Goal: Task Accomplishment & Management: Manage account settings

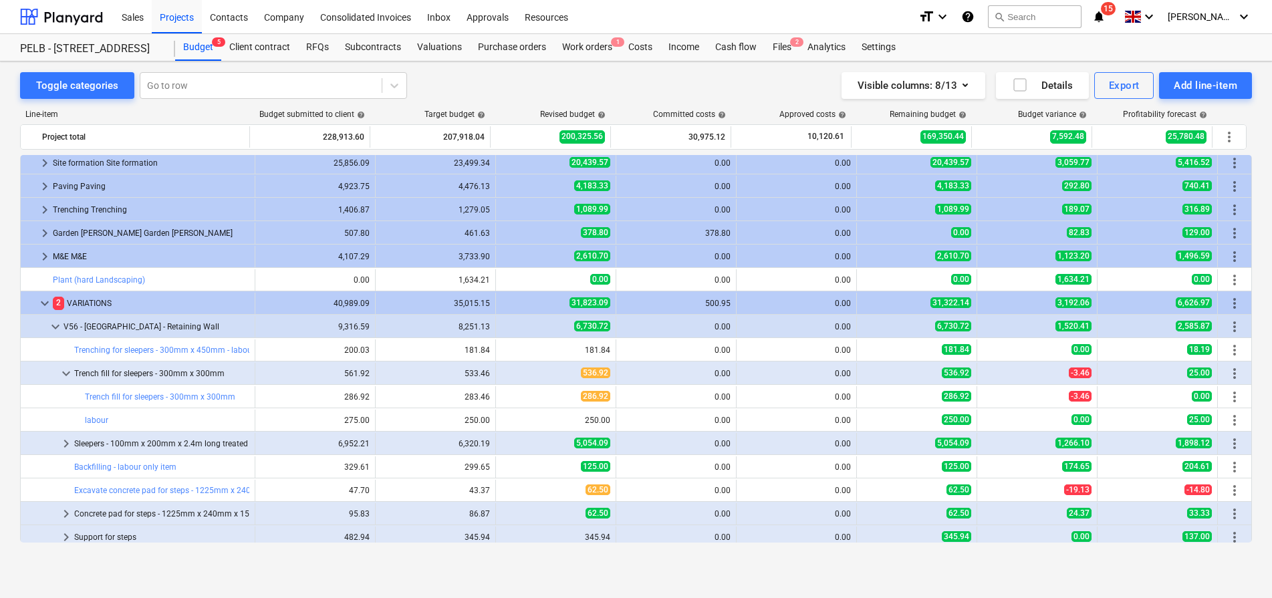
scroll to position [596, 0]
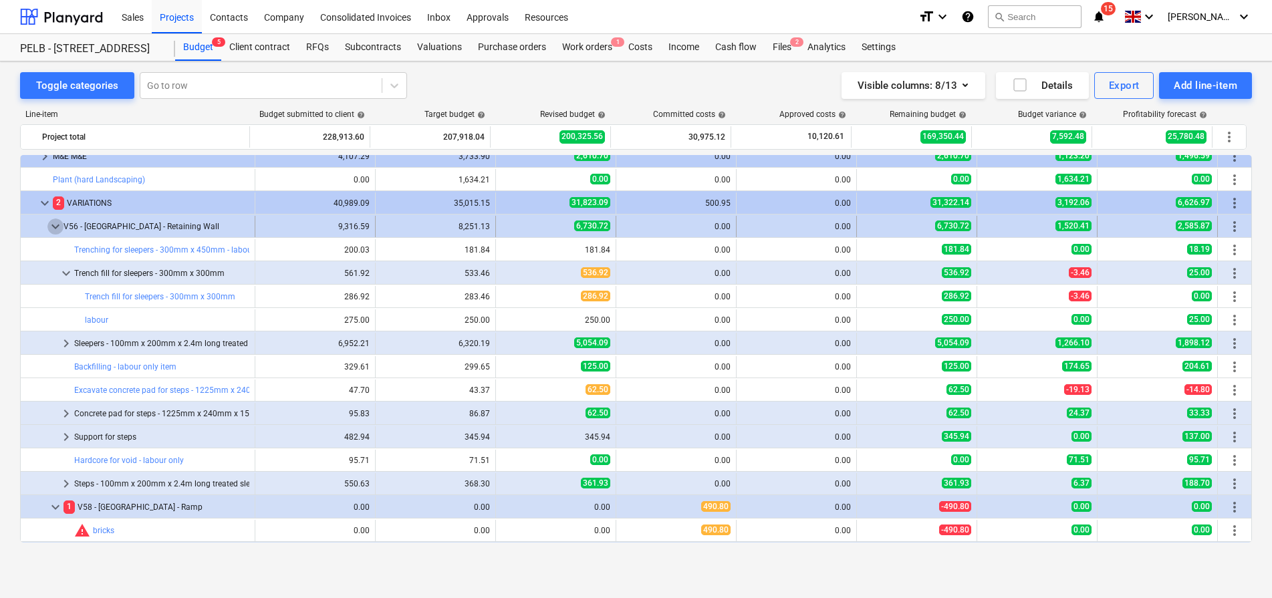
click at [57, 227] on span "keyboard_arrow_down" at bounding box center [55, 227] width 16 height 16
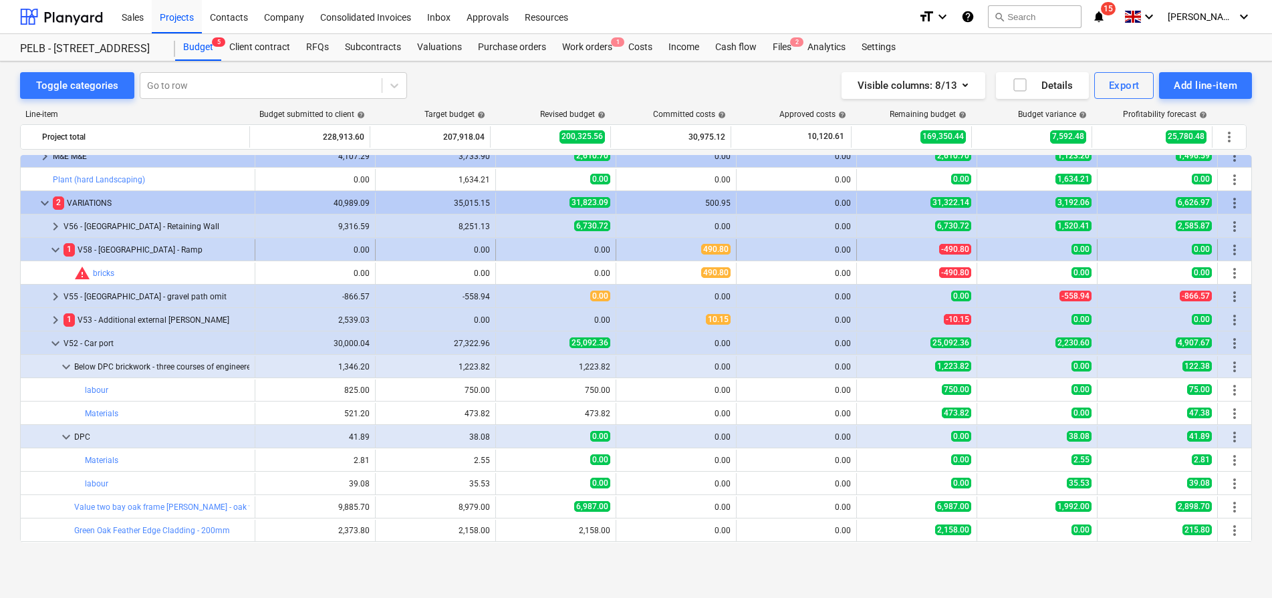
click at [54, 251] on span "keyboard_arrow_down" at bounding box center [55, 250] width 16 height 16
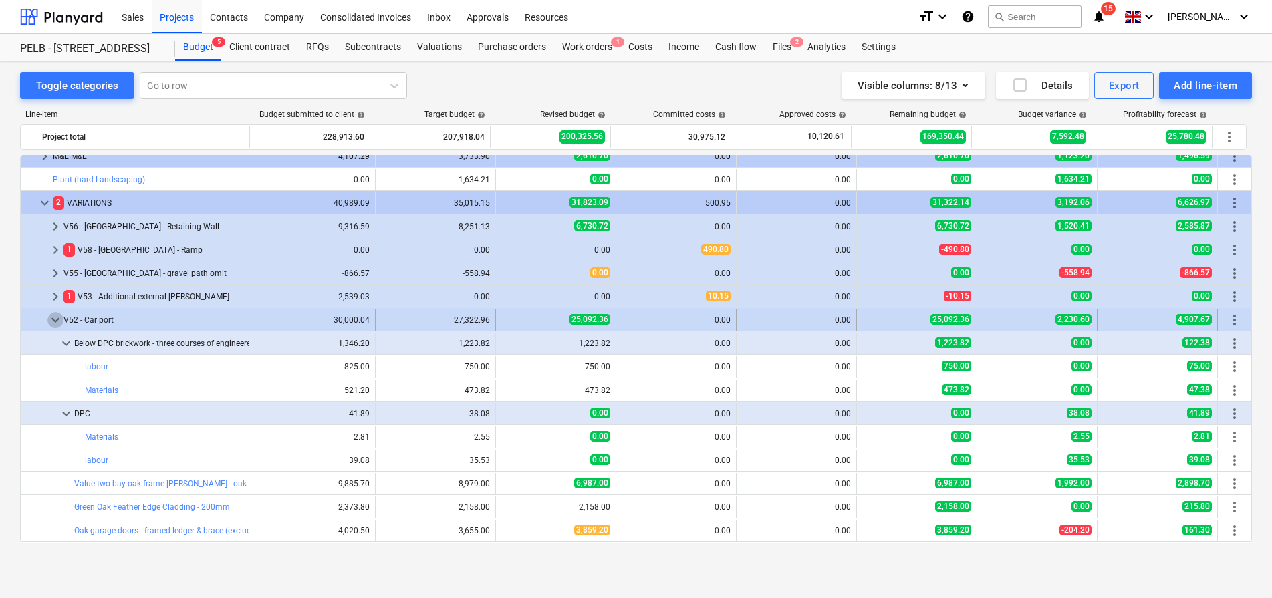
click at [57, 327] on span "keyboard_arrow_down" at bounding box center [55, 320] width 16 height 16
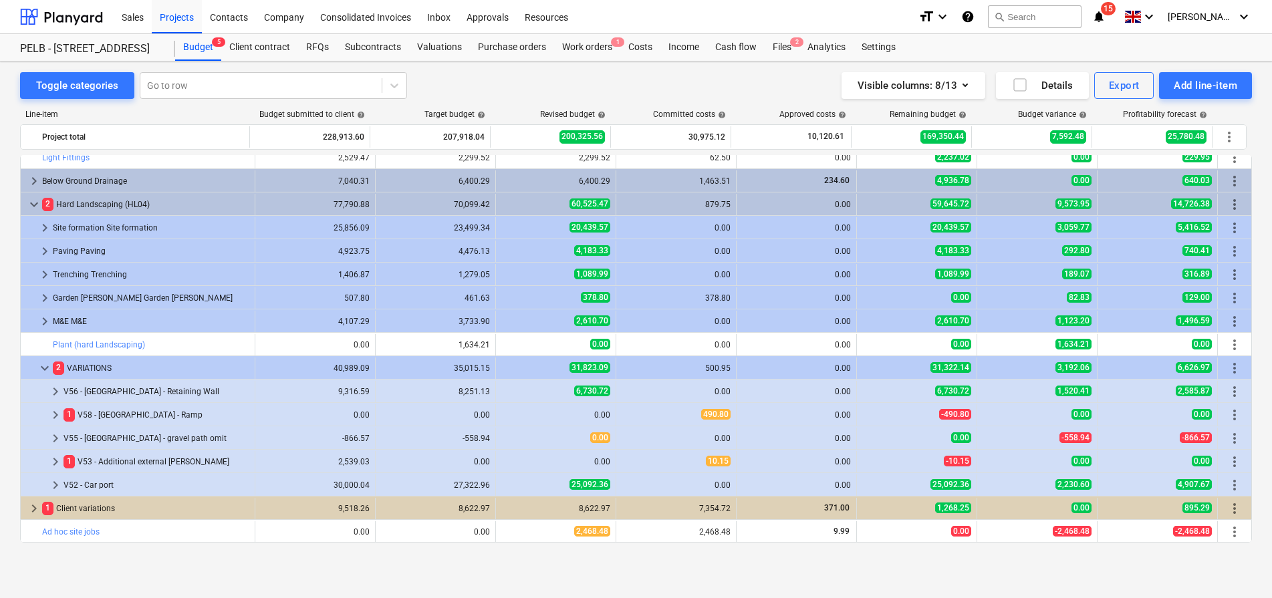
scroll to position [414, 0]
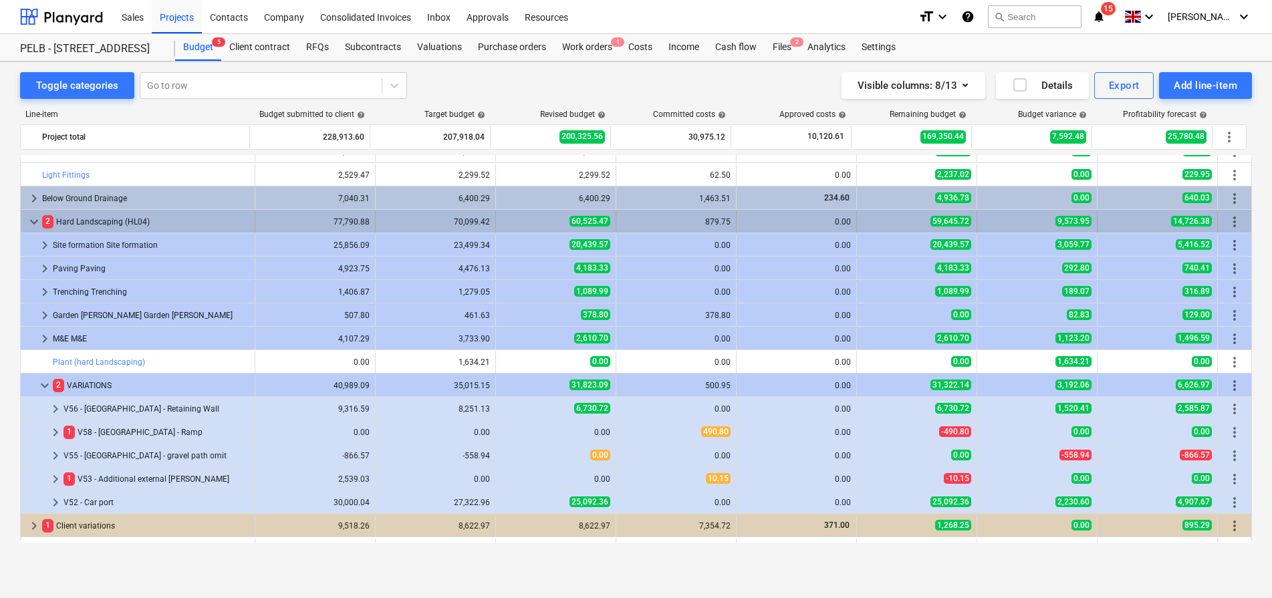
click at [1233, 217] on span "more_vert" at bounding box center [1235, 222] width 16 height 16
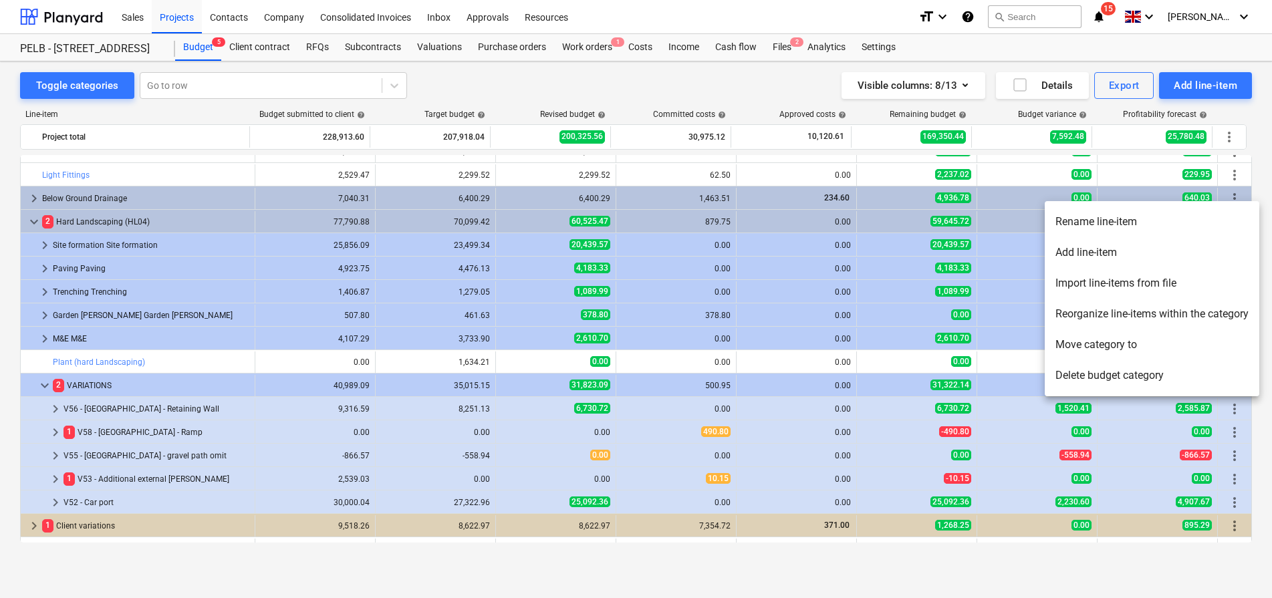
click at [1141, 251] on li "Add line-item" at bounding box center [1152, 252] width 215 height 31
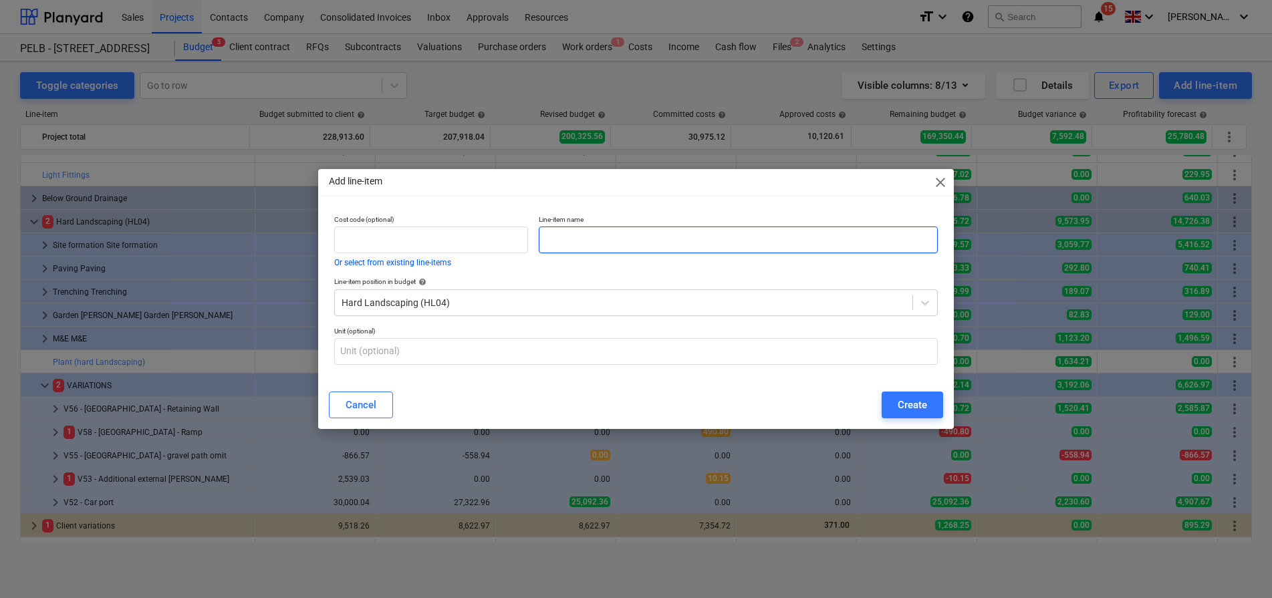
click at [612, 243] on input "text" at bounding box center [738, 240] width 399 height 27
type input "V59 - [GEOGRAPHIC_DATA]"
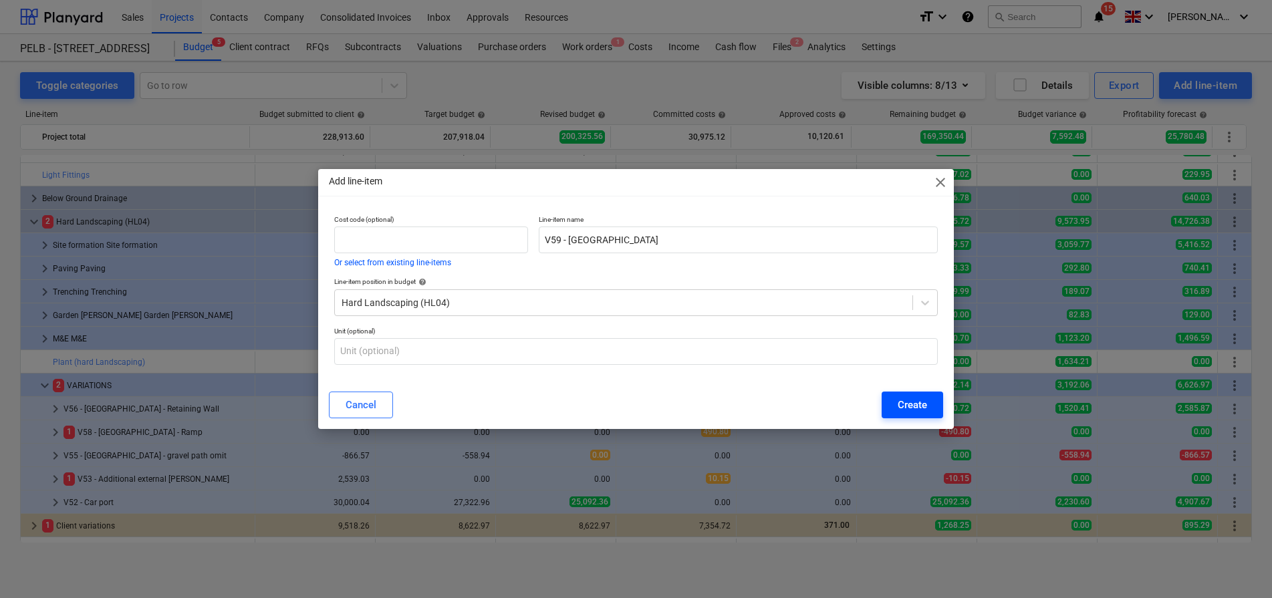
click at [907, 401] on div "Create" at bounding box center [912, 404] width 29 height 17
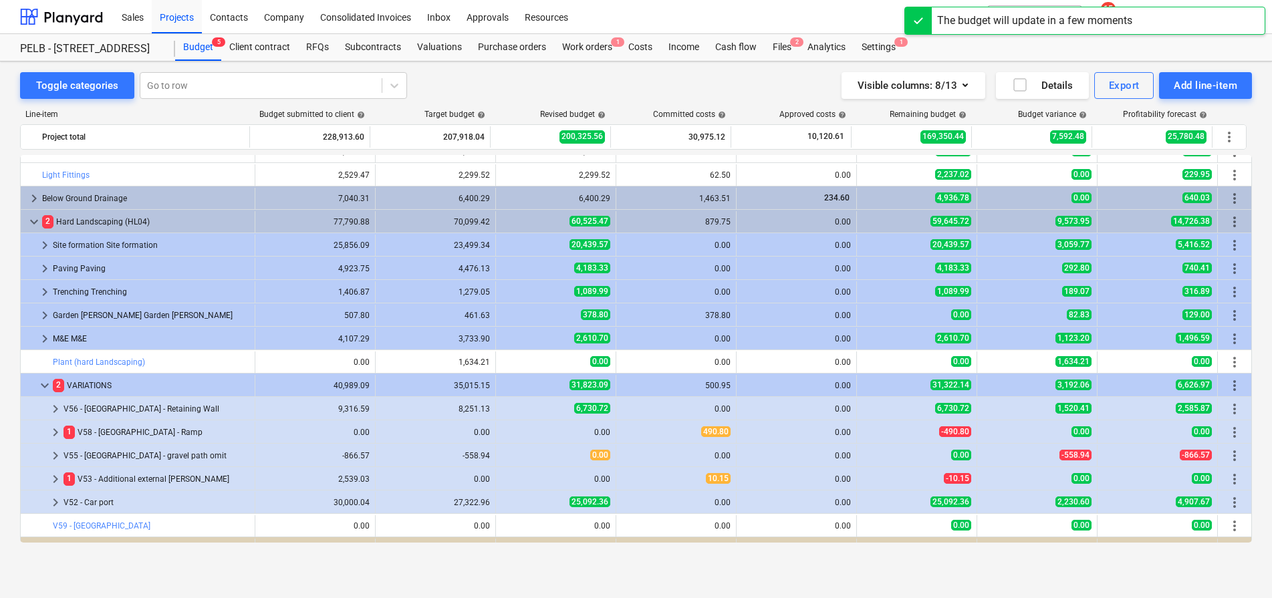
scroll to position [441, 0]
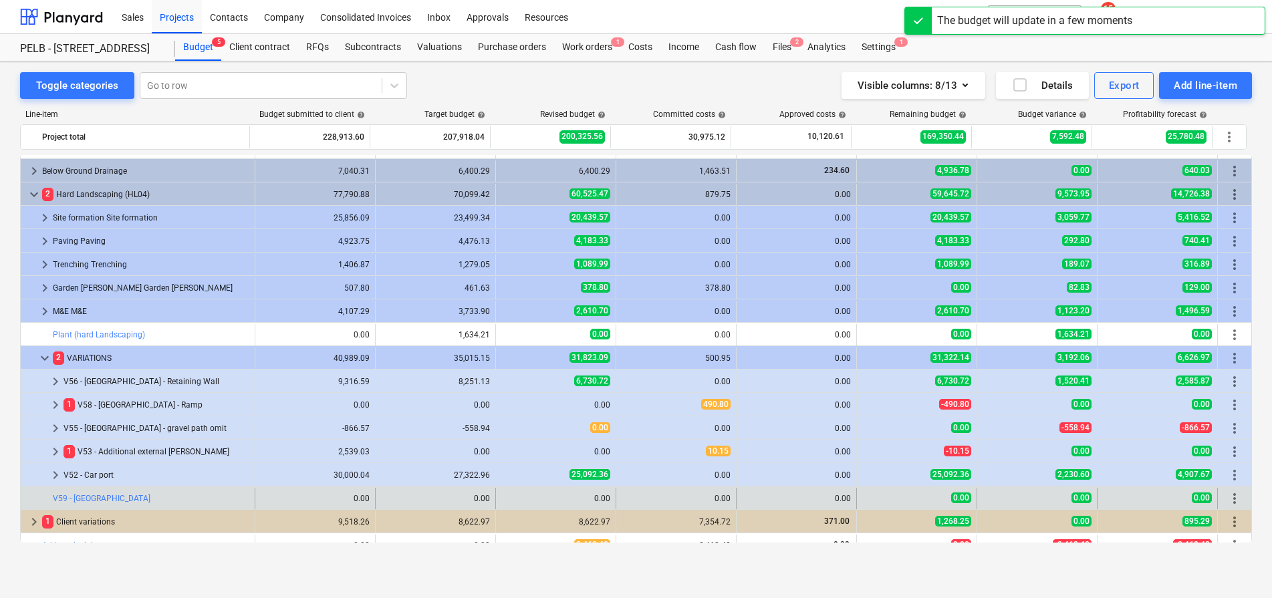
click at [1235, 495] on span "more_vert" at bounding box center [1235, 499] width 16 height 16
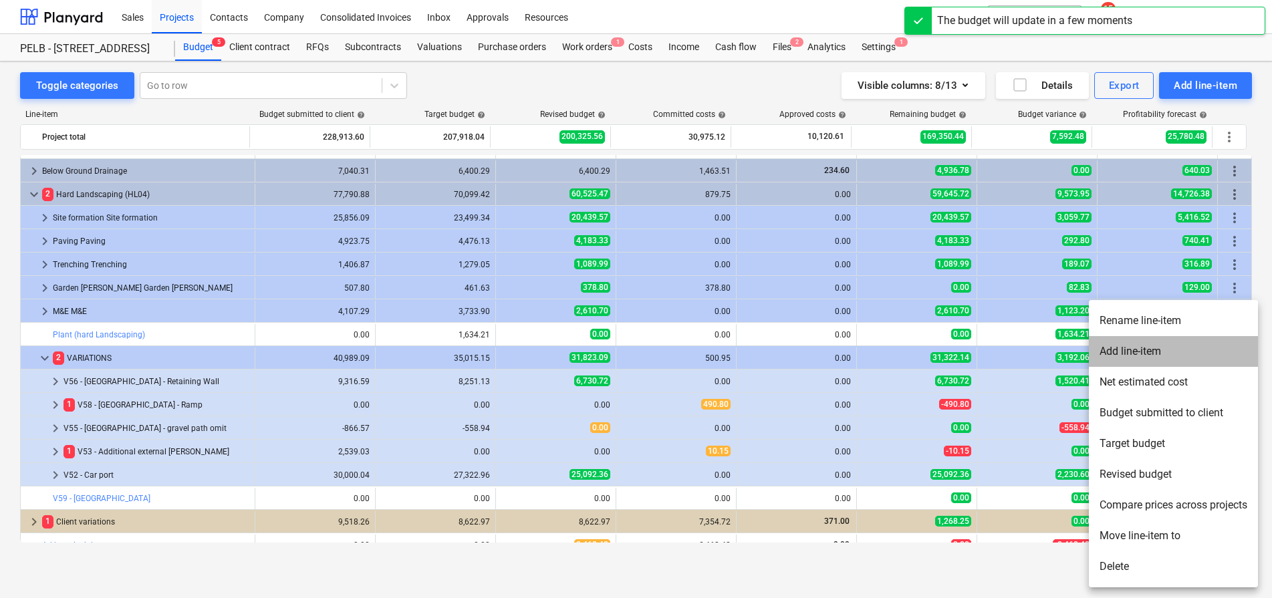
click at [1179, 356] on li "Add line-item" at bounding box center [1173, 351] width 169 height 31
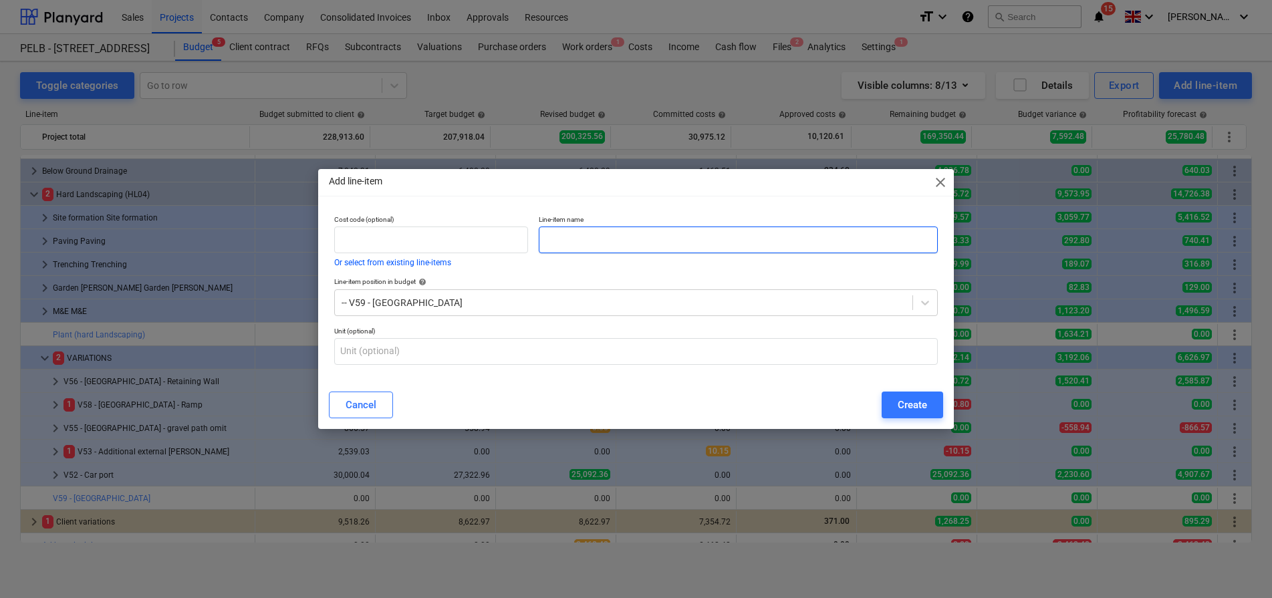
click at [631, 235] on input "text" at bounding box center [738, 240] width 399 height 27
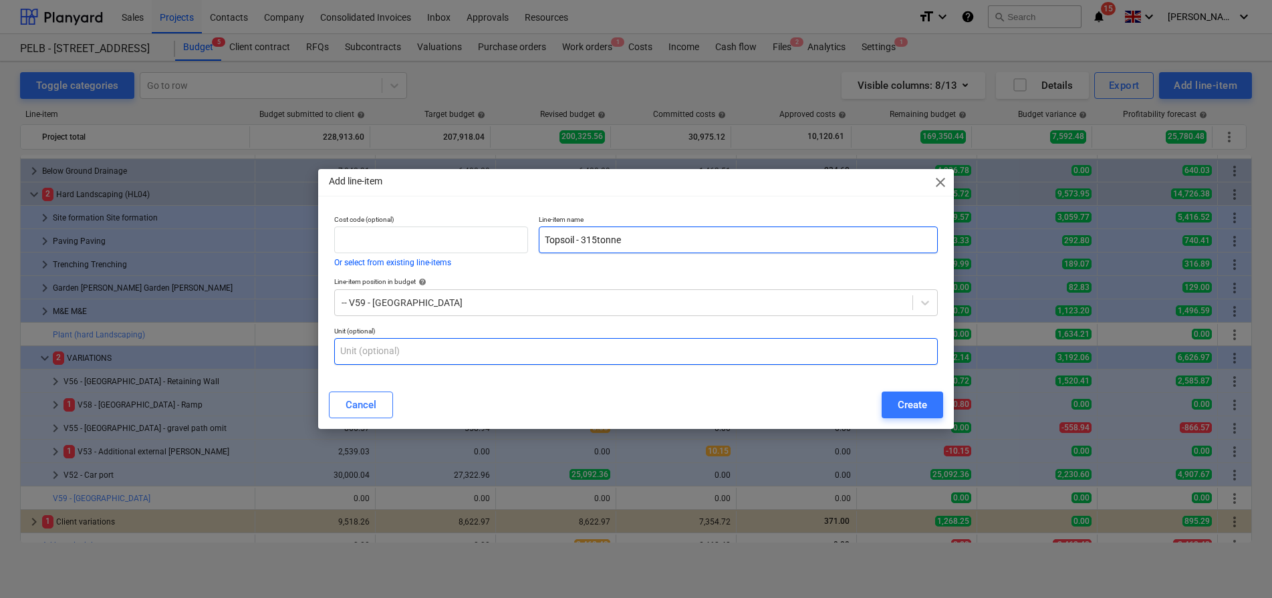
type input "Topsoil - 315tonne"
click at [700, 362] on input "text" at bounding box center [636, 351] width 604 height 27
type input "item"
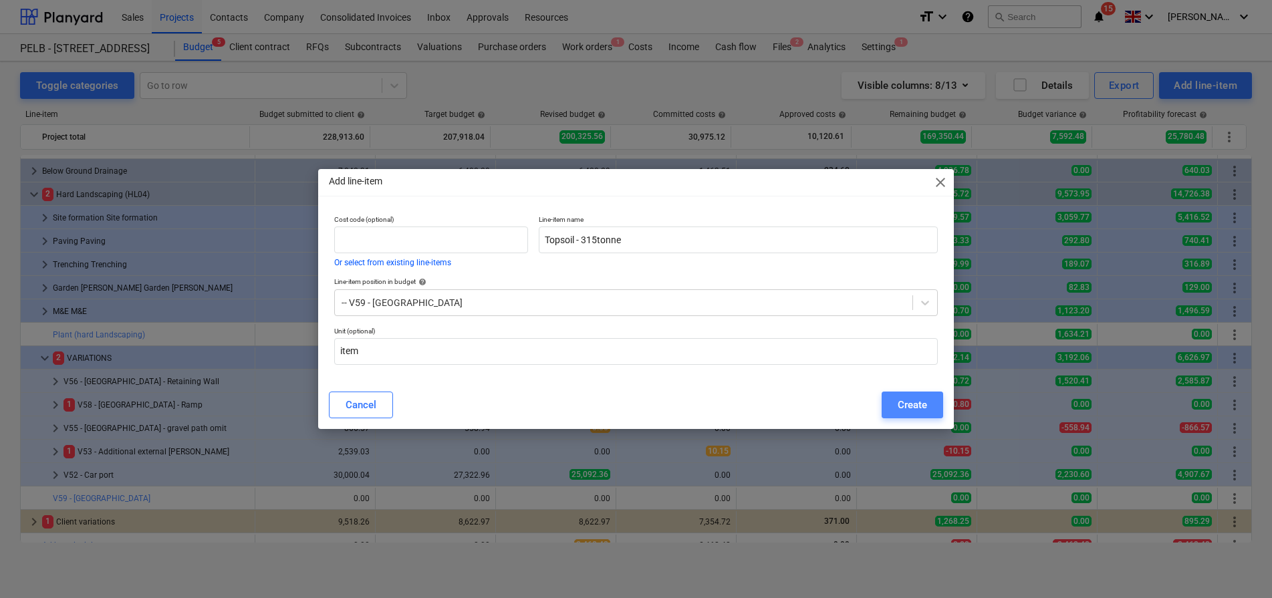
click at [901, 409] on div "Create" at bounding box center [912, 404] width 29 height 17
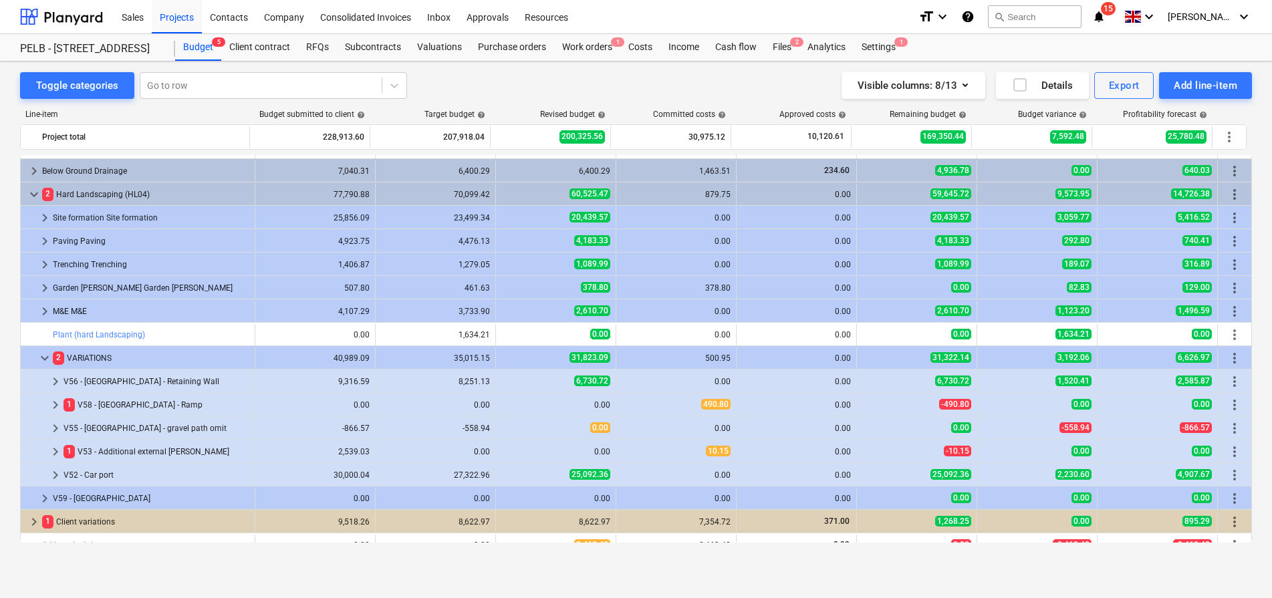
scroll to position [455, 0]
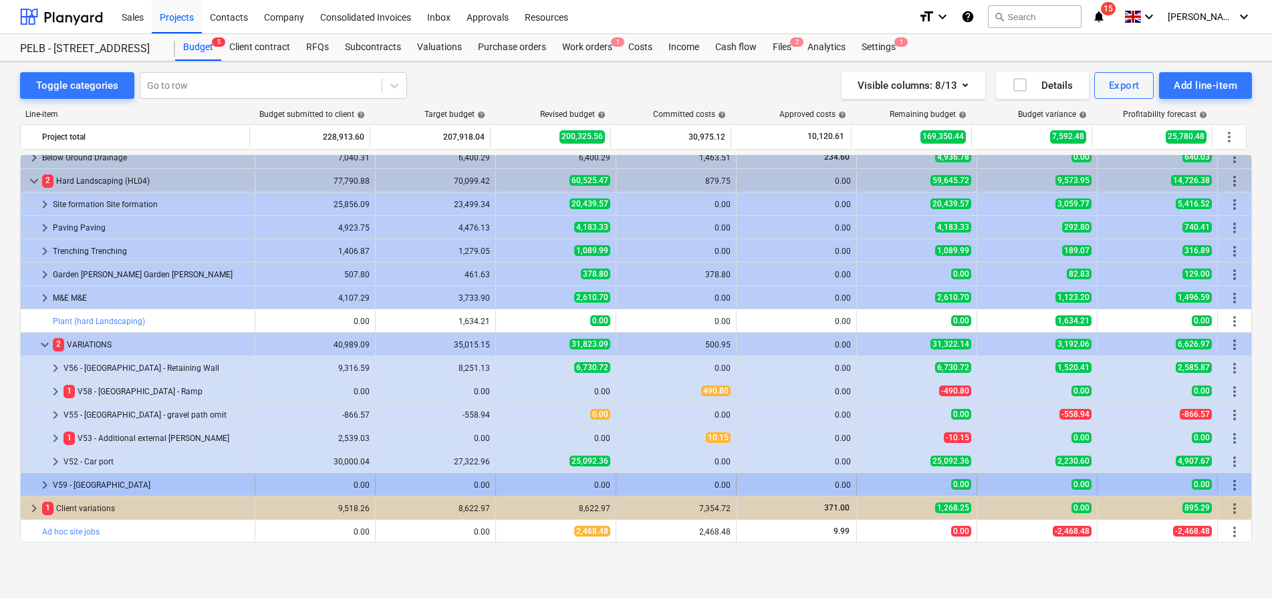
click at [46, 484] on span "keyboard_arrow_right" at bounding box center [45, 485] width 16 height 16
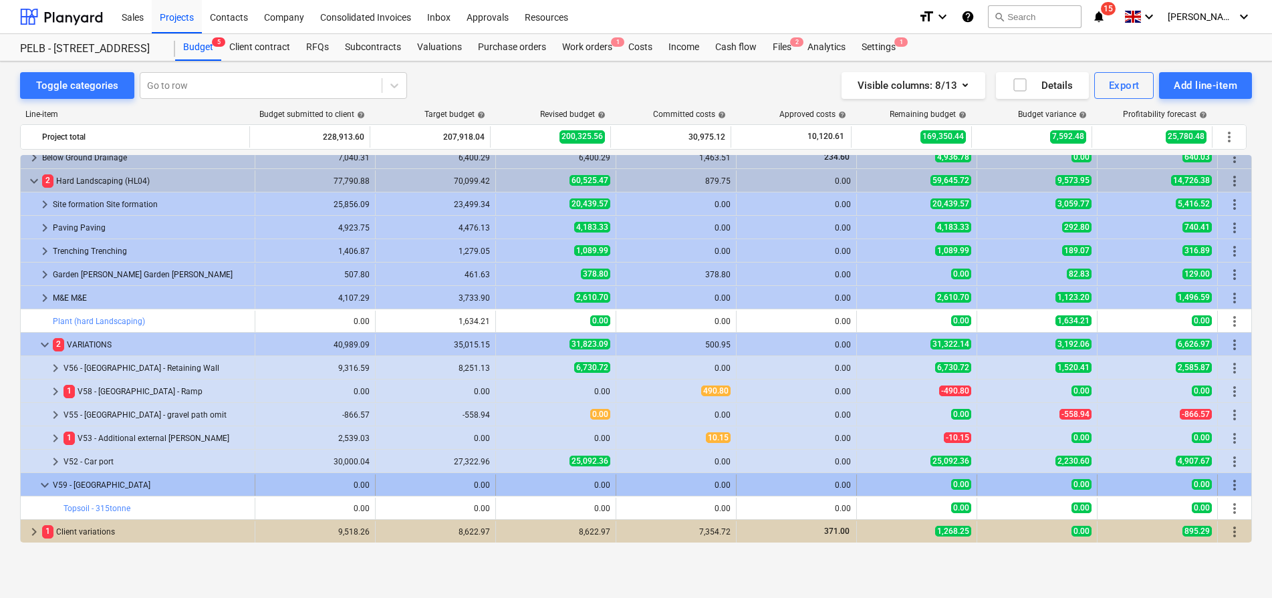
click at [1231, 489] on span "more_vert" at bounding box center [1235, 485] width 16 height 16
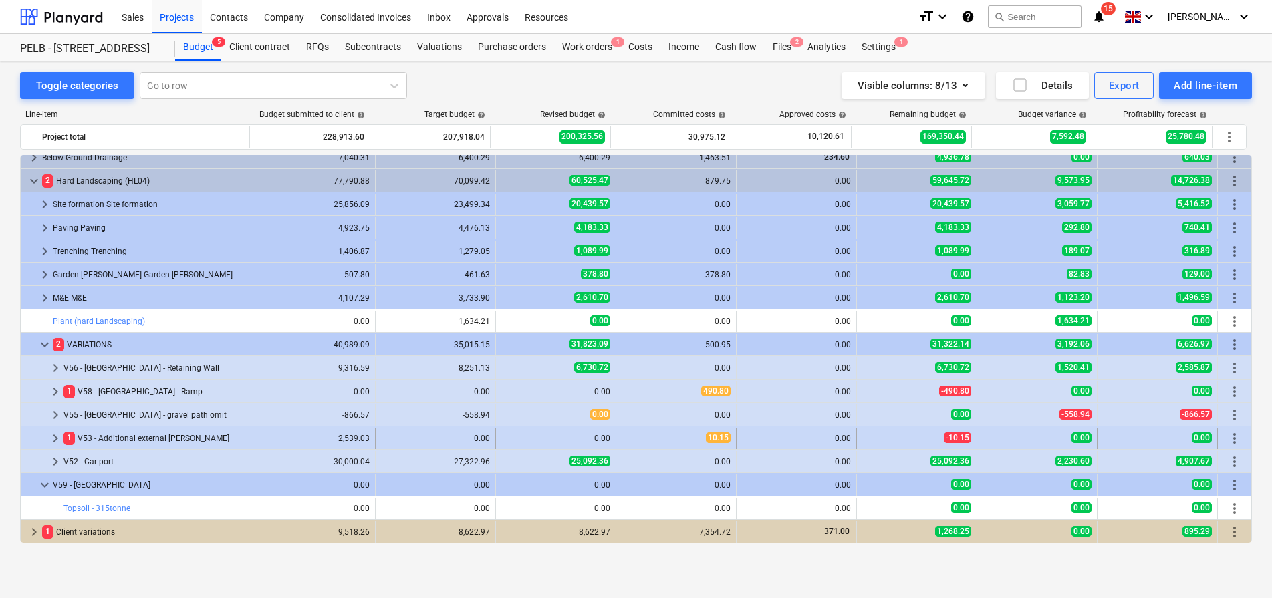
click at [1117, 447] on div "0.00" at bounding box center [1157, 438] width 109 height 21
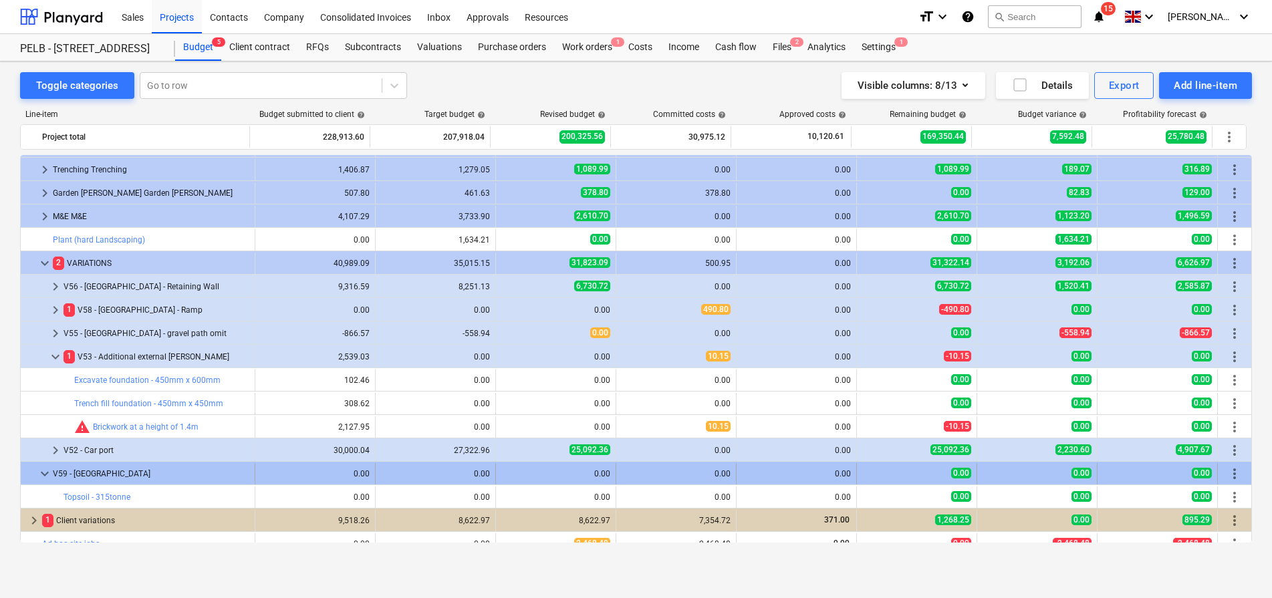
scroll to position [548, 0]
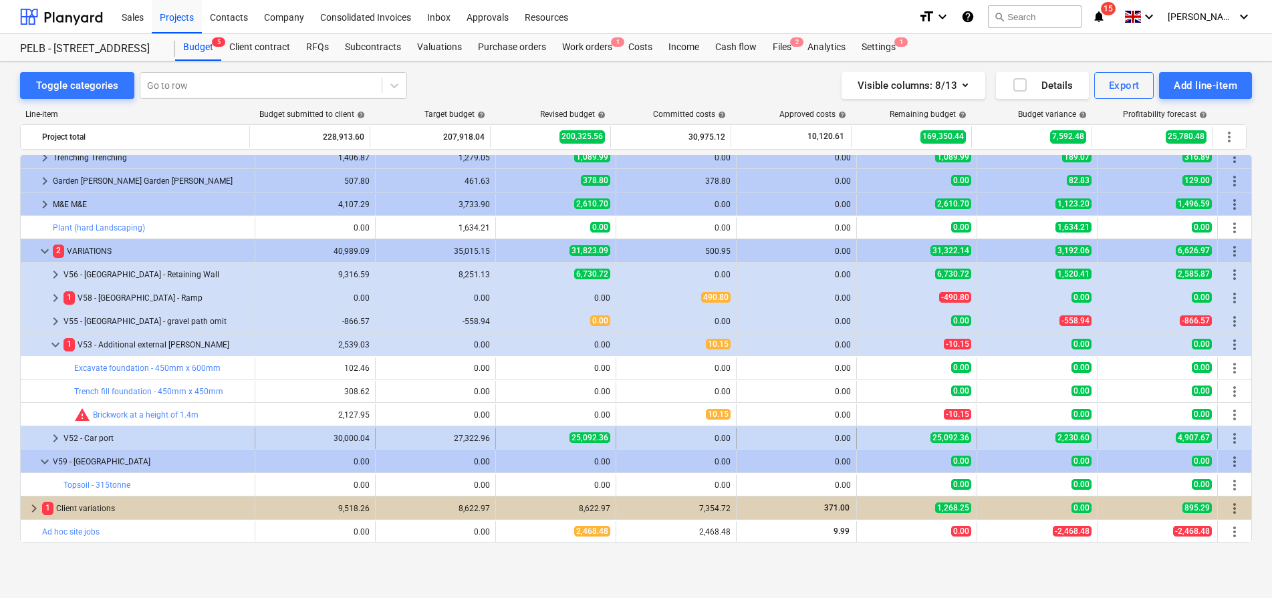
click at [53, 439] on span "keyboard_arrow_right" at bounding box center [55, 438] width 16 height 16
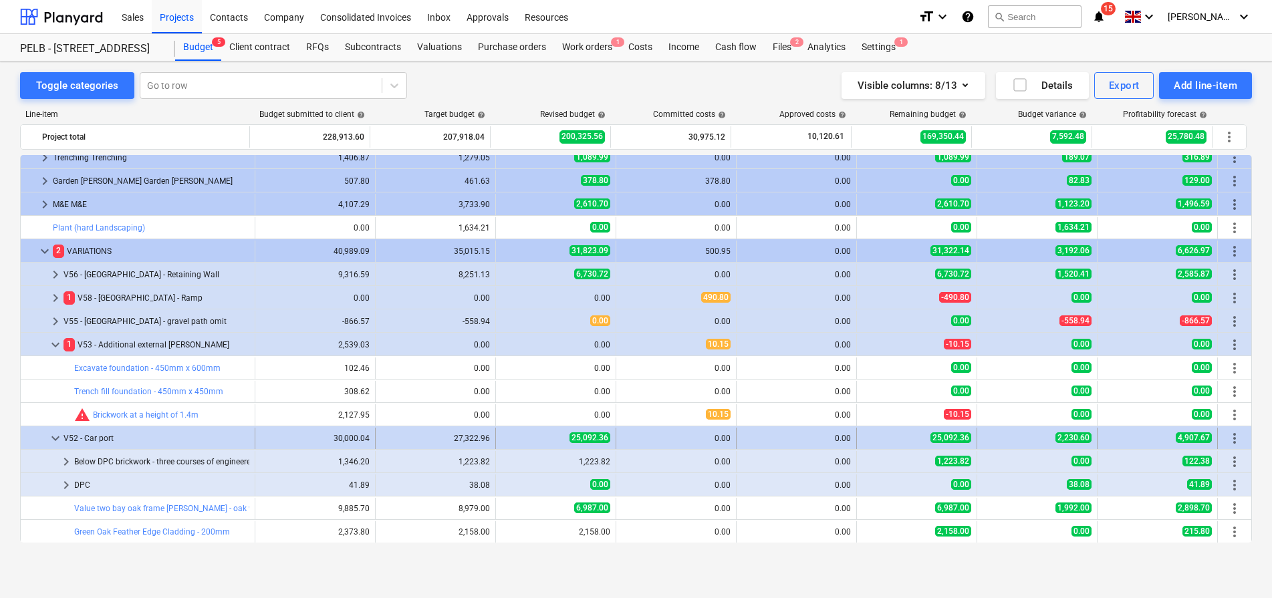
click at [53, 438] on span "keyboard_arrow_down" at bounding box center [55, 438] width 16 height 16
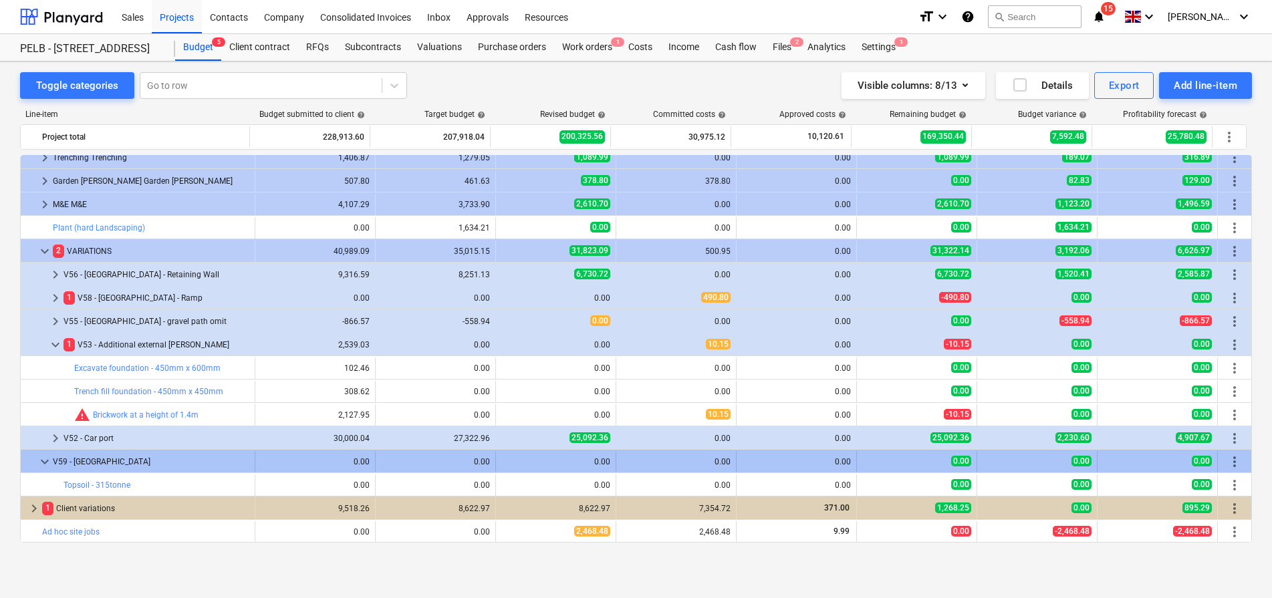
click at [1227, 459] on span "more_vert" at bounding box center [1235, 462] width 16 height 16
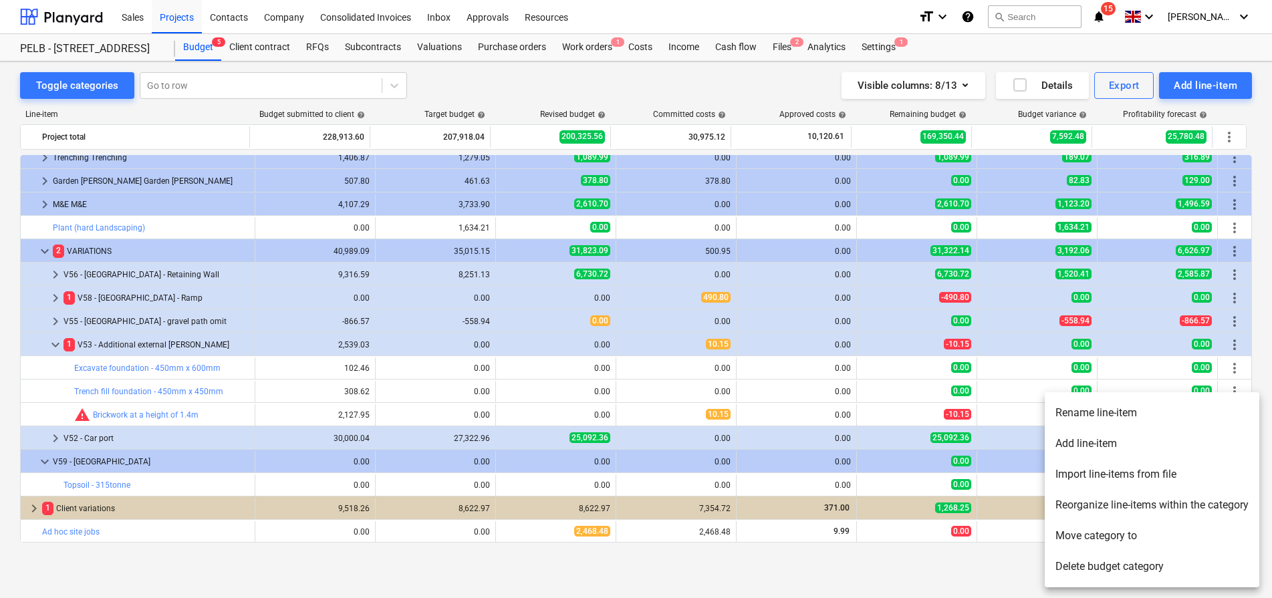
click at [1119, 448] on li "Add line-item" at bounding box center [1152, 443] width 215 height 31
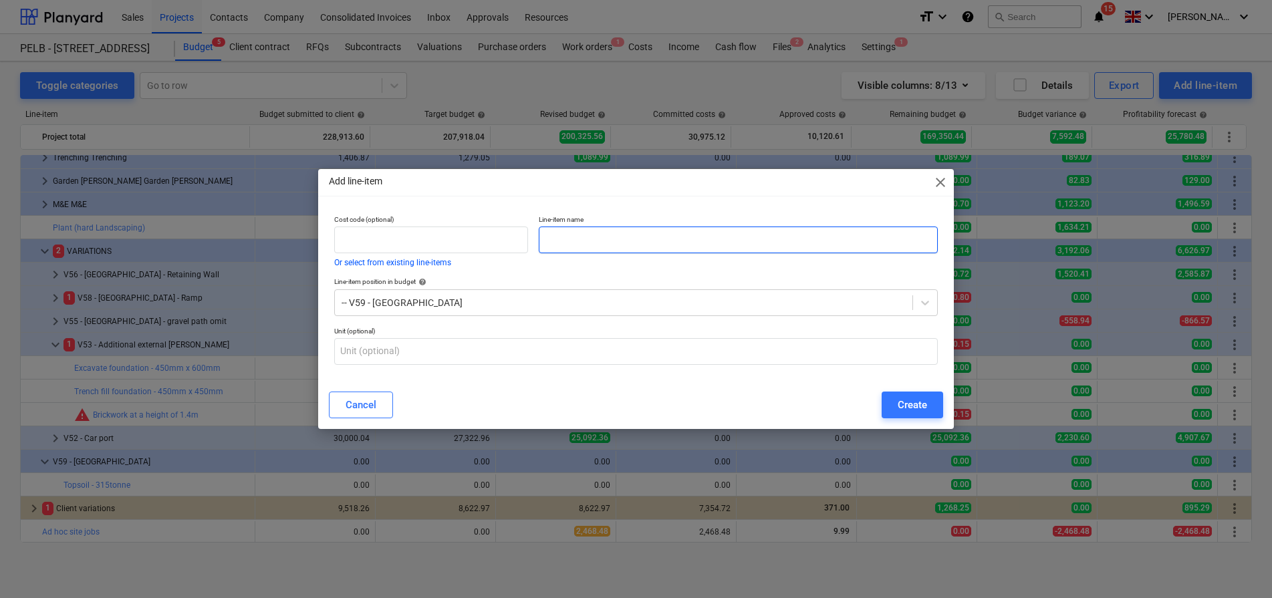
click at [561, 235] on input "text" at bounding box center [738, 240] width 399 height 27
paste input "General Amenity Turfing - 882m2"
click at [717, 237] on input "General Amenity Turfing - 882m2" at bounding box center [738, 240] width 399 height 27
drag, startPoint x: 717, startPoint y: 238, endPoint x: 645, endPoint y: 243, distance: 71.7
click at [645, 243] on input "General Amenity Turfing - 882m2" at bounding box center [738, 240] width 399 height 27
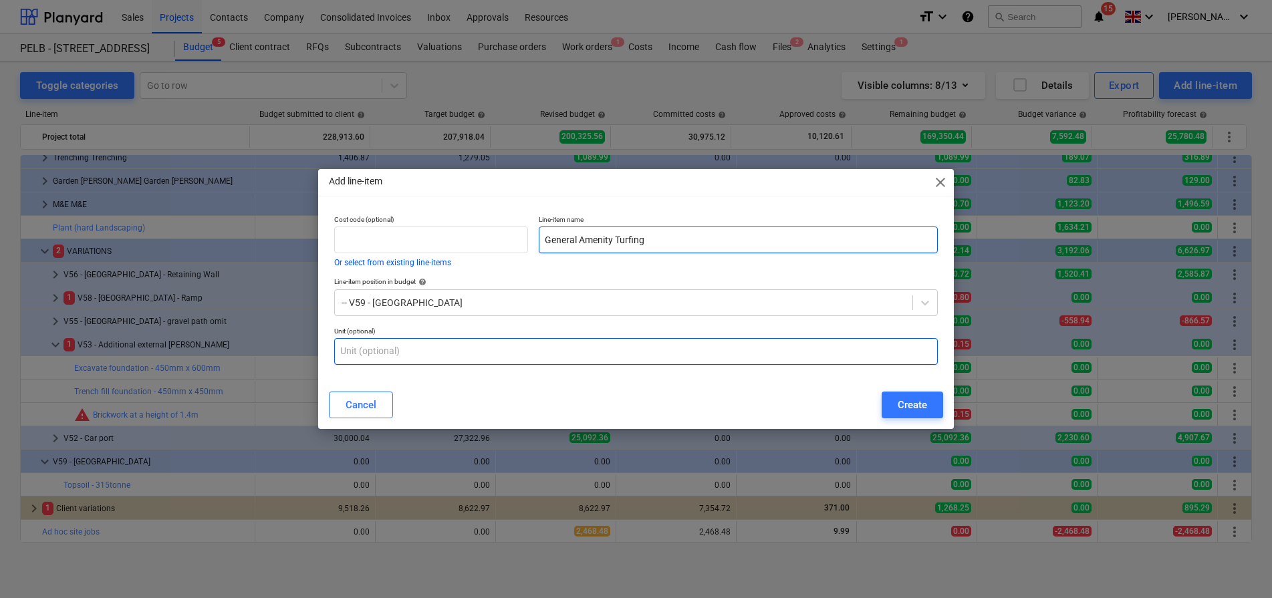
type input "General Amenity Turfing"
click at [717, 350] on input "text" at bounding box center [636, 351] width 604 height 27
type input "m2"
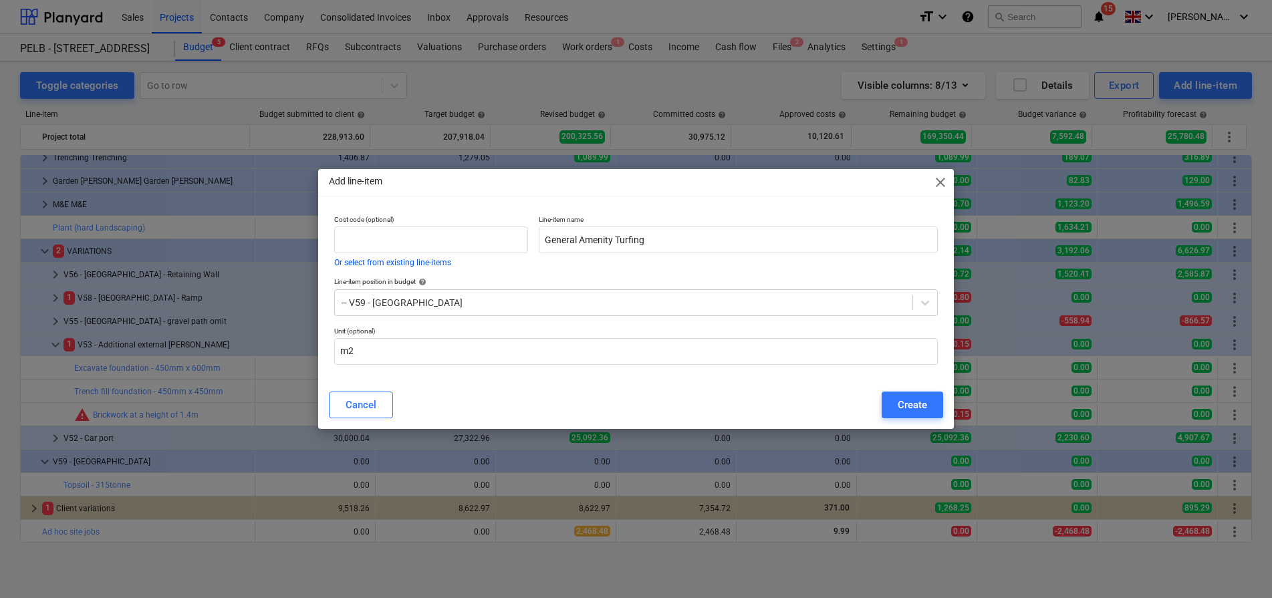
click at [878, 394] on div "Cancel Create" at bounding box center [636, 405] width 615 height 27
click at [893, 406] on button "Create" at bounding box center [912, 405] width 61 height 27
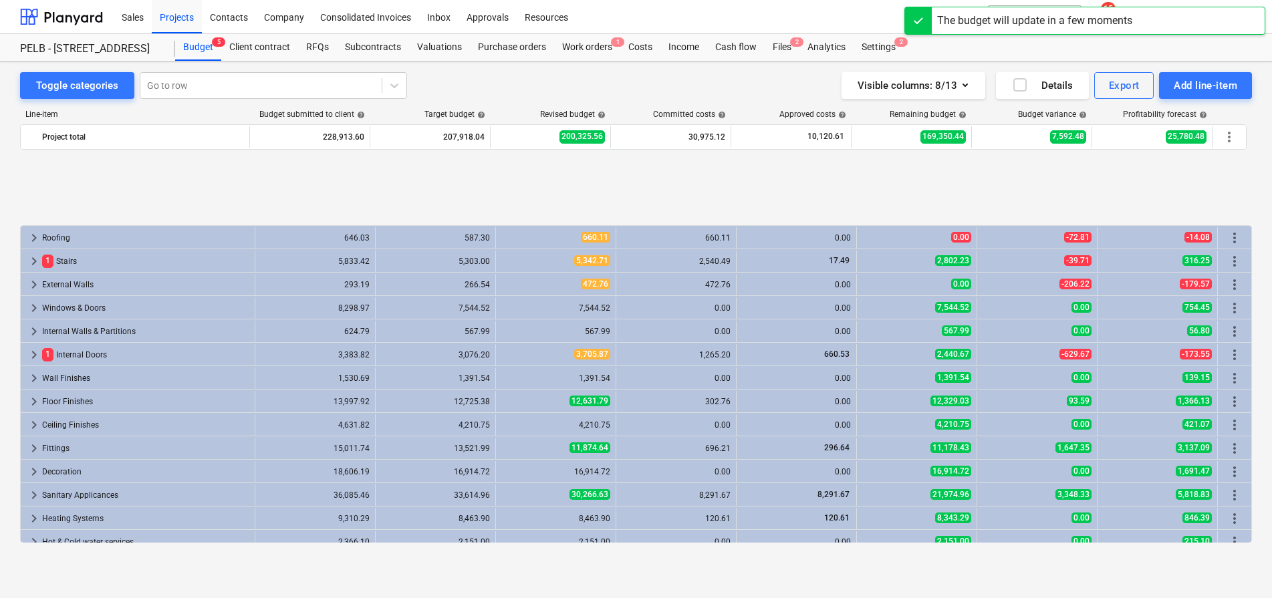
scroll to position [548, 0]
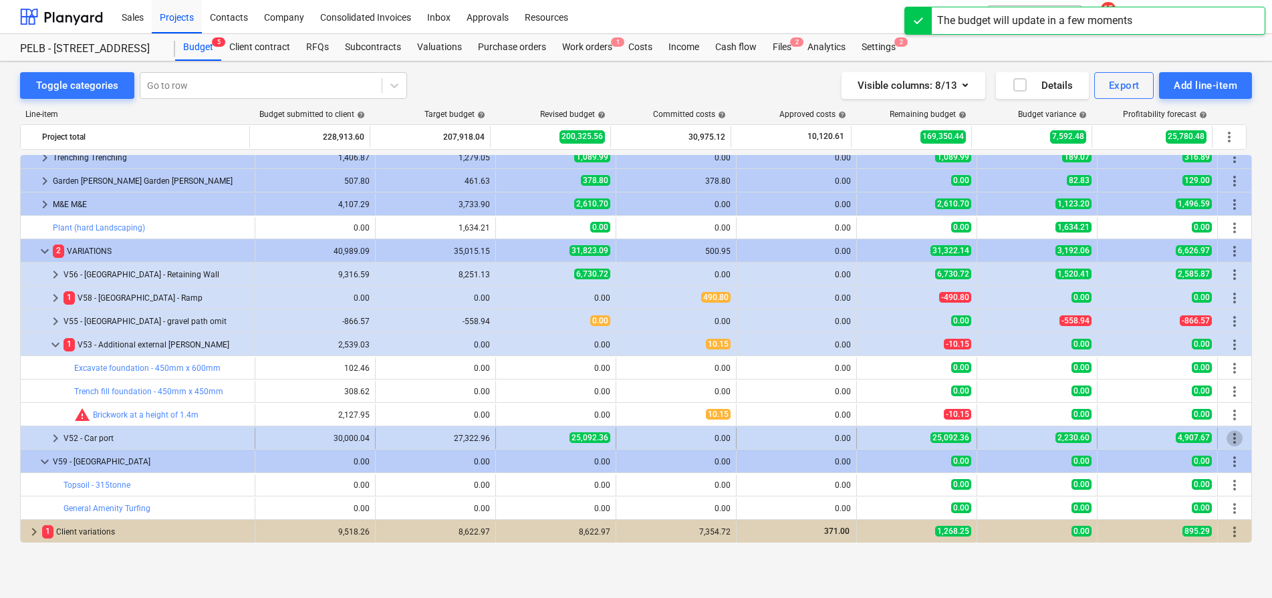
click at [1230, 442] on span "more_vert" at bounding box center [1235, 438] width 16 height 16
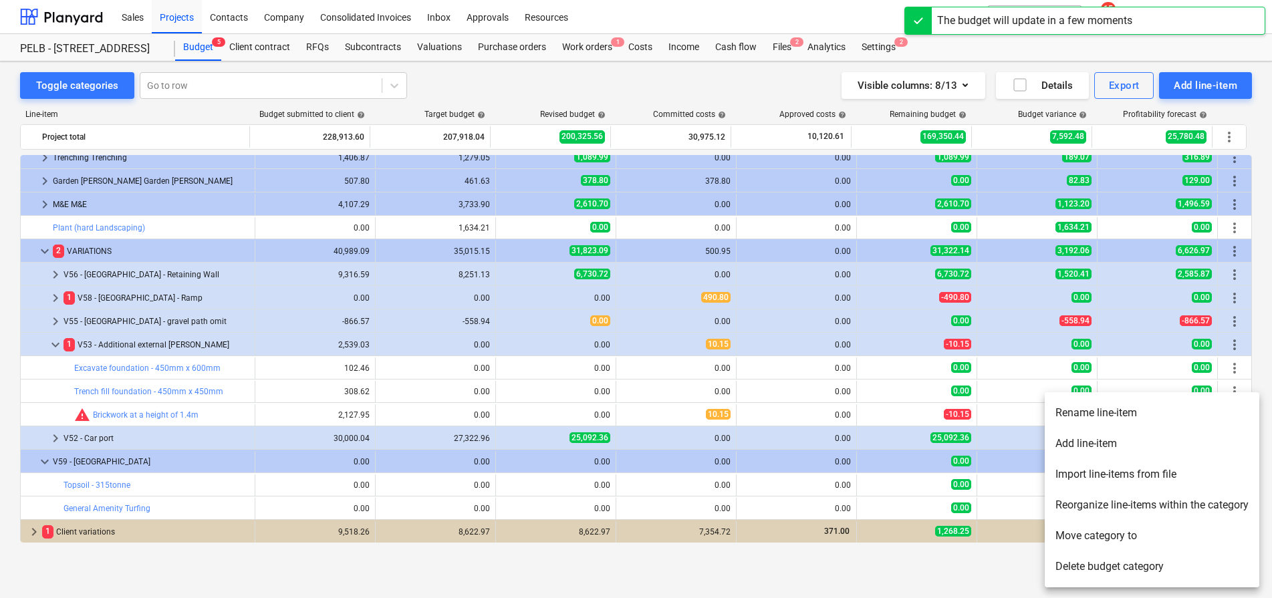
click at [1081, 443] on li "Add line-item" at bounding box center [1152, 443] width 215 height 31
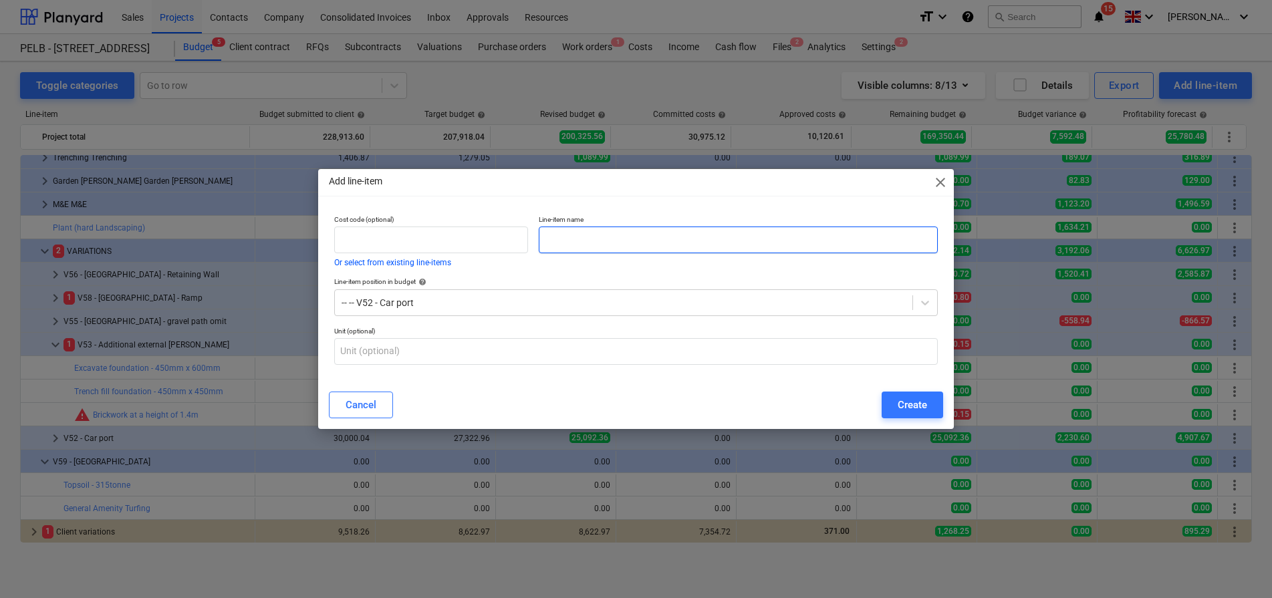
click at [614, 235] on input "text" at bounding box center [738, 240] width 399 height 27
paste input "Ornamental planting - as per quote"
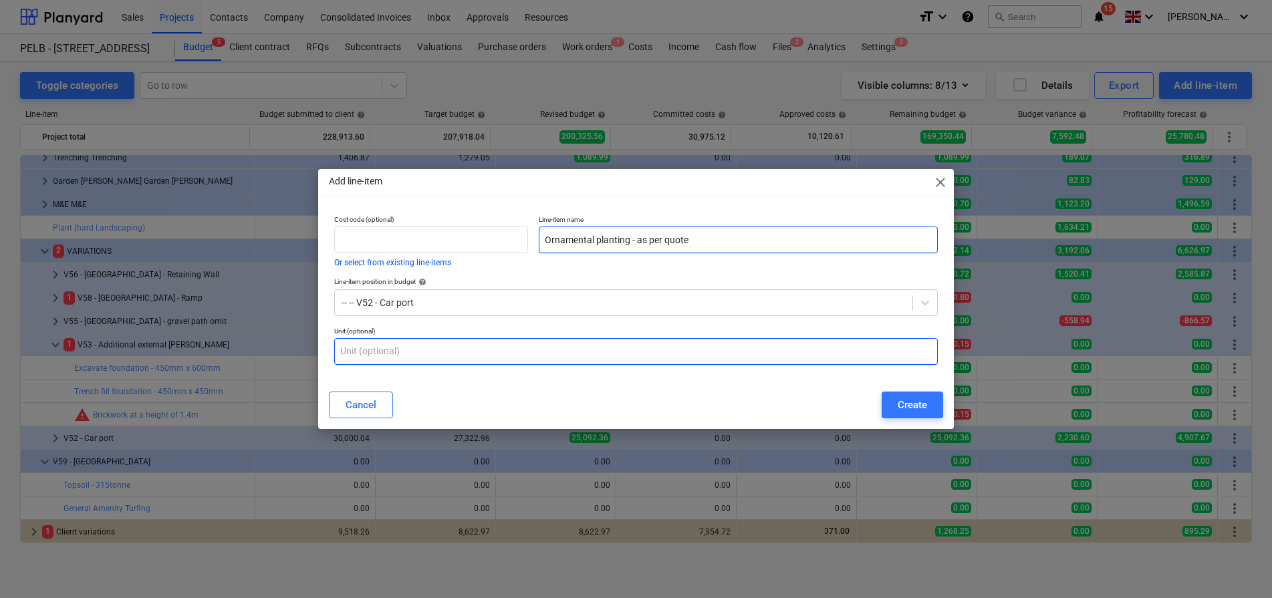
type input "Ornamental planting - as per quote"
click at [592, 354] on input "text" at bounding box center [636, 351] width 604 height 27
type input "m2"
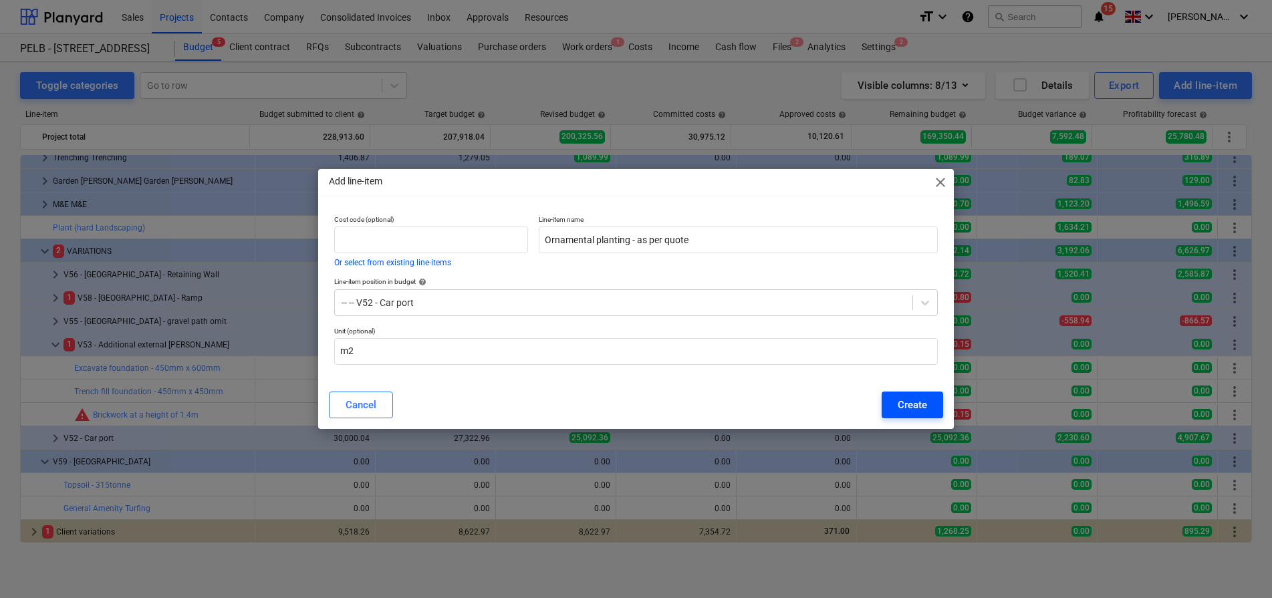
click at [938, 403] on button "Create" at bounding box center [912, 405] width 61 height 27
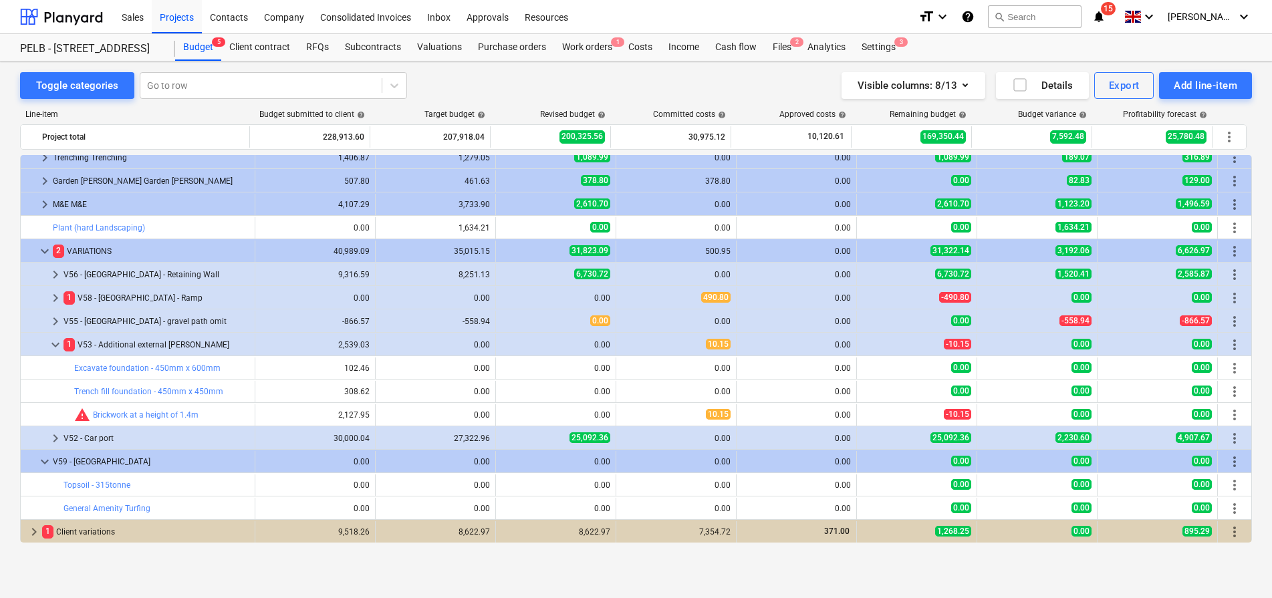
scroll to position [571, 0]
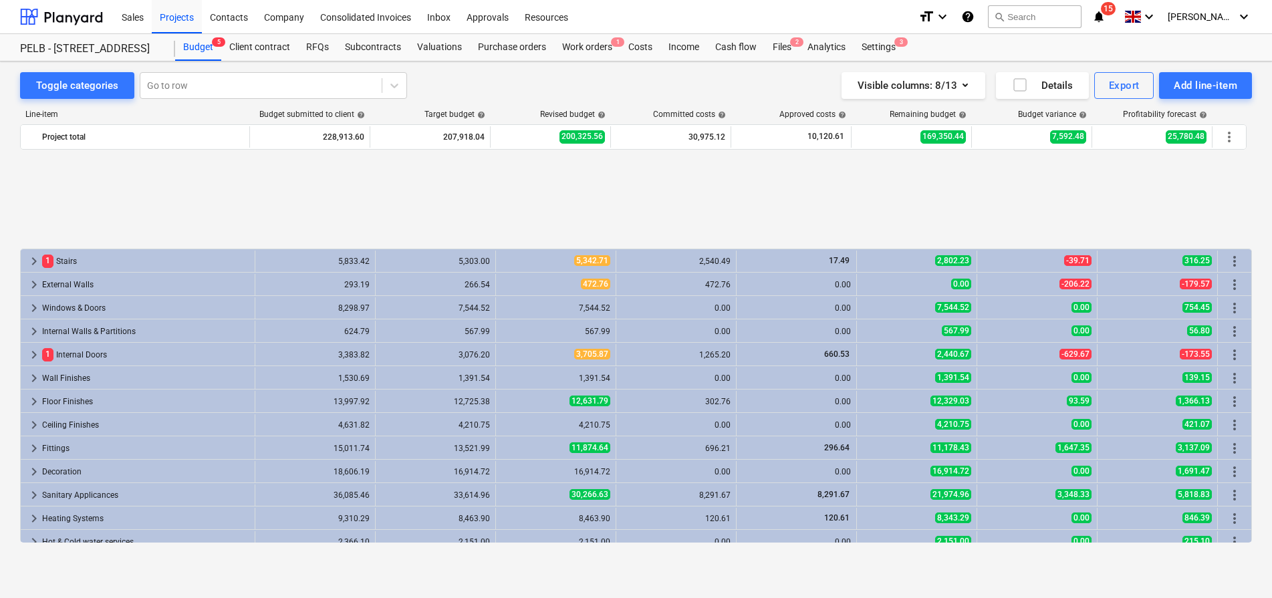
scroll to position [571, 0]
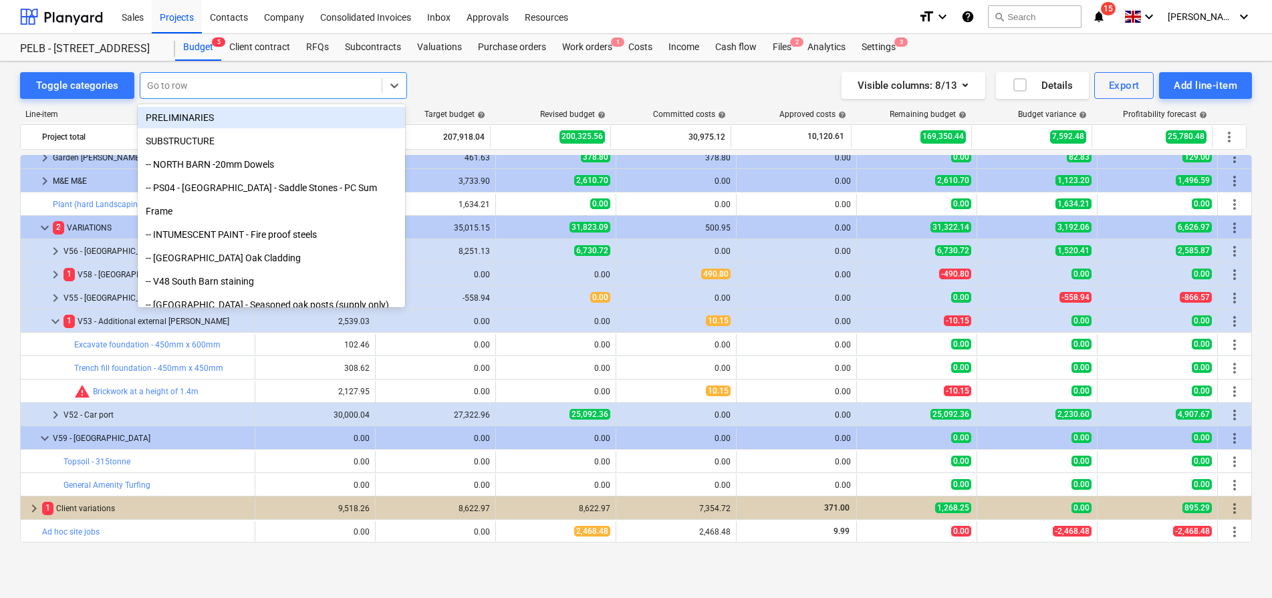
click at [192, 84] on div at bounding box center [261, 85] width 228 height 13
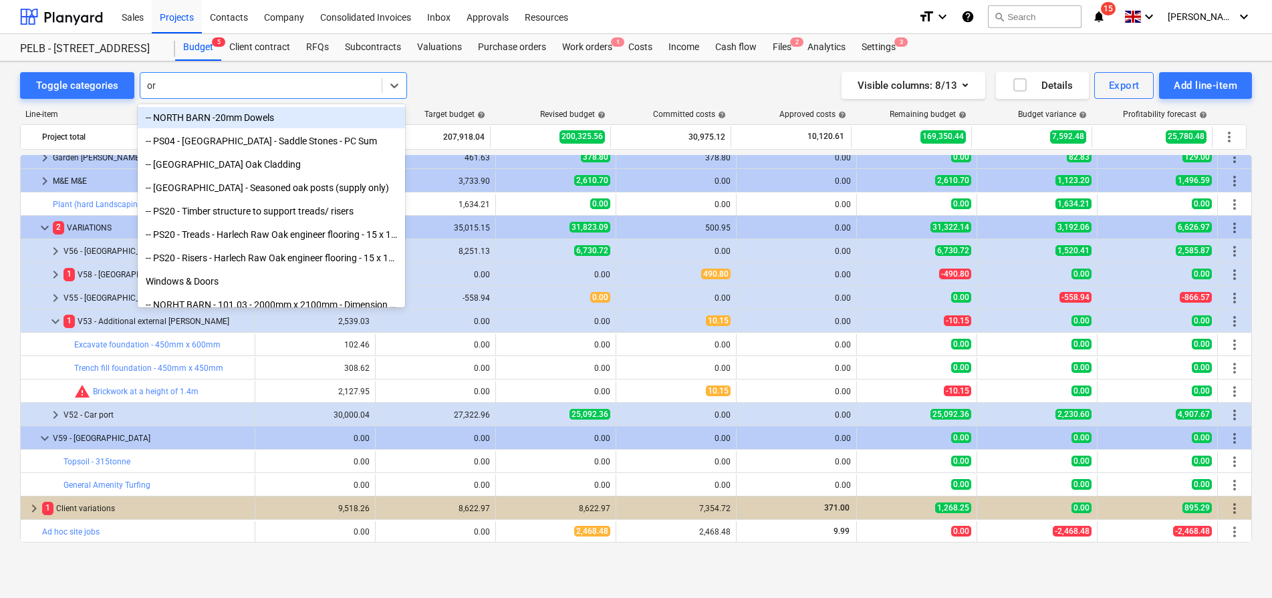
type input "orn"
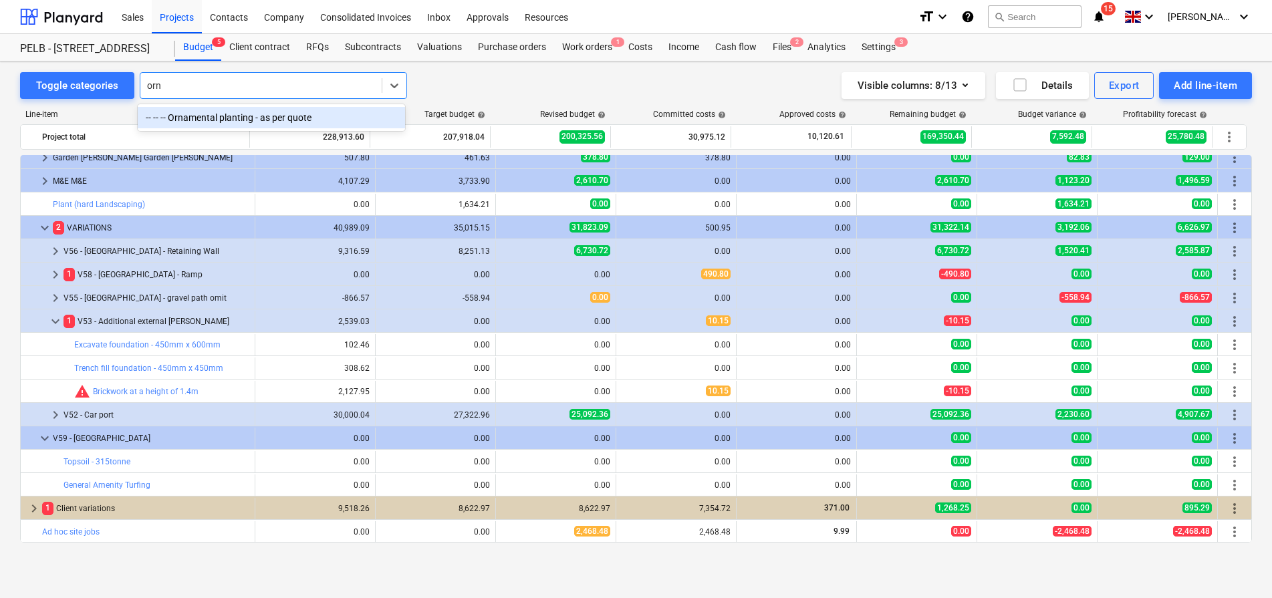
click at [241, 120] on div "-- -- -- Ornamental planting - as per quote" at bounding box center [271, 117] width 267 height 21
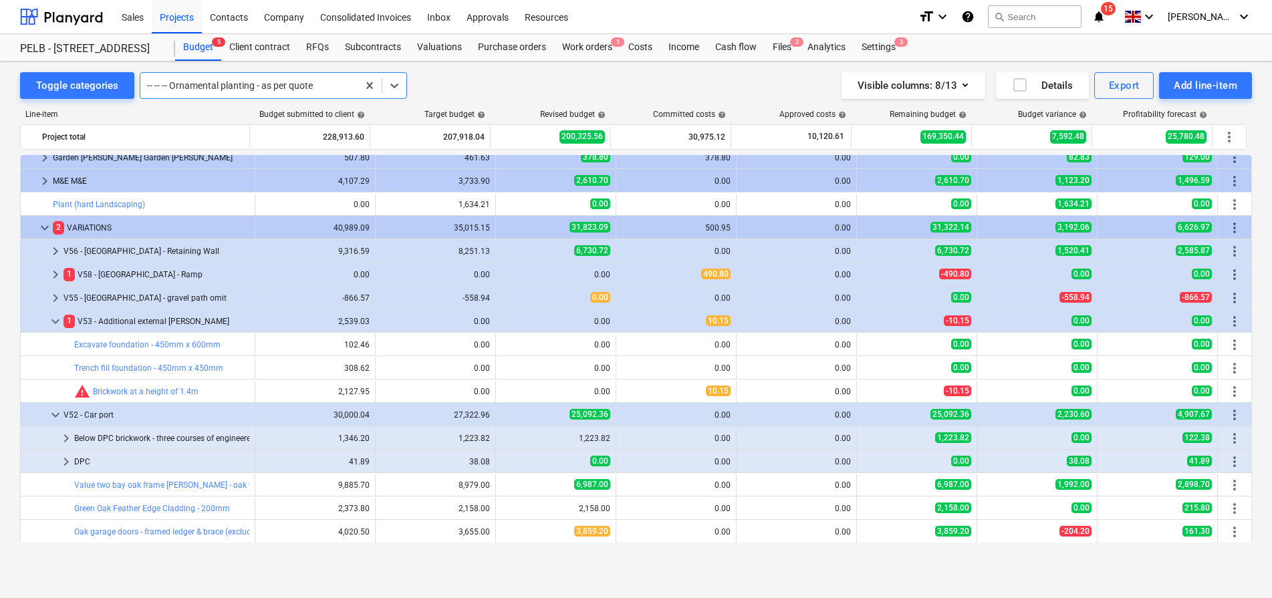
scroll to position [876, 0]
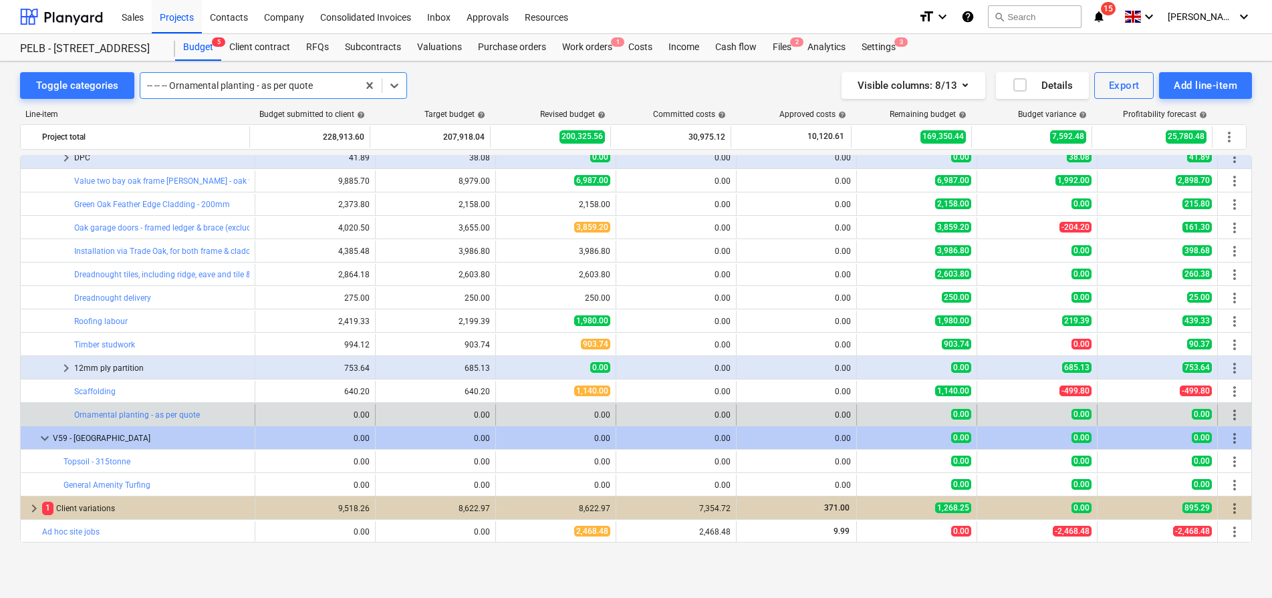
click at [1227, 415] on span "more_vert" at bounding box center [1235, 415] width 16 height 16
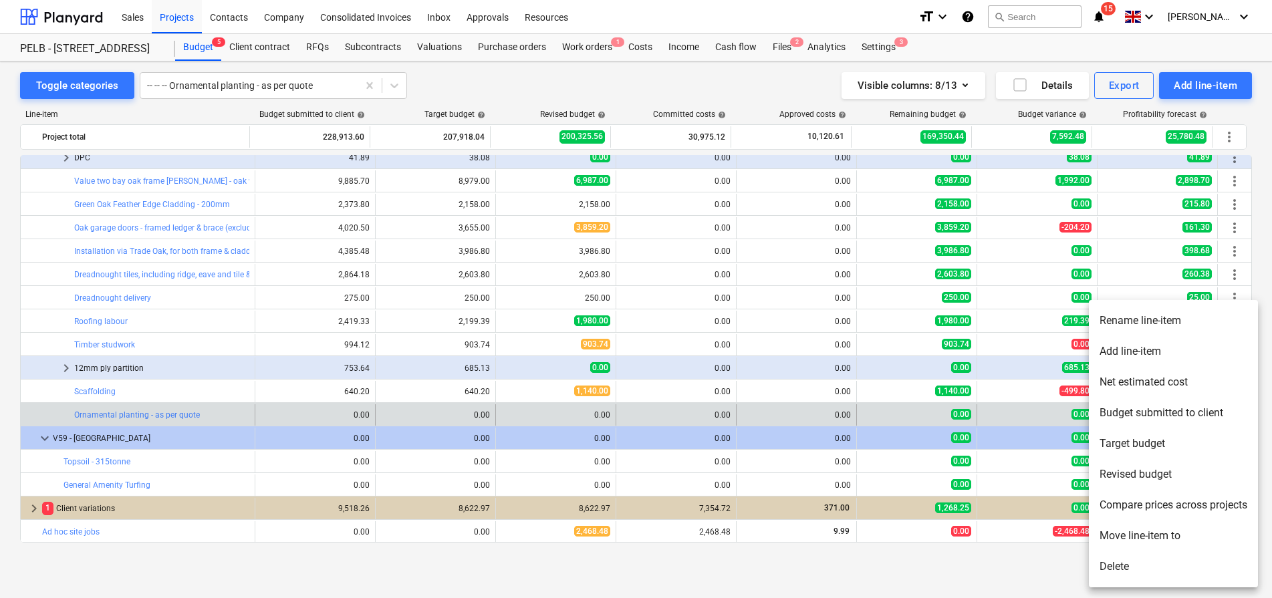
click at [1158, 575] on li "Delete" at bounding box center [1173, 566] width 169 height 31
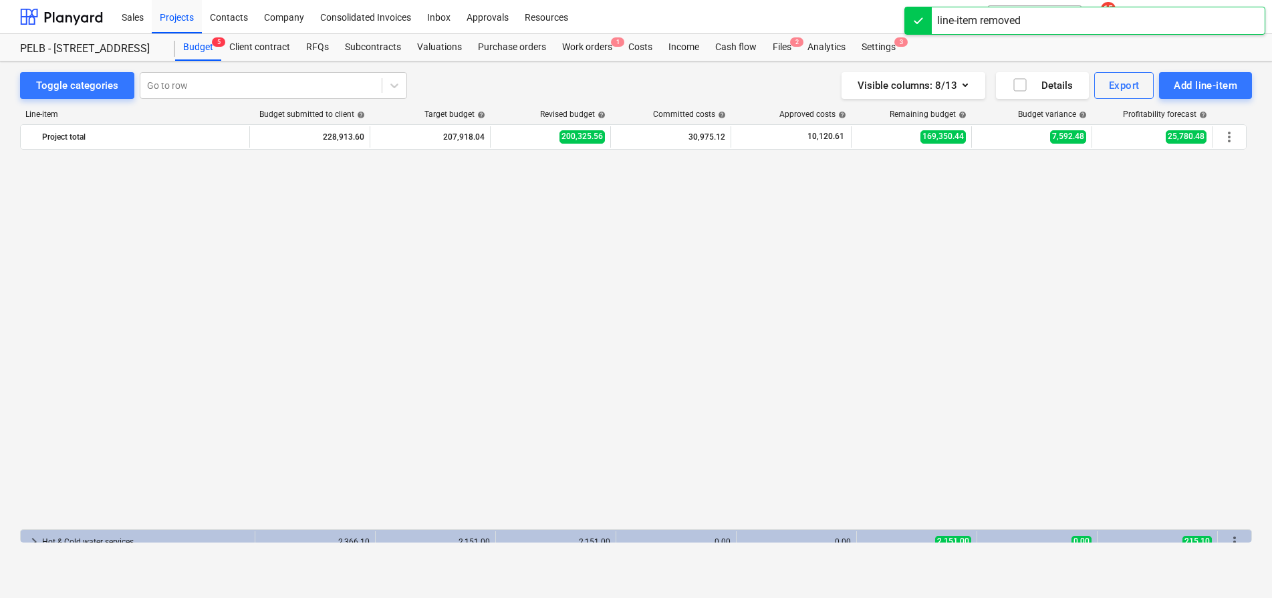
scroll to position [852, 0]
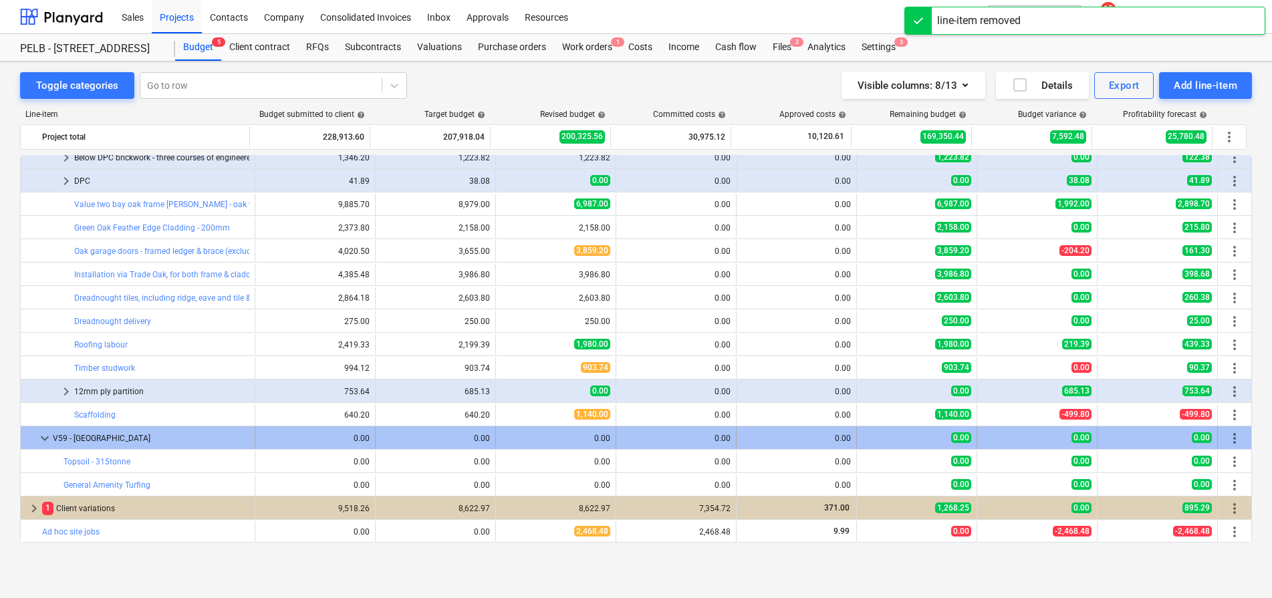
click at [1236, 439] on span "more_vert" at bounding box center [1235, 438] width 16 height 16
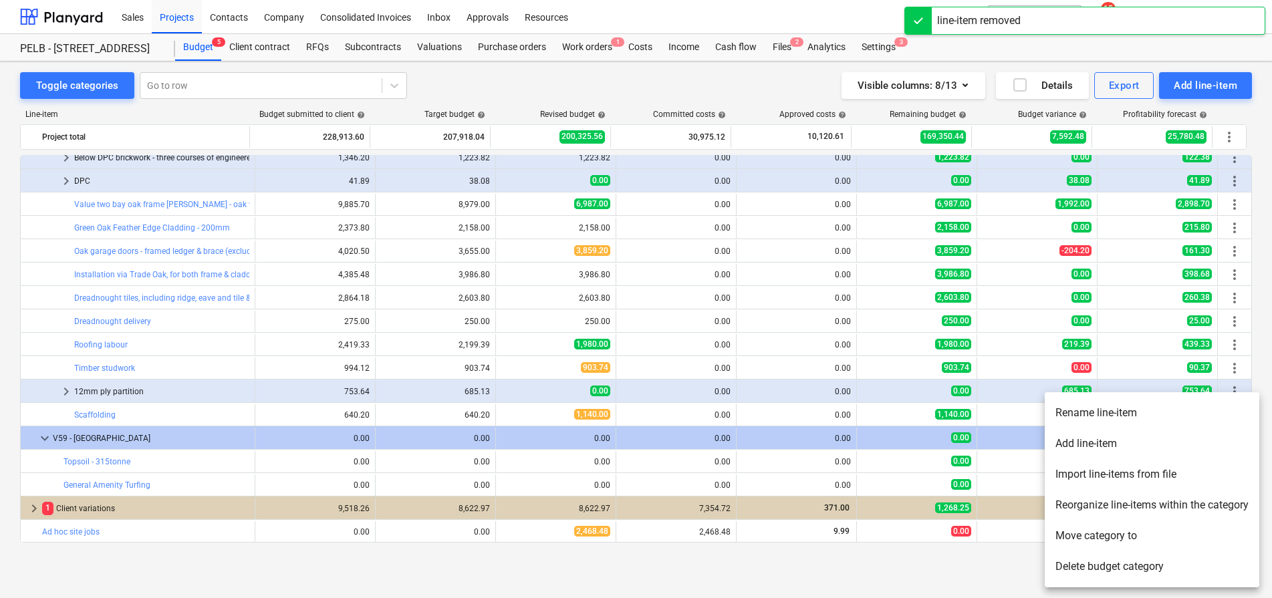
click at [1118, 446] on li "Add line-item" at bounding box center [1152, 443] width 215 height 31
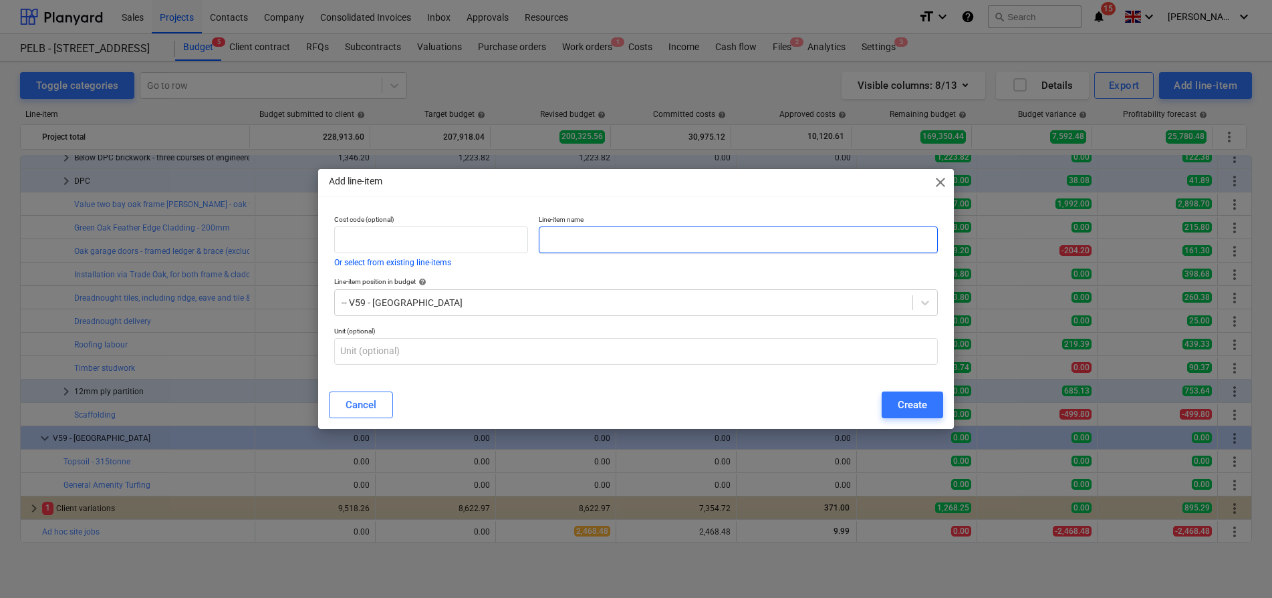
click at [596, 230] on input "text" at bounding box center [738, 240] width 399 height 27
paste input "Ornamental planting"
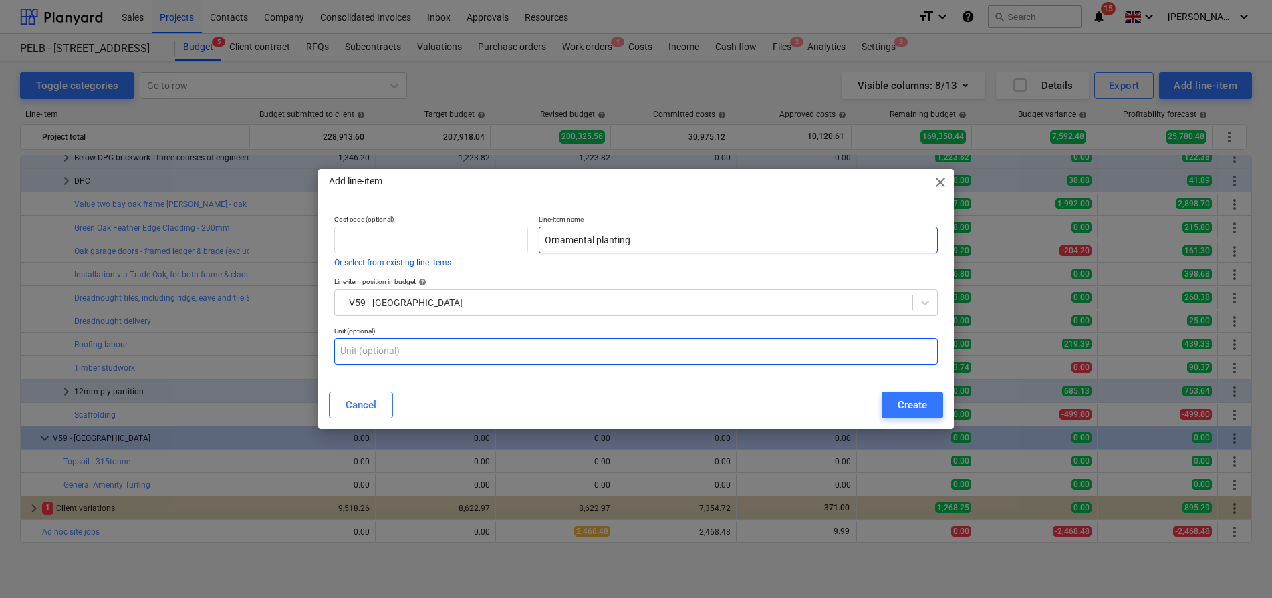
type input "Ornamental planting"
click at [603, 346] on input "text" at bounding box center [636, 351] width 604 height 27
type input "m2"
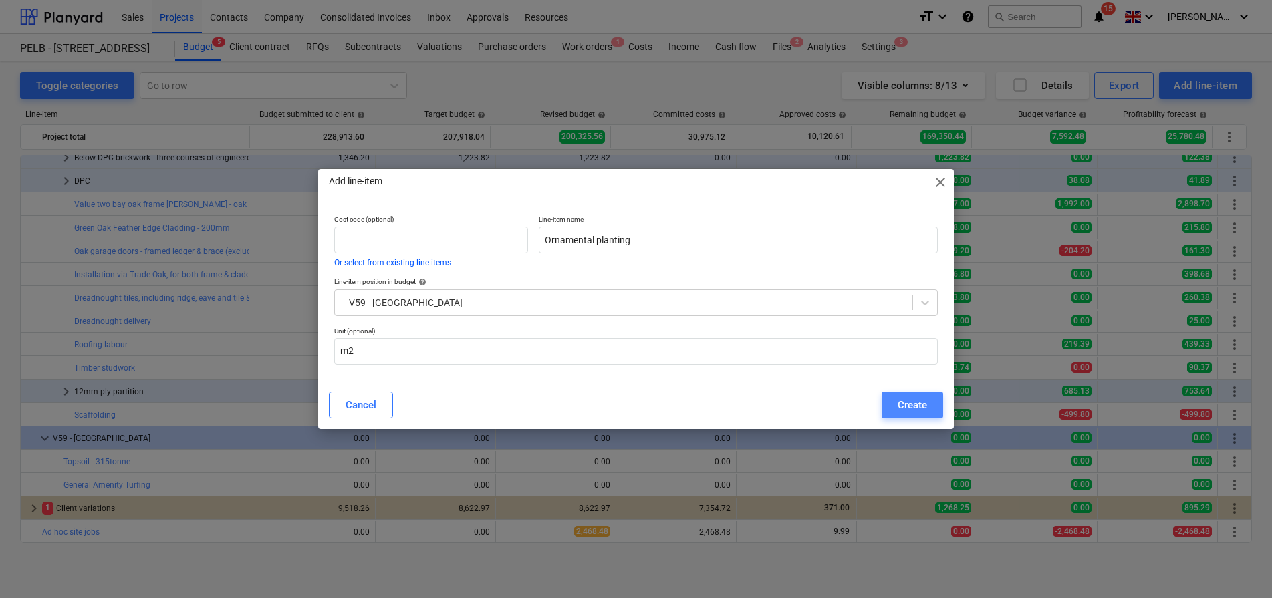
click at [916, 406] on div "Create" at bounding box center [912, 404] width 29 height 17
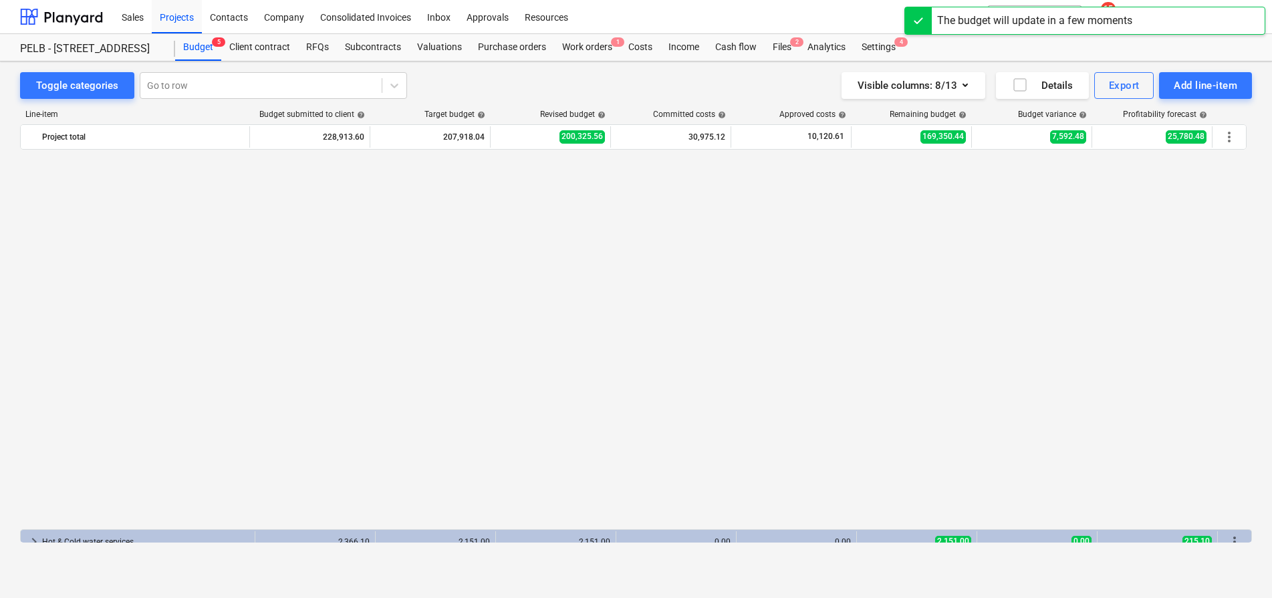
scroll to position [852, 0]
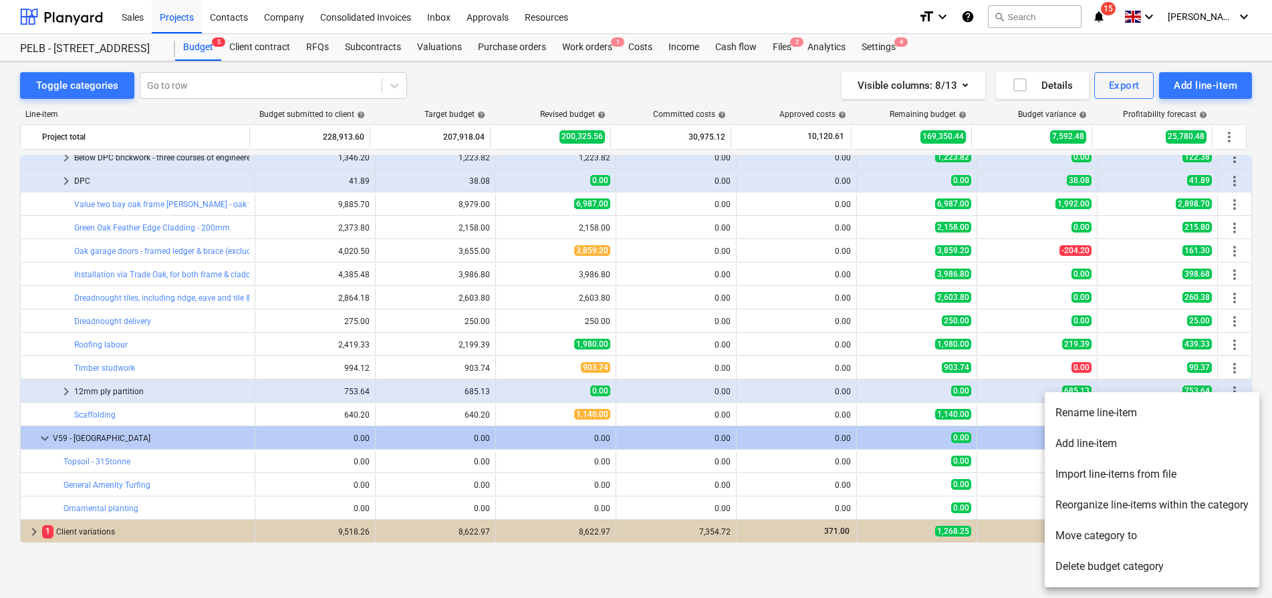
click at [1077, 453] on li "Add line-item" at bounding box center [1152, 443] width 215 height 31
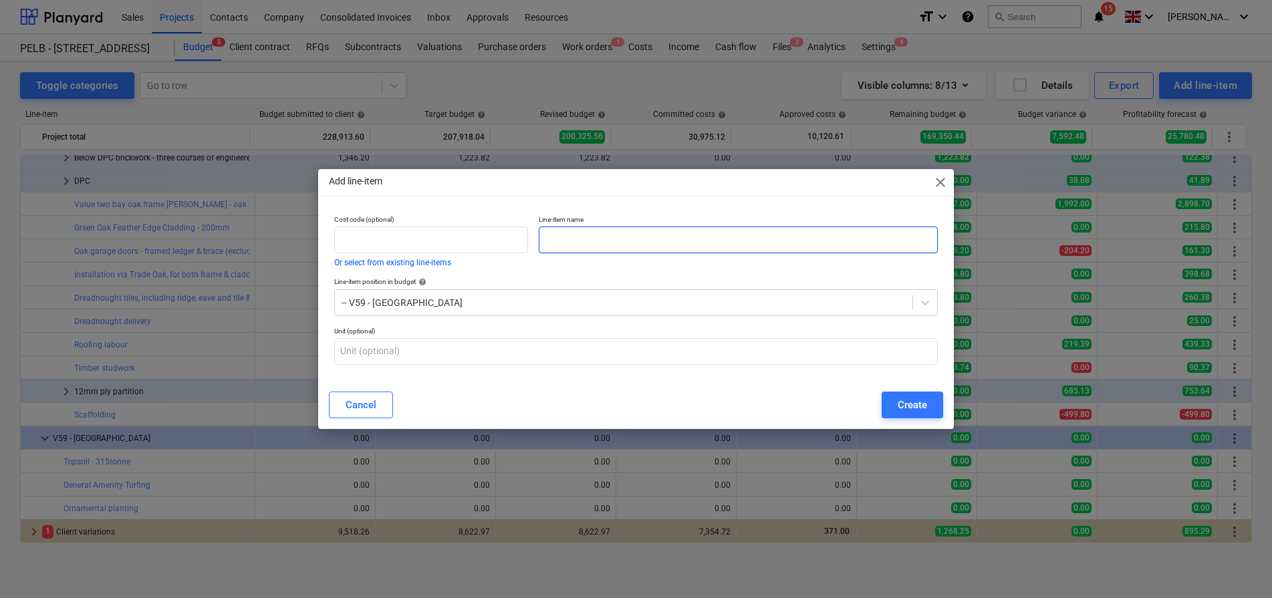
click at [623, 233] on input "text" at bounding box center [738, 240] width 399 height 27
paste input "Tree planting - as per quote"
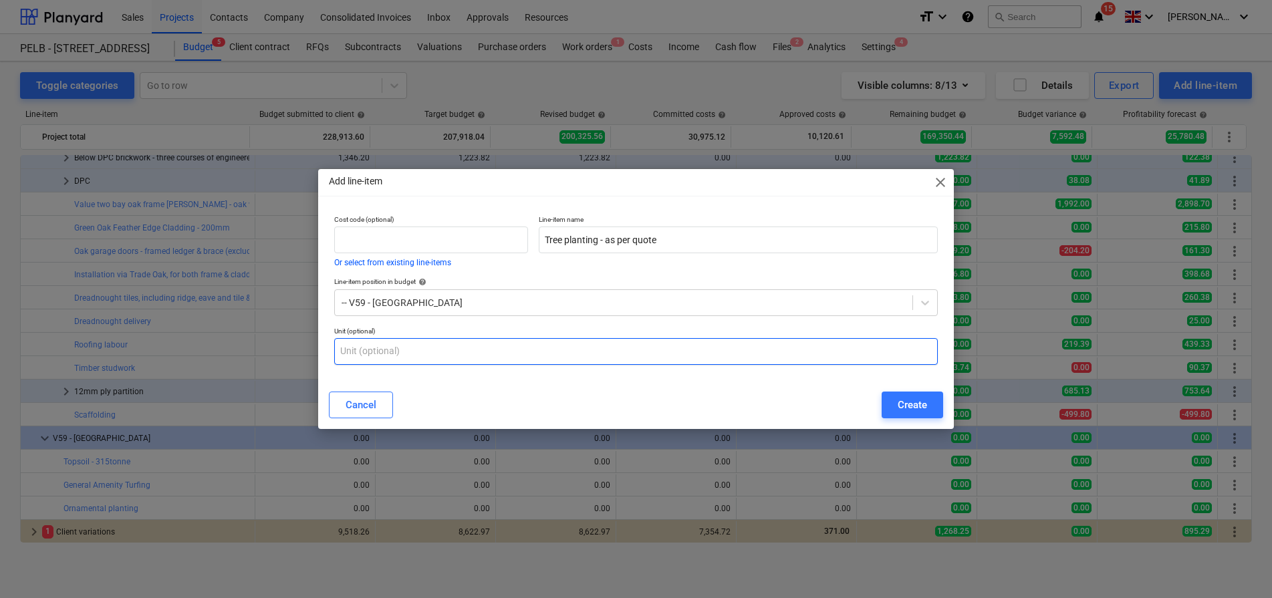
click at [656, 352] on input "text" at bounding box center [636, 351] width 604 height 27
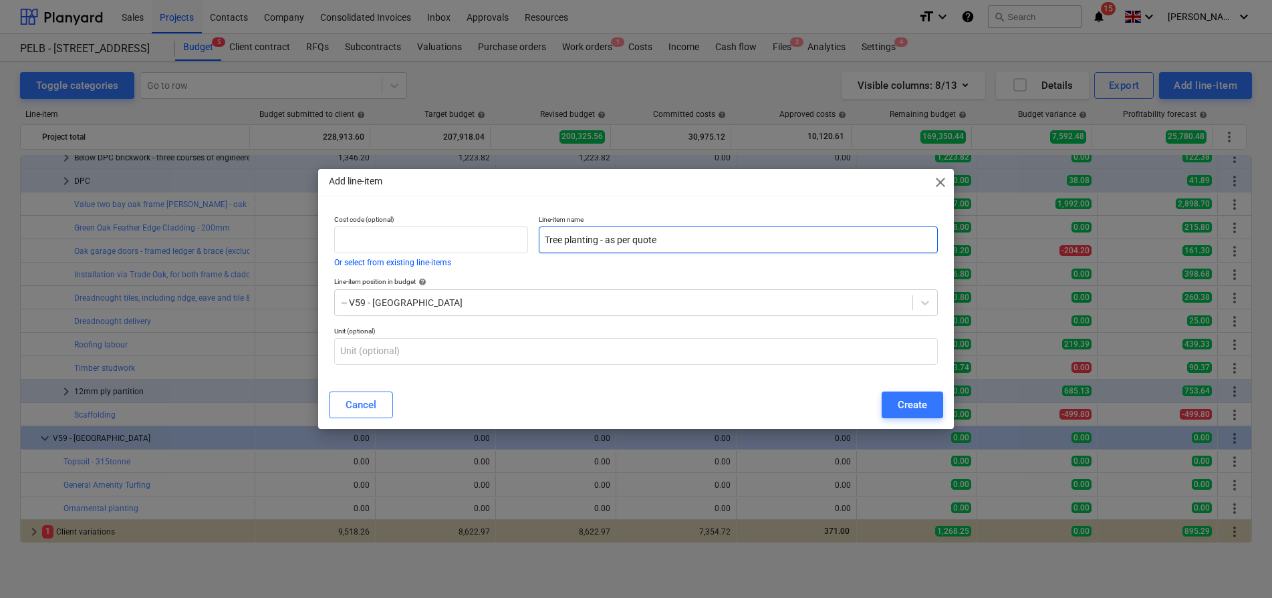
drag, startPoint x: 703, startPoint y: 235, endPoint x: 602, endPoint y: 240, distance: 101.0
click at [602, 240] on input "Tree planting - as per quote" at bounding box center [738, 240] width 399 height 27
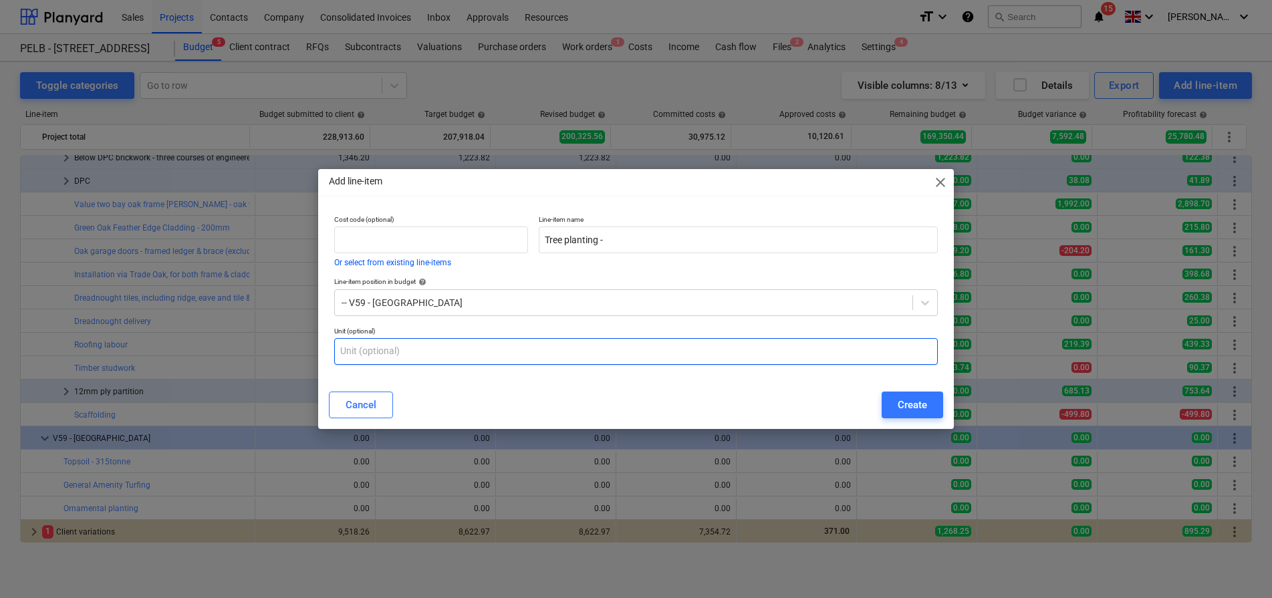
click at [619, 352] on input "text" at bounding box center [636, 351] width 604 height 27
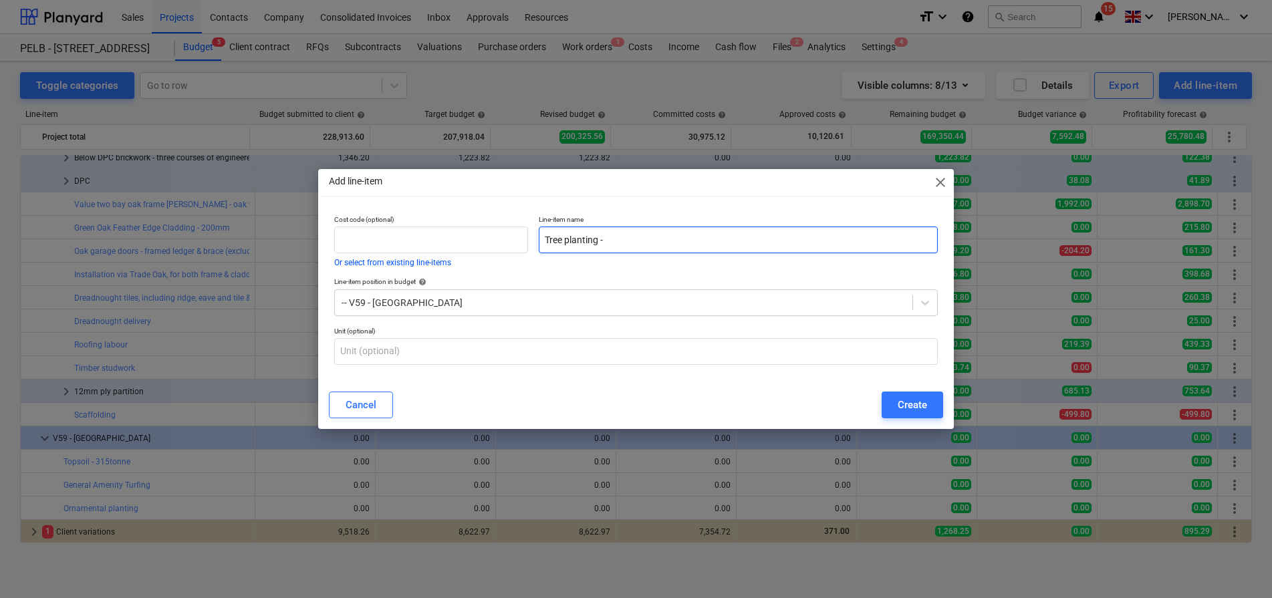
click at [652, 241] on input "Tree planting -" at bounding box center [738, 240] width 399 height 27
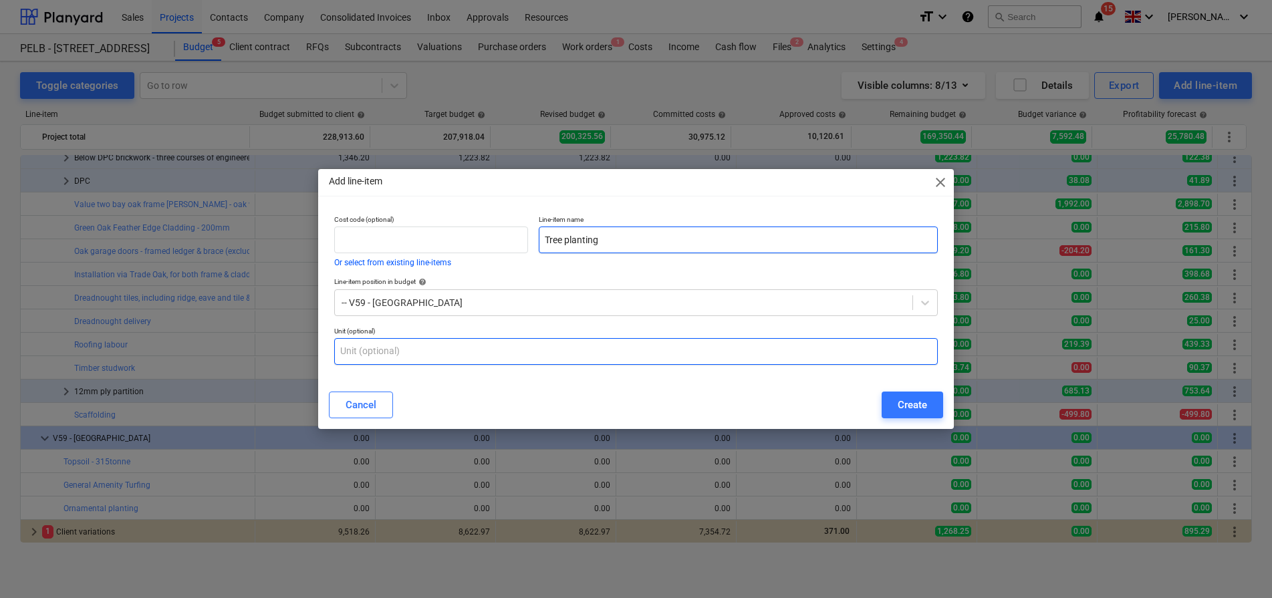
type input "Tree planting"
click at [527, 346] on input "text" at bounding box center [636, 351] width 604 height 27
type input "item"
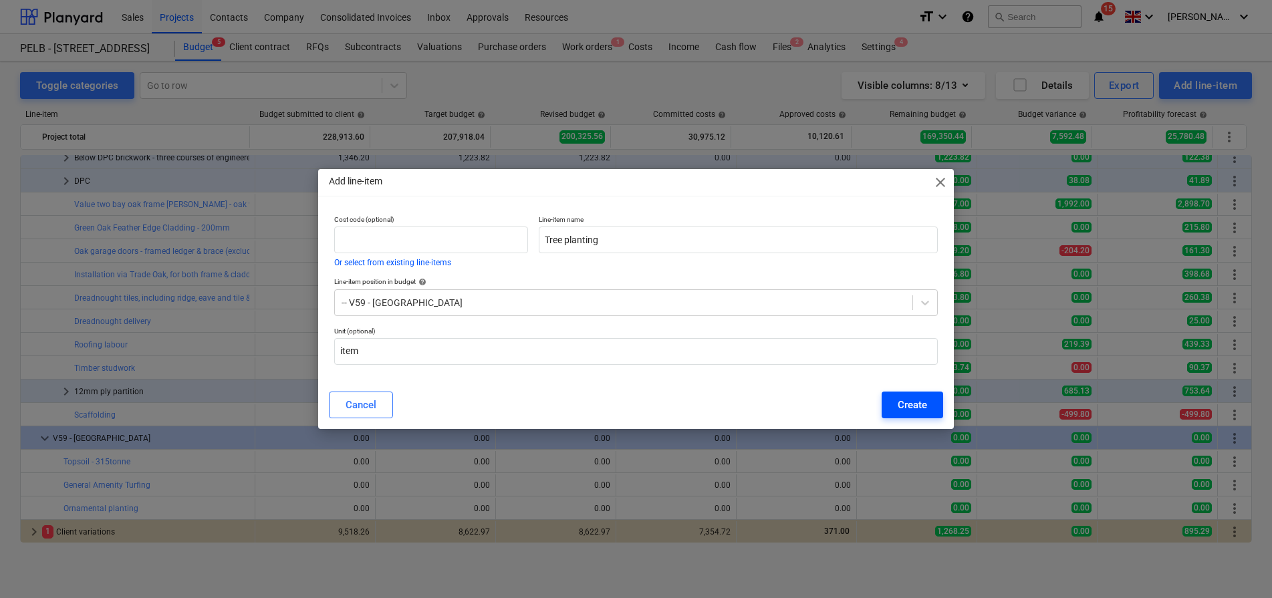
click at [908, 404] on div "Create" at bounding box center [912, 404] width 29 height 17
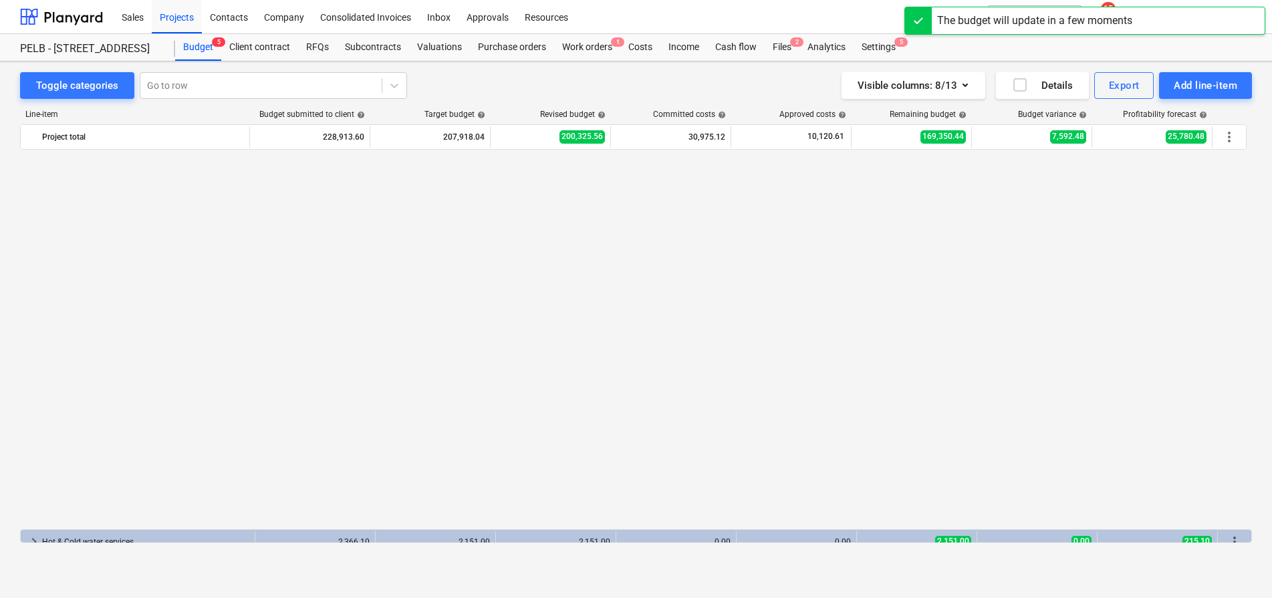
scroll to position [852, 0]
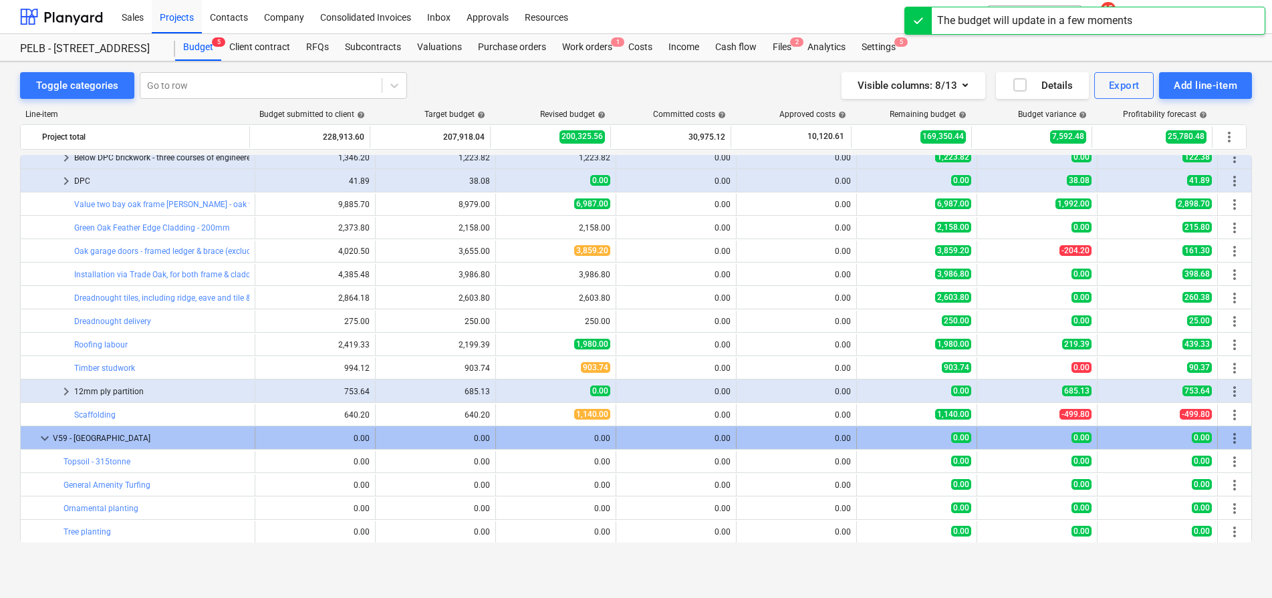
click at [1231, 438] on span "more_vert" at bounding box center [1235, 438] width 16 height 16
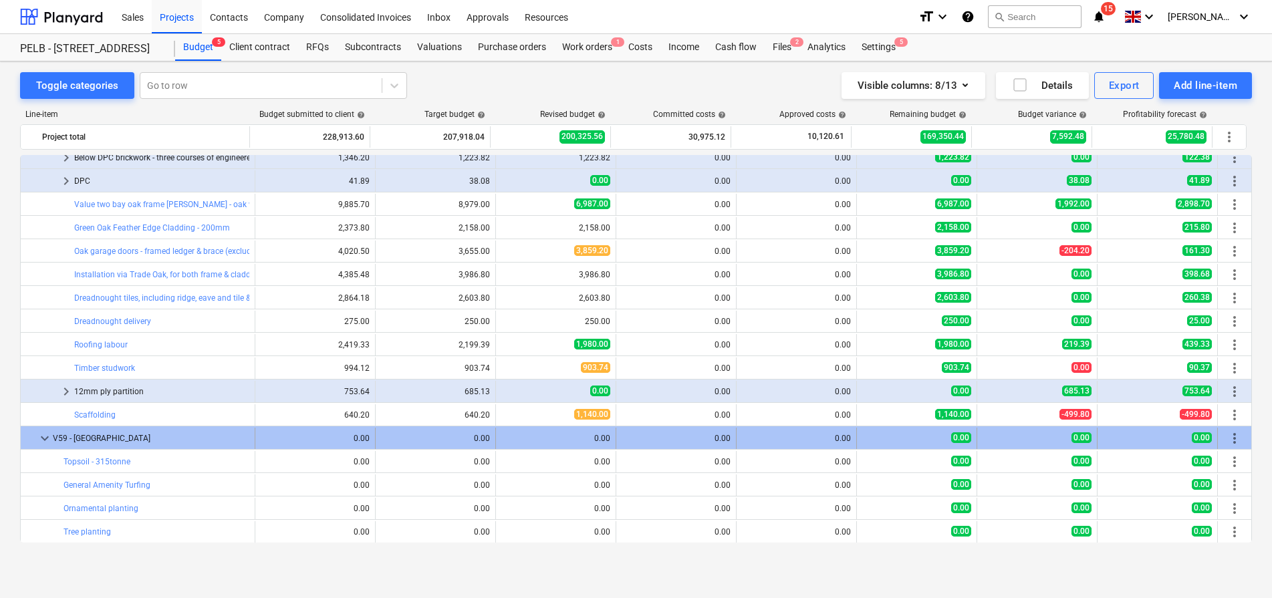
click at [1227, 436] on span "more_vert" at bounding box center [1235, 438] width 16 height 16
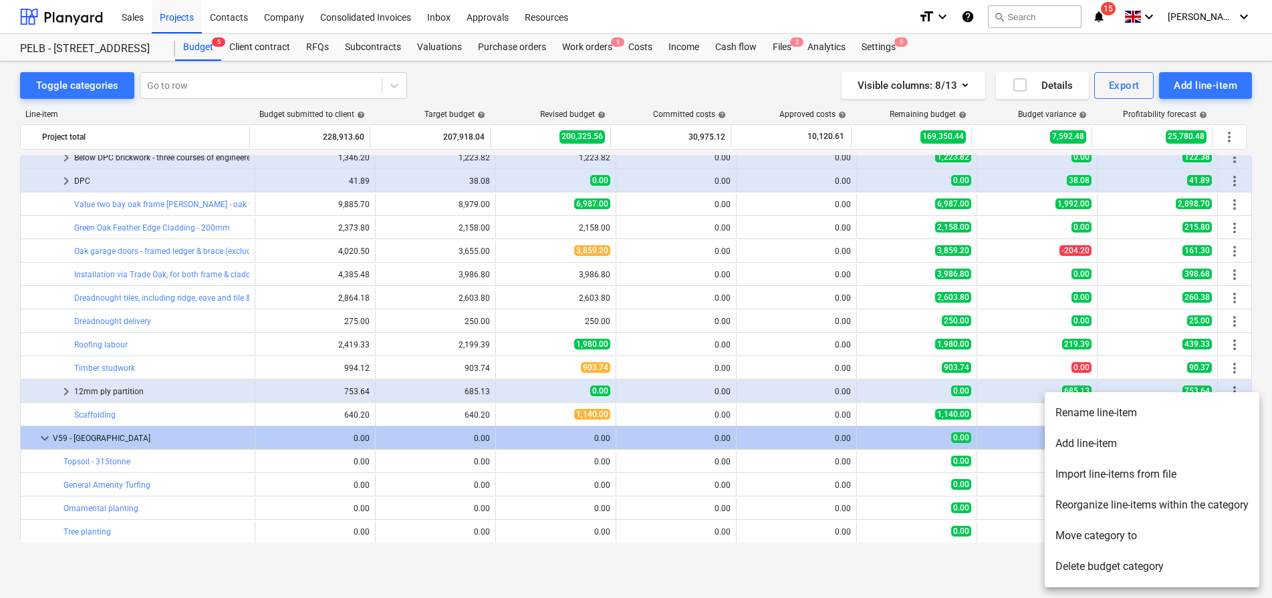
click at [1106, 441] on li "Add line-item" at bounding box center [1152, 443] width 215 height 31
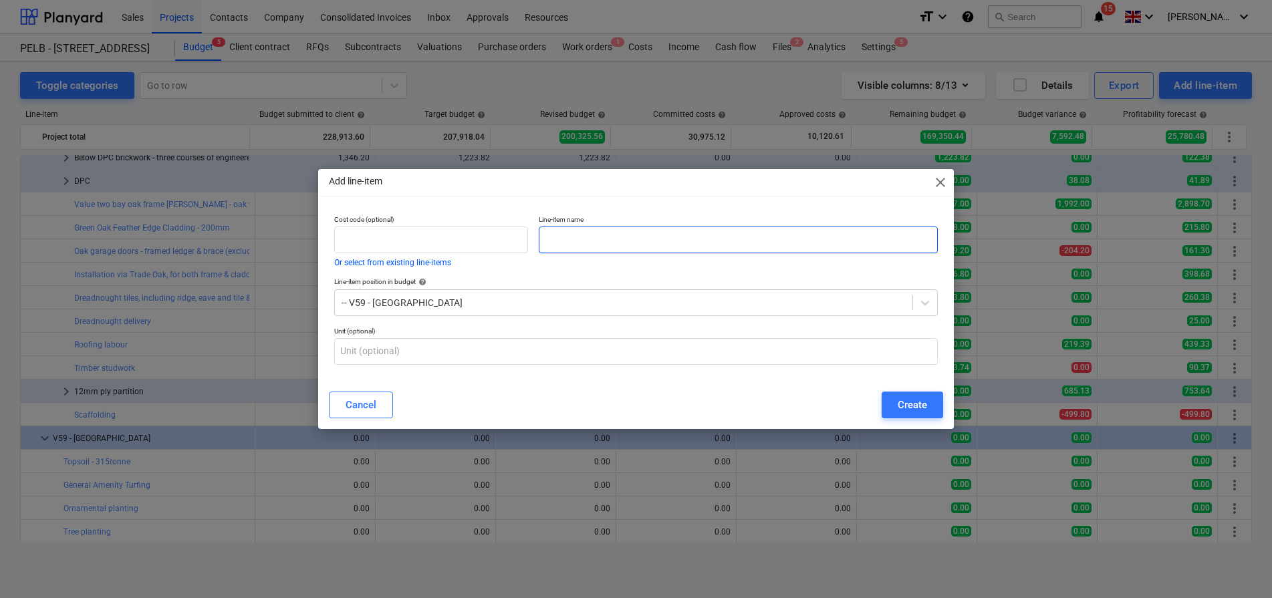
click at [648, 240] on input "text" at bounding box center [738, 240] width 399 height 27
paste input "Bark-mulching"
type input "Bark-mulching"
click at [910, 399] on div "Create" at bounding box center [912, 404] width 29 height 17
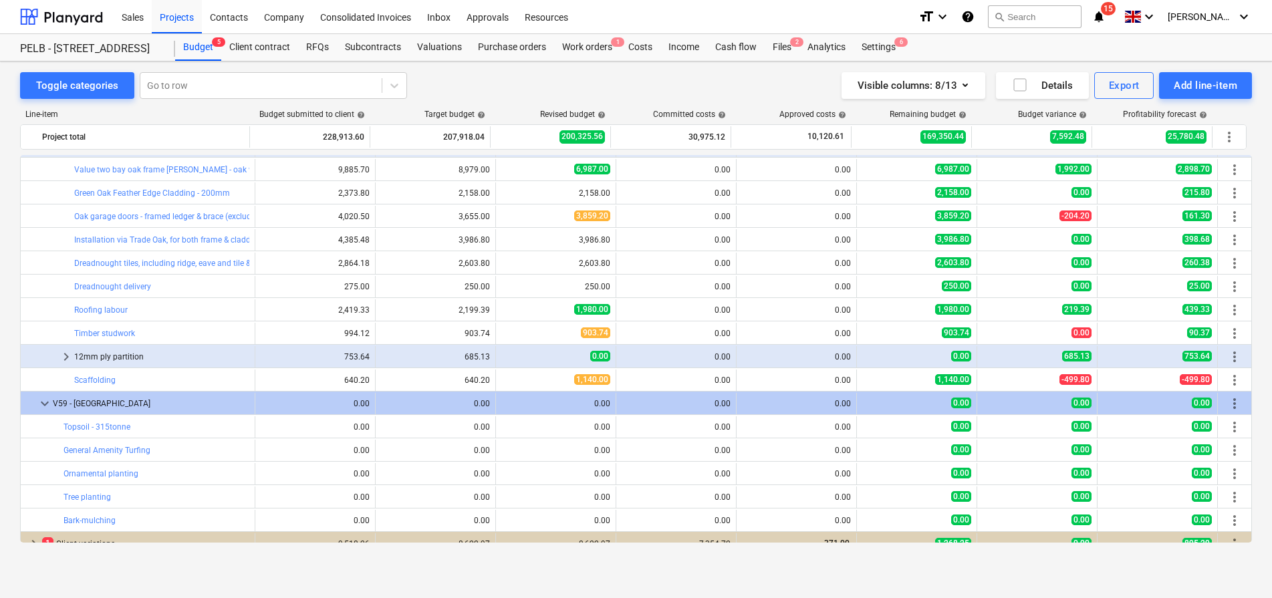
scroll to position [890, 0]
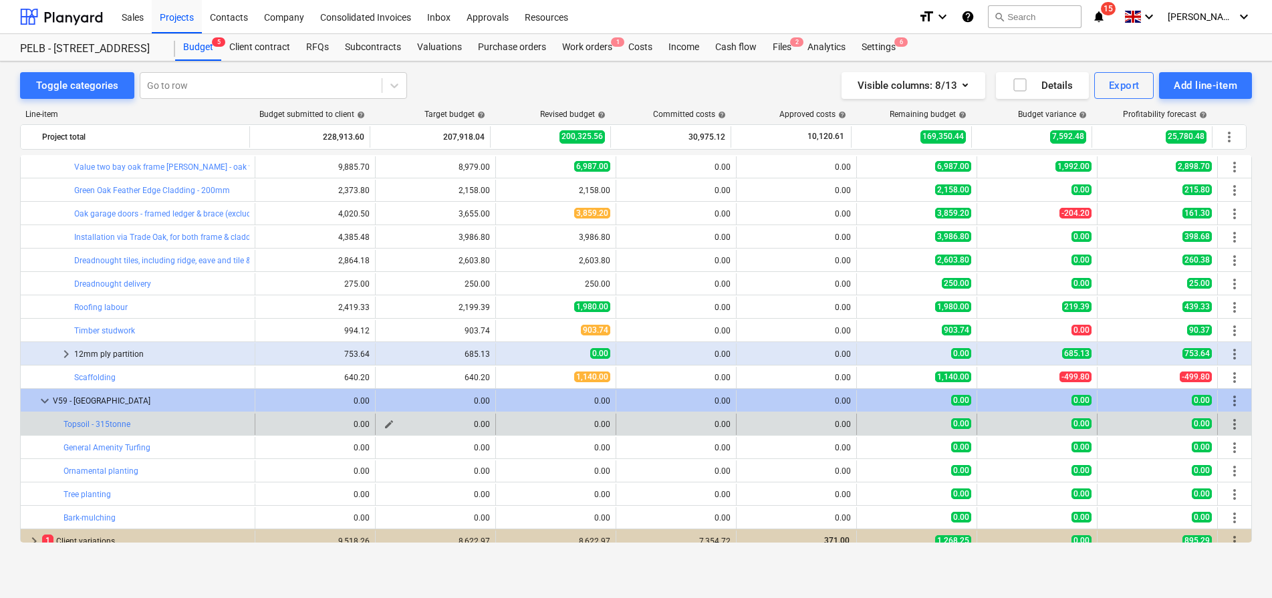
click at [387, 424] on span "edit" at bounding box center [389, 424] width 11 height 11
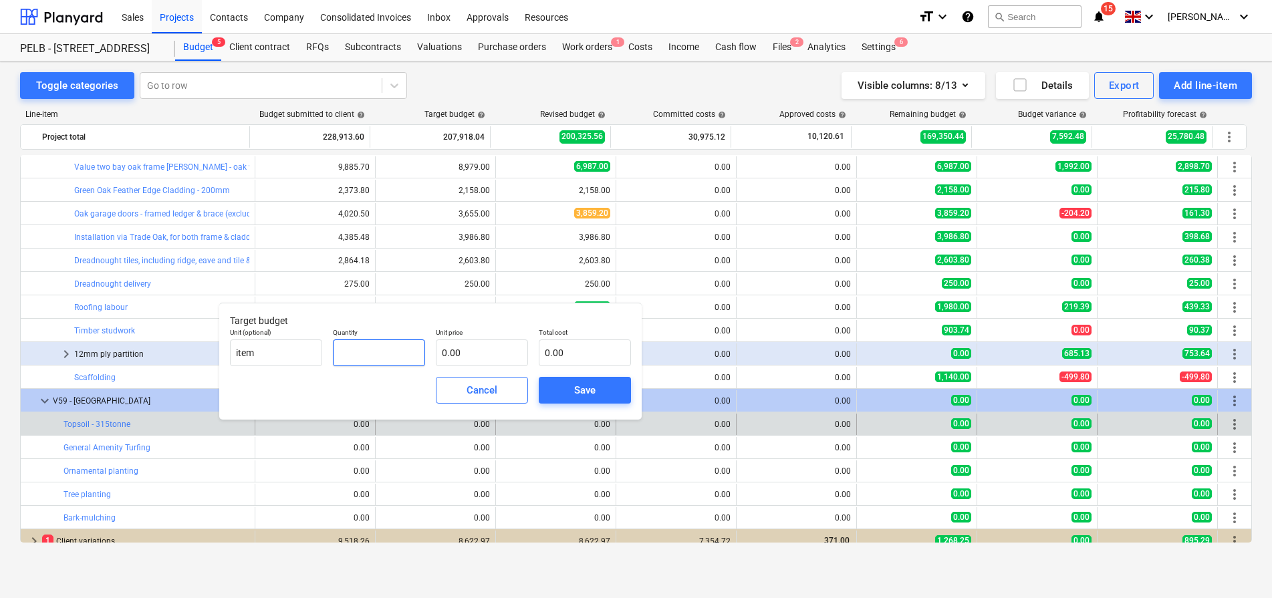
click at [384, 355] on input "text" at bounding box center [379, 353] width 92 height 27
type input "0.00"
click at [482, 395] on div "Cancel" at bounding box center [482, 390] width 31 height 17
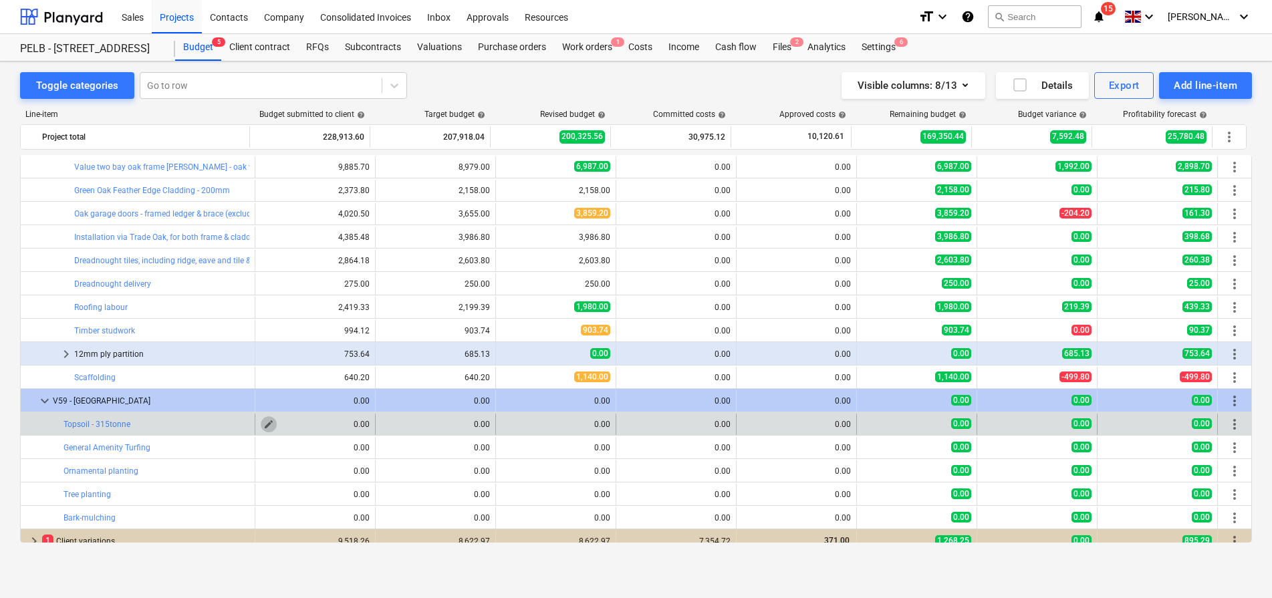
click at [263, 422] on span "edit" at bounding box center [268, 424] width 11 height 11
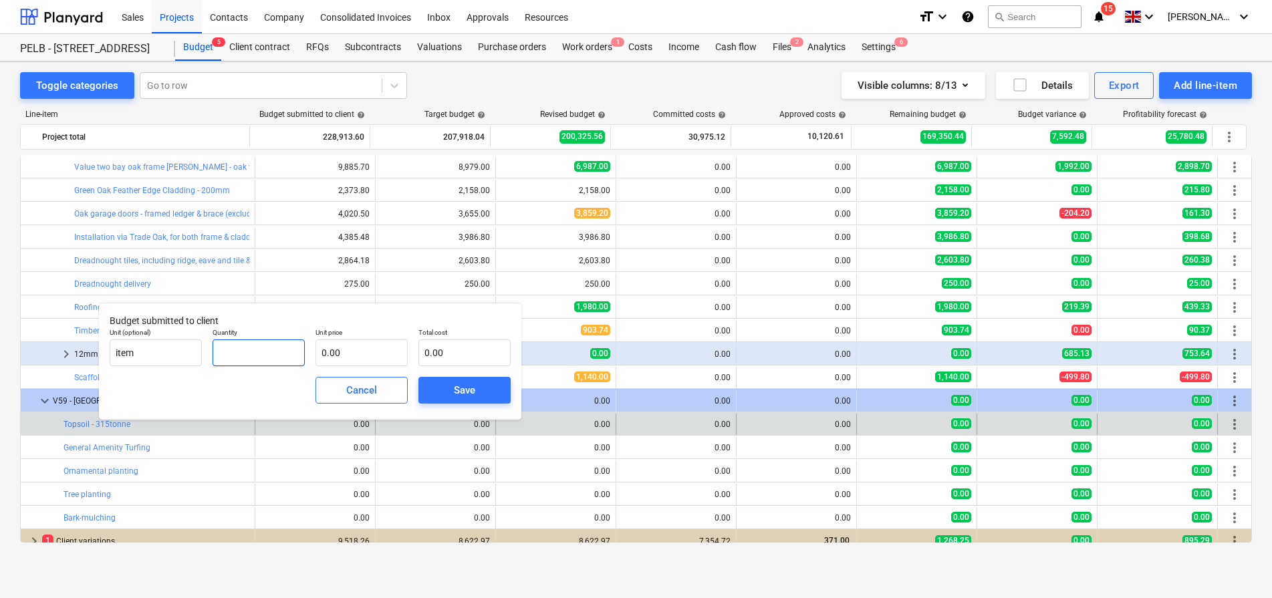
click at [265, 354] on input "text" at bounding box center [259, 353] width 92 height 27
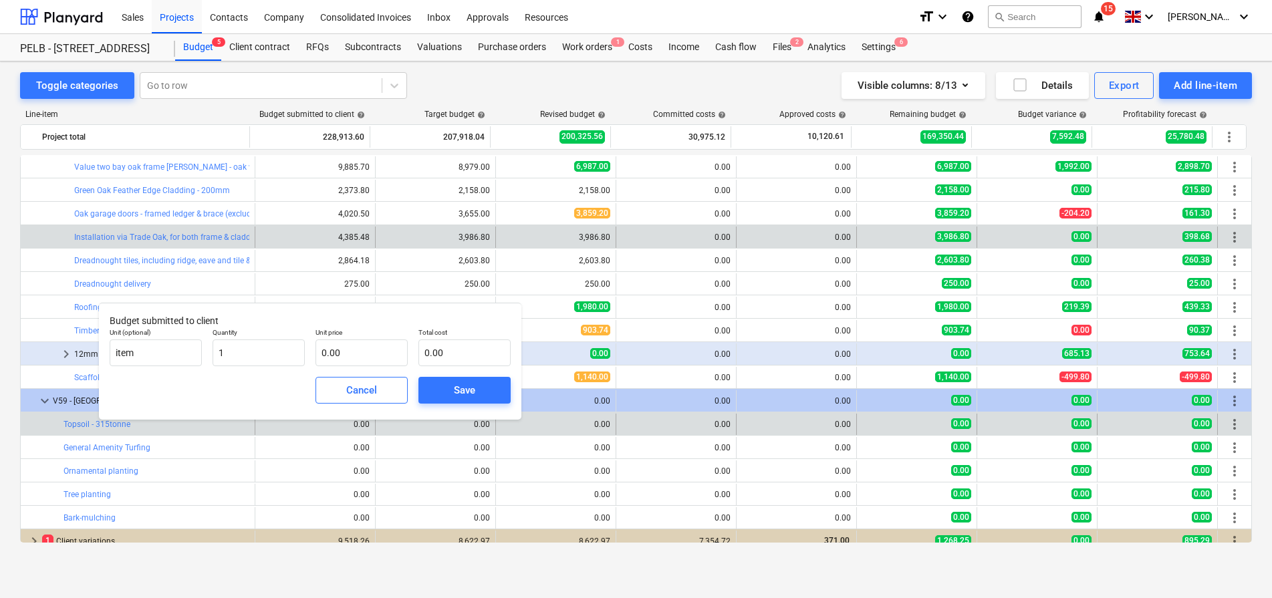
type input "1.00"
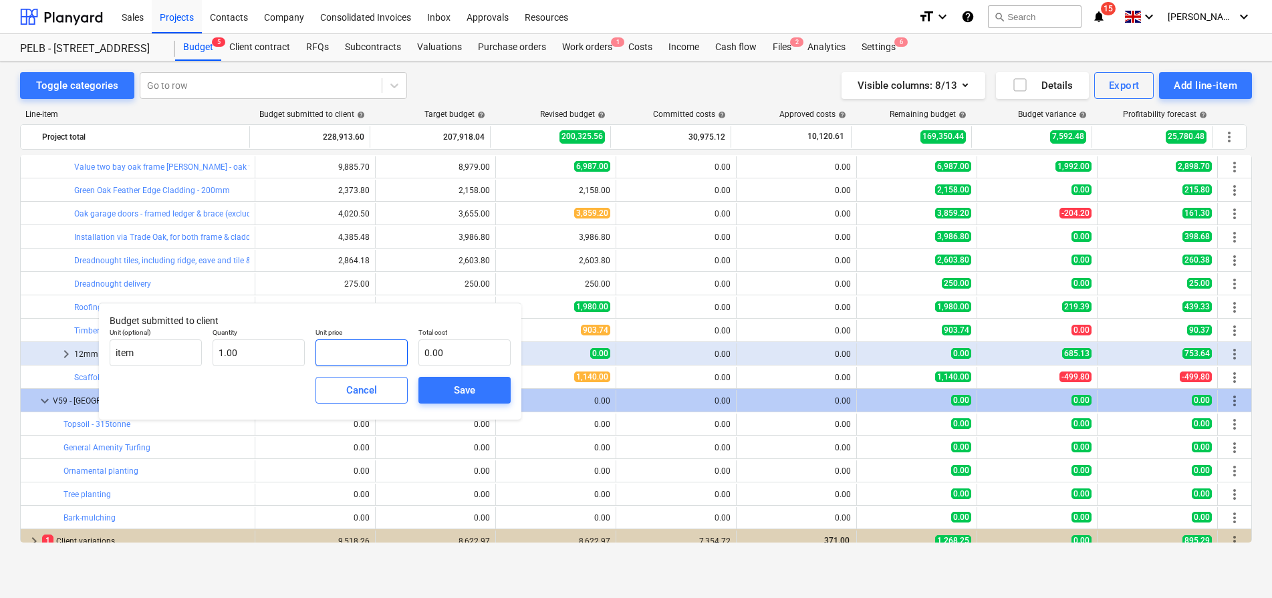
click at [355, 352] on input "text" at bounding box center [361, 353] width 92 height 27
type input "1"
type input "1.00"
type input "15"
type input "15.00"
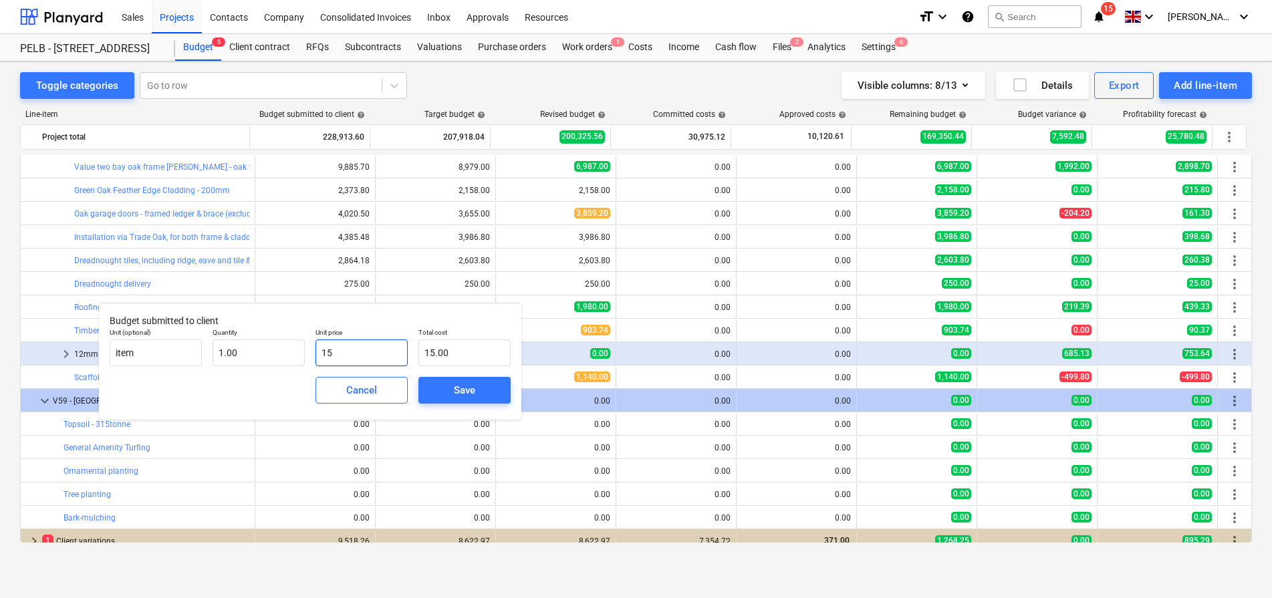
type input "158"
type input "158.00"
type input "1580"
type input "1,580.00"
type input "15808"
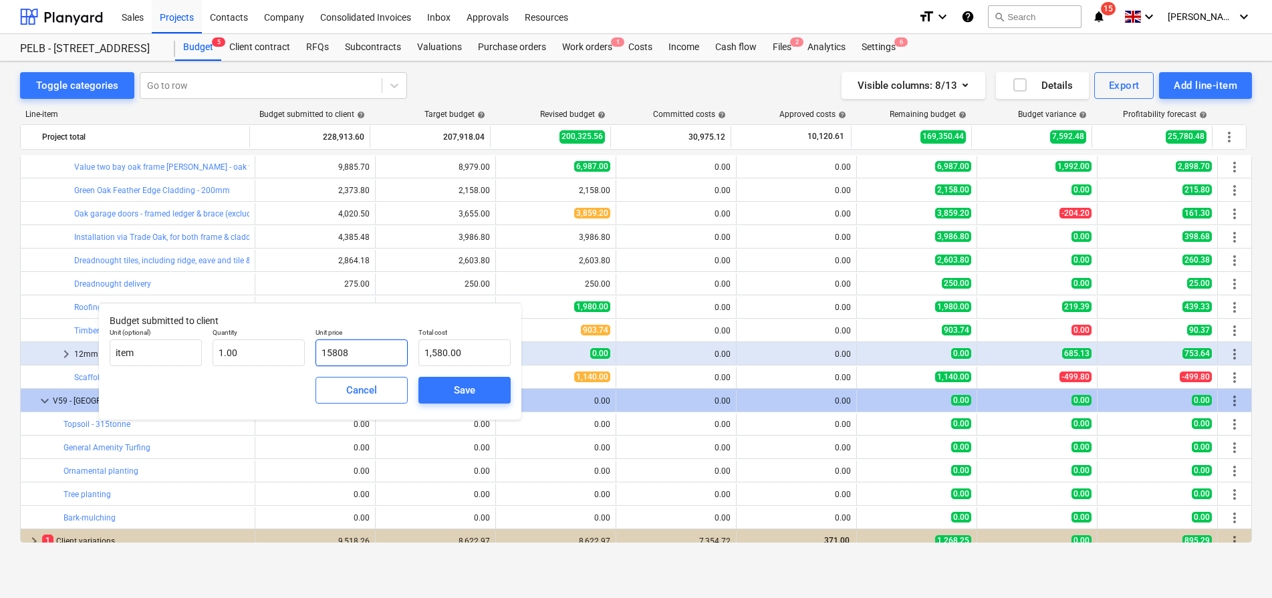
type input "15,808.00"
type input "15808.1"
type input "15,808.10"
click at [461, 374] on div "Save" at bounding box center [464, 390] width 103 height 37
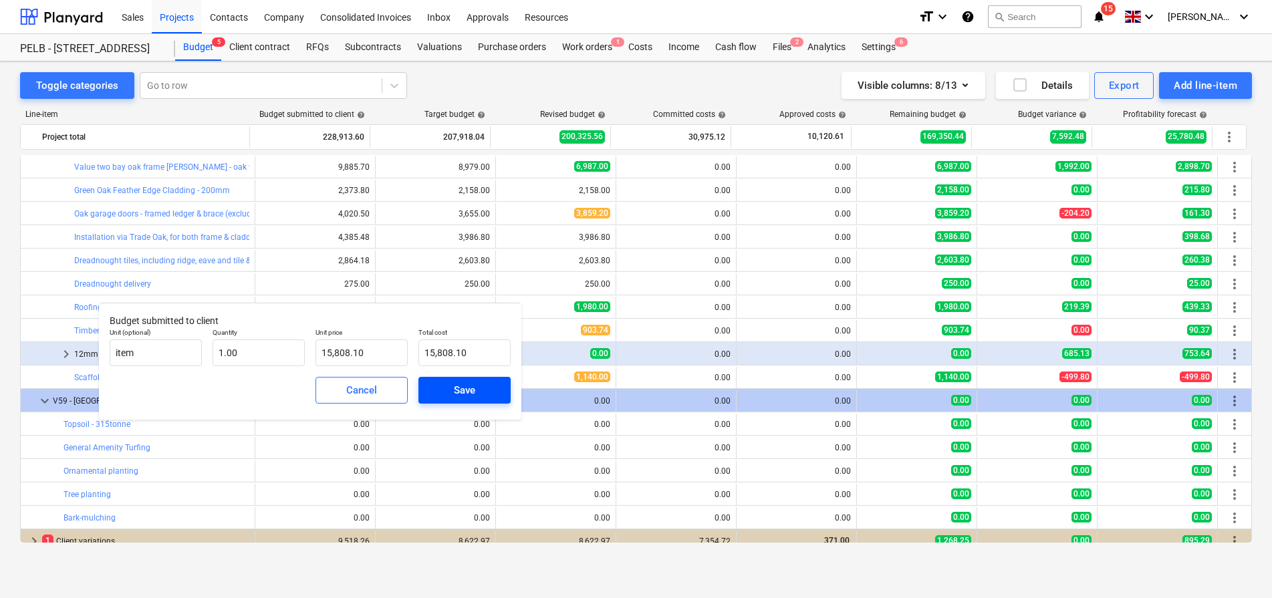
click at [459, 388] on div "Save" at bounding box center [464, 390] width 21 height 17
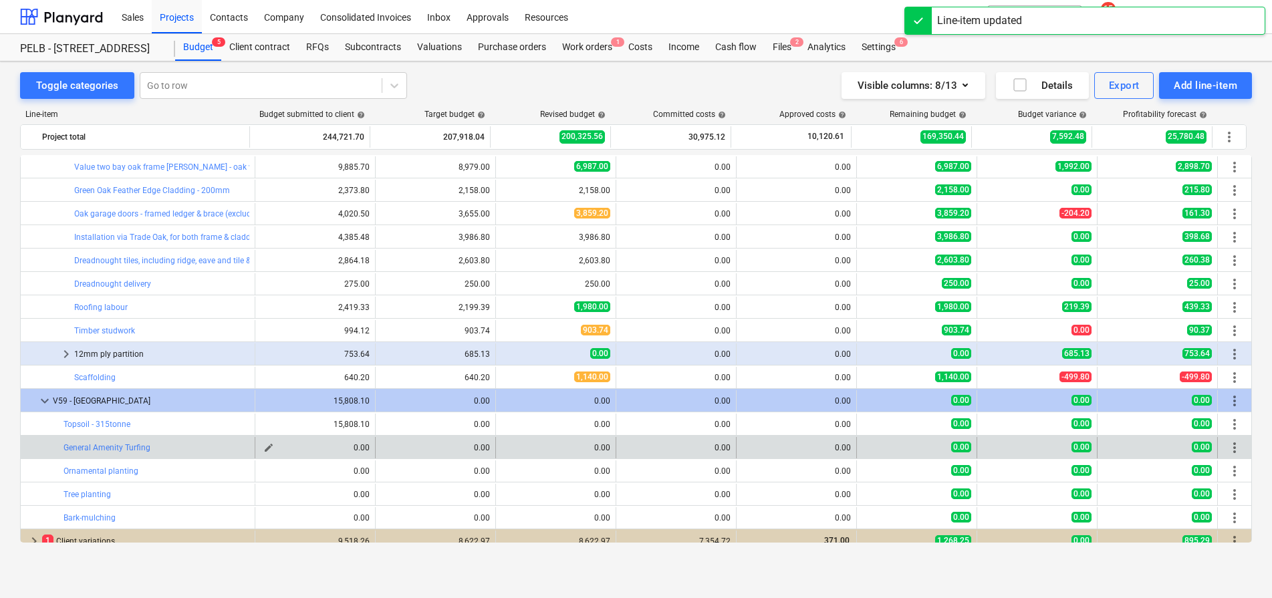
click at [265, 452] on span "edit" at bounding box center [268, 447] width 11 height 11
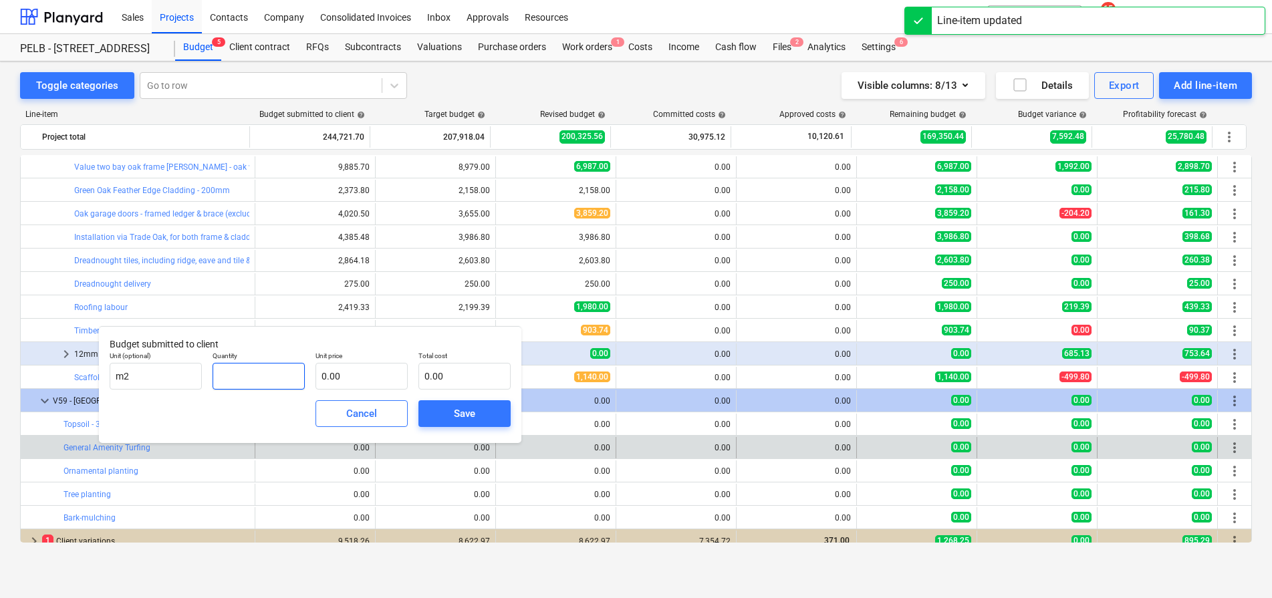
click at [279, 382] on input "text" at bounding box center [259, 376] width 92 height 27
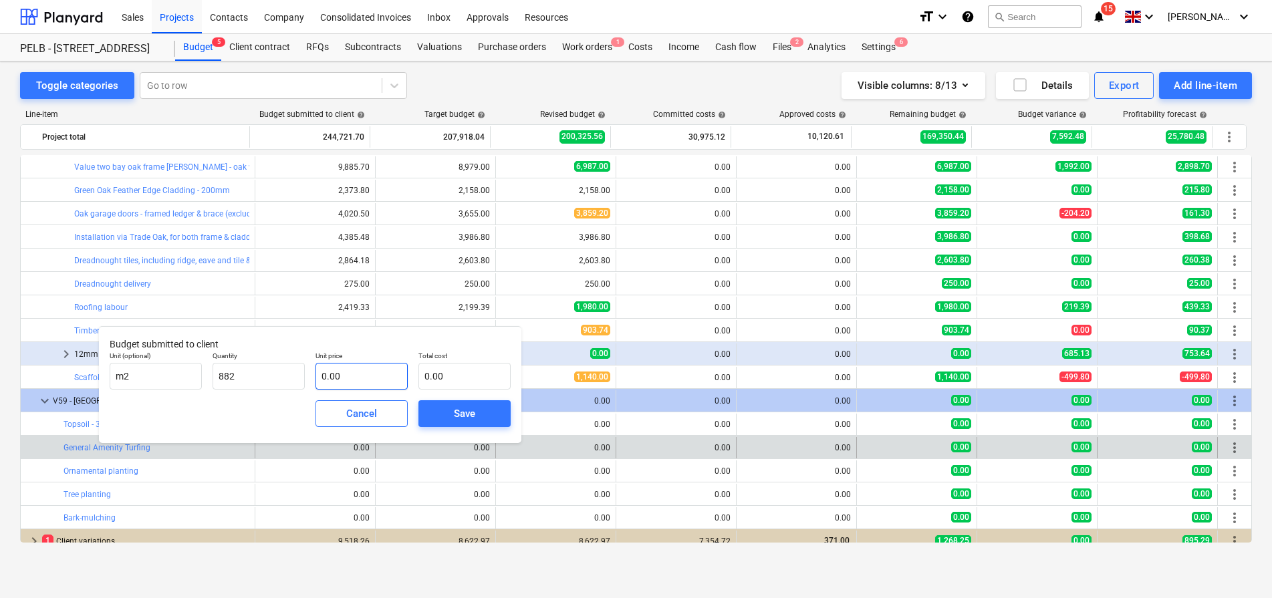
type input "882.00"
click at [365, 370] on input "text" at bounding box center [361, 376] width 92 height 27
type input "6"
type input "5,292.00"
type input "6.4"
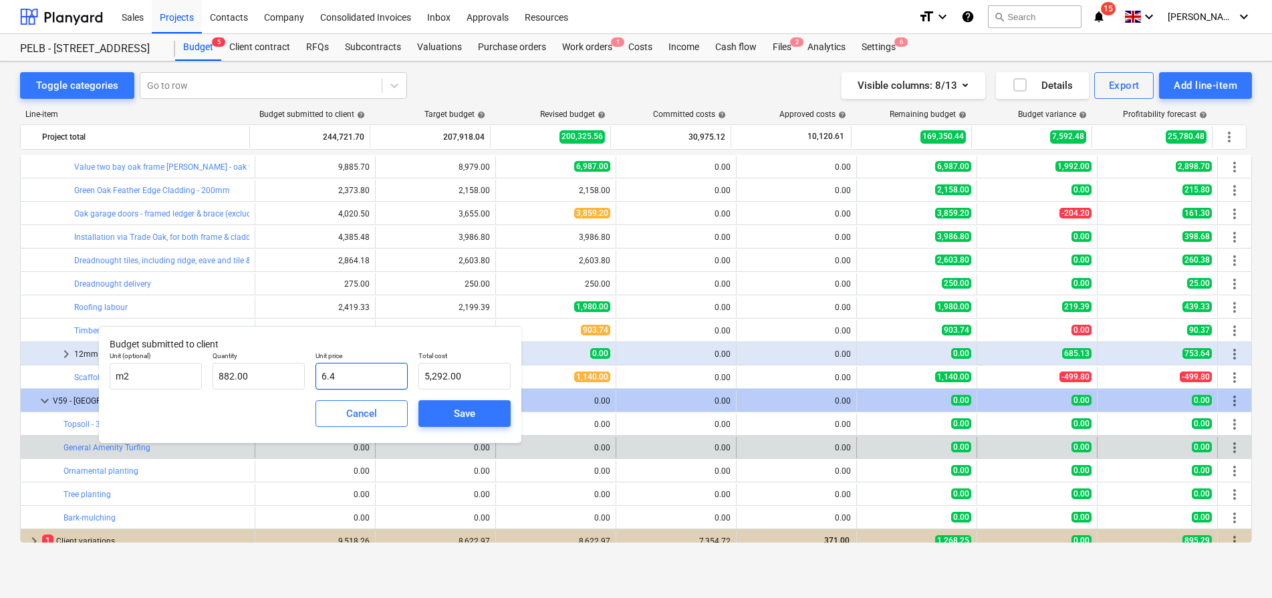
type input "5,644.80"
type input "6.45"
type input "5,688.90"
type input "6.45"
click at [463, 411] on div "Save" at bounding box center [464, 413] width 21 height 17
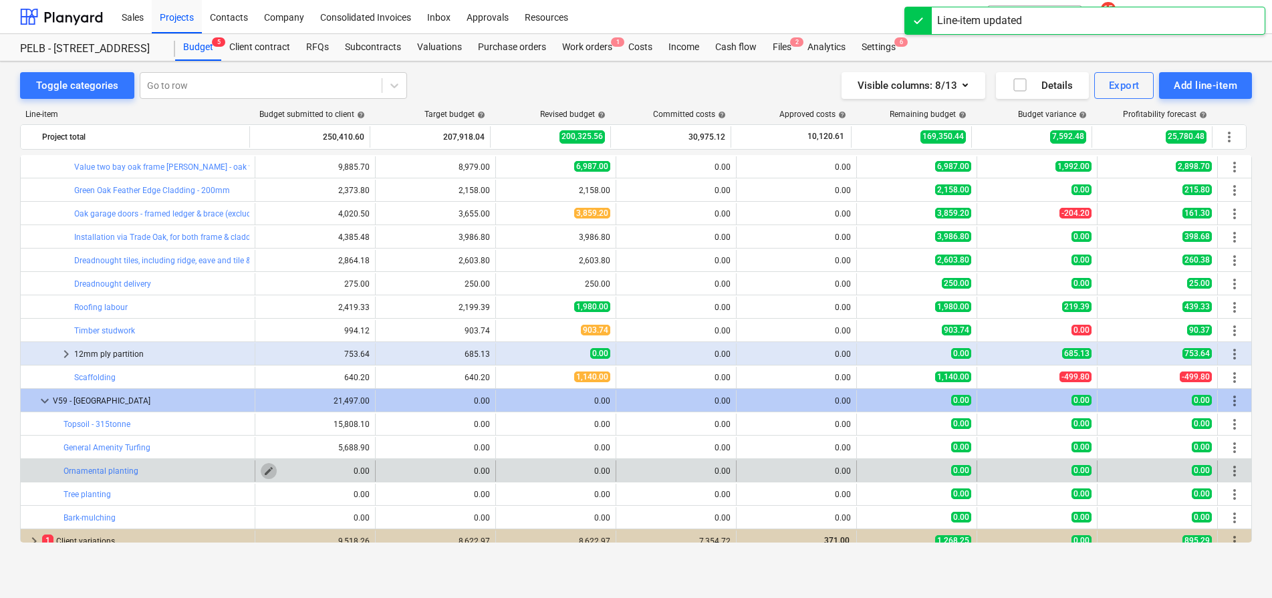
click at [263, 471] on span "edit" at bounding box center [268, 471] width 11 height 11
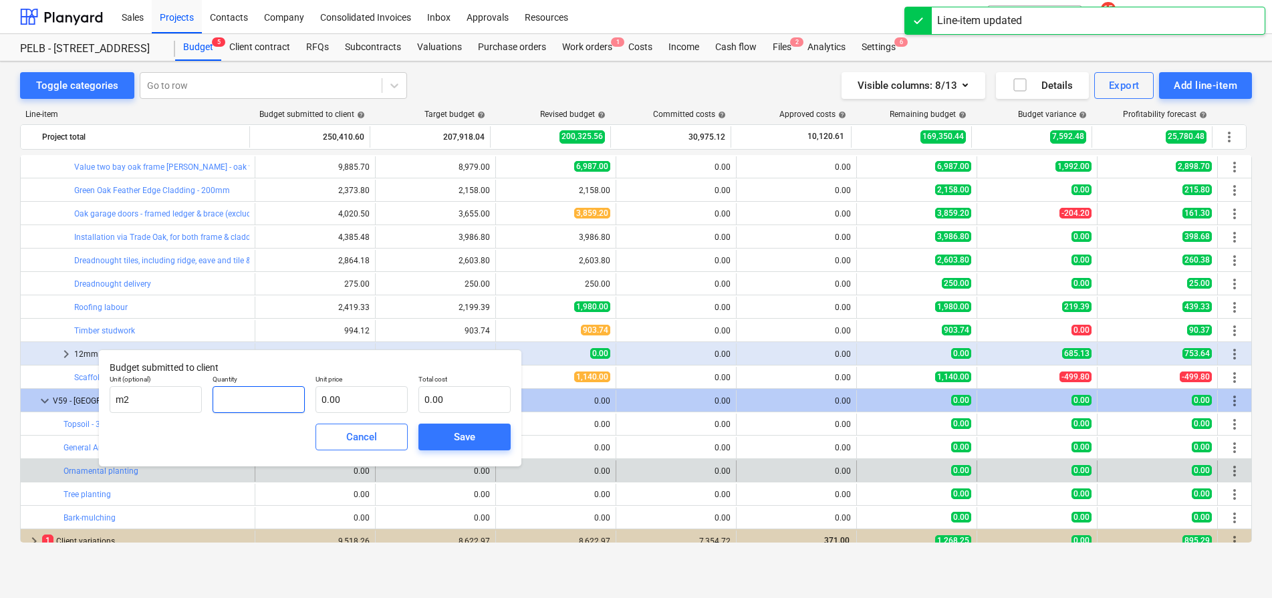
click at [270, 402] on input "text" at bounding box center [259, 399] width 92 height 27
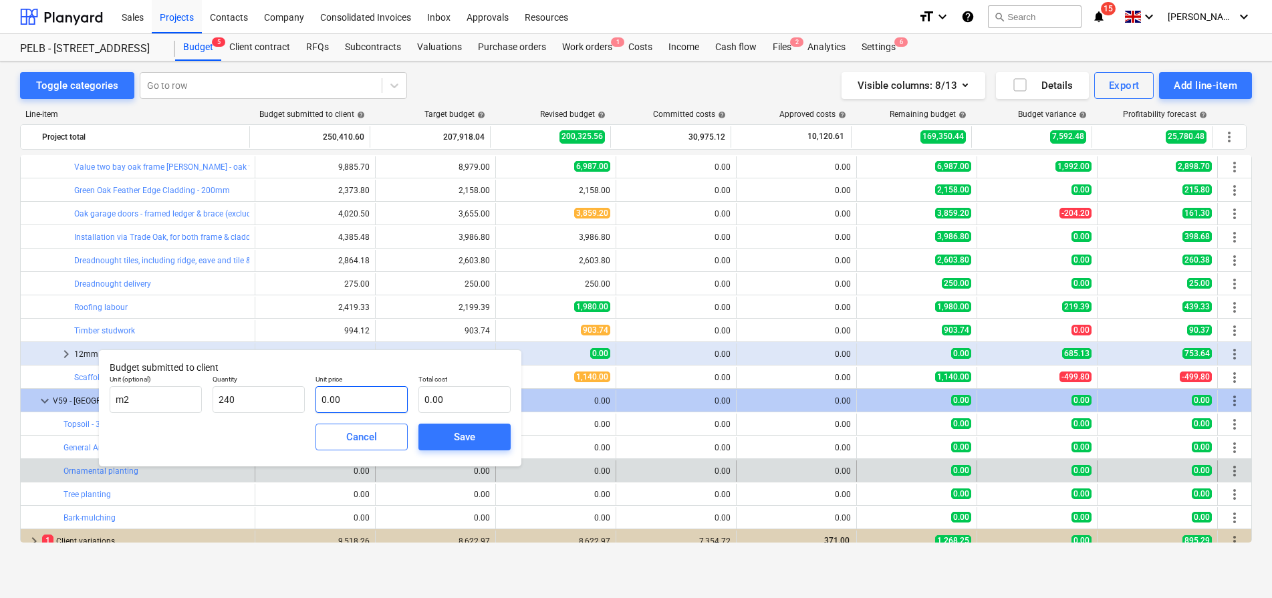
type input "240.00"
click at [374, 407] on input "text" at bounding box center [361, 399] width 92 height 27
type input "2"
type input "480.00"
type input "23"
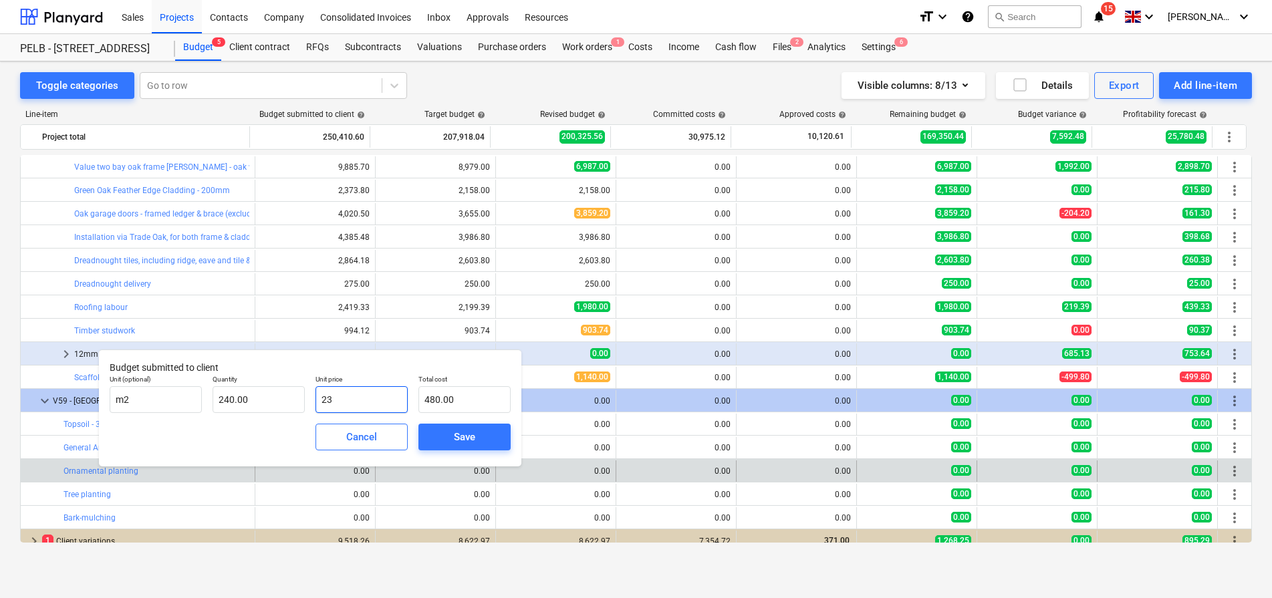
type input "5,520.00"
type input "23.5"
type input "5,640.00"
type input "23.50"
click at [434, 434] on span "Save" at bounding box center [464, 436] width 60 height 17
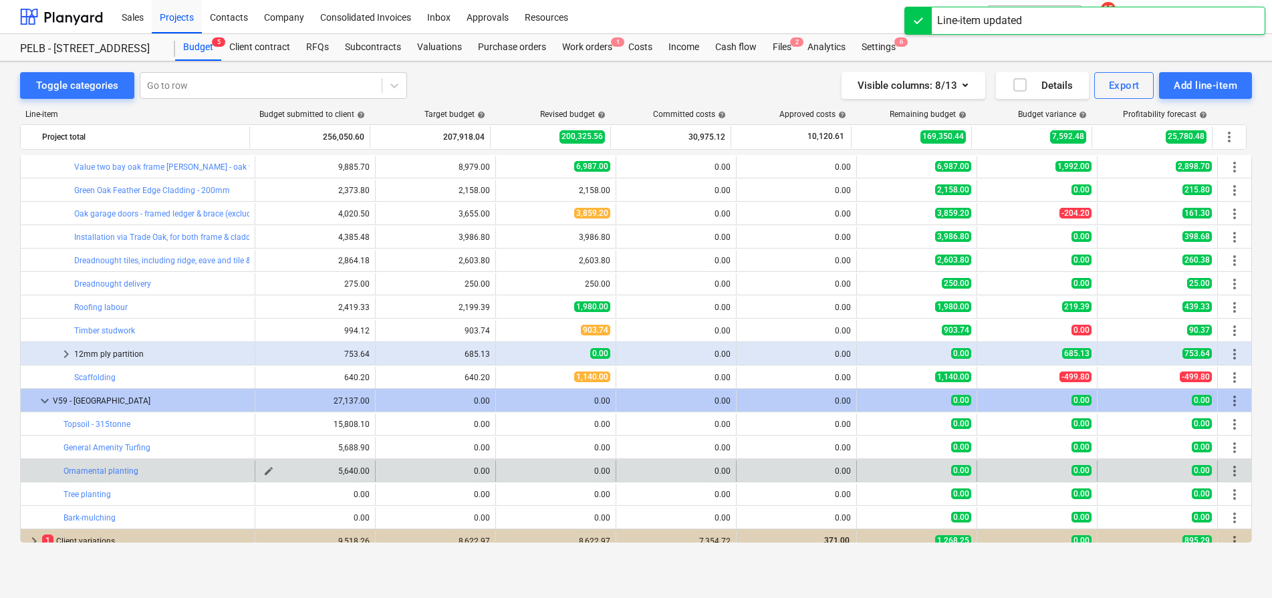
click at [263, 471] on span "edit" at bounding box center [268, 471] width 11 height 11
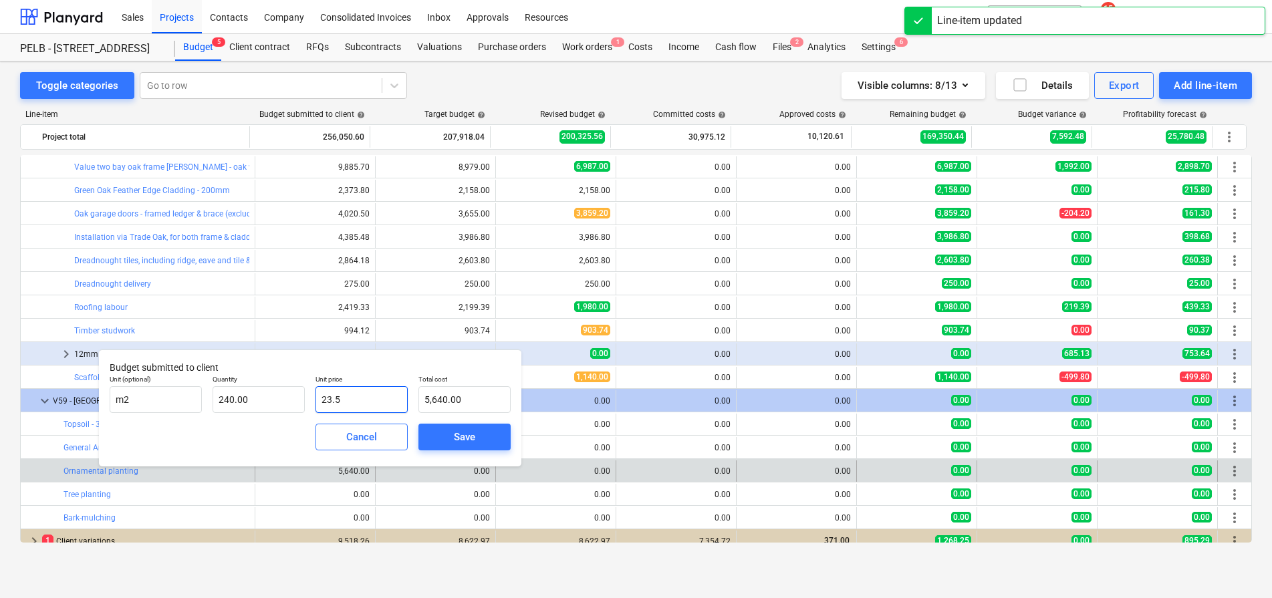
drag, startPoint x: 356, startPoint y: 399, endPoint x: 313, endPoint y: 402, distance: 42.9
click at [313, 402] on div "Unit price 23.5" at bounding box center [361, 394] width 103 height 49
type input "2"
type input "480.00"
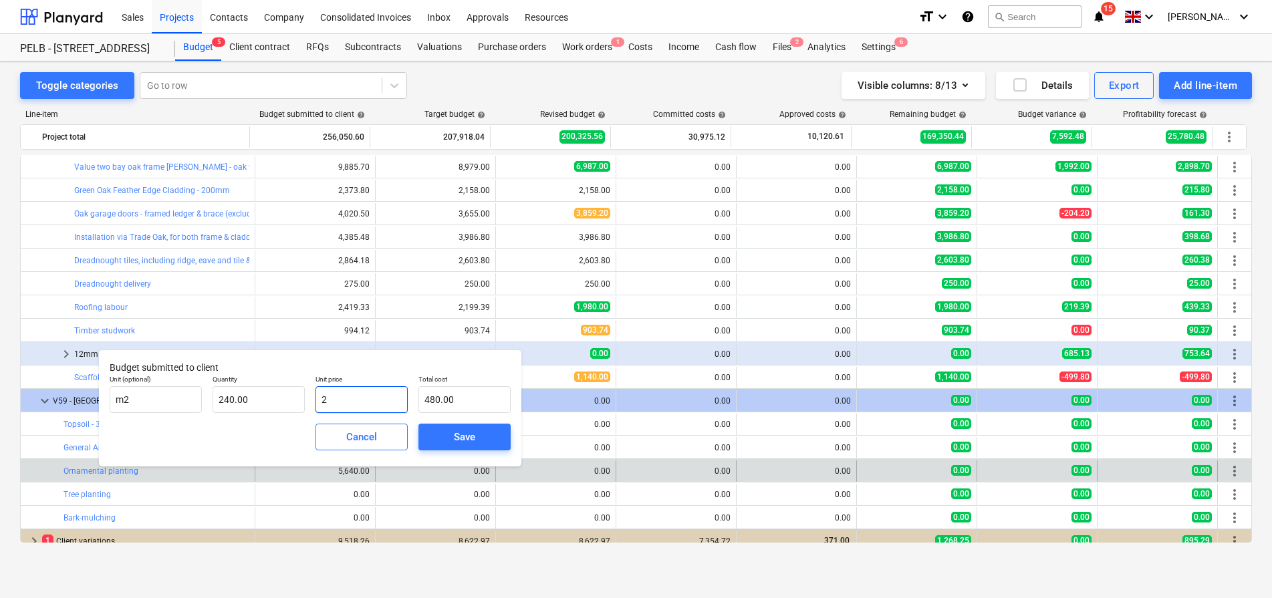
type input "25"
type input "6,000.00"
type input "25.8"
type input "6,192.00"
type input "25.85"
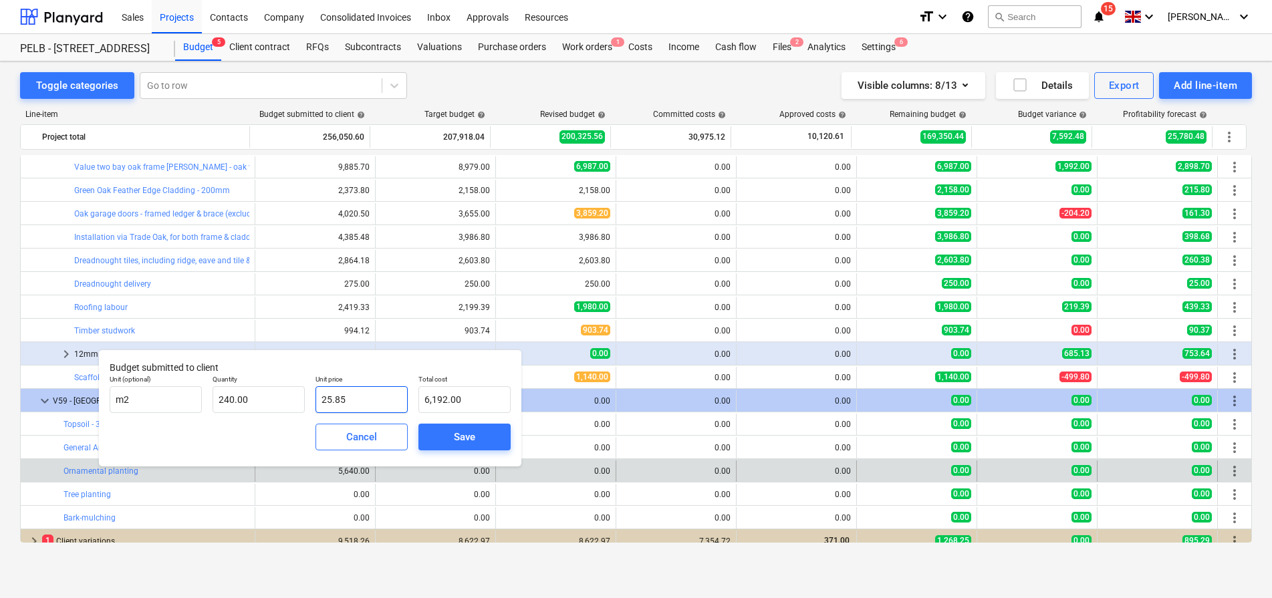
type input "6,204.00"
type input "25.85"
click at [459, 442] on div "Save" at bounding box center [464, 436] width 21 height 17
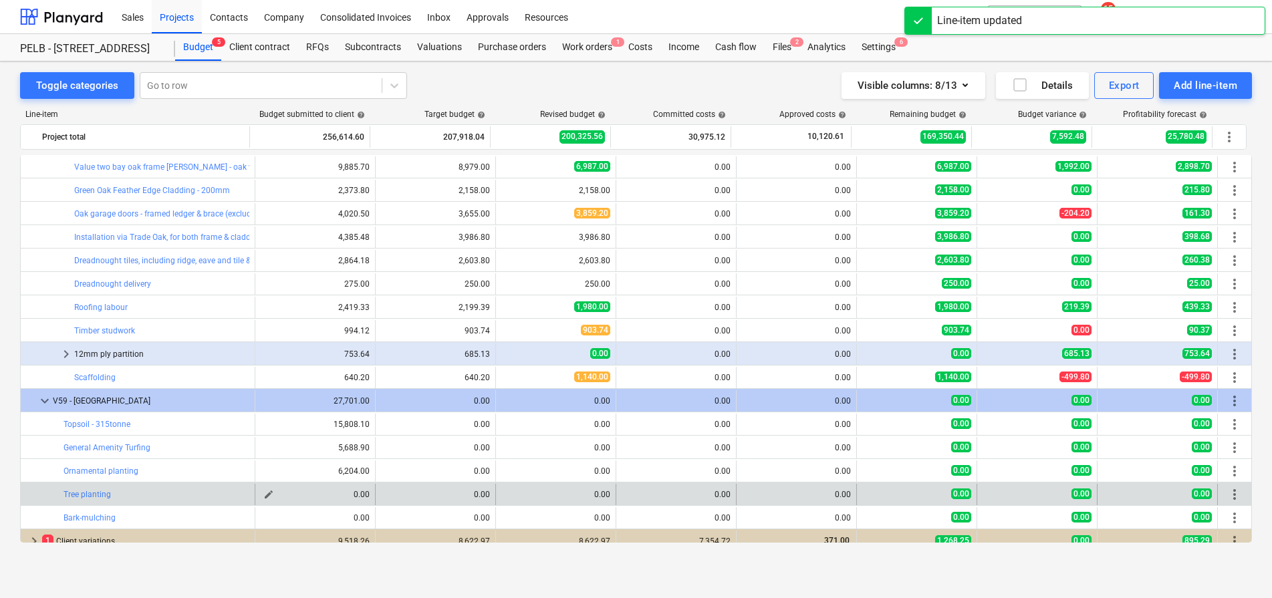
click at [264, 491] on span "edit" at bounding box center [268, 494] width 11 height 11
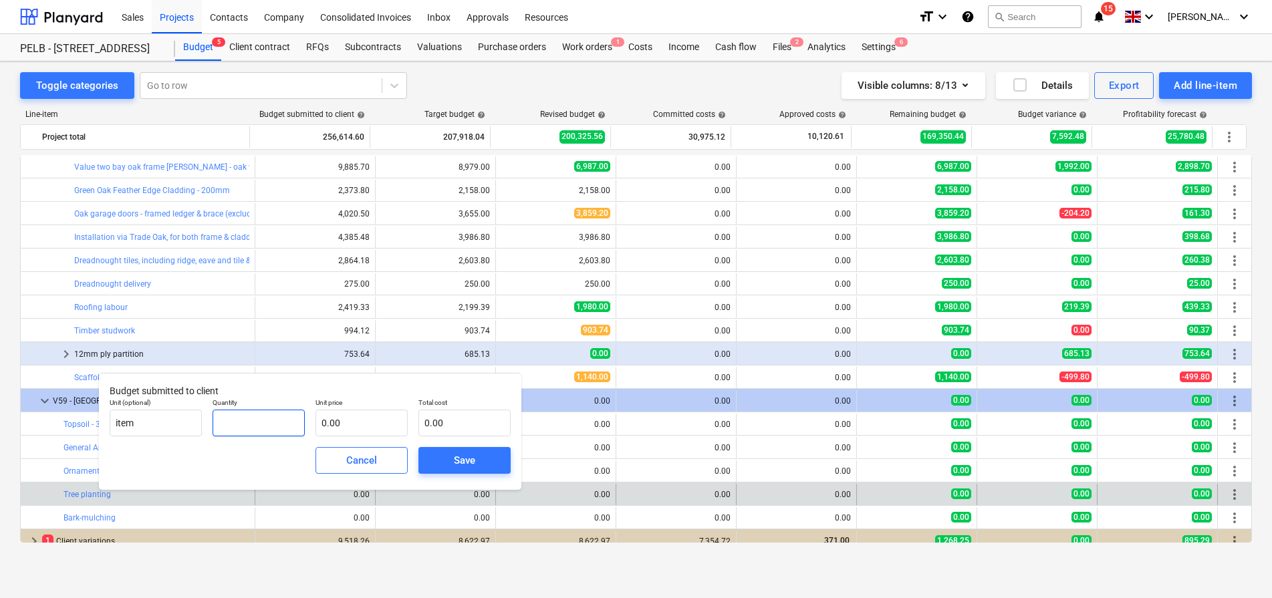
click at [291, 424] on input "text" at bounding box center [259, 423] width 92 height 27
type input "1.00"
click at [348, 420] on input "text" at bounding box center [361, 423] width 92 height 27
type input "4"
type input "4.00"
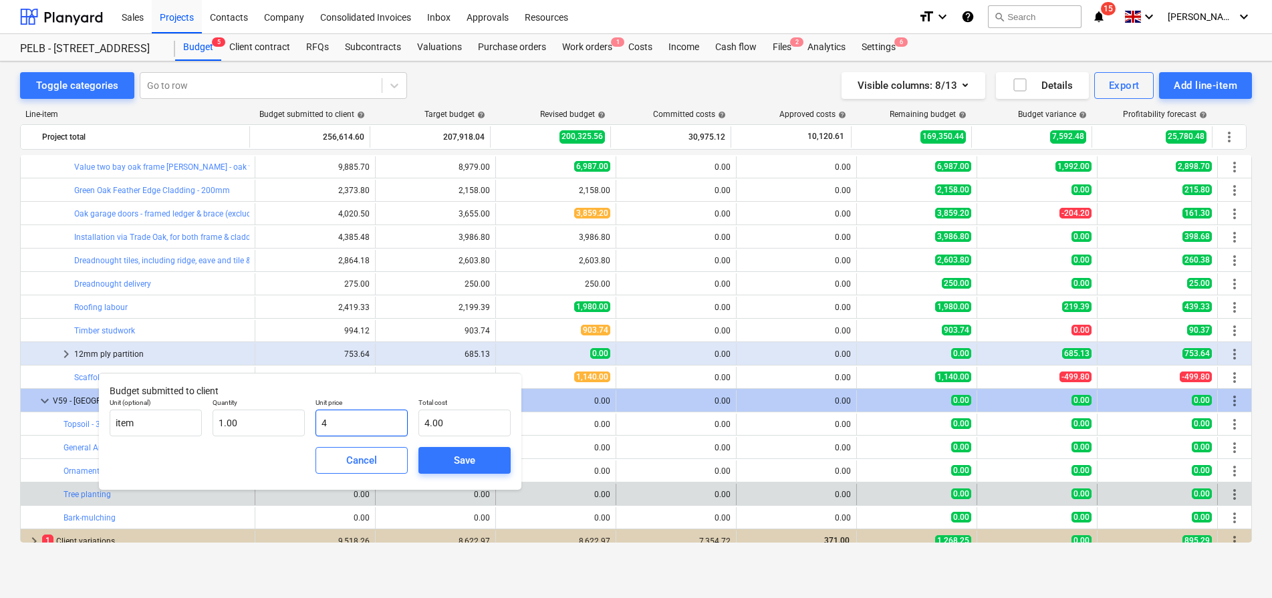
type input "49"
type input "49.00"
type input "497"
type input "497.00"
type input "4971"
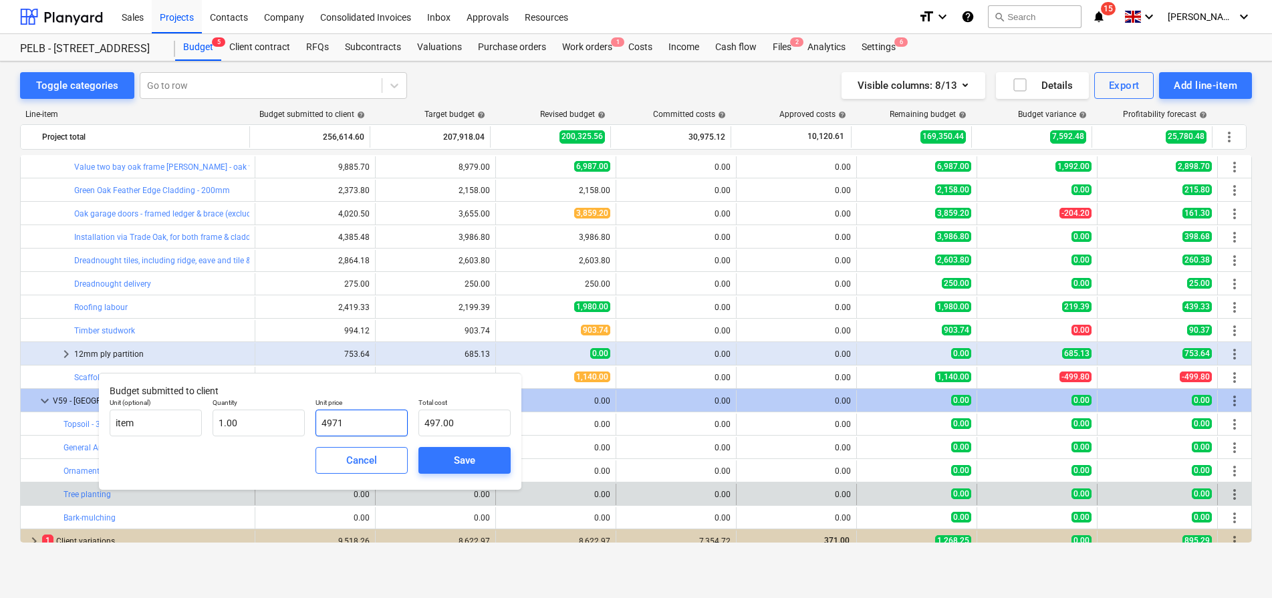
type input "4,971.00"
type input "4971.5"
type input "4,971.50"
type input "4971."
type input "4,971.00"
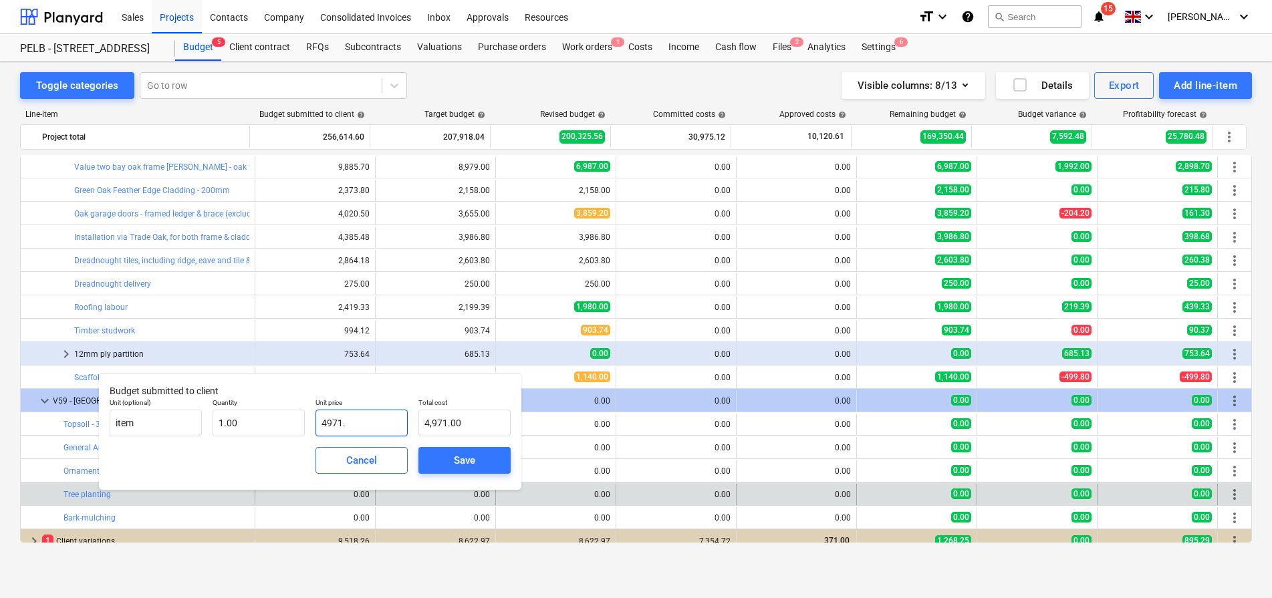
type input "4971.4"
type input "4,971.40"
type input "4971.45"
type input "4,971.45"
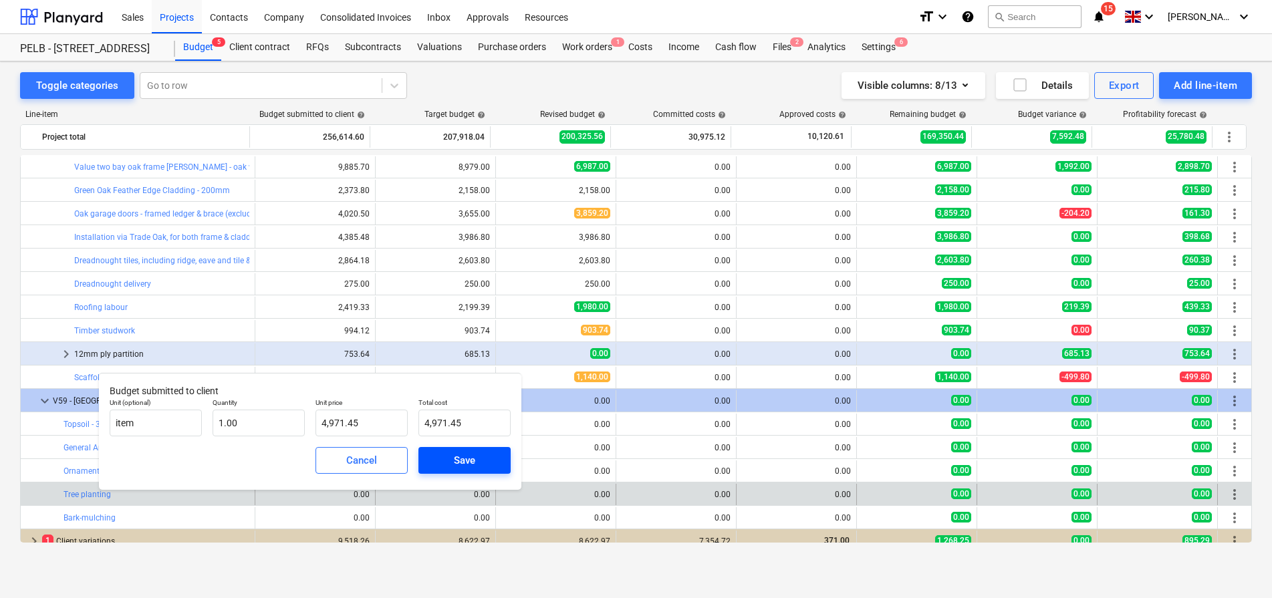
click at [491, 460] on span "Save" at bounding box center [464, 460] width 60 height 17
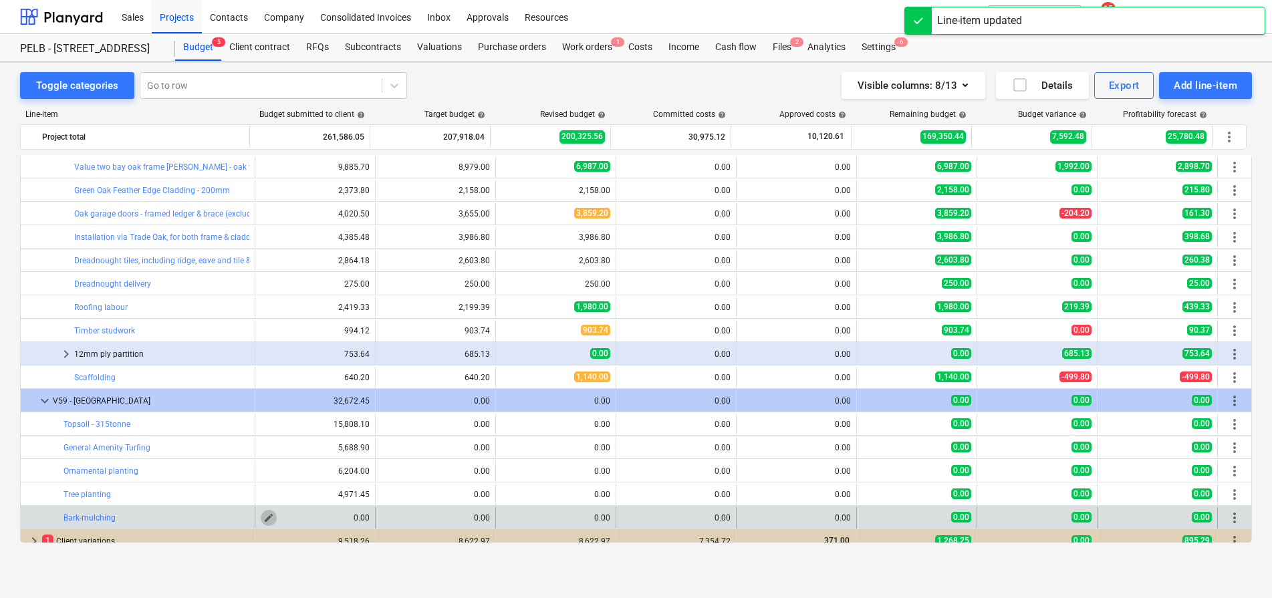
click at [265, 517] on span "edit" at bounding box center [268, 518] width 11 height 11
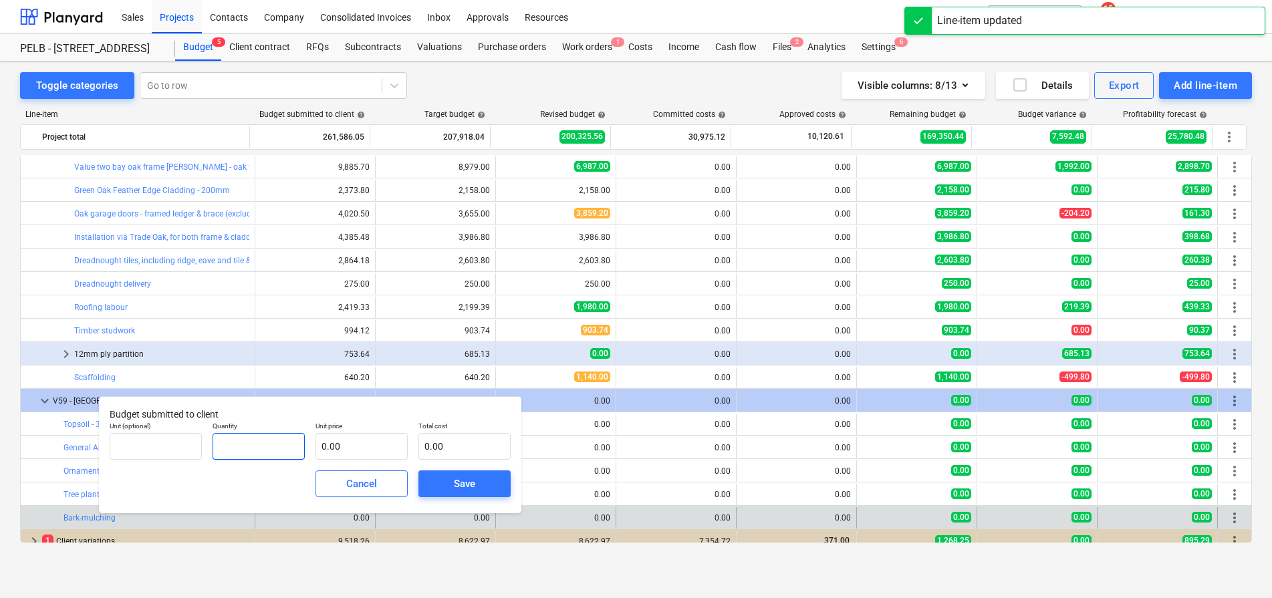
click at [279, 459] on input "text" at bounding box center [259, 446] width 92 height 27
type input "1.00"
click at [370, 451] on input "text" at bounding box center [361, 446] width 92 height 27
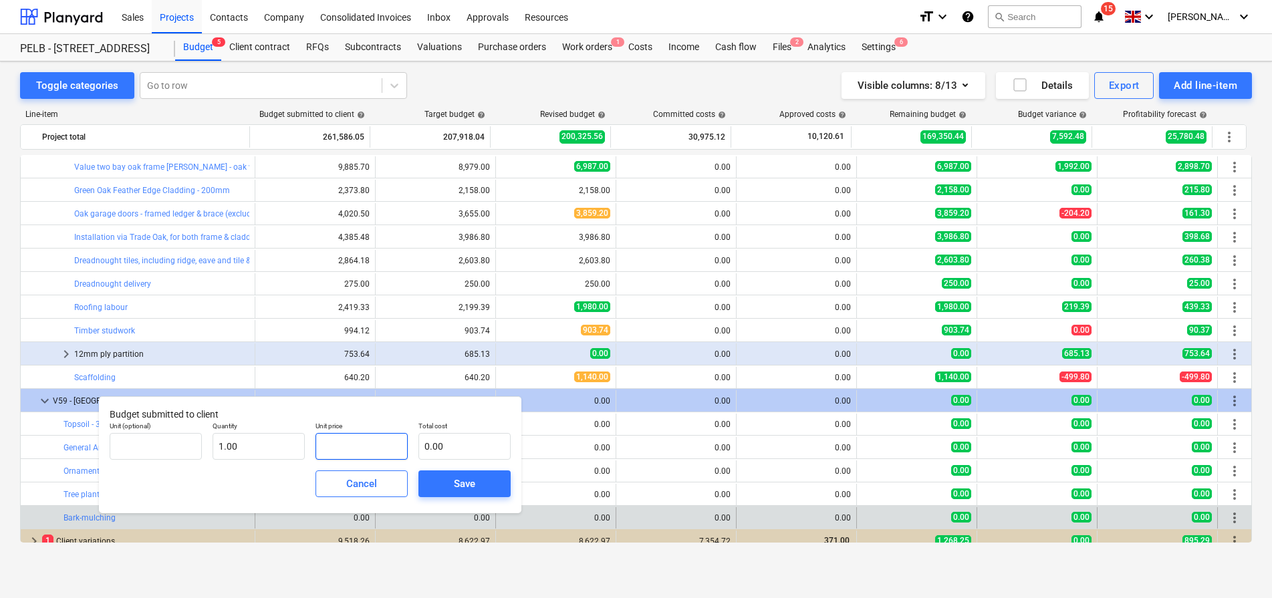
type input "1"
type input "1.00"
type input "16"
type input "16.00"
type input "161"
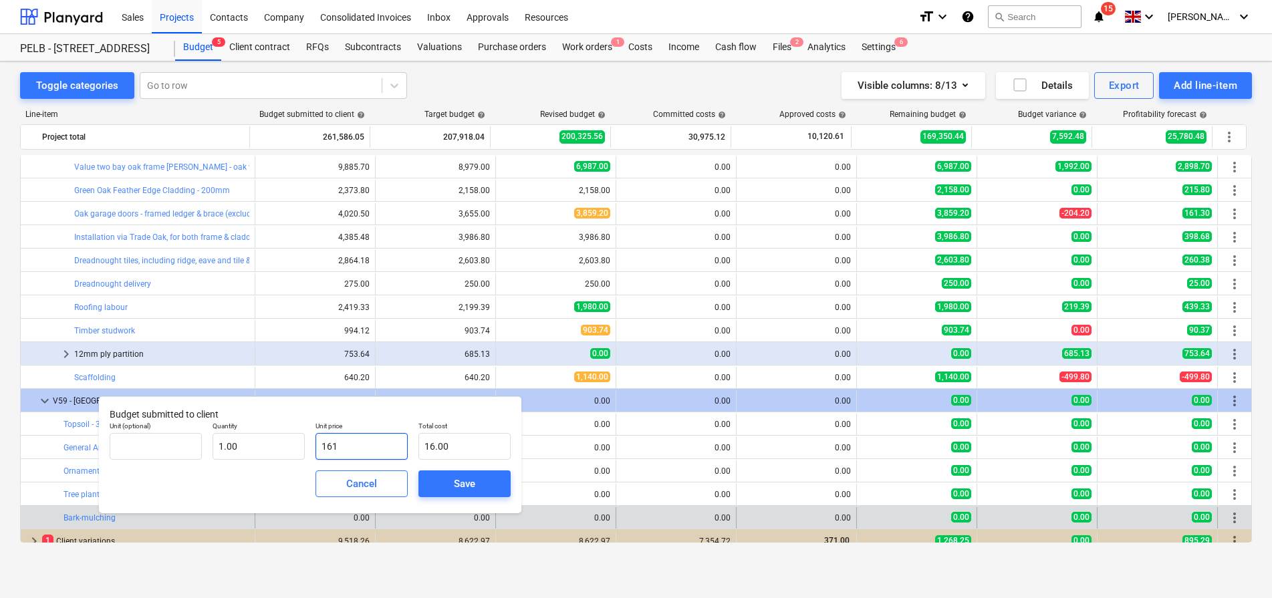
type input "161.00"
type input "1615"
type input "1,615.00"
type input "1615.9"
type input "1,615.90"
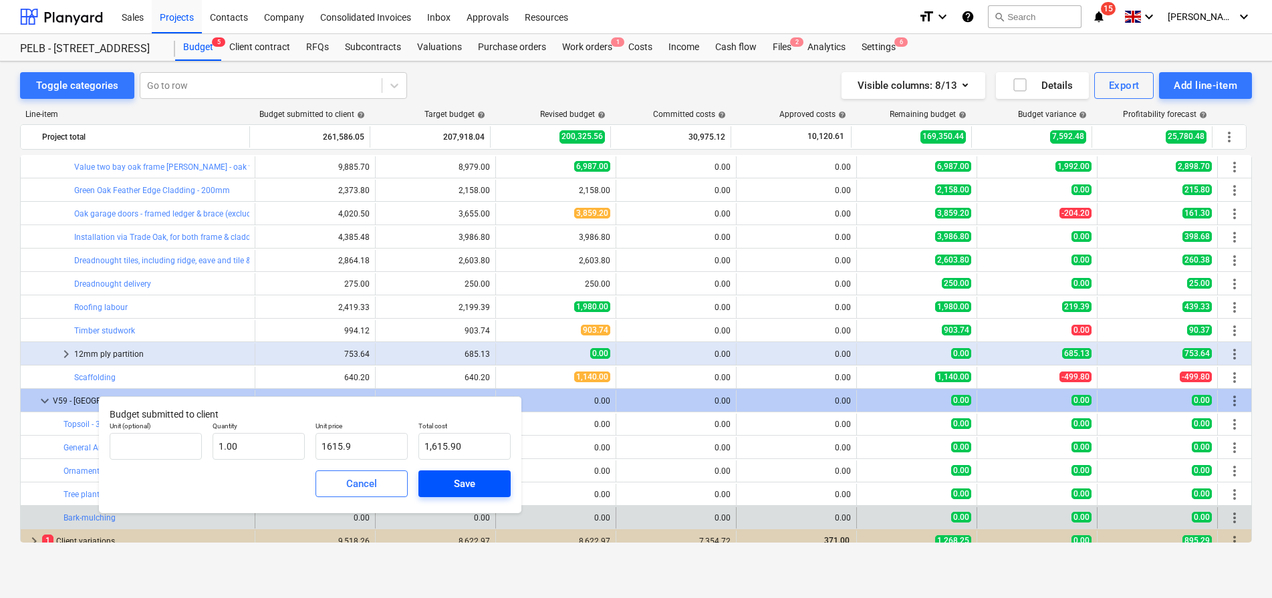
type input "1,615.90"
click at [462, 485] on div "Save" at bounding box center [464, 483] width 21 height 17
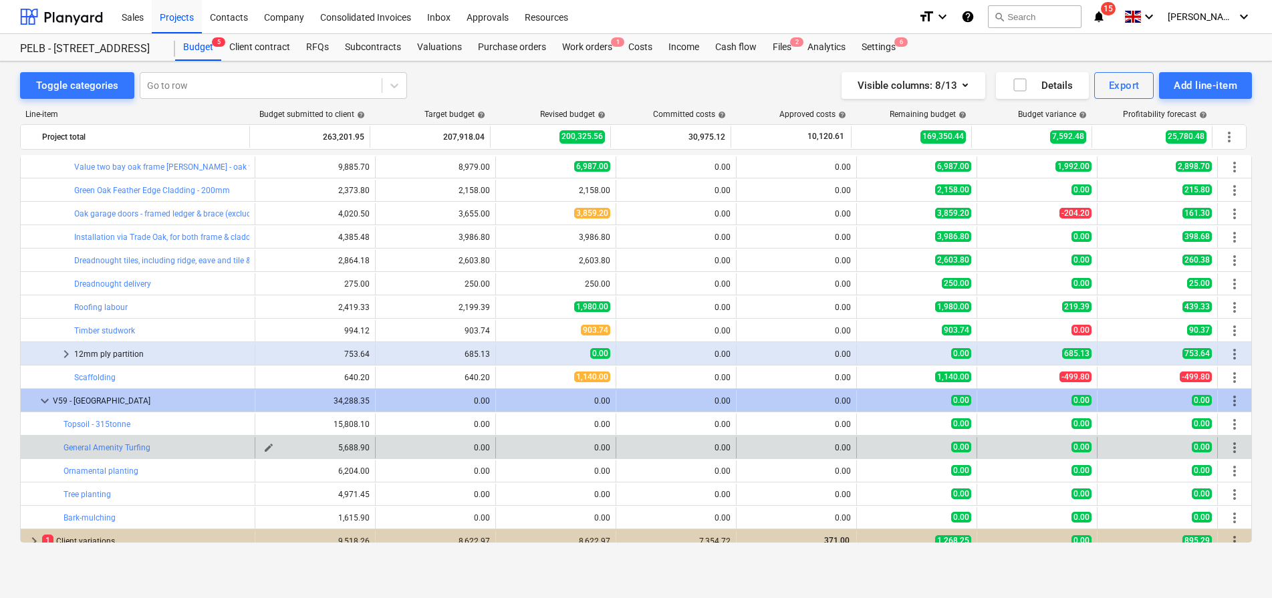
click at [263, 448] on span "edit" at bounding box center [268, 447] width 11 height 11
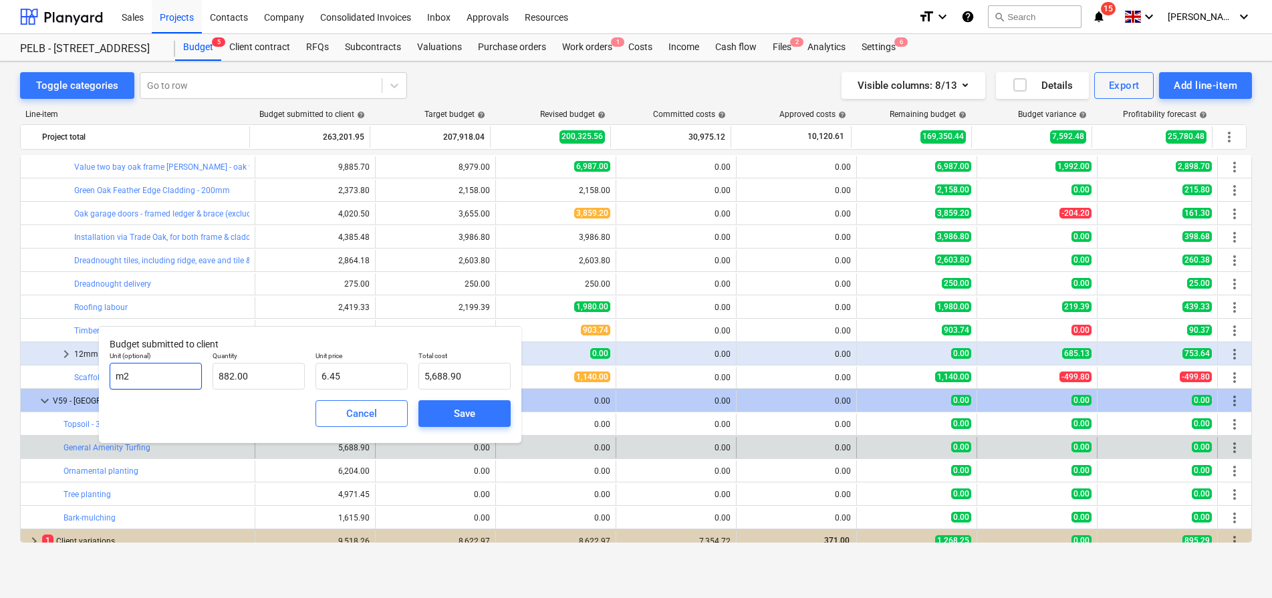
drag, startPoint x: 145, startPoint y: 378, endPoint x: 112, endPoint y: 368, distance: 35.1
click at [115, 374] on input "m2" at bounding box center [156, 376] width 92 height 27
type input "item"
drag, startPoint x: 200, startPoint y: 373, endPoint x: 173, endPoint y: 366, distance: 27.6
click at [176, 368] on div "Unit (optional) item Quantity 882 Unit price 6.45 Total cost 5,688.90" at bounding box center [310, 370] width 412 height 49
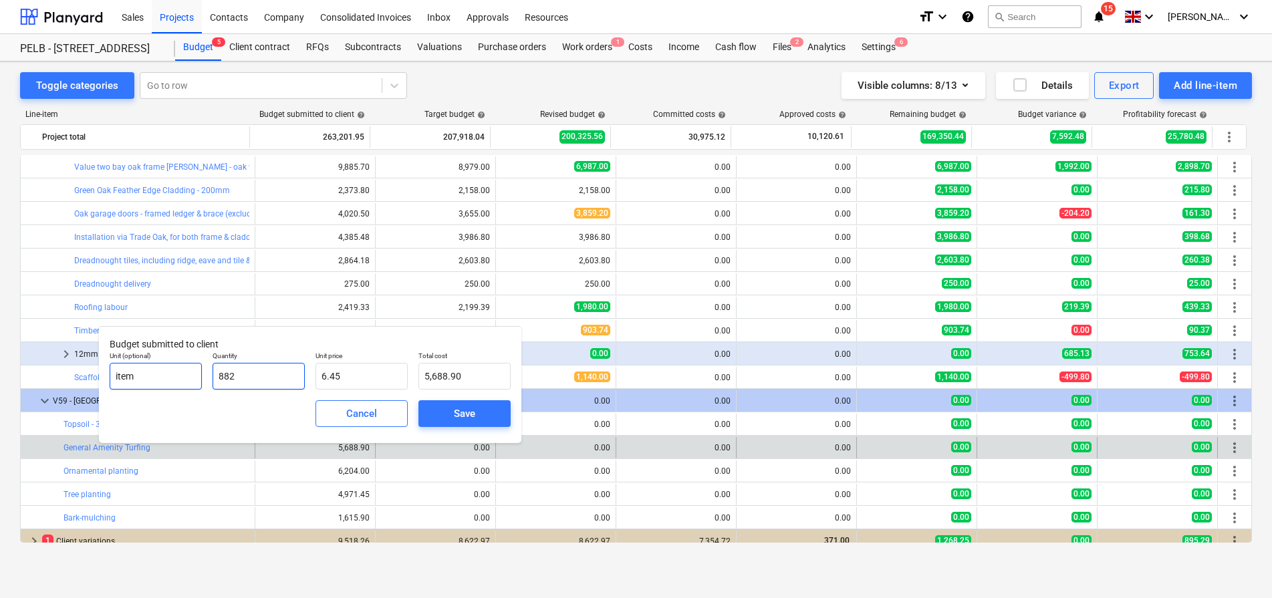
type input "1"
type input "6.45"
type input "1.00"
drag, startPoint x: 334, startPoint y: 376, endPoint x: 302, endPoint y: 388, distance: 34.0
click at [302, 388] on div "Unit (optional) item Quantity 1.00 Unit price 6.45 Total cost 6.45" at bounding box center [310, 370] width 412 height 49
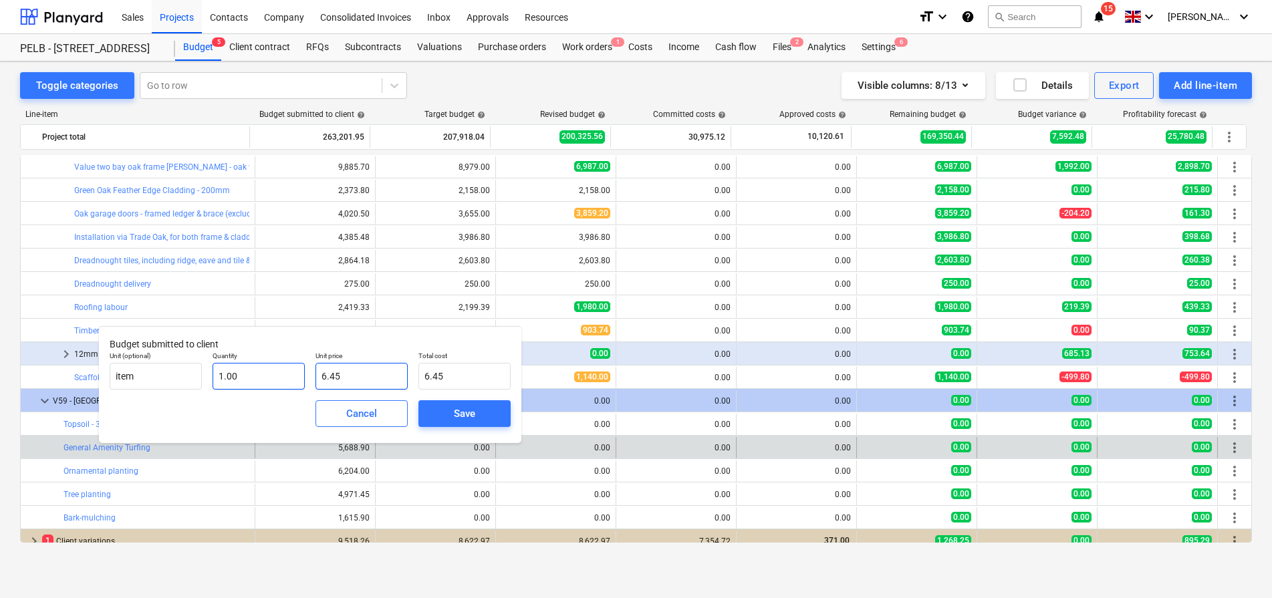
drag, startPoint x: 353, startPoint y: 380, endPoint x: 298, endPoint y: 372, distance: 55.4
click at [298, 372] on div "Unit (optional) item Quantity 1.00 Unit price 6.45 Total cost 6.45" at bounding box center [310, 370] width 412 height 49
type input "5"
type input "5.00"
type input "56"
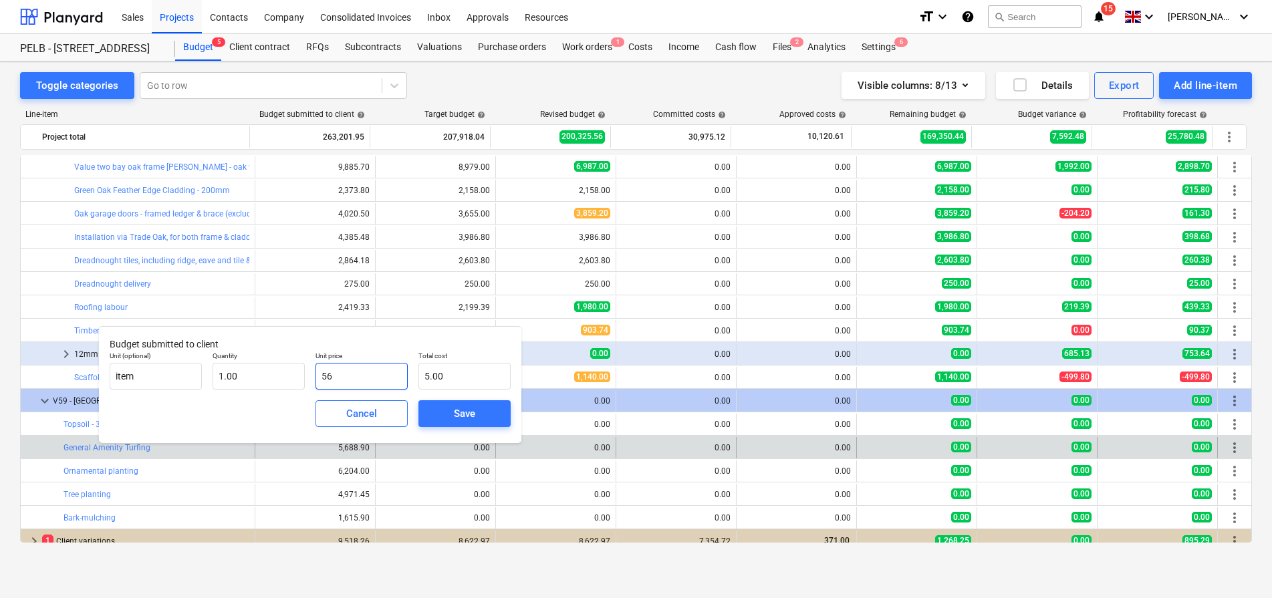
type input "56.00"
type input "568"
type input "568.00"
type input "5685"
type input "5,685.00"
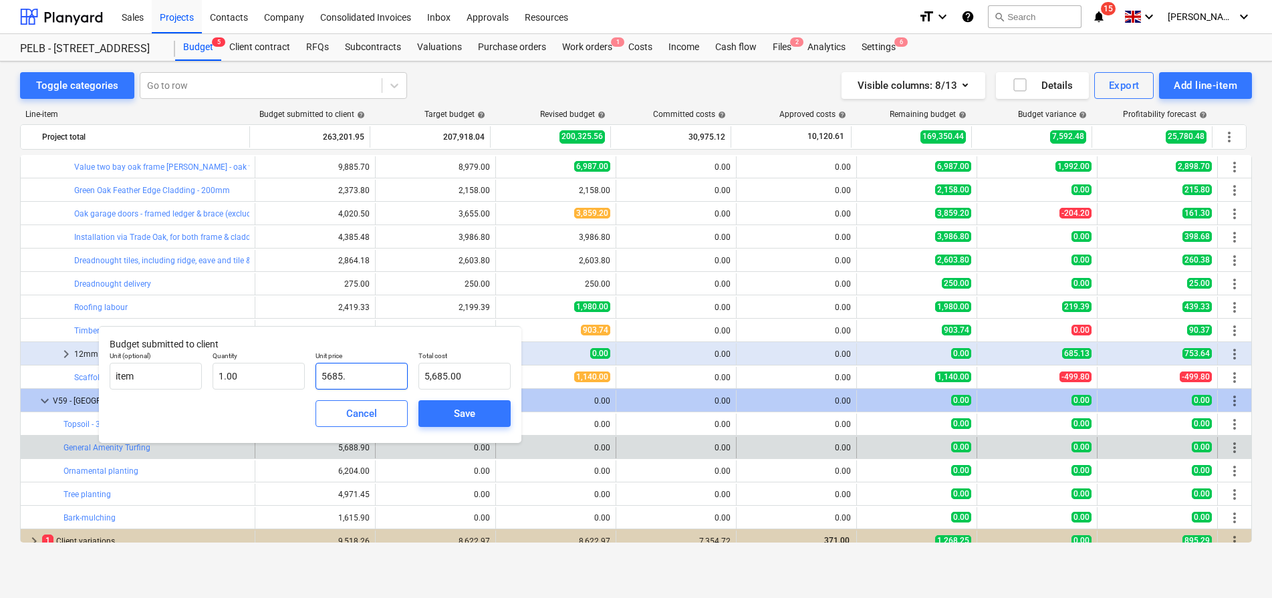
type input "5685.3"
type input "5,685.30"
type input "5685.37"
type input "5,685.37"
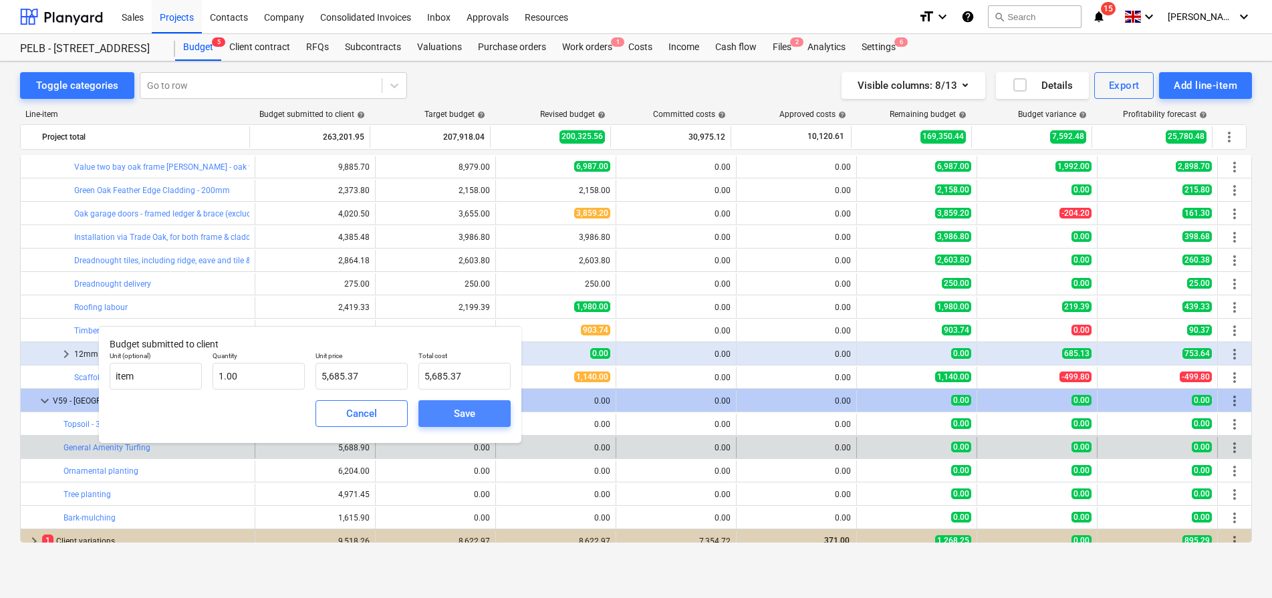
click at [445, 407] on span "Save" at bounding box center [464, 413] width 60 height 17
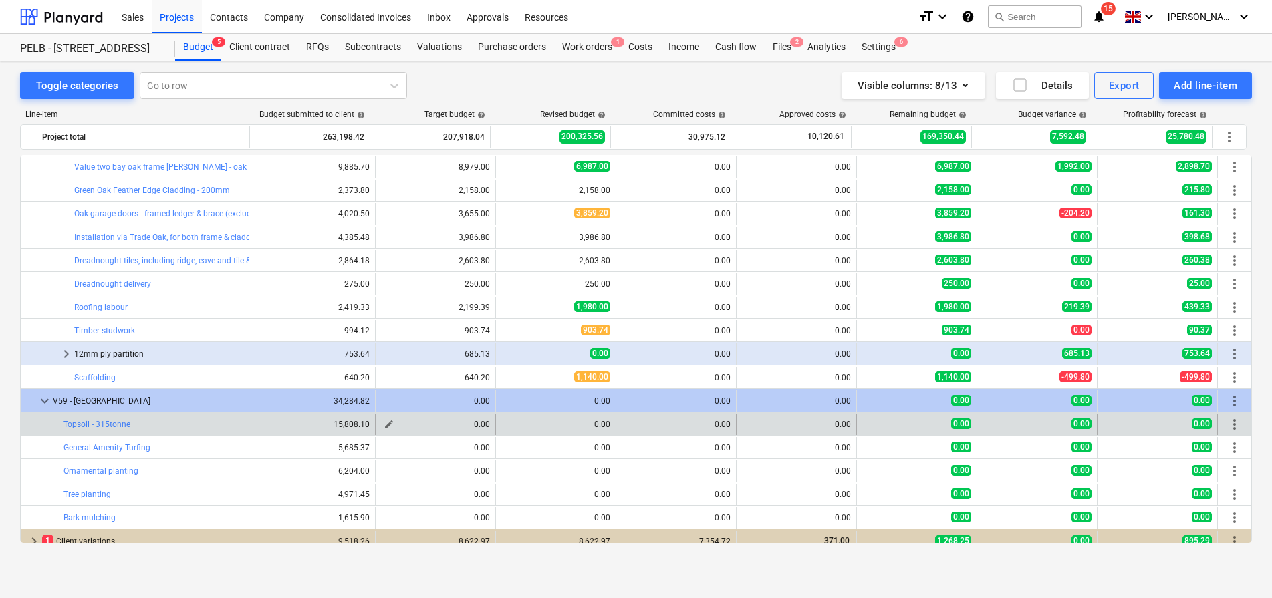
click at [384, 424] on span "edit" at bounding box center [389, 424] width 11 height 11
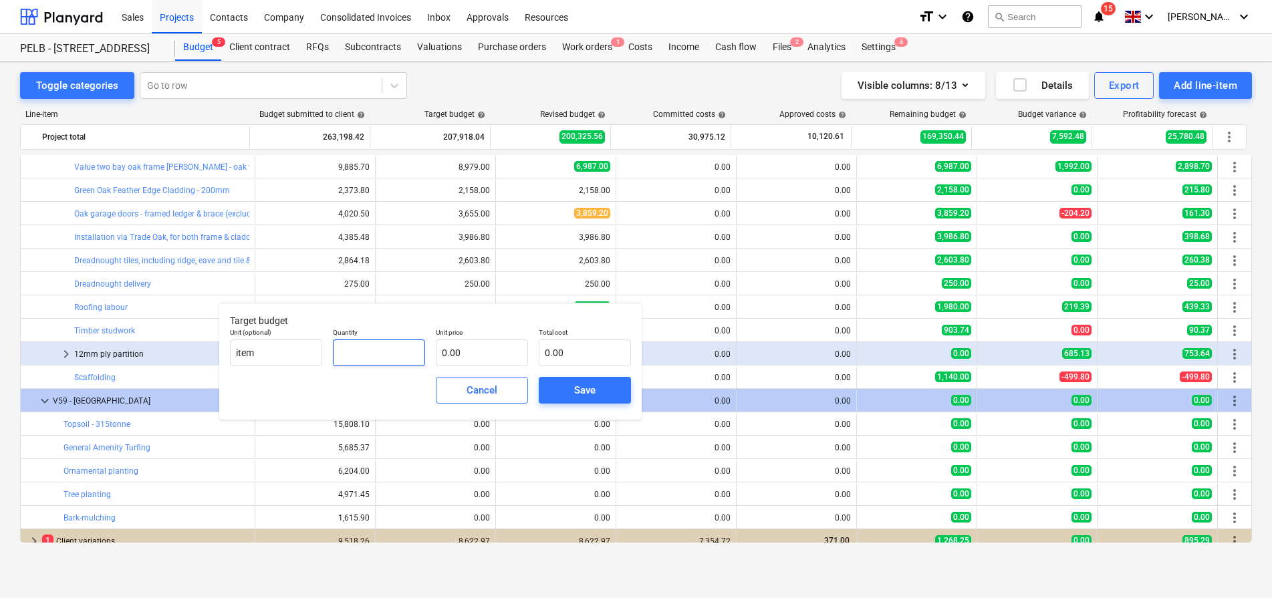
click at [376, 351] on input "text" at bounding box center [379, 353] width 92 height 27
type input "1.00"
click at [444, 349] on input "text" at bounding box center [482, 353] width 92 height 27
type input "1"
type input "1.00"
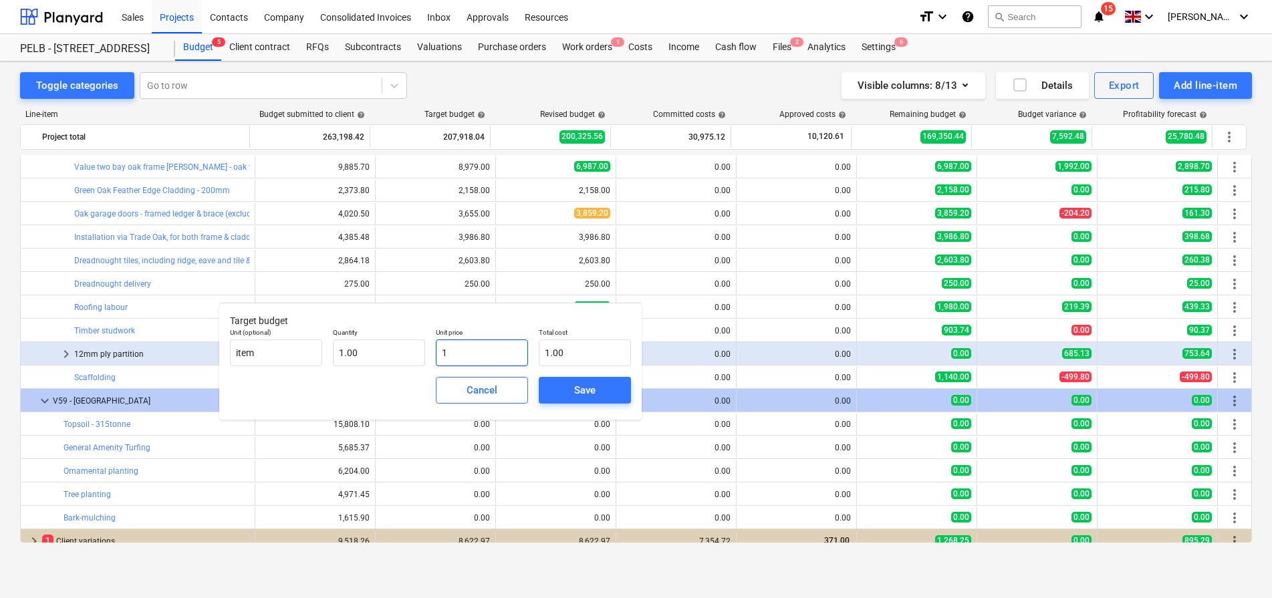
type input "14"
type input "14.00"
type input "143"
type input "143.00"
type input "1437"
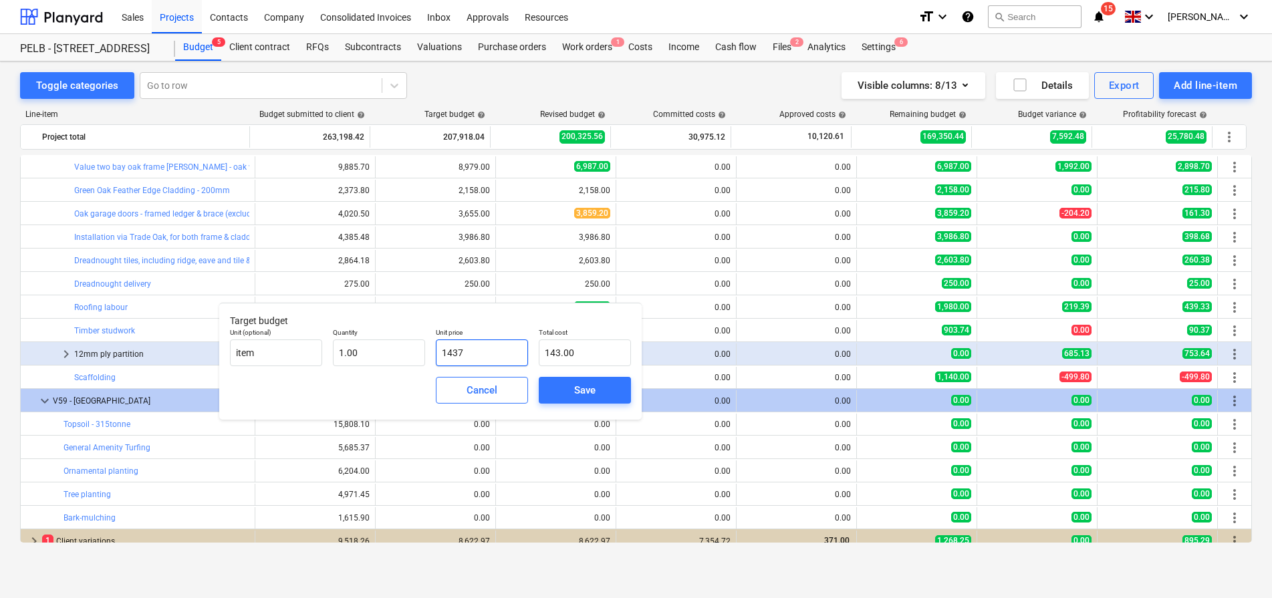
type input "1,437.00"
type input "14371"
type input "14,371.00"
click at [579, 392] on div "Save" at bounding box center [584, 390] width 21 height 17
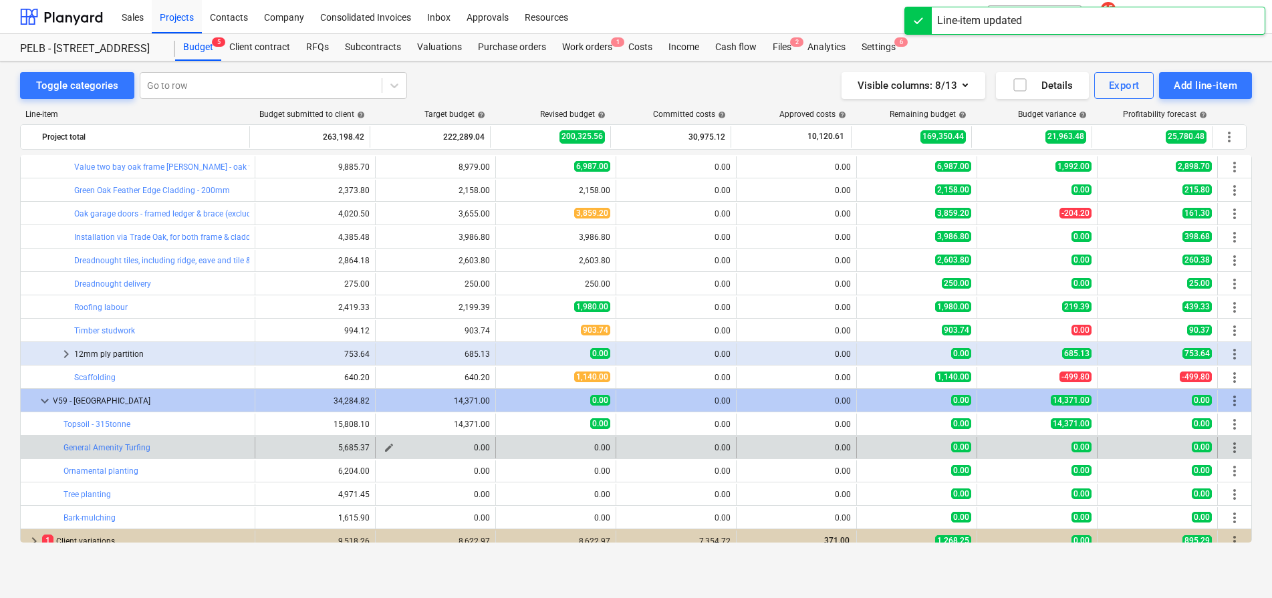
click at [384, 448] on span "edit" at bounding box center [389, 447] width 11 height 11
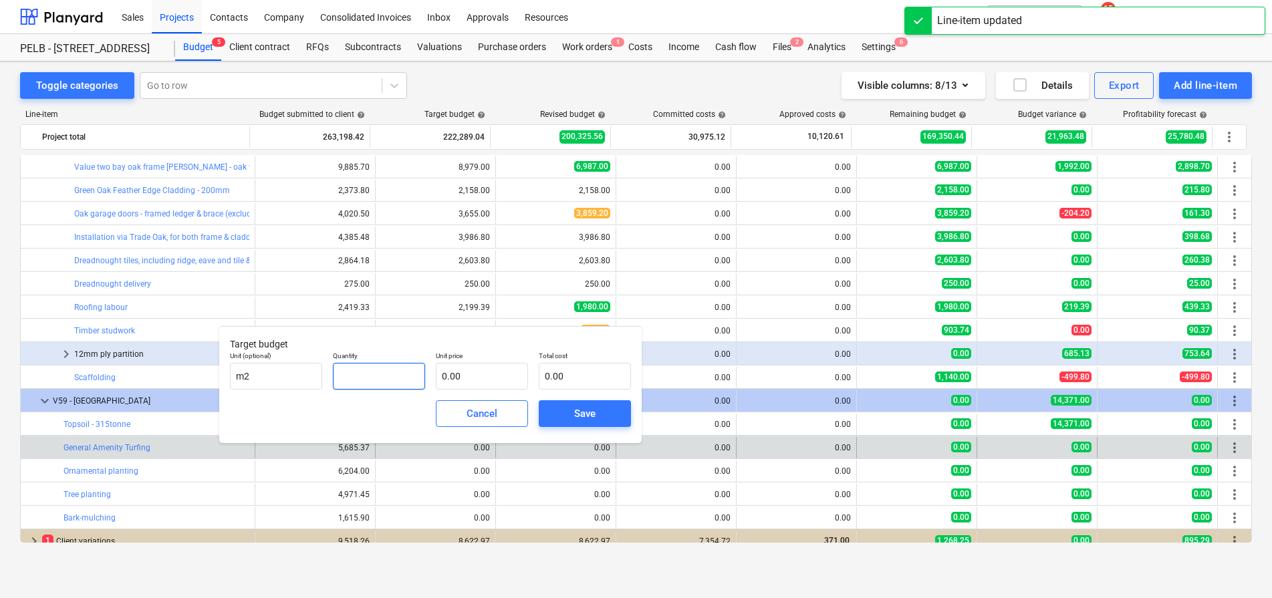
click at [384, 380] on input "text" at bounding box center [379, 376] width 92 height 27
type input "1.00"
click at [459, 380] on input "text" at bounding box center [482, 376] width 92 height 27
type input "5"
type input "5.00"
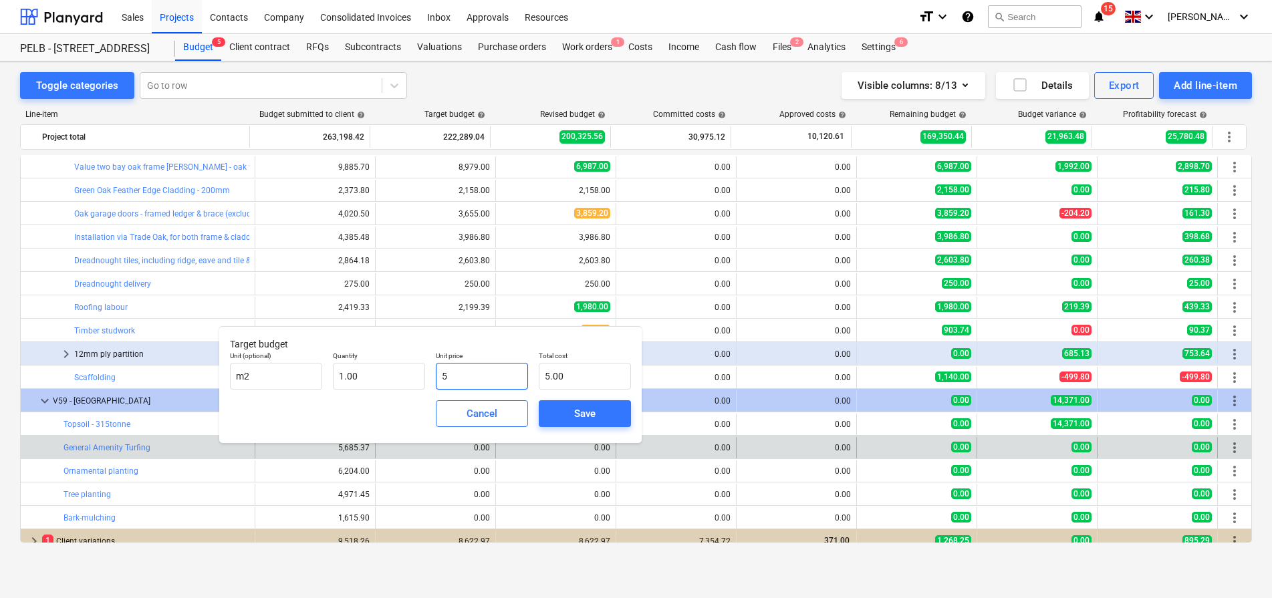
type input "51"
type input "51.00"
type input "516"
type input "516.00"
type input "5168"
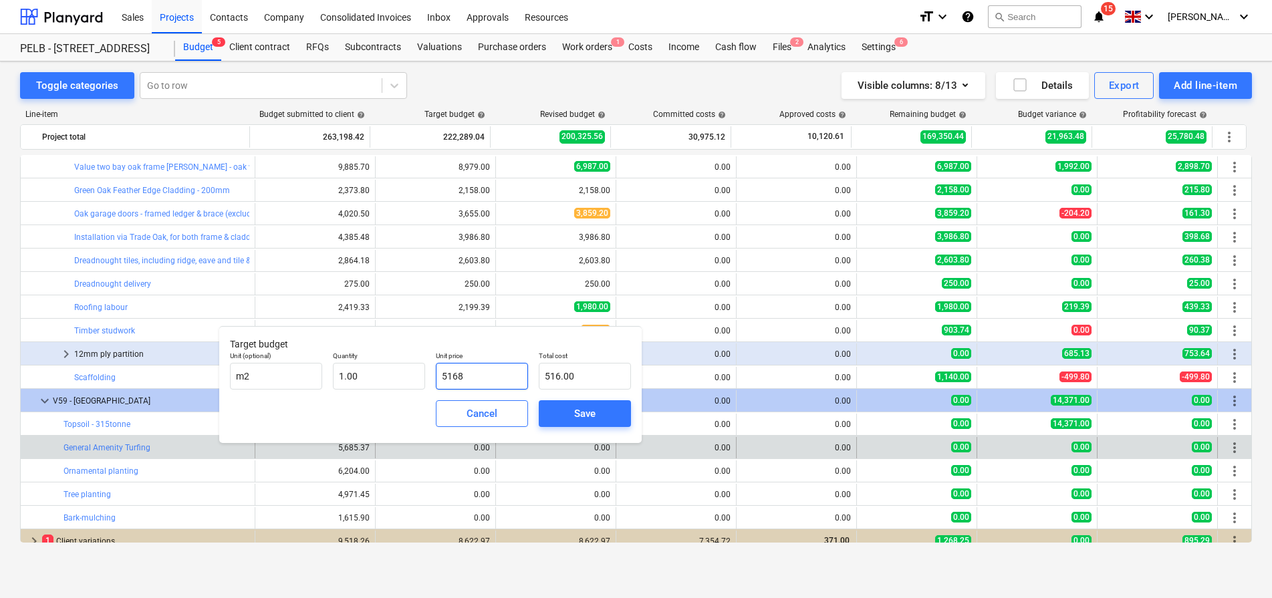
type input "5,168.00"
type input "5168.5"
type input "5,168.50"
type input "5168.52"
type input "5,168.52"
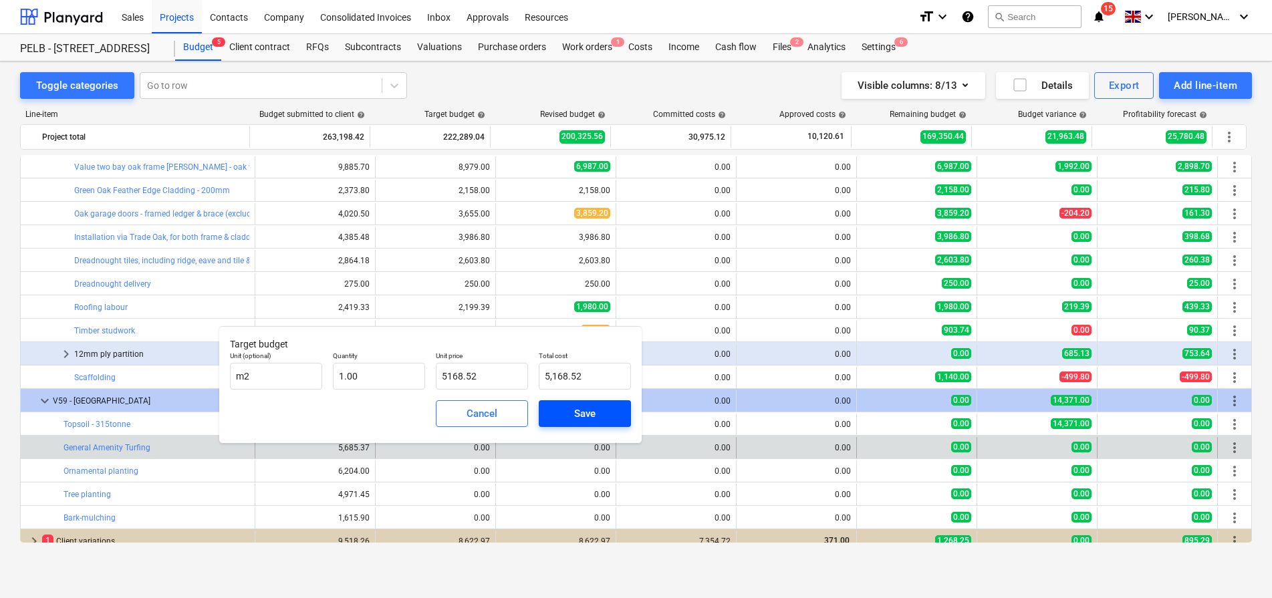
type input "5,168.52"
click at [584, 417] on div "Save" at bounding box center [584, 413] width 21 height 17
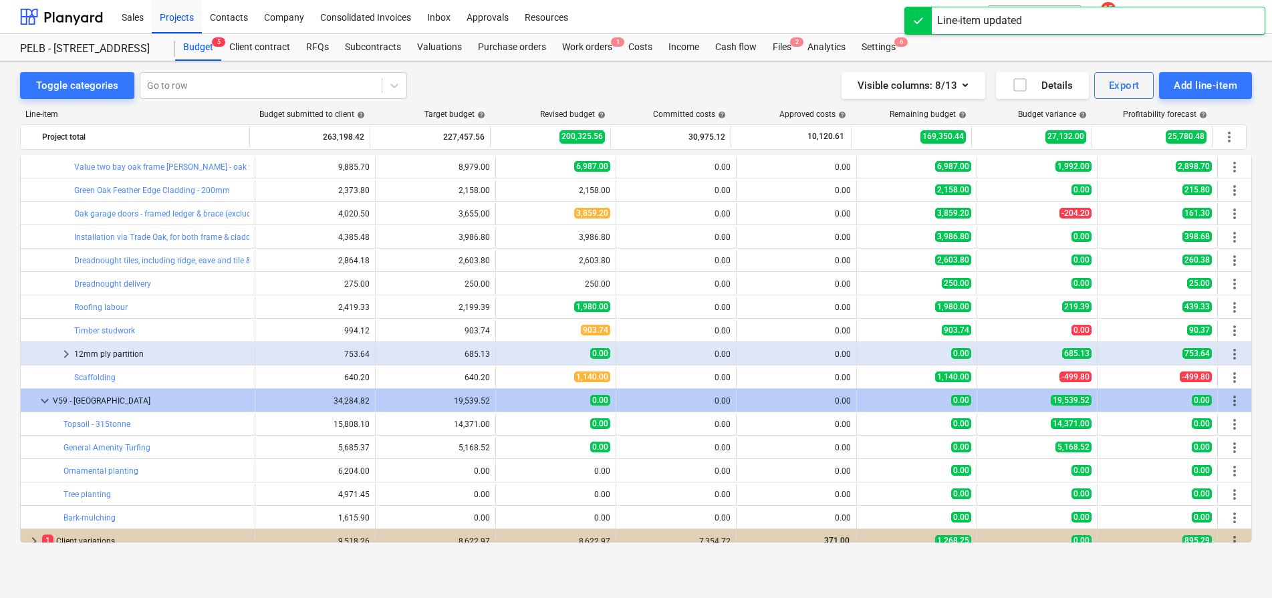
click at [386, 469] on span "edit" at bounding box center [389, 471] width 11 height 11
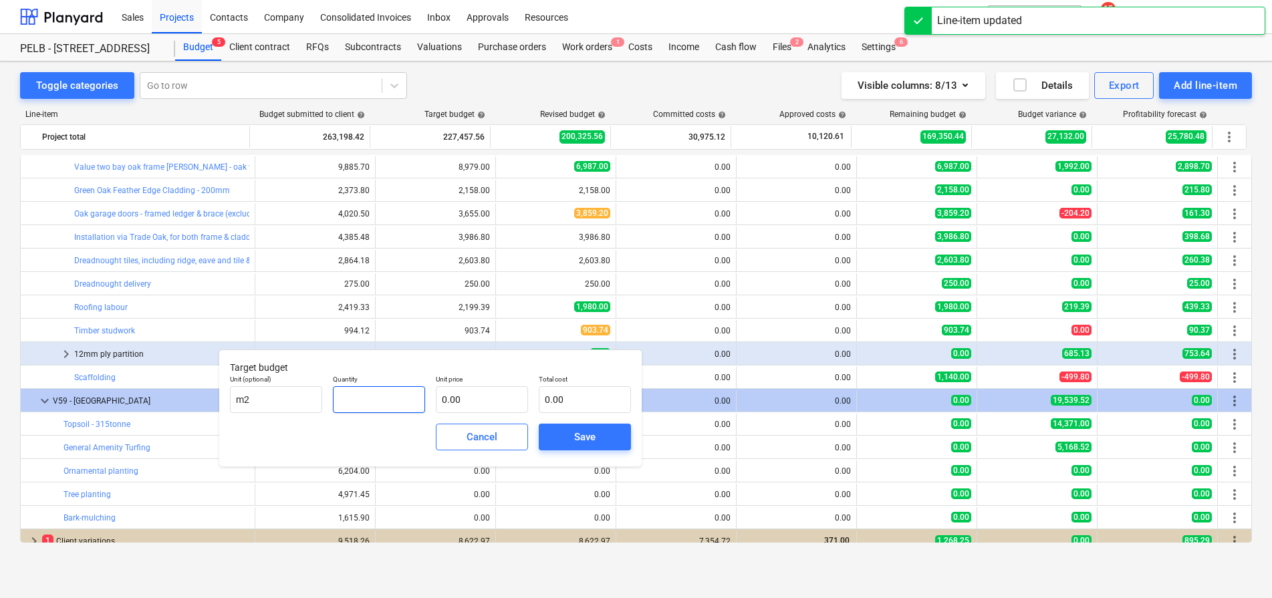
click at [400, 405] on input "text" at bounding box center [379, 399] width 92 height 27
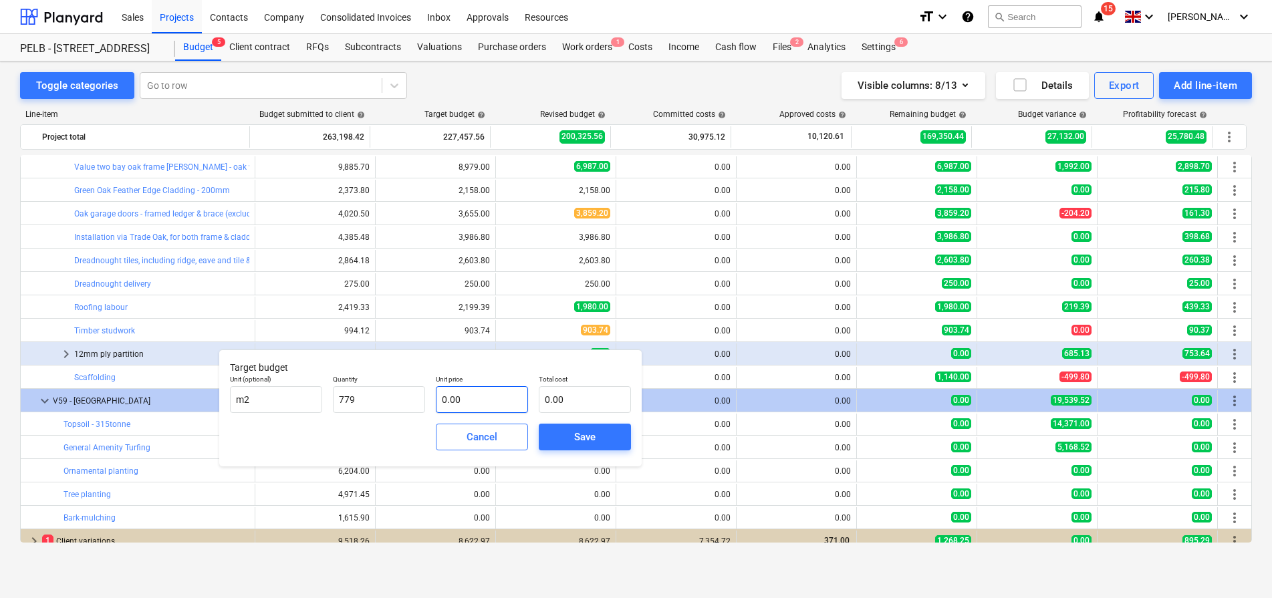
type input "779.00"
click at [501, 400] on input "text" at bounding box center [482, 399] width 92 height 27
type input "1"
type input "779.00"
type input "1.8"
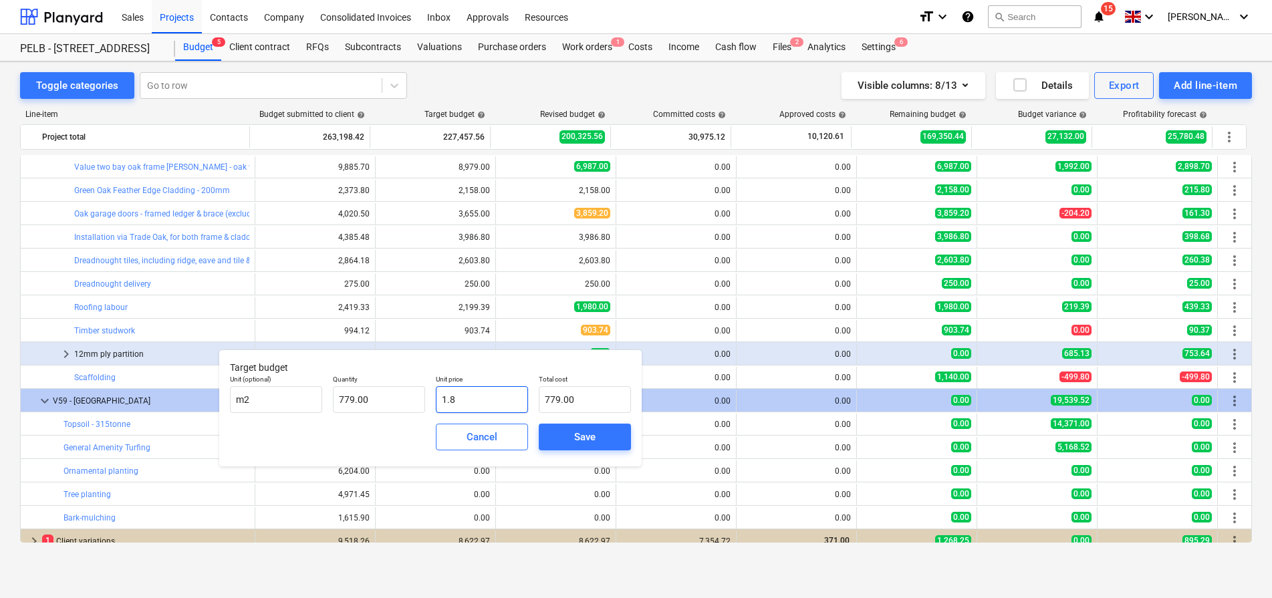
type input "1,402.20"
type input "1.85"
type input "1,441.15"
type input "1.85"
click at [600, 429] on span "Save" at bounding box center [585, 436] width 60 height 17
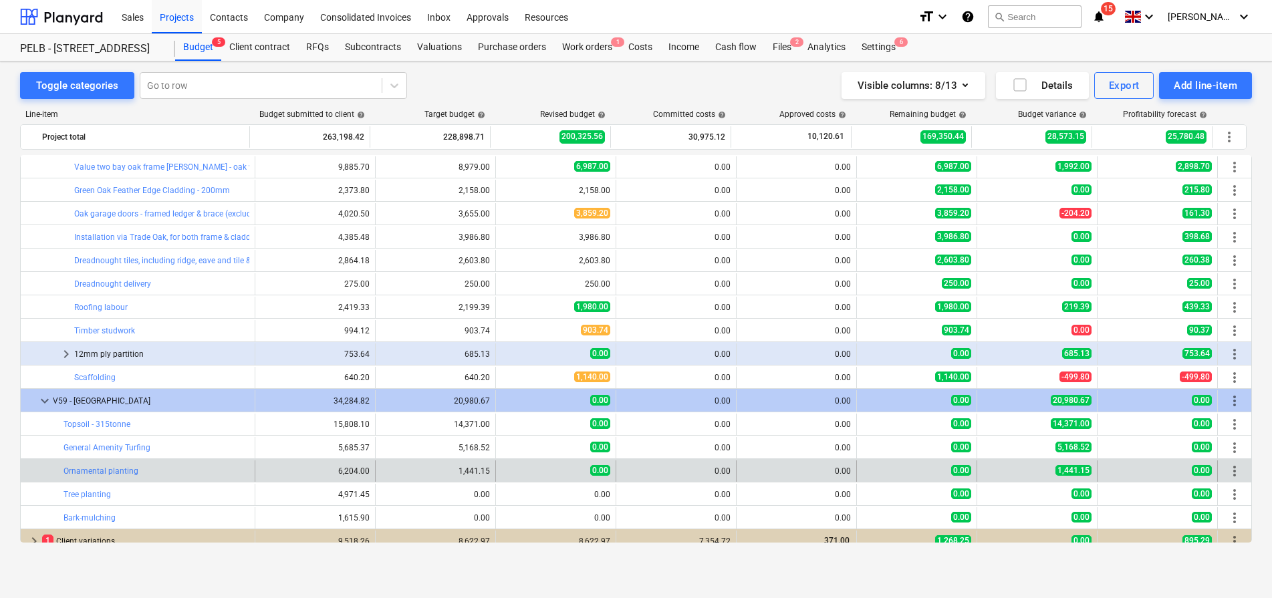
type input "779.00"
type input "1.85"
type input "1,441.15"
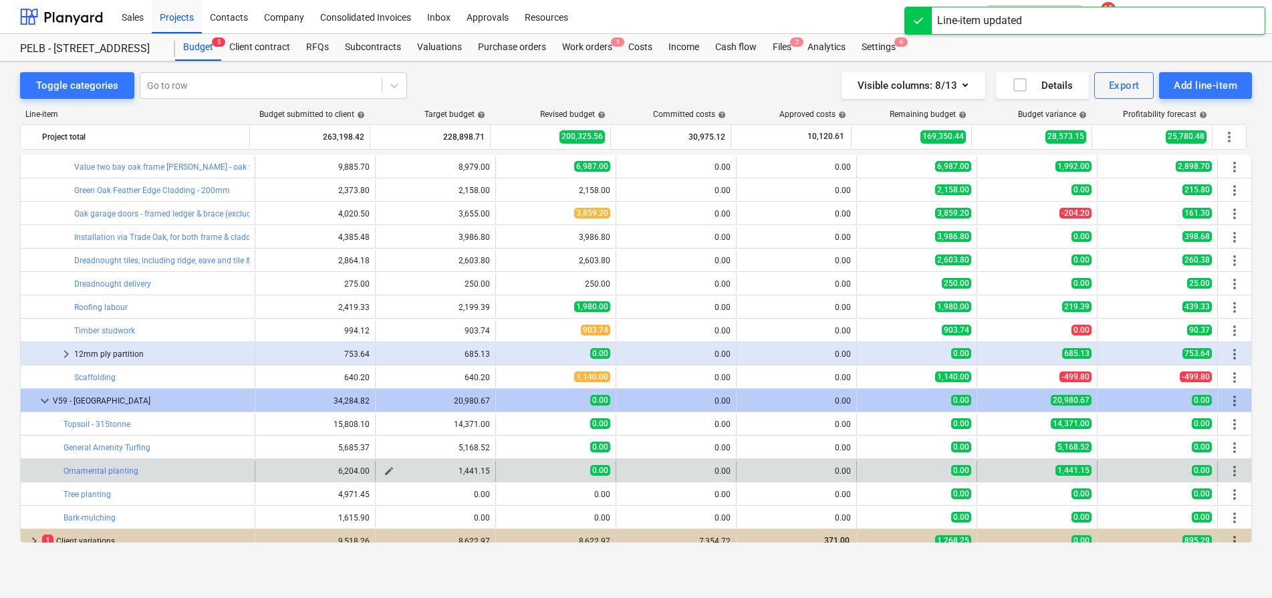
click at [384, 468] on span "edit" at bounding box center [389, 471] width 11 height 11
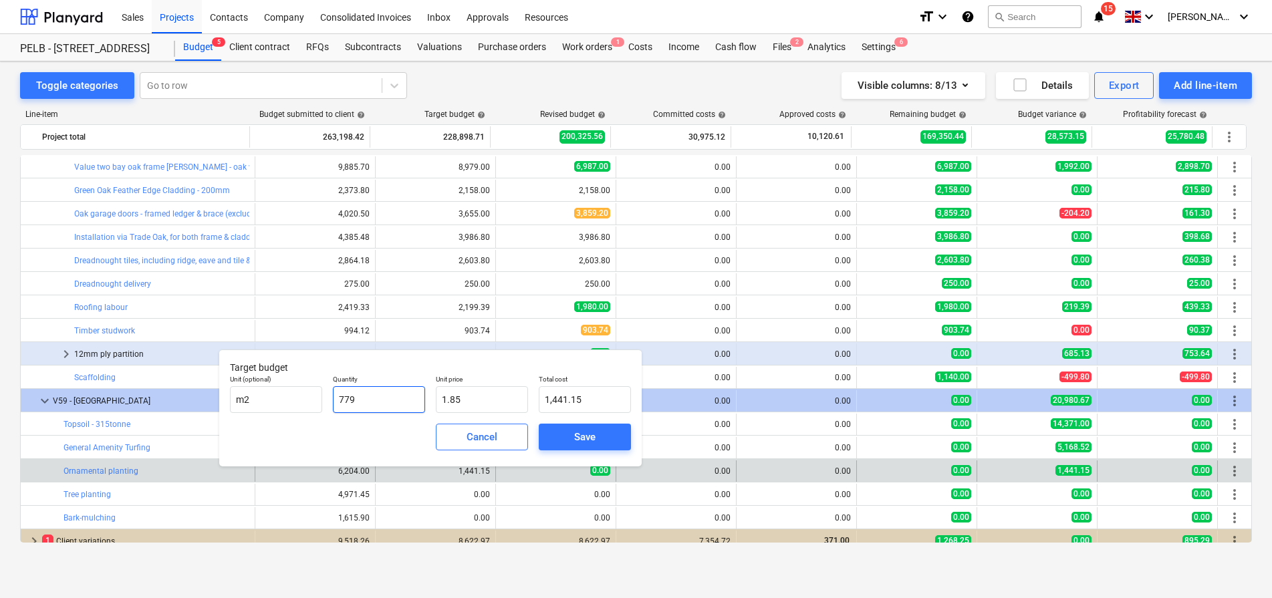
click at [398, 400] on input "779" at bounding box center [379, 399] width 92 height 27
type input "77"
type input "142.45"
type input "7"
type input "12.95"
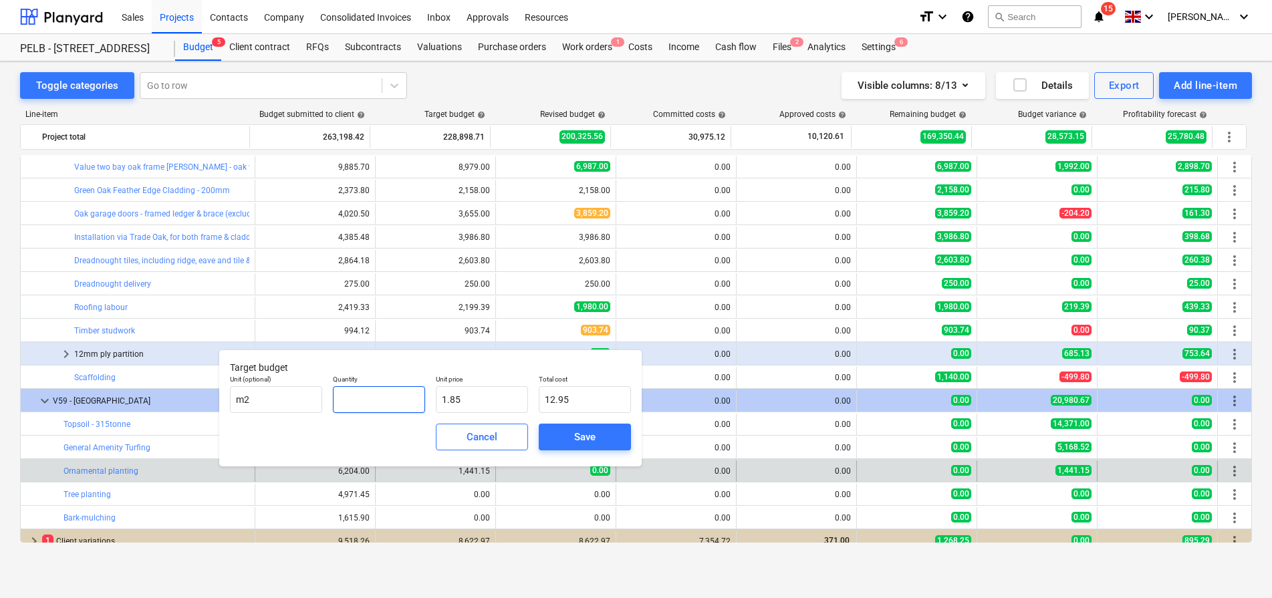
type input "0.00"
type input "2"
type input "3.70"
type input "24"
type input "44.40"
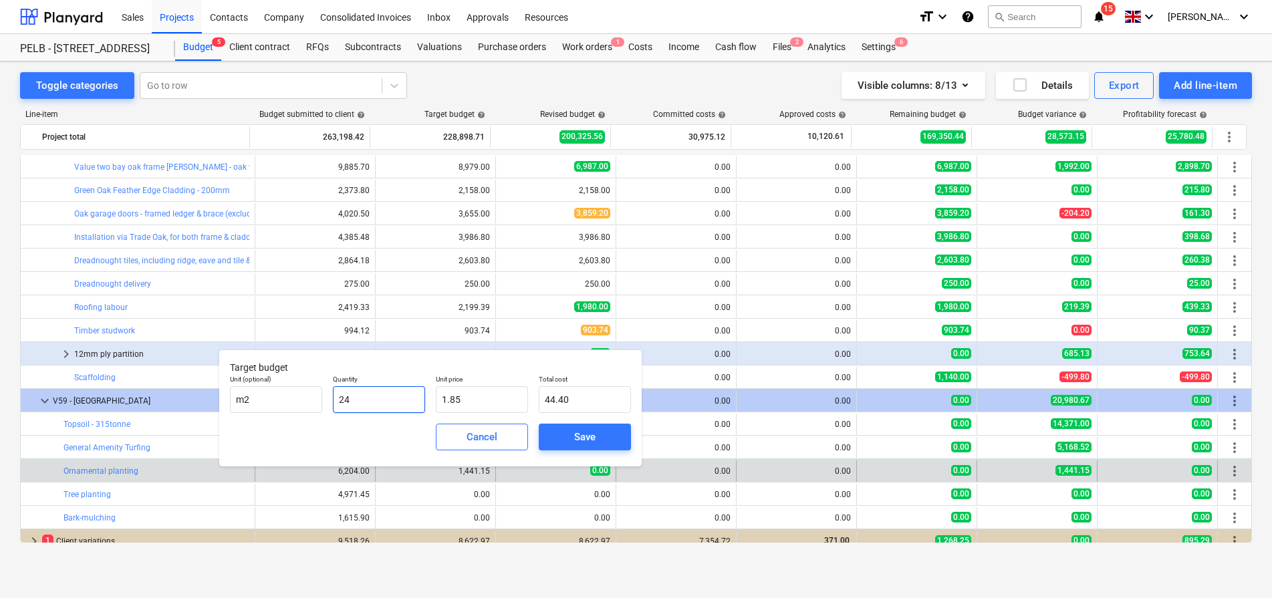
type input "240"
type input "444.00"
type input "240.00"
drag, startPoint x: 497, startPoint y: 400, endPoint x: 444, endPoint y: 396, distance: 52.9
click at [444, 396] on input "1.85" at bounding box center [482, 399] width 92 height 27
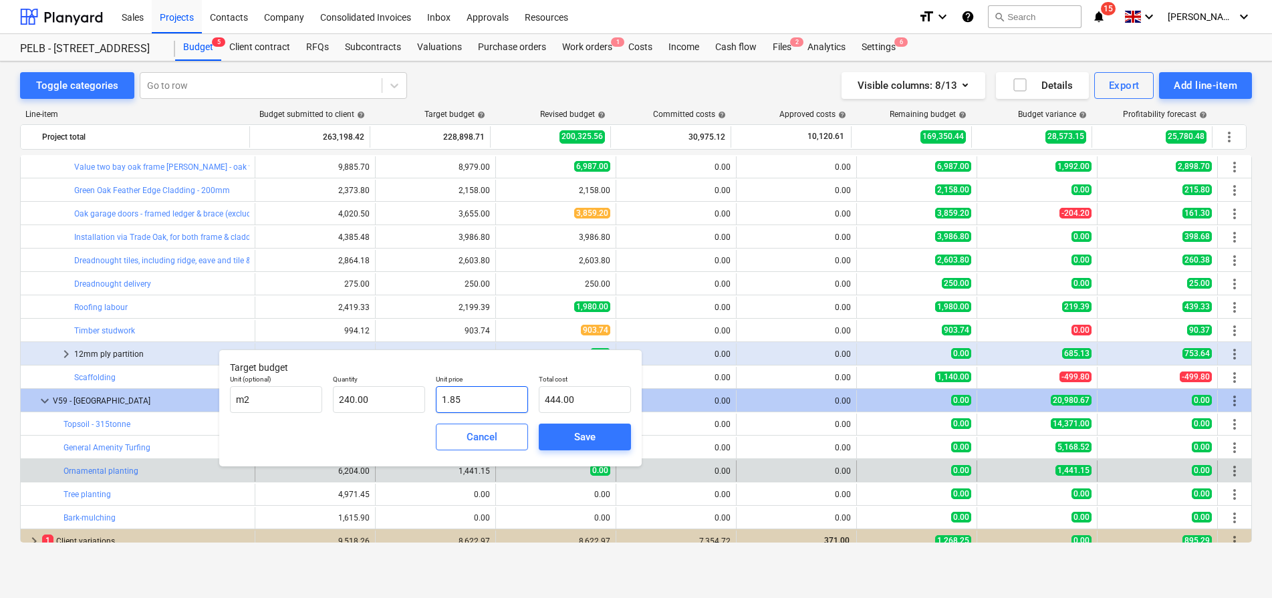
type input "12"
type input "2,880.00"
type input "123"
type input "29,520.00"
type input "123.5"
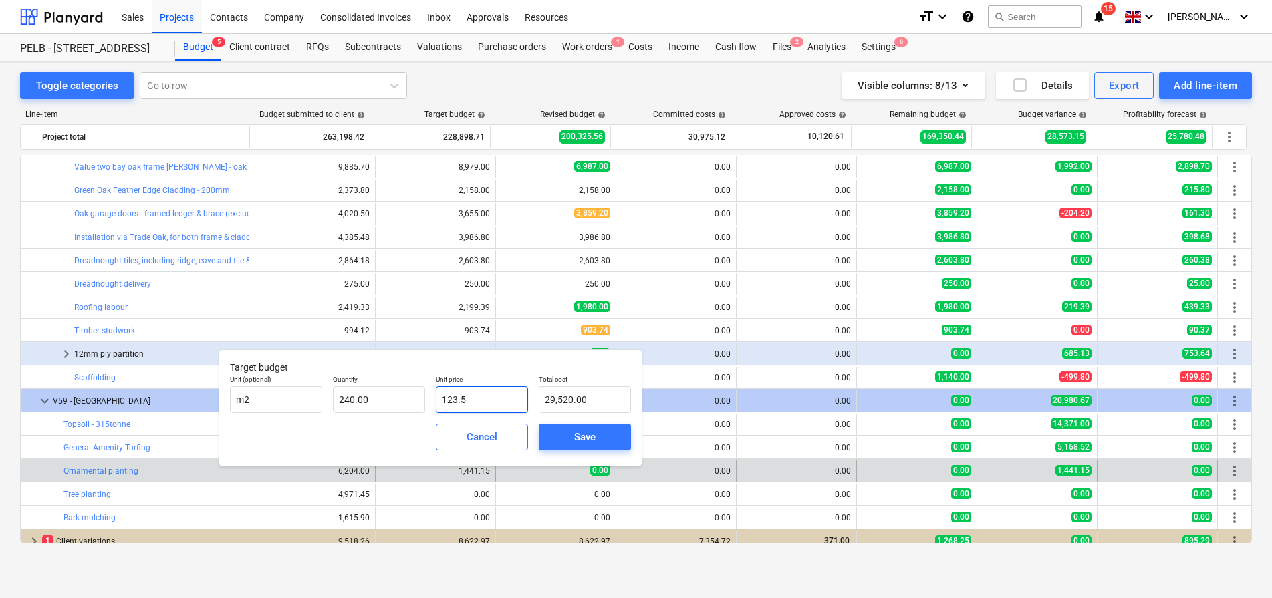
type input "29,640.00"
type input "123."
type input "29,520.00"
type input "12"
type input "2,880.00"
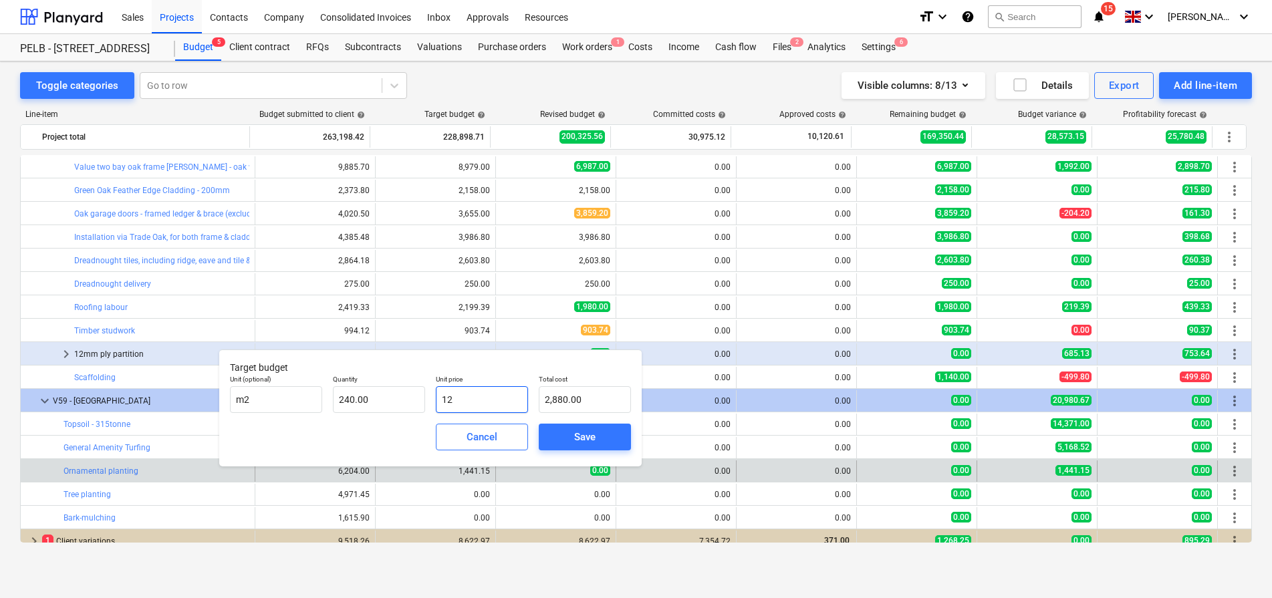
type input "1"
type input "240.00"
type input "0.00"
type input "2"
type input "480.00"
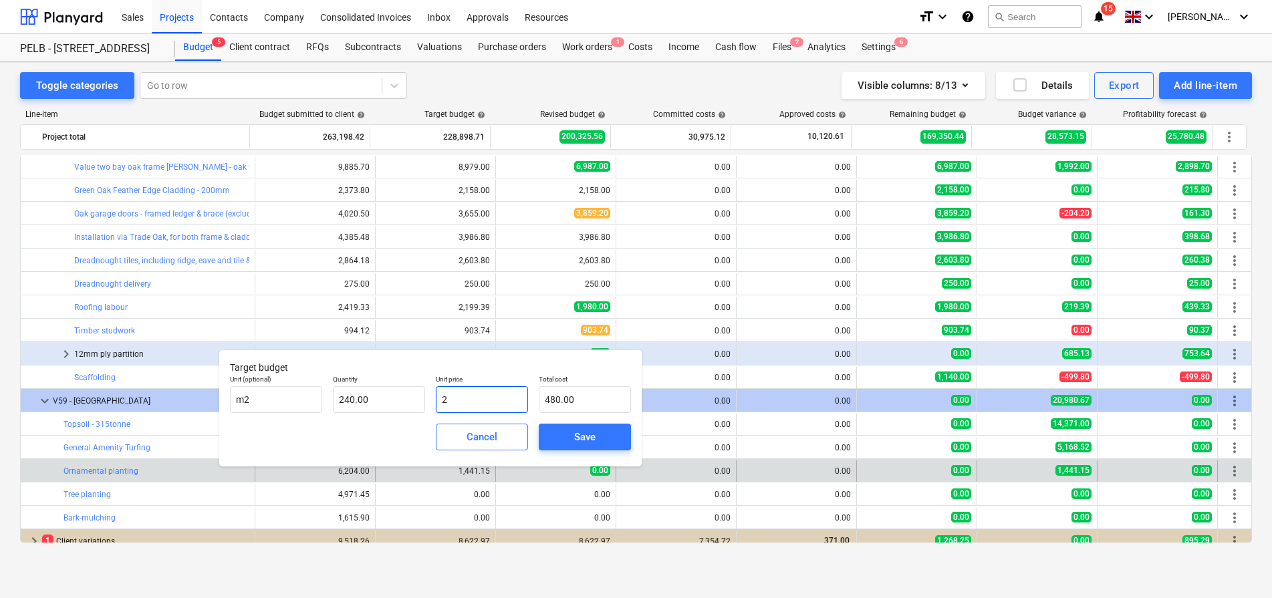
type input "23"
type input "5,520.00"
type input "23.5"
type input "5,640.00"
type input "23.50"
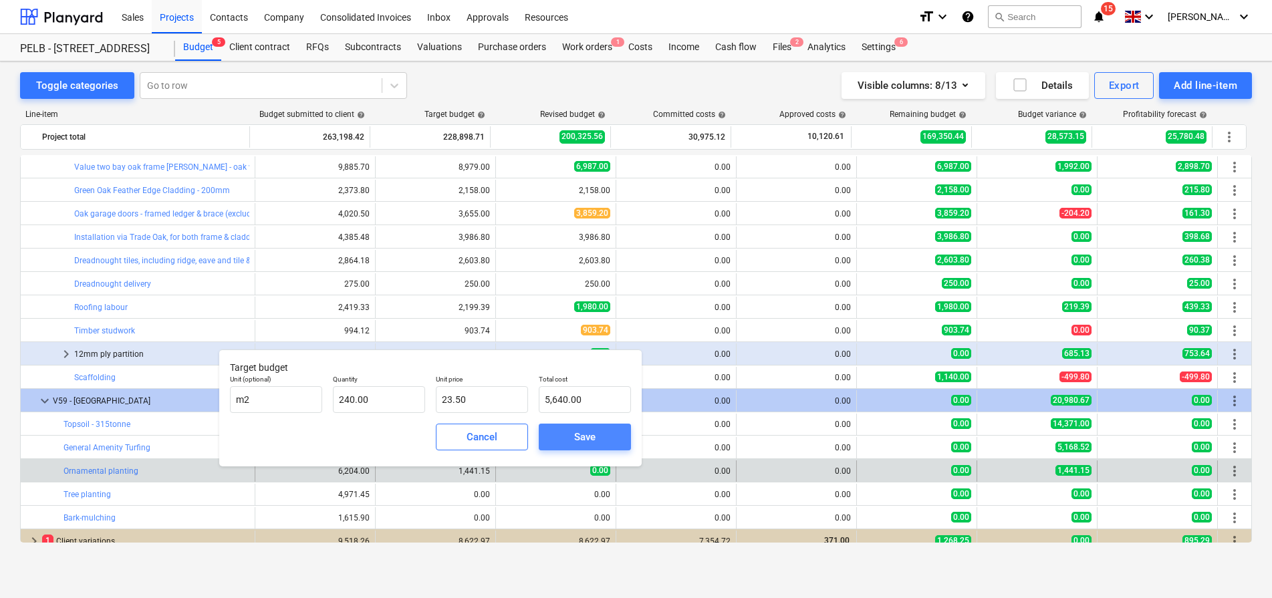
click at [571, 432] on span "Save" at bounding box center [585, 436] width 60 height 17
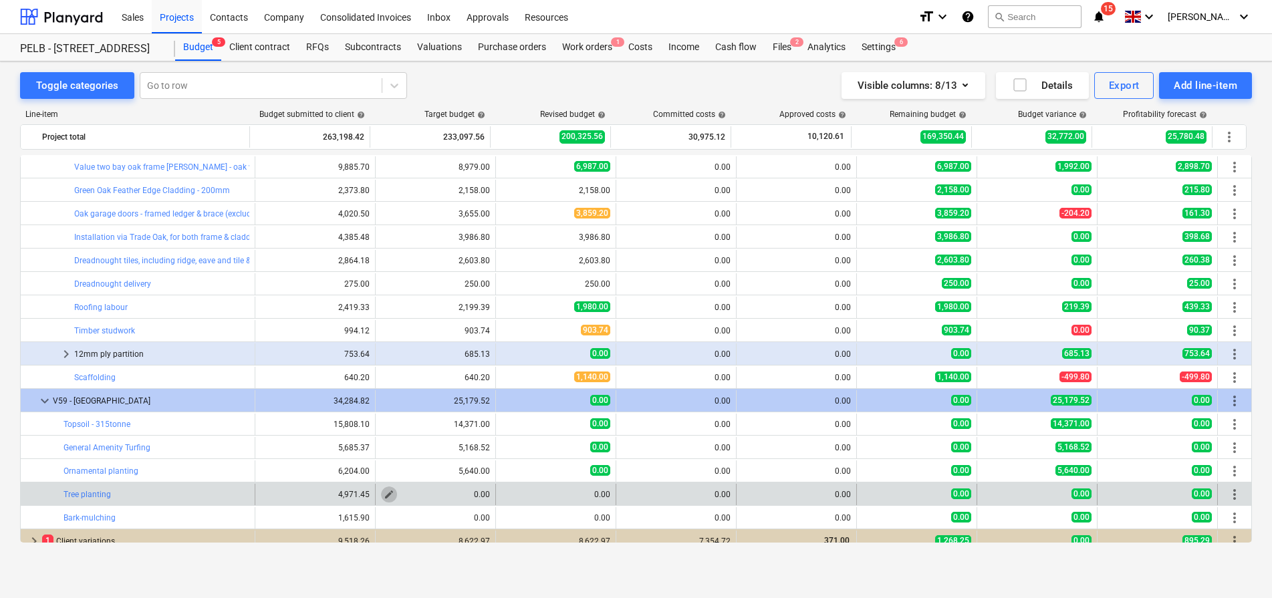
click at [384, 490] on span "edit" at bounding box center [389, 494] width 11 height 11
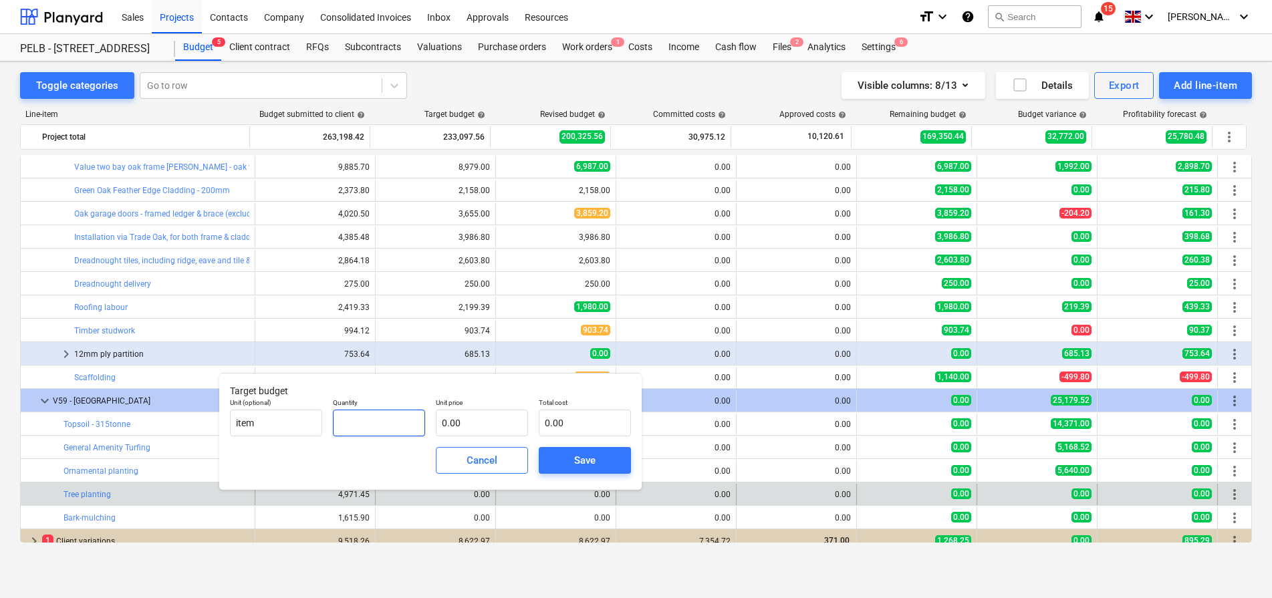
click at [365, 419] on input "text" at bounding box center [379, 423] width 92 height 27
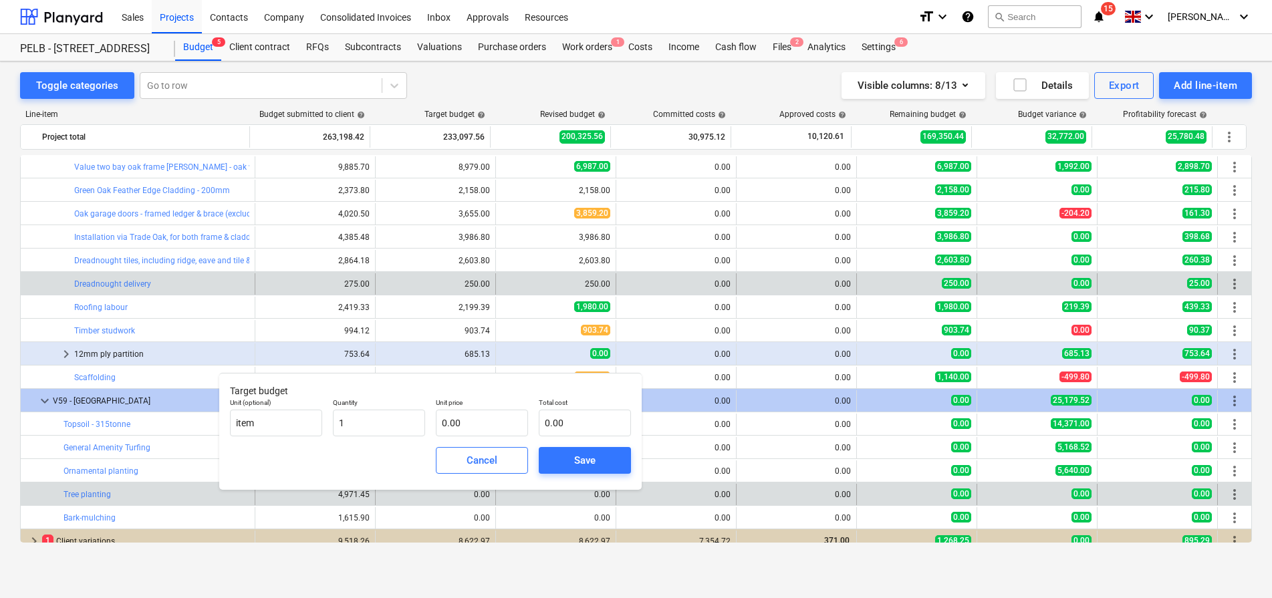
type input "1.00"
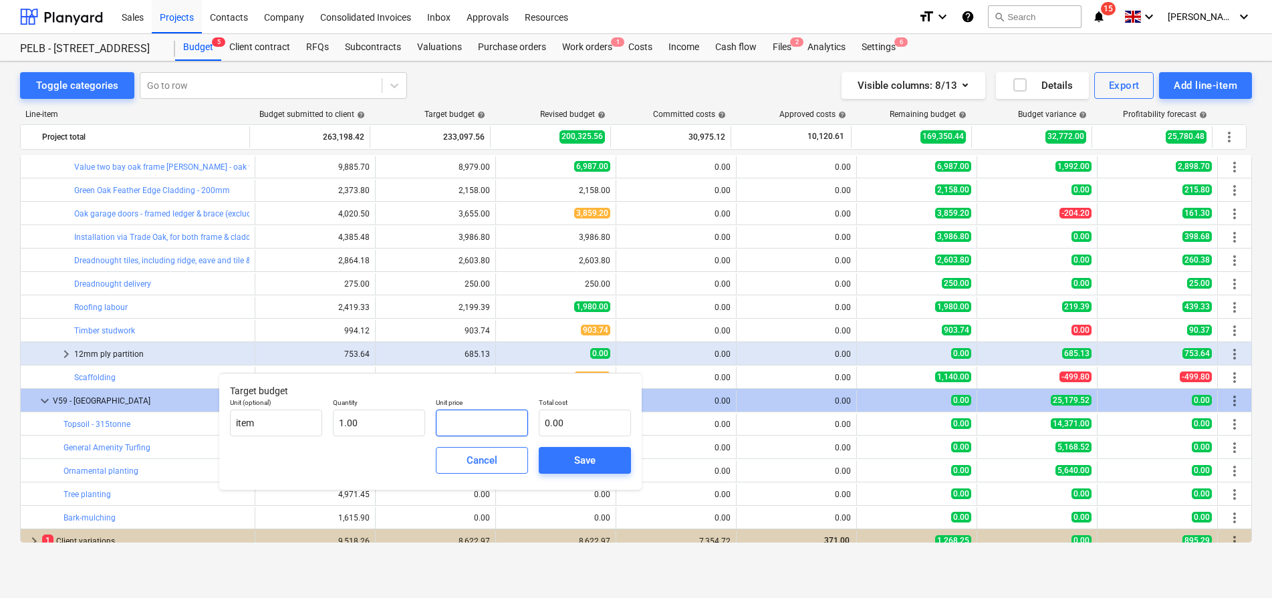
click at [485, 425] on input "text" at bounding box center [482, 423] width 92 height 27
type input "4"
type input "4.00"
type input "45"
type input "45.00"
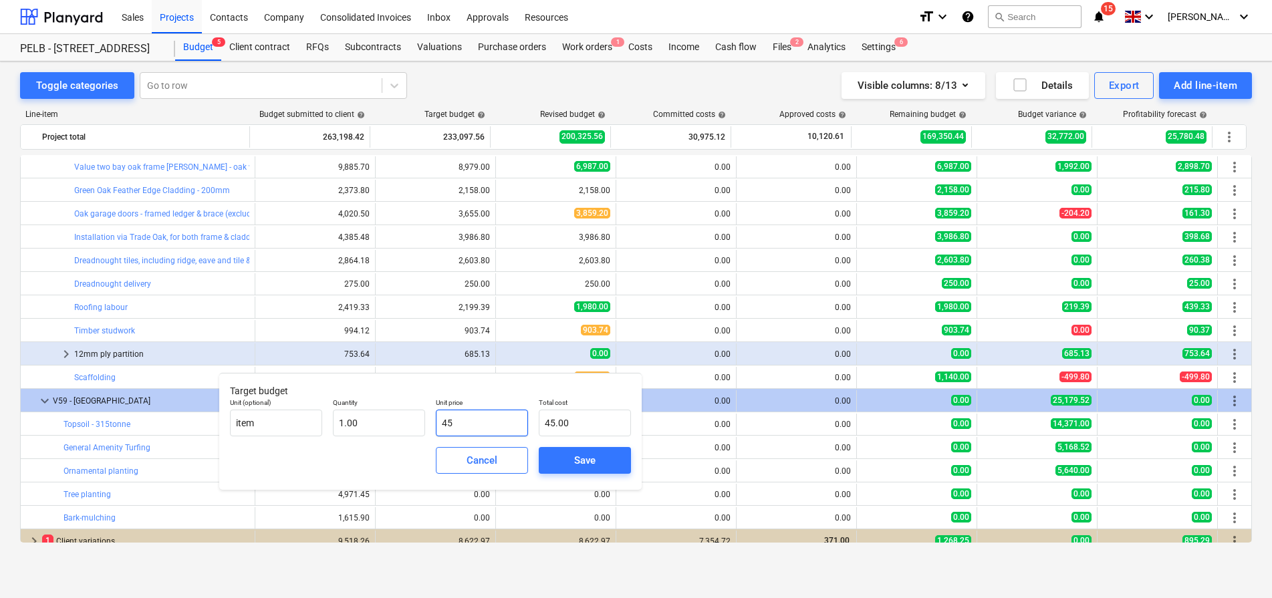
type input "451"
type input "451.00"
type input "4519"
type input "4,519.00"
type input "4519.5"
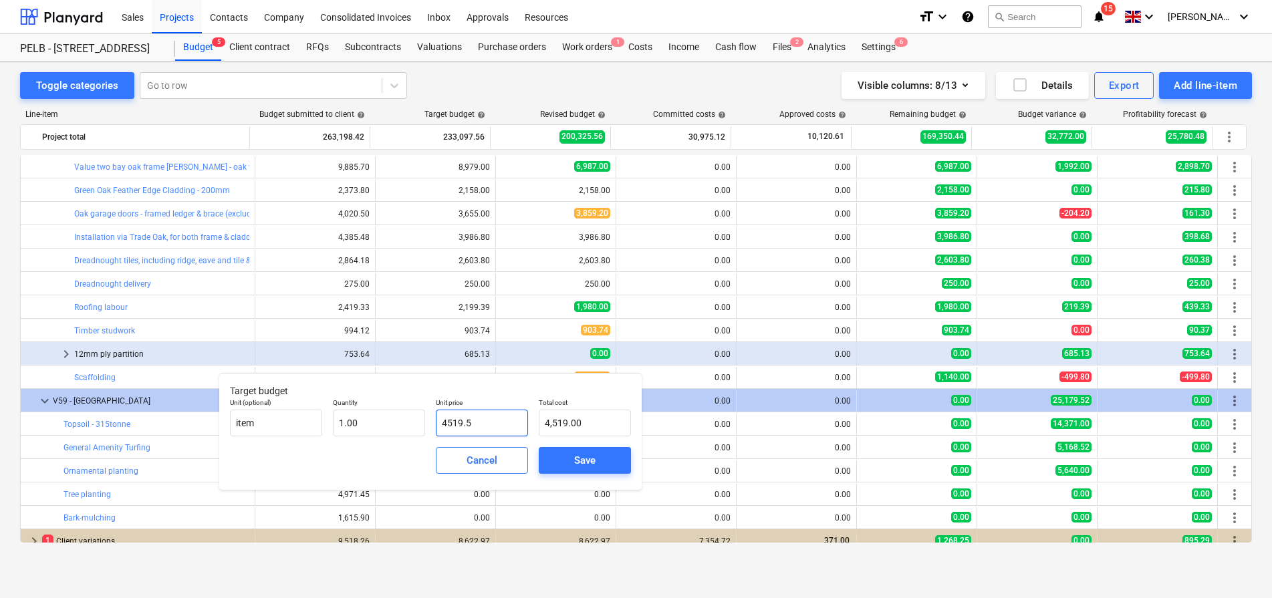
type input "4,519.50"
click at [582, 457] on div "Save" at bounding box center [584, 460] width 21 height 17
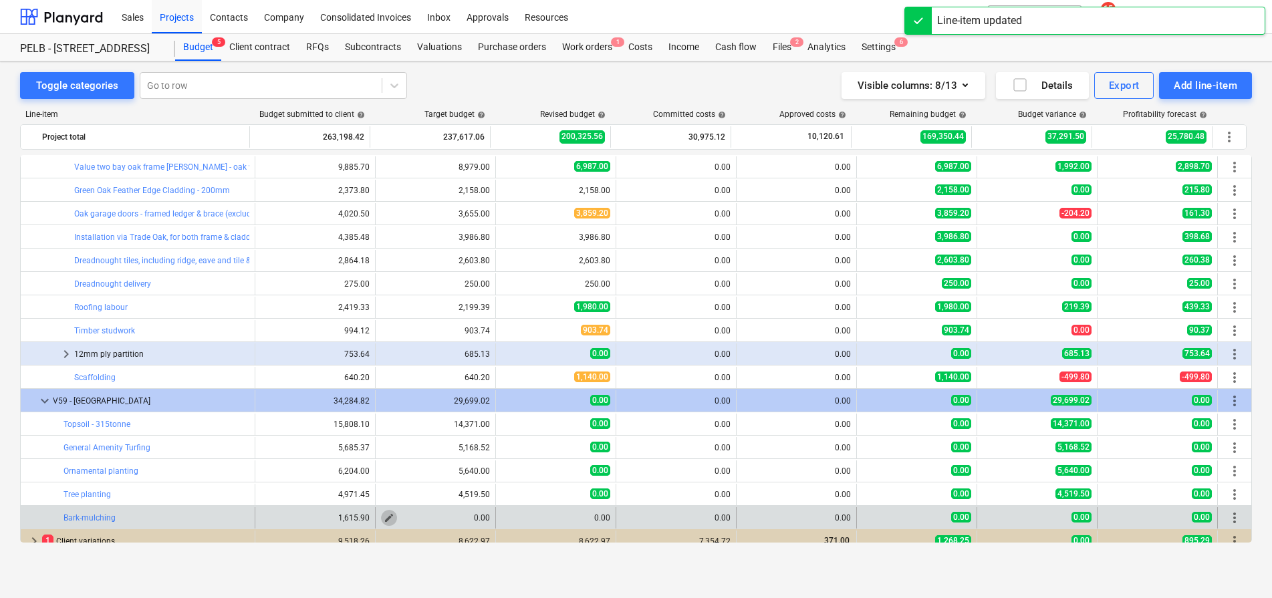
click at [381, 521] on button "edit" at bounding box center [389, 518] width 16 height 16
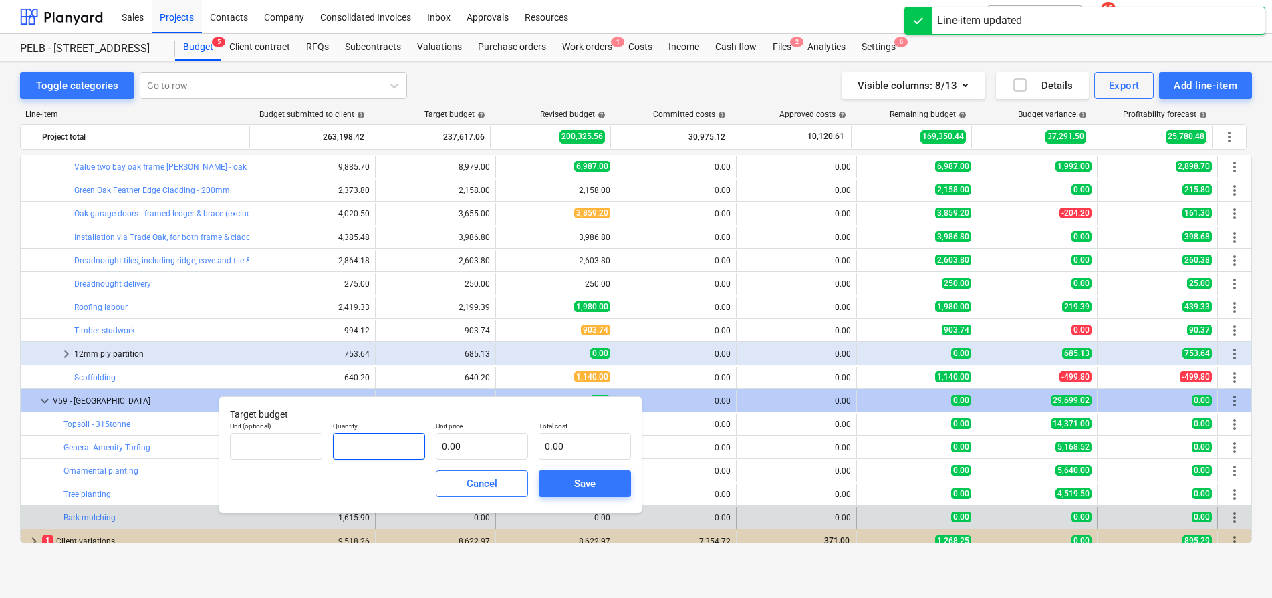
click at [366, 435] on input "text" at bounding box center [379, 446] width 92 height 27
click at [392, 440] on input "1" at bounding box center [379, 446] width 92 height 27
type input "1.00"
click at [489, 445] on input "text" at bounding box center [482, 446] width 92 height 27
type input "1"
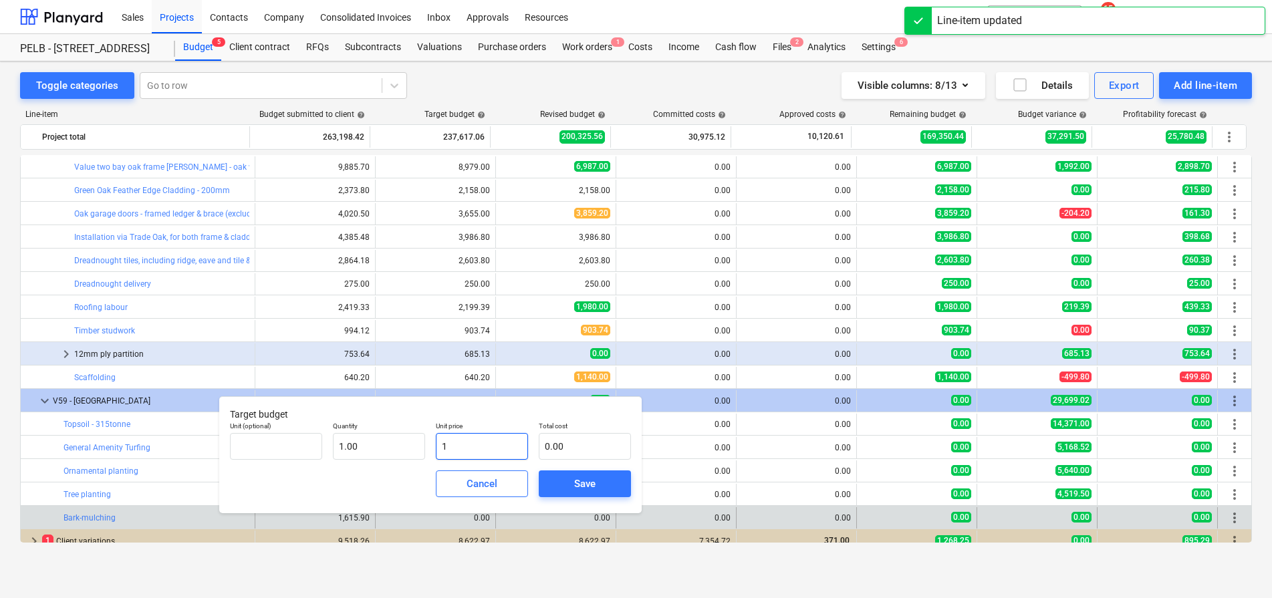
type input "1.00"
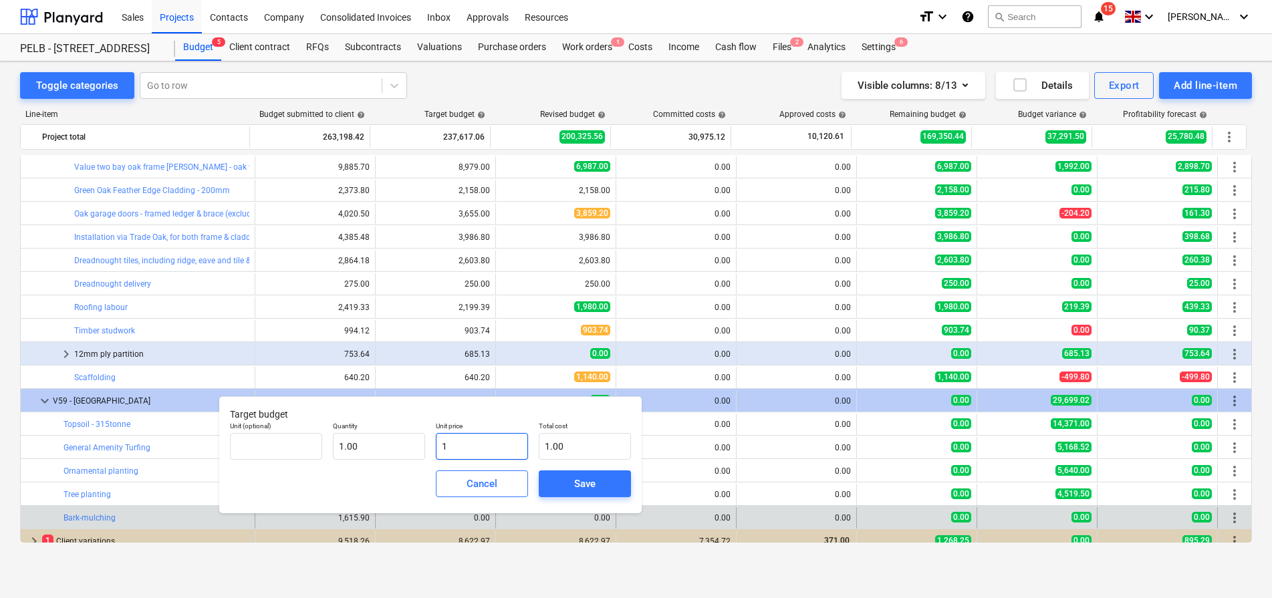
type input "14"
type input "14.00"
type input "146"
type input "146.00"
type input "1469"
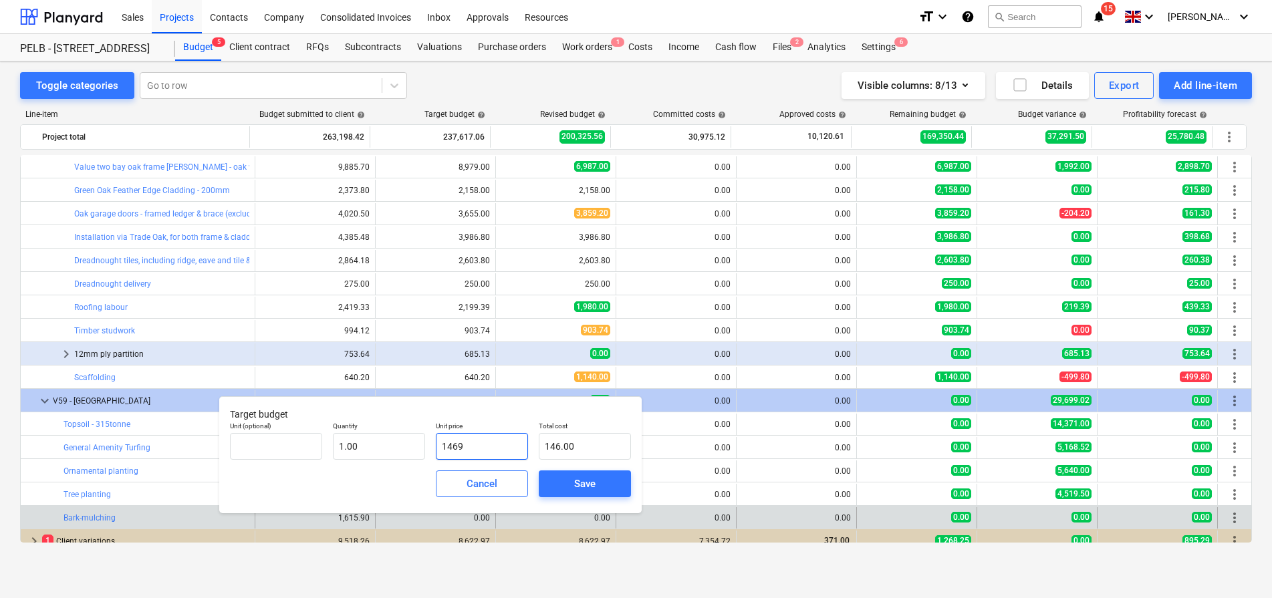
type input "1,469.00"
click at [582, 483] on div "Save" at bounding box center [584, 483] width 21 height 17
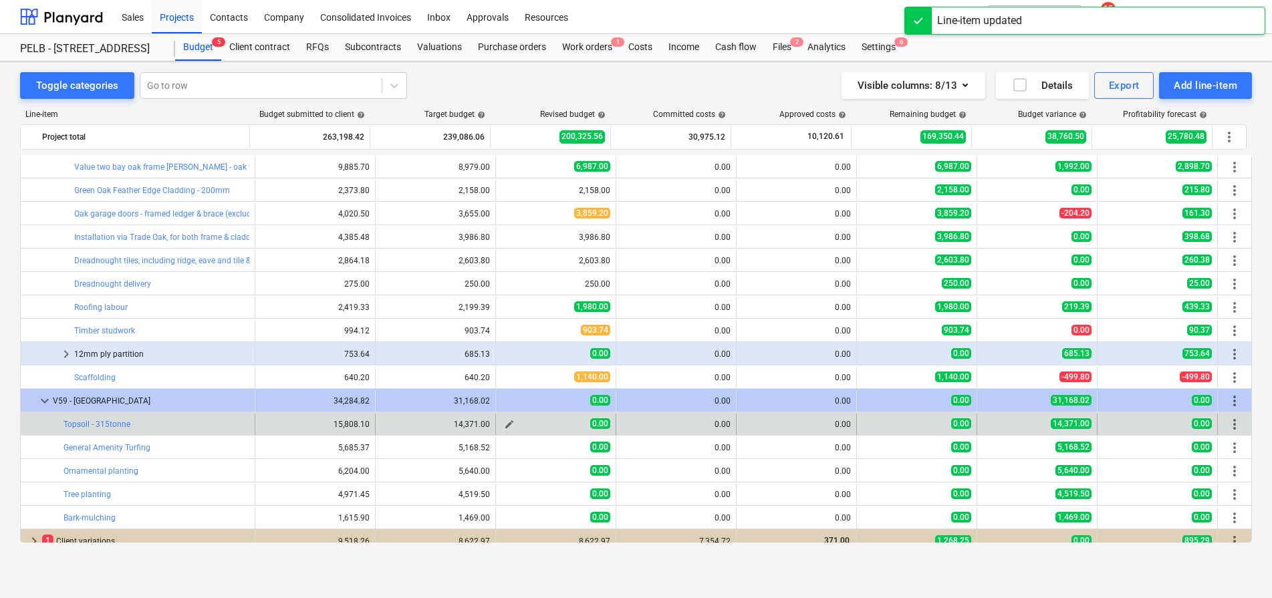
click at [504, 423] on span "edit" at bounding box center [509, 424] width 11 height 11
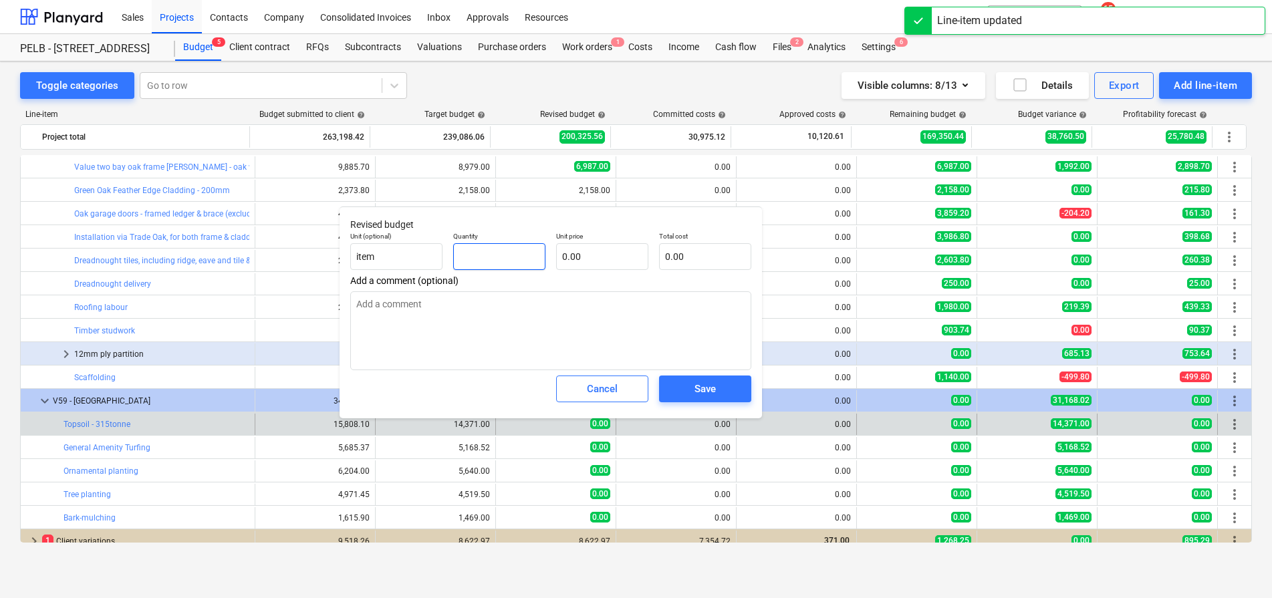
click at [487, 263] on input "text" at bounding box center [499, 256] width 92 height 27
type input "1"
type textarea "x"
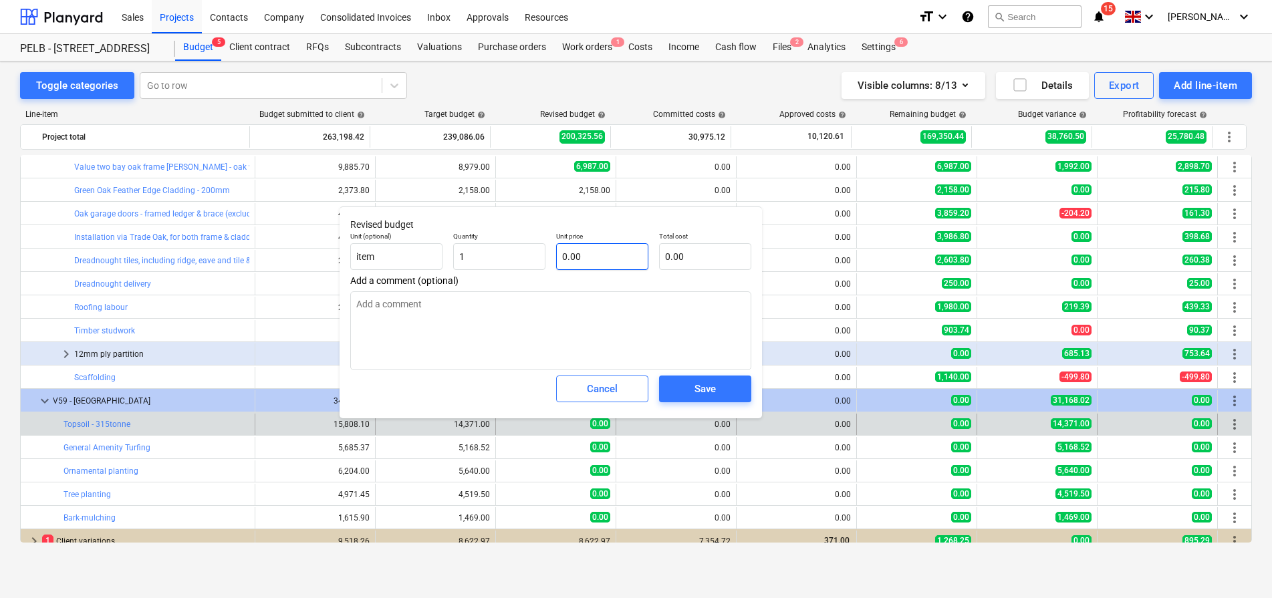
type input "1.00"
type textarea "x"
click at [607, 265] on input "text" at bounding box center [602, 256] width 92 height 27
type input "1"
type textarea "x"
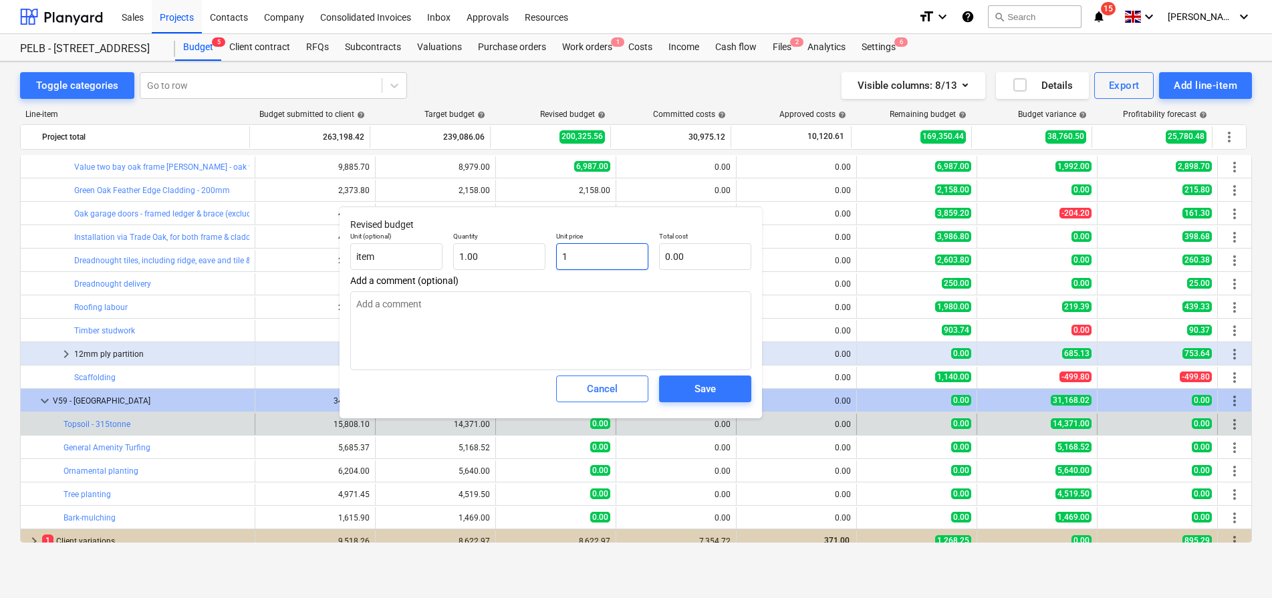
type input "1.00"
type input "14"
type textarea "x"
type input "14.00"
type input "143"
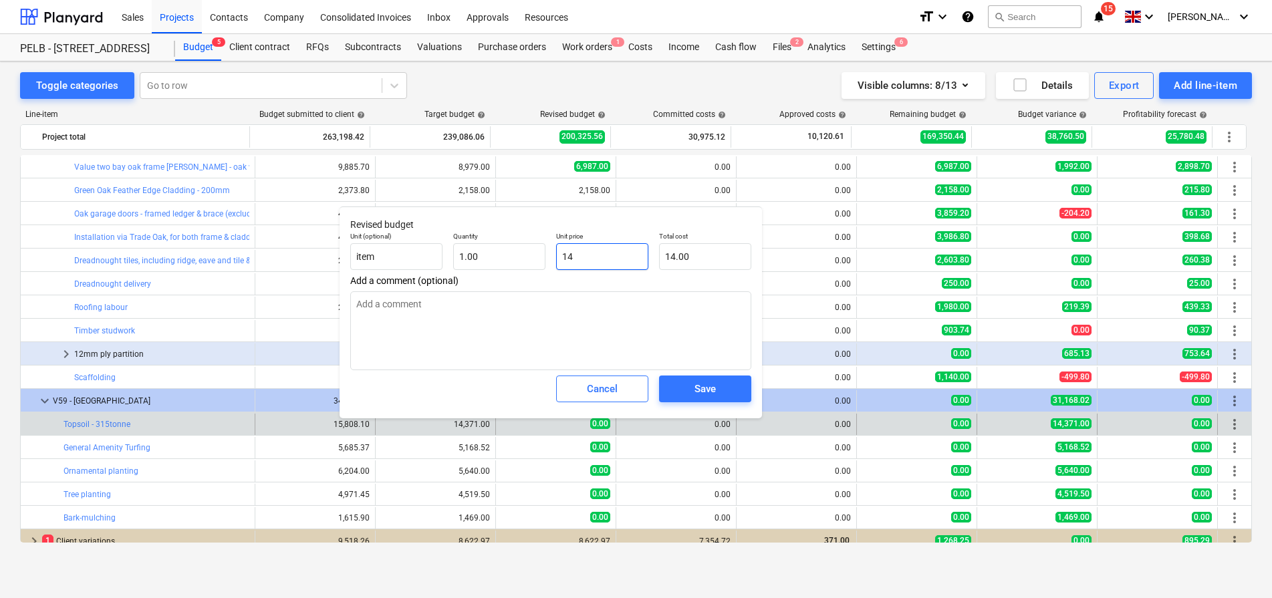
type textarea "x"
click at [700, 386] on div "Save" at bounding box center [704, 388] width 21 height 17
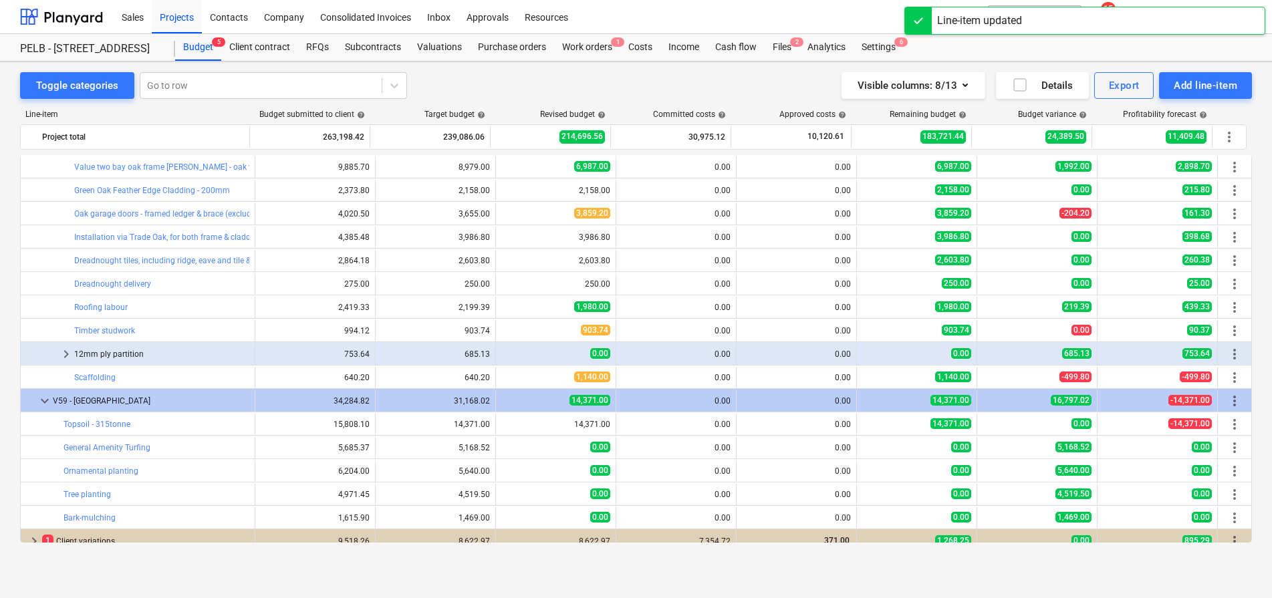
click at [504, 446] on span "edit" at bounding box center [509, 447] width 11 height 11
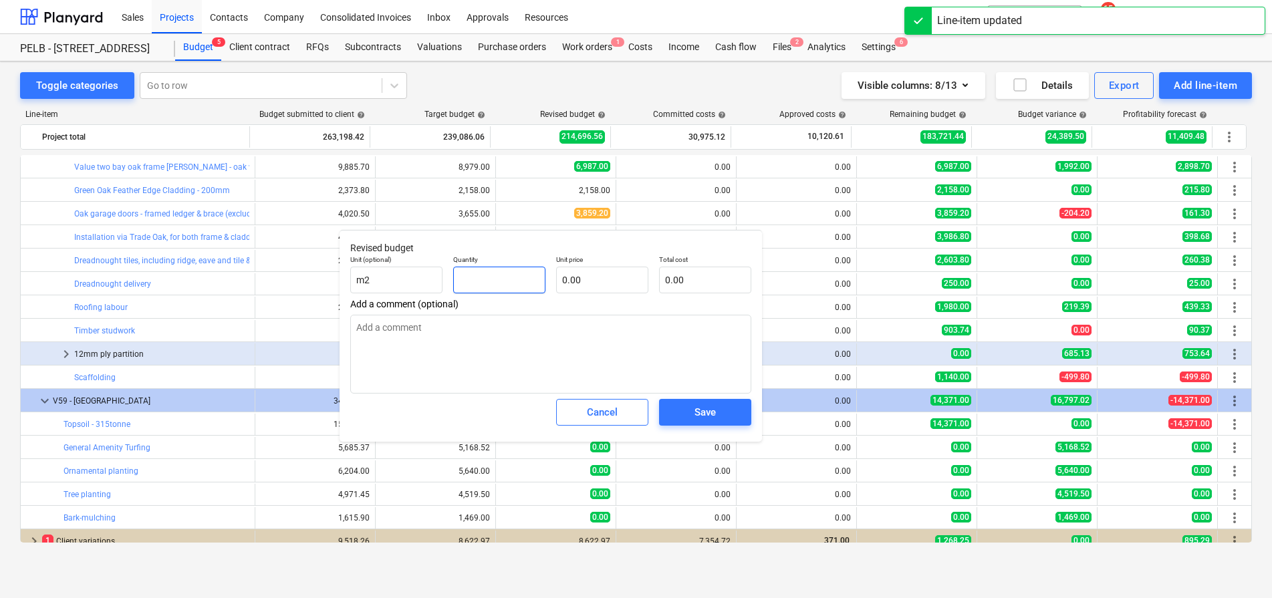
click at [487, 283] on input "text" at bounding box center [499, 280] width 92 height 27
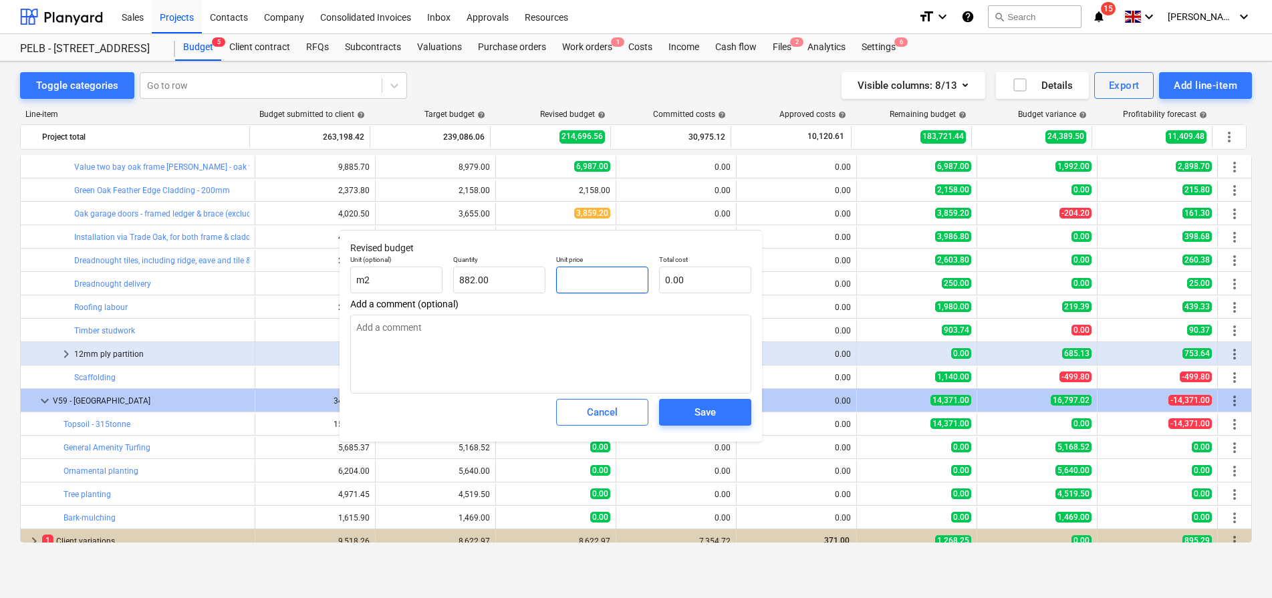
click at [578, 279] on input "text" at bounding box center [602, 280] width 92 height 27
click at [694, 404] on div "Save" at bounding box center [704, 412] width 21 height 17
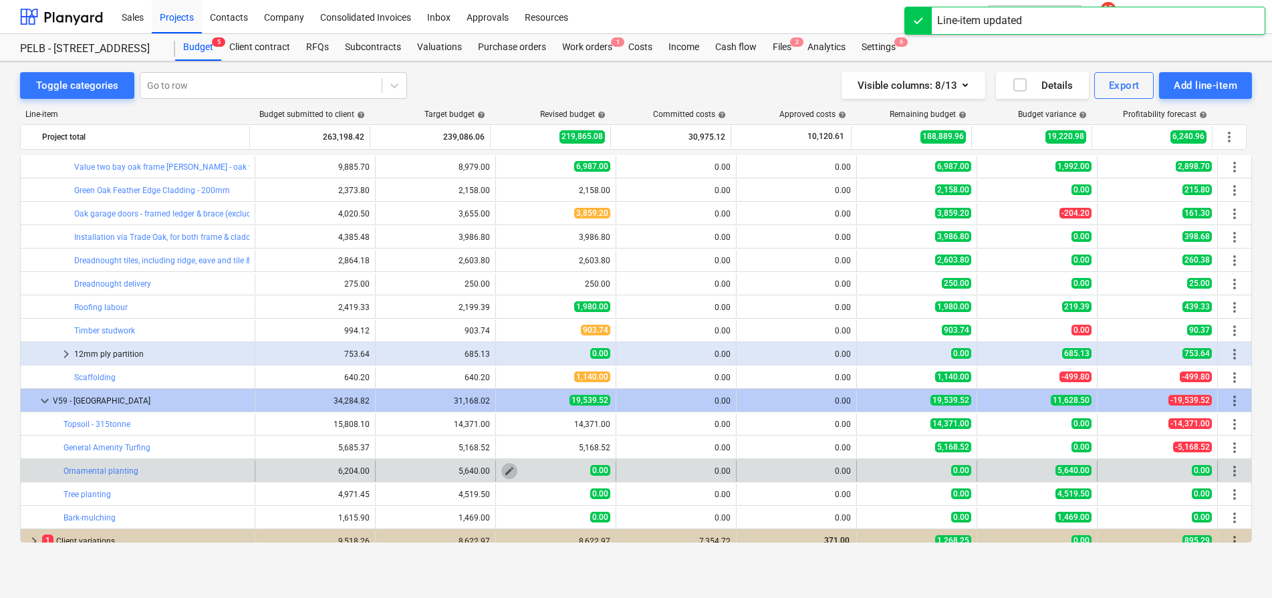
click at [509, 473] on span "edit" at bounding box center [509, 471] width 11 height 11
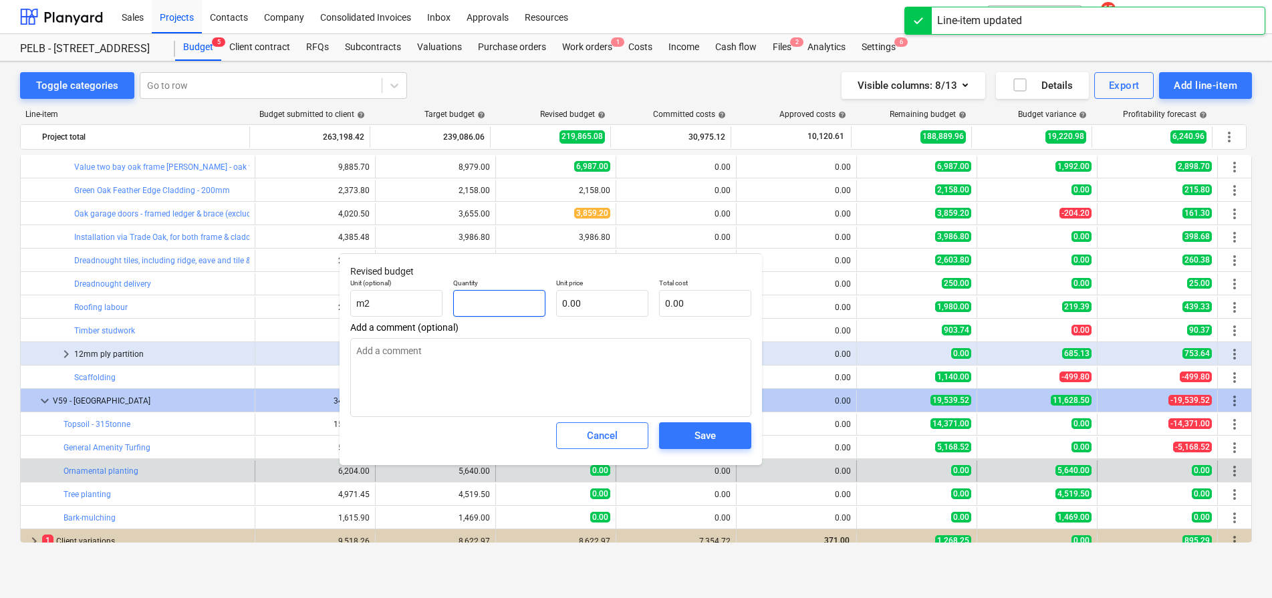
click at [501, 309] on input "text" at bounding box center [499, 303] width 92 height 27
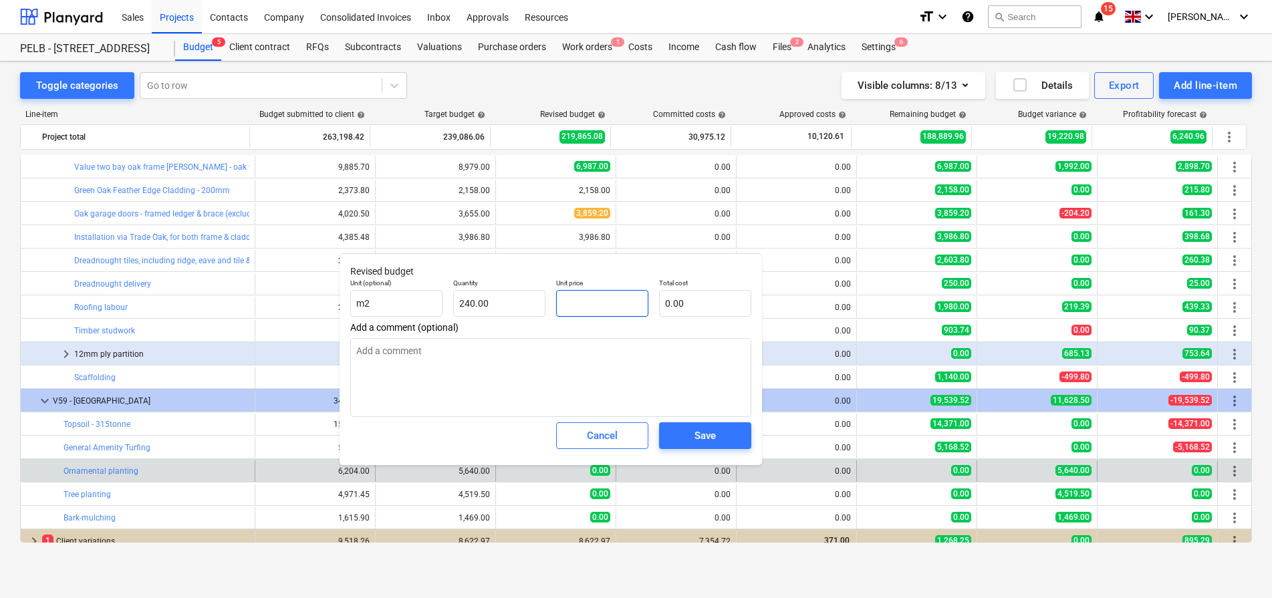
click at [583, 306] on input "text" at bounding box center [602, 303] width 92 height 27
click at [738, 442] on button "Save" at bounding box center [705, 435] width 92 height 27
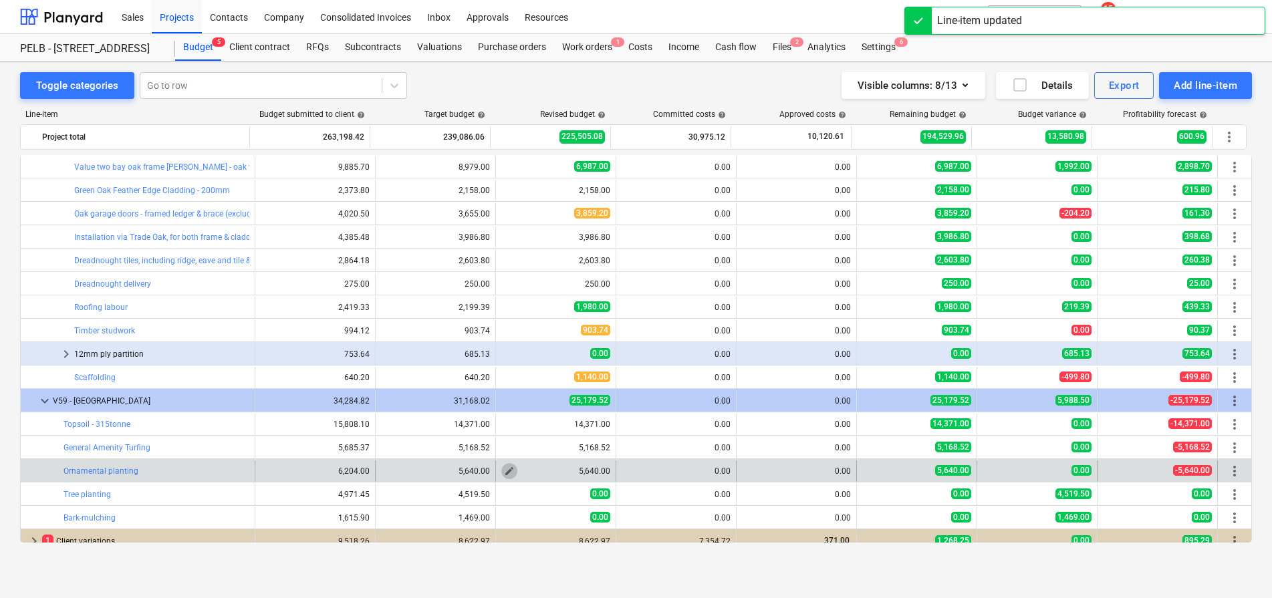
click at [508, 472] on span "edit" at bounding box center [509, 471] width 11 height 11
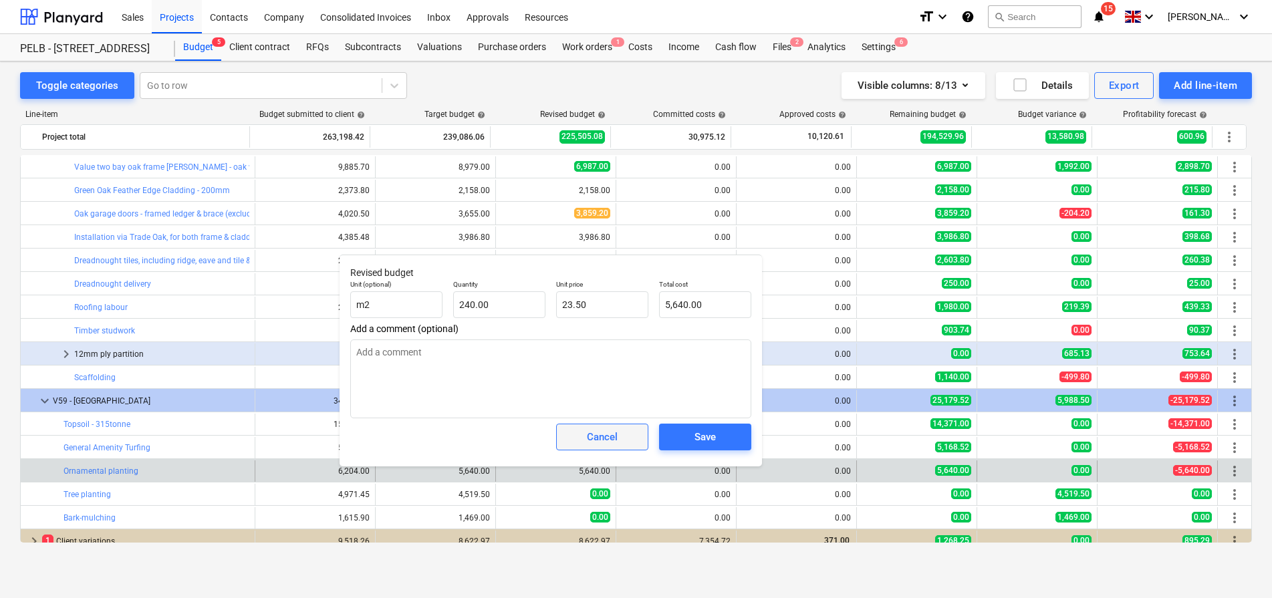
click at [622, 435] on span "Cancel" at bounding box center [602, 436] width 59 height 17
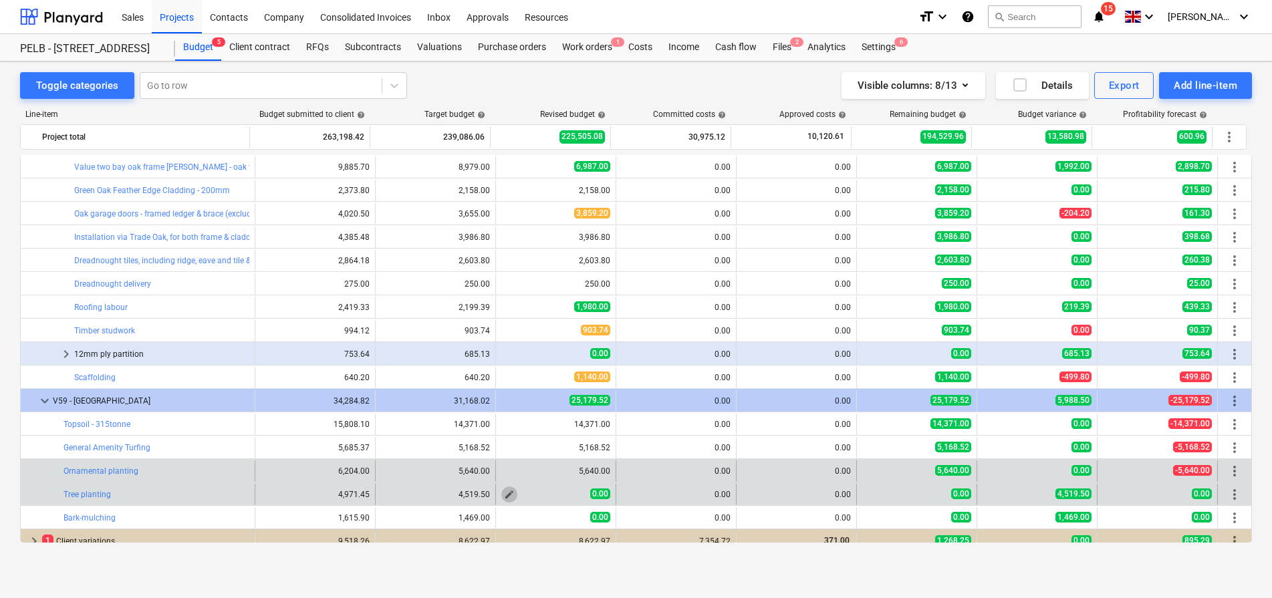
click at [509, 494] on span "edit" at bounding box center [509, 494] width 11 height 11
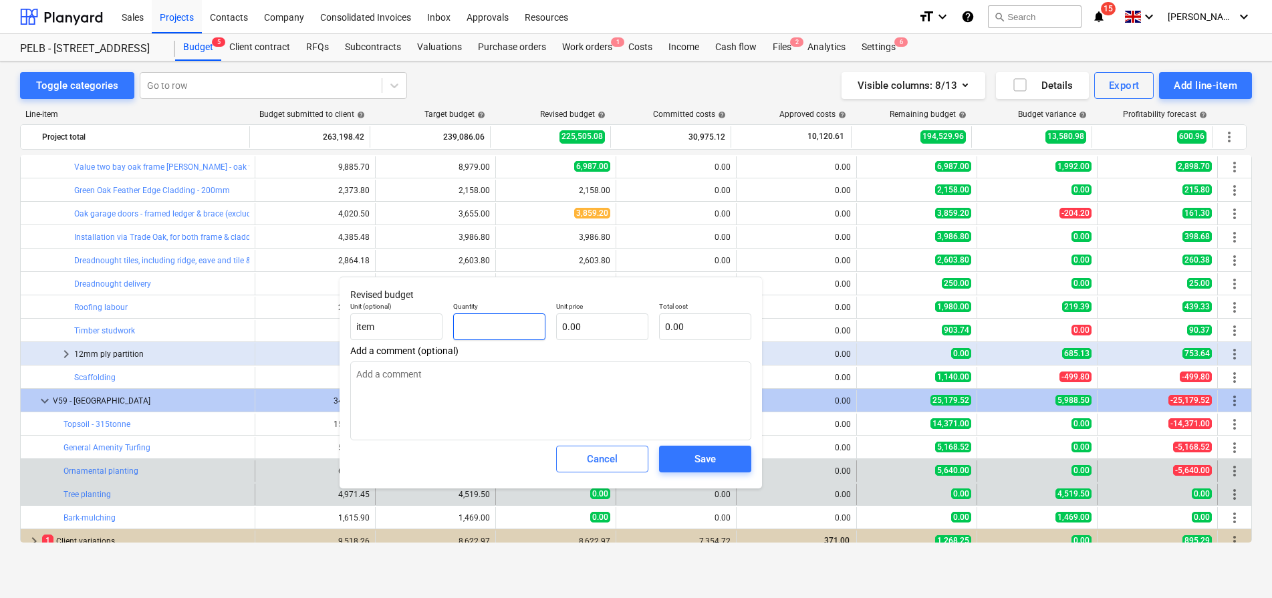
click at [515, 326] on input "text" at bounding box center [499, 326] width 92 height 27
click at [612, 334] on input "text" at bounding box center [602, 326] width 92 height 27
click at [700, 461] on div "Save" at bounding box center [704, 459] width 21 height 17
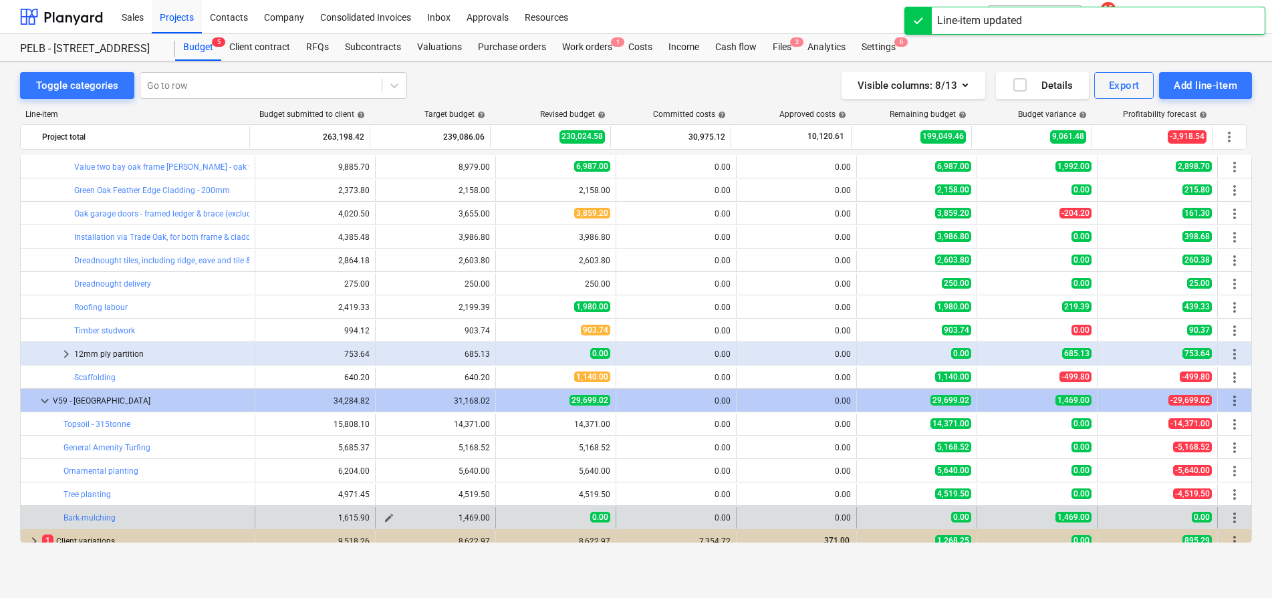
click at [388, 519] on span "edit" at bounding box center [389, 518] width 11 height 11
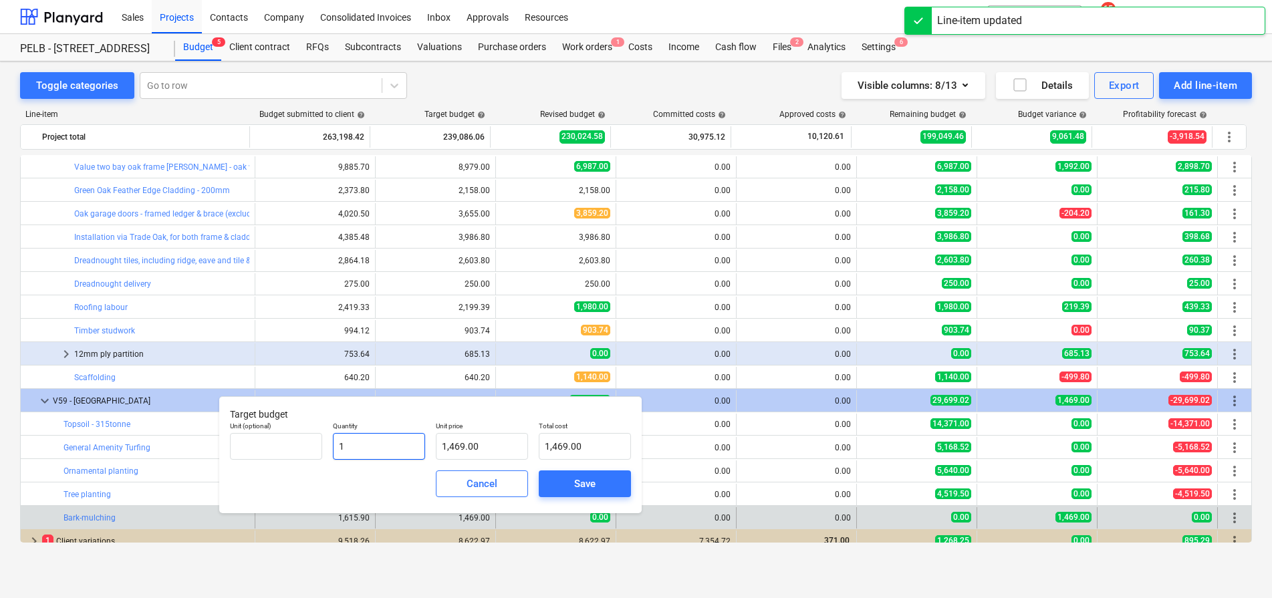
click at [408, 447] on input "1" at bounding box center [379, 446] width 92 height 27
click at [511, 448] on input "1469" at bounding box center [482, 446] width 92 height 27
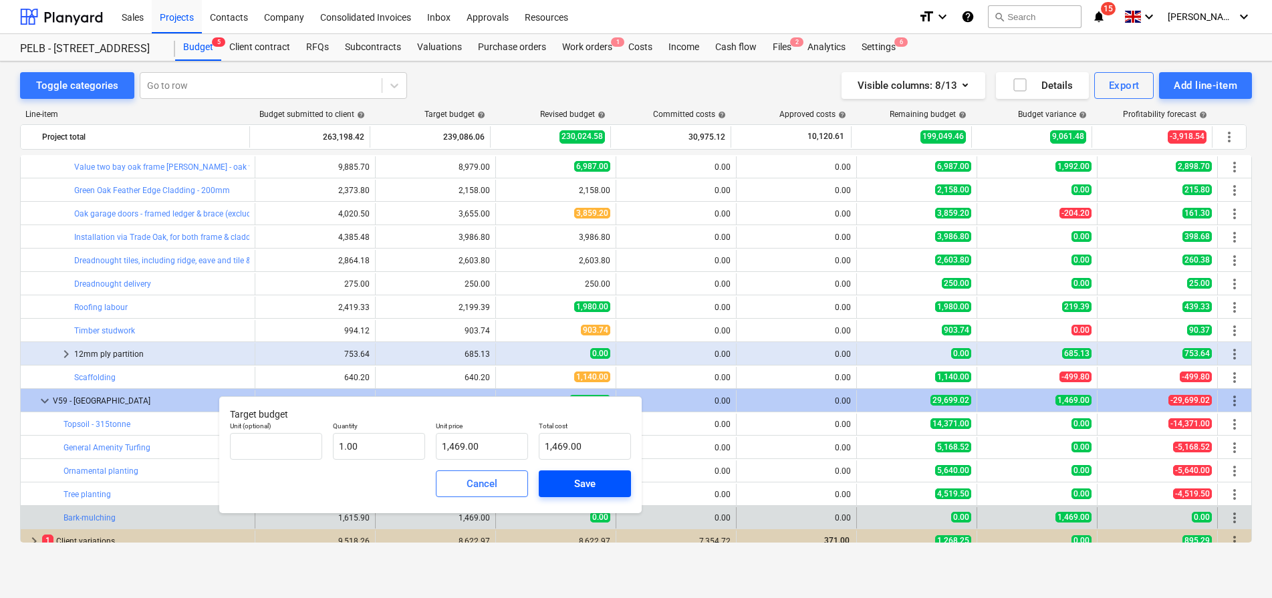
click at [595, 476] on div "Save" at bounding box center [584, 483] width 21 height 17
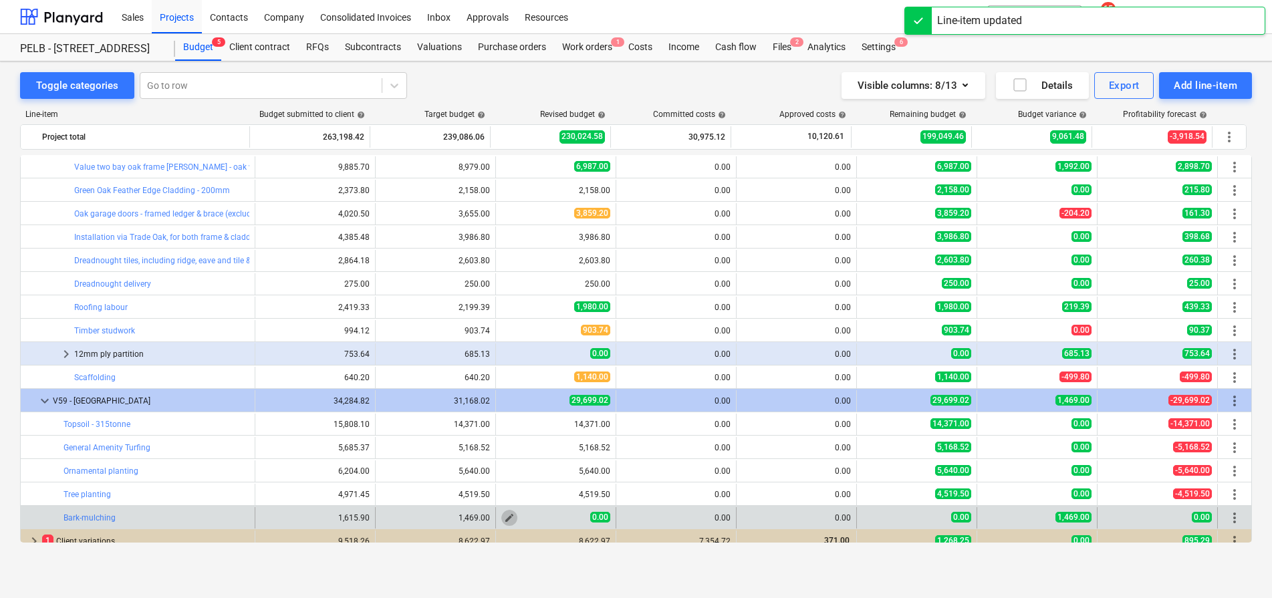
click at [506, 519] on span "edit" at bounding box center [509, 518] width 11 height 11
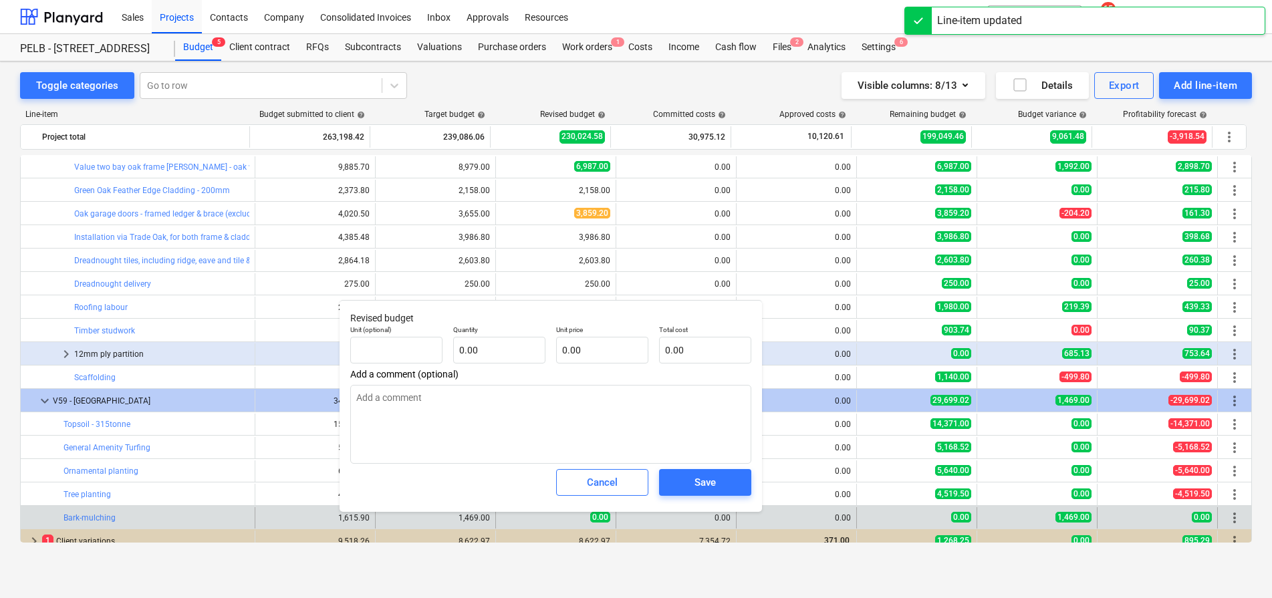
click at [487, 364] on div "0.00" at bounding box center [499, 350] width 92 height 27
click at [573, 345] on input "text" at bounding box center [602, 350] width 92 height 27
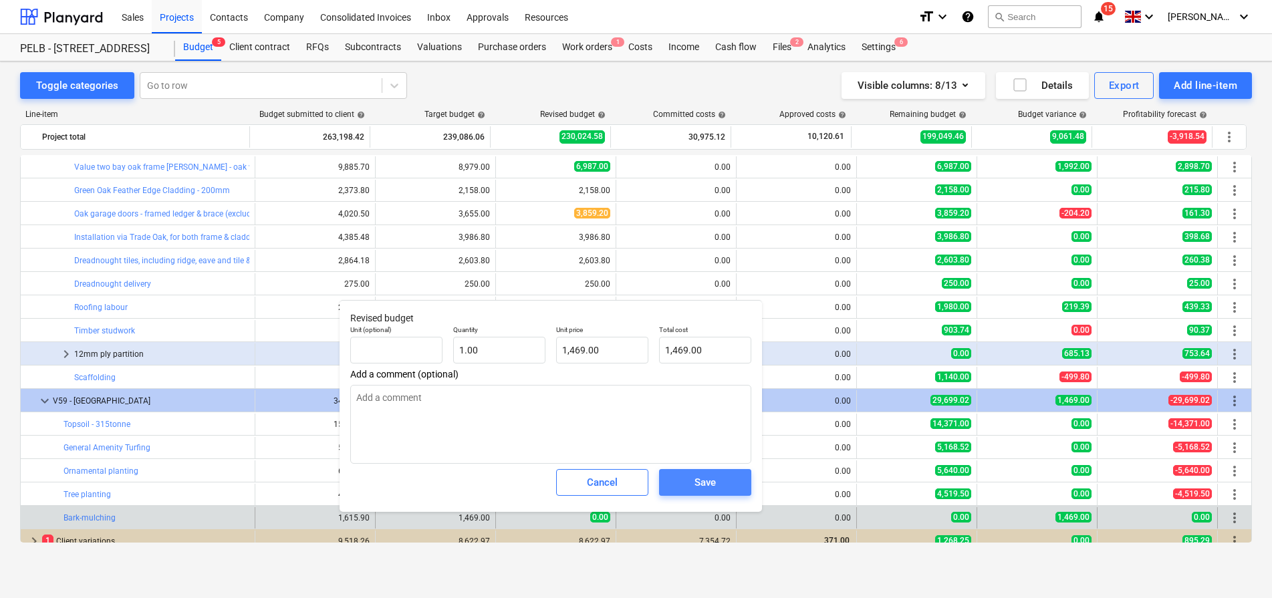
click at [742, 475] on button "Save" at bounding box center [705, 482] width 92 height 27
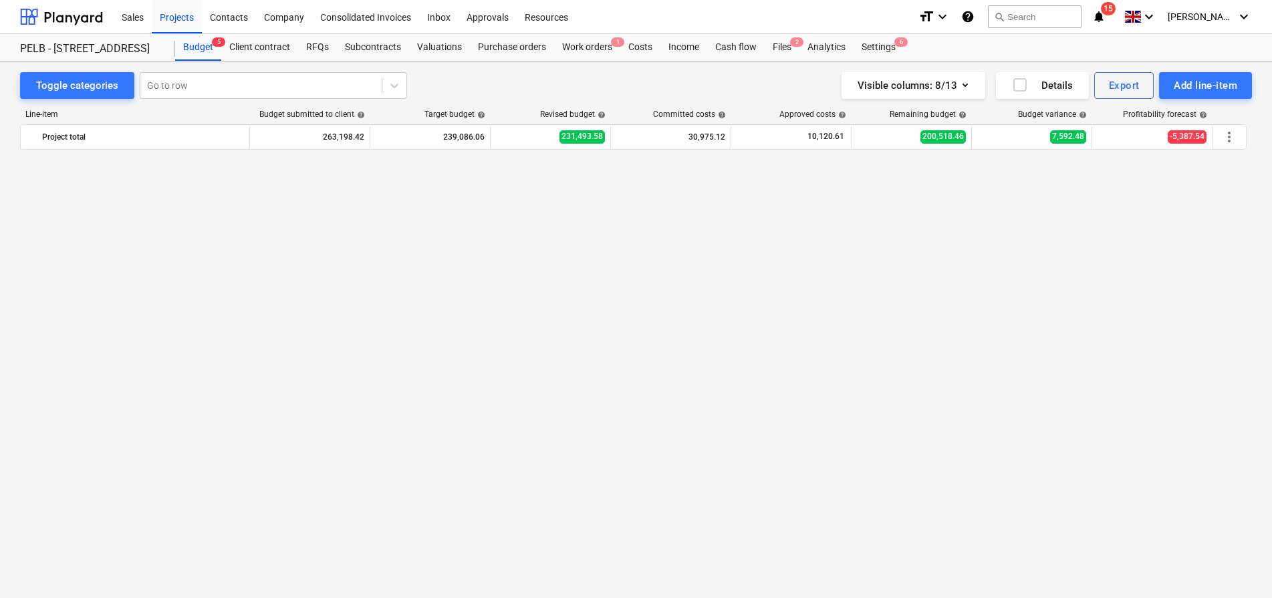
scroll to position [142, 0]
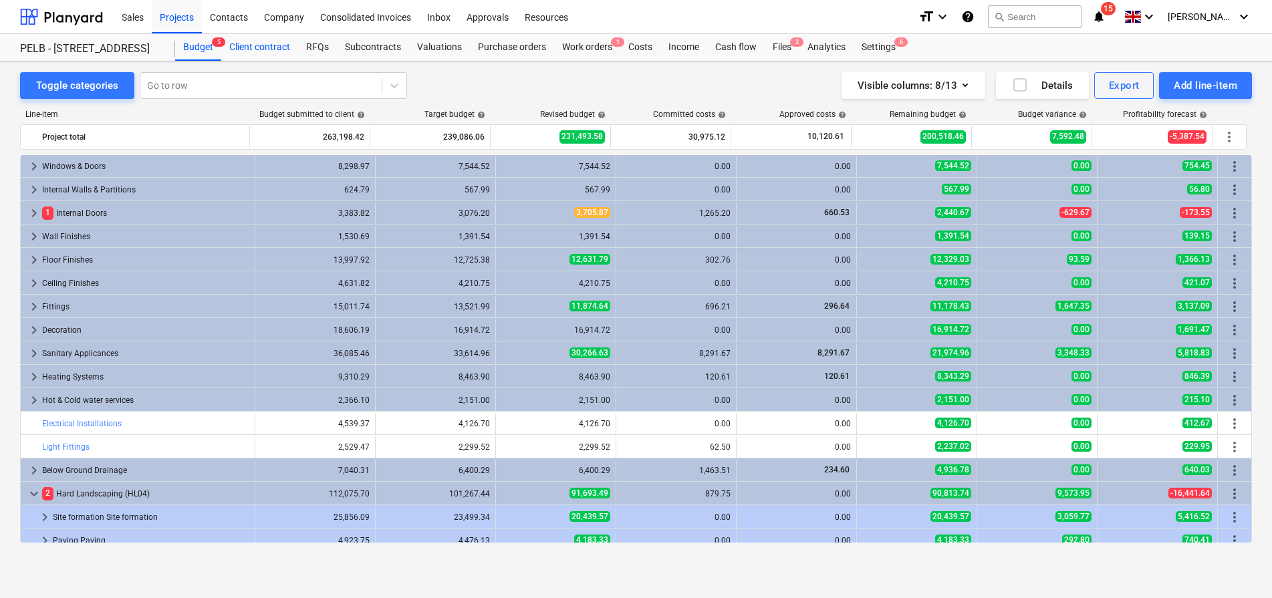
click at [244, 43] on div "Client contract" at bounding box center [259, 47] width 77 height 27
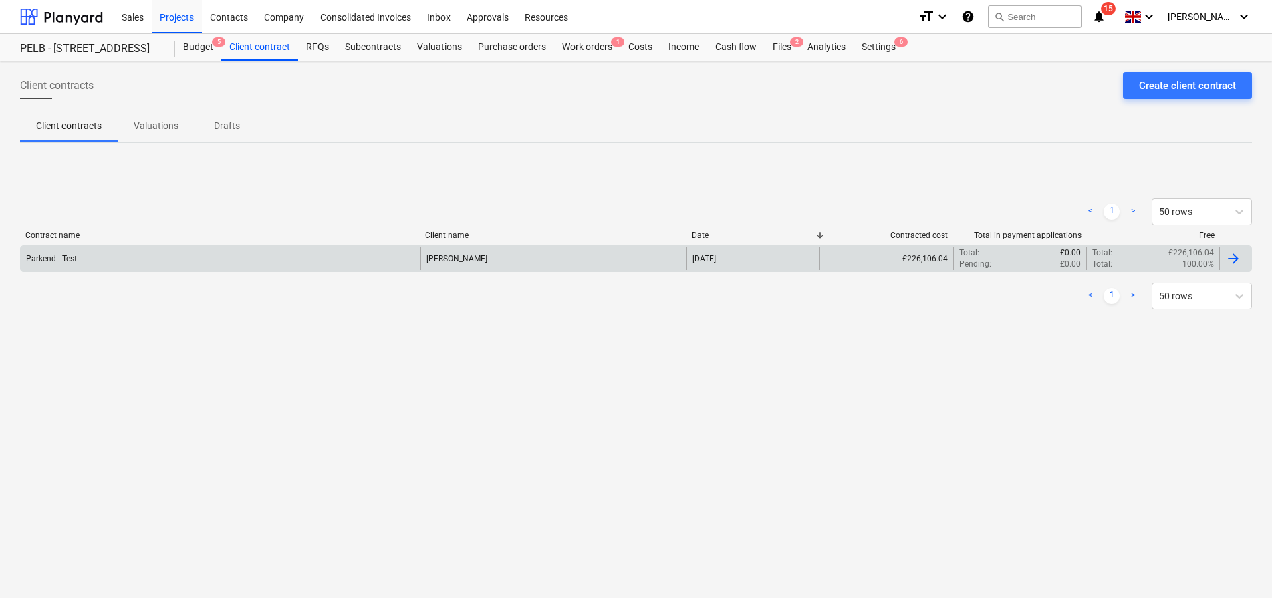
click at [194, 263] on div "Parkend - Test" at bounding box center [221, 258] width 400 height 23
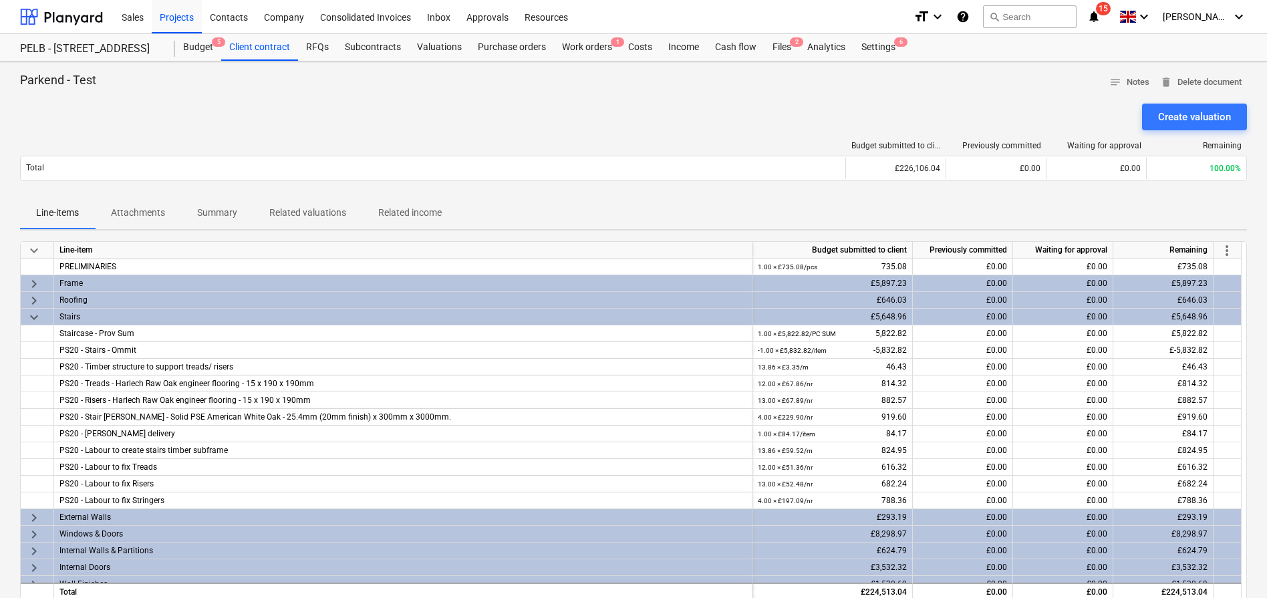
click at [1233, 253] on span "more_vert" at bounding box center [1227, 251] width 16 height 16
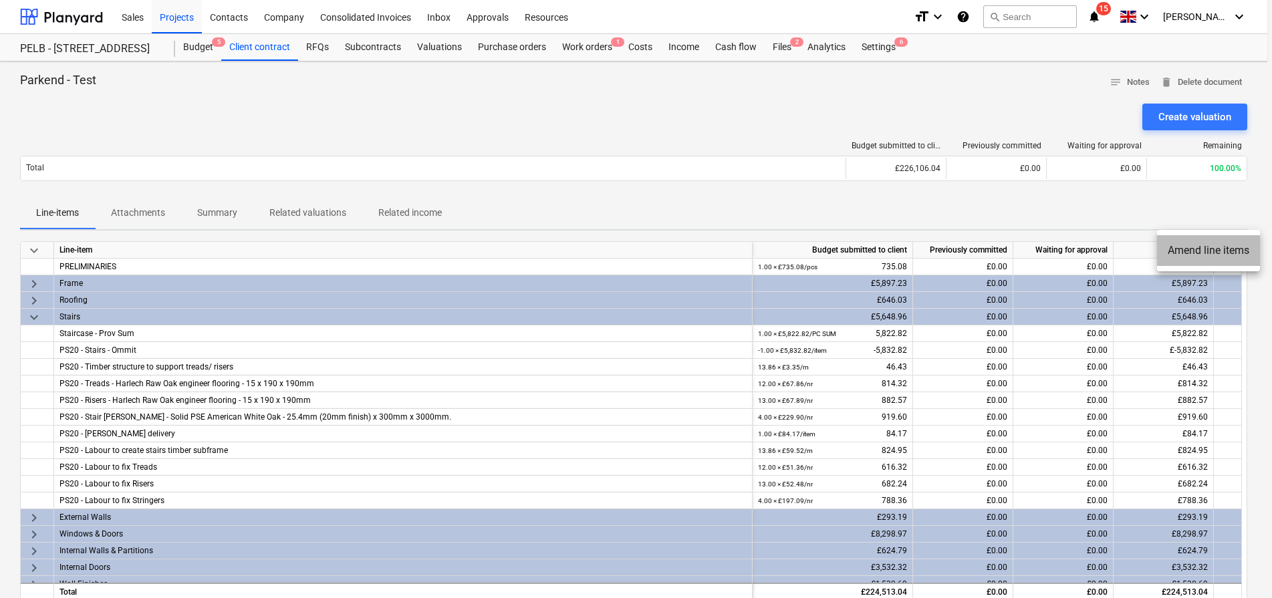
click at [1206, 254] on li "Amend line items" at bounding box center [1208, 250] width 103 height 31
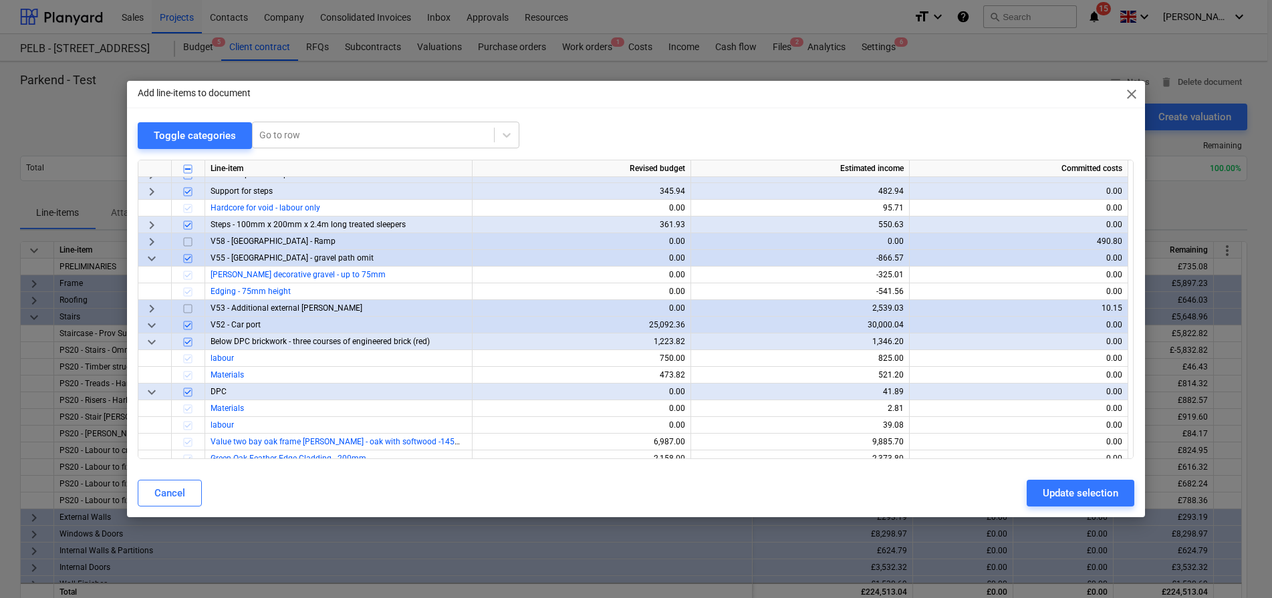
scroll to position [905, 0]
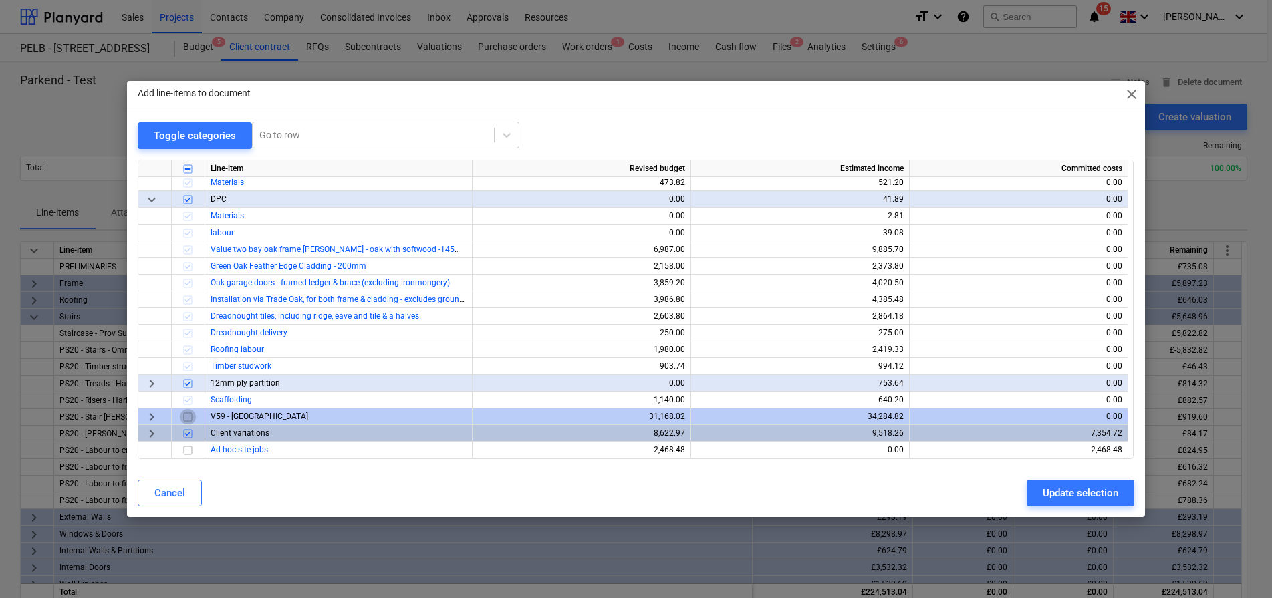
click at [188, 419] on input "checkbox" at bounding box center [188, 416] width 16 height 16
click at [1065, 490] on div "Update selection" at bounding box center [1081, 493] width 76 height 17
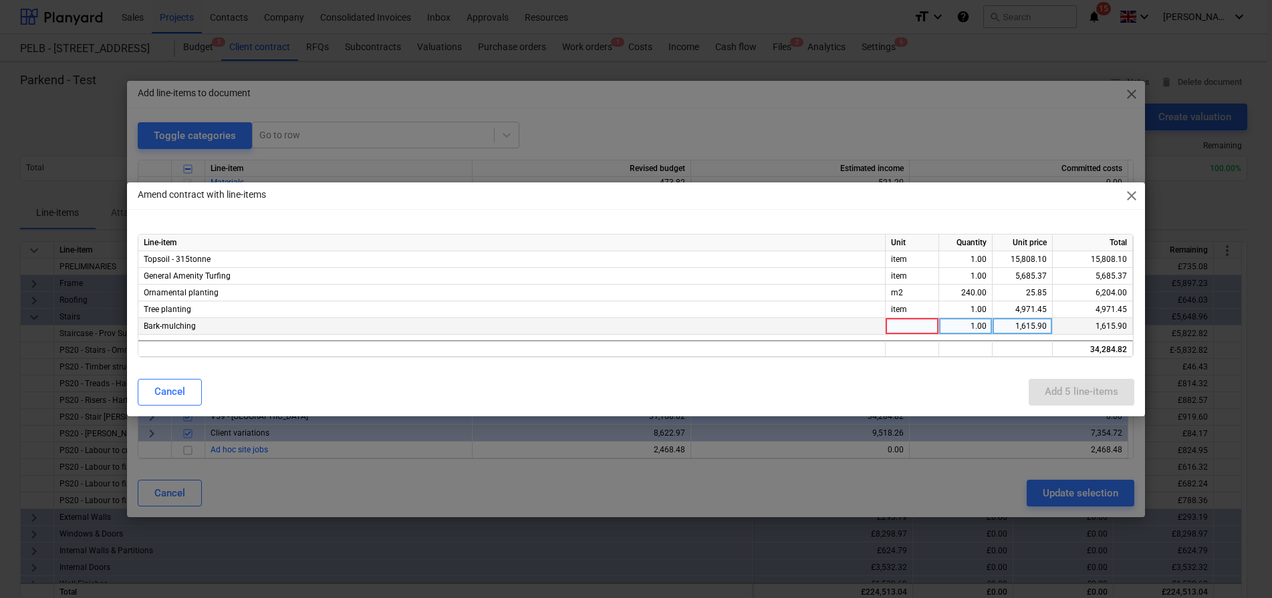
click at [888, 318] on div at bounding box center [912, 326] width 53 height 17
click at [940, 380] on div "Cancel Add 5 line-items" at bounding box center [636, 392] width 996 height 27
click at [1081, 389] on div "Add 5 line-items" at bounding box center [1082, 391] width 74 height 17
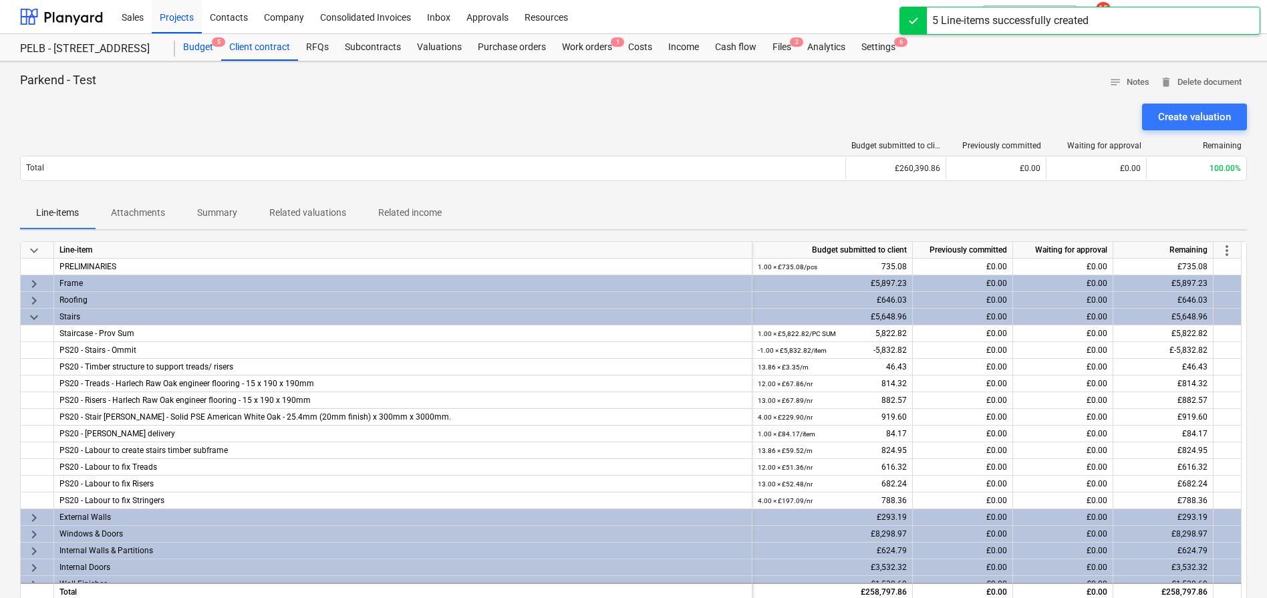
click at [197, 42] on div "Budget 5" at bounding box center [198, 47] width 46 height 27
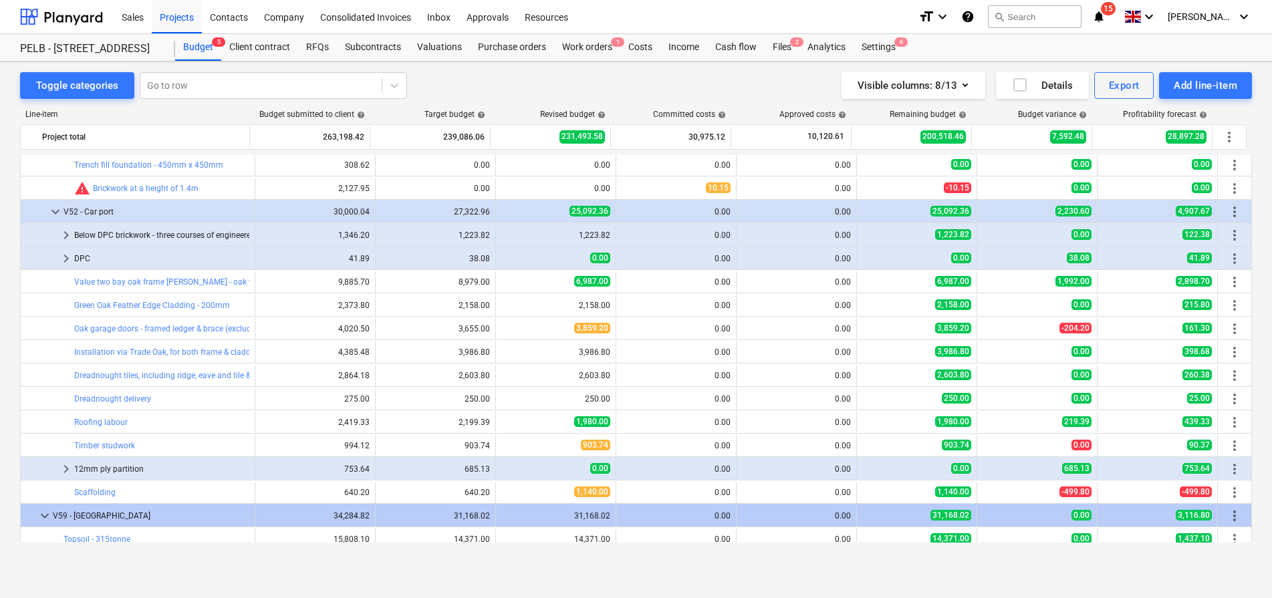
scroll to position [801, 0]
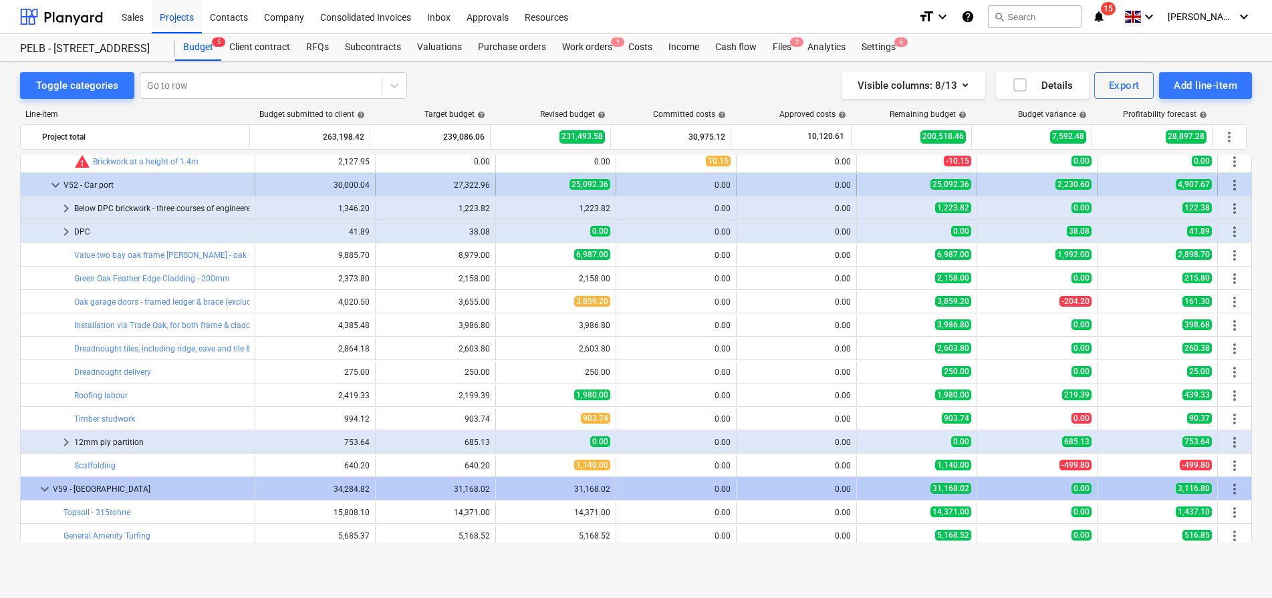
click at [53, 186] on span "keyboard_arrow_down" at bounding box center [55, 185] width 16 height 16
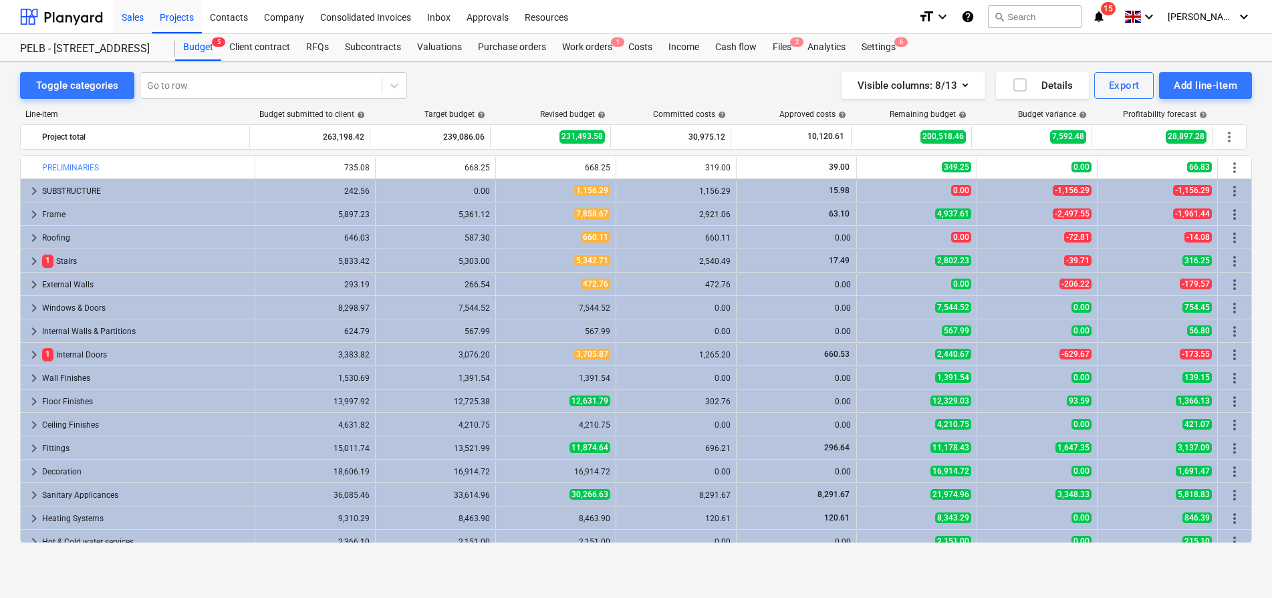
scroll to position [642, 0]
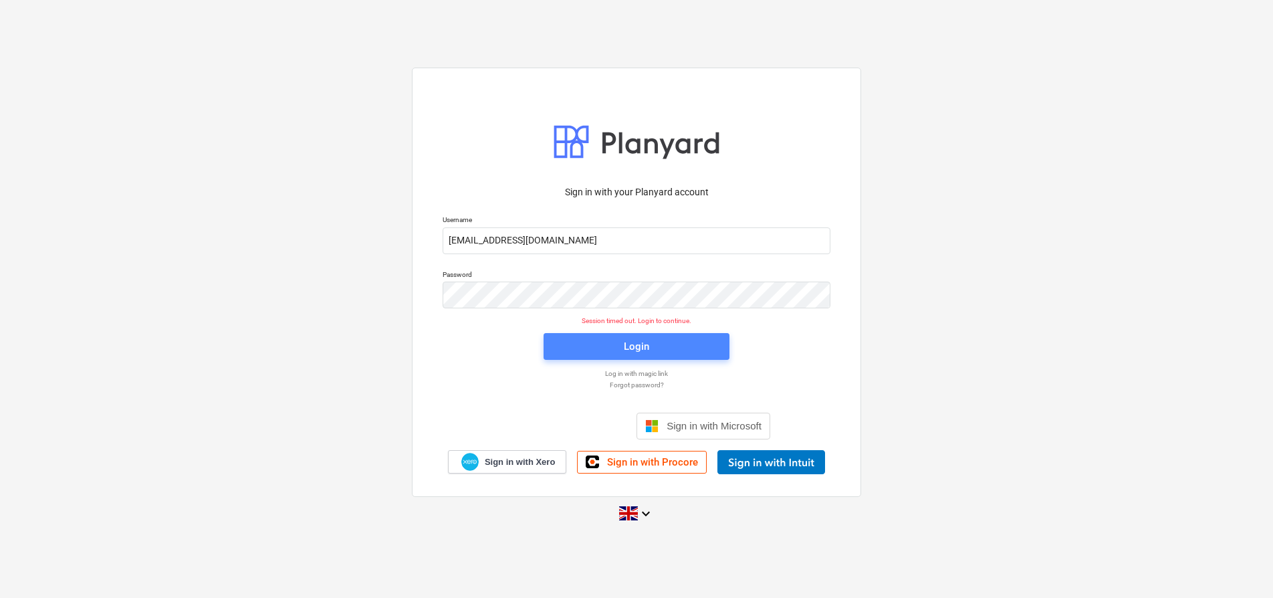
click at [655, 353] on span "Login" at bounding box center [636, 346] width 154 height 17
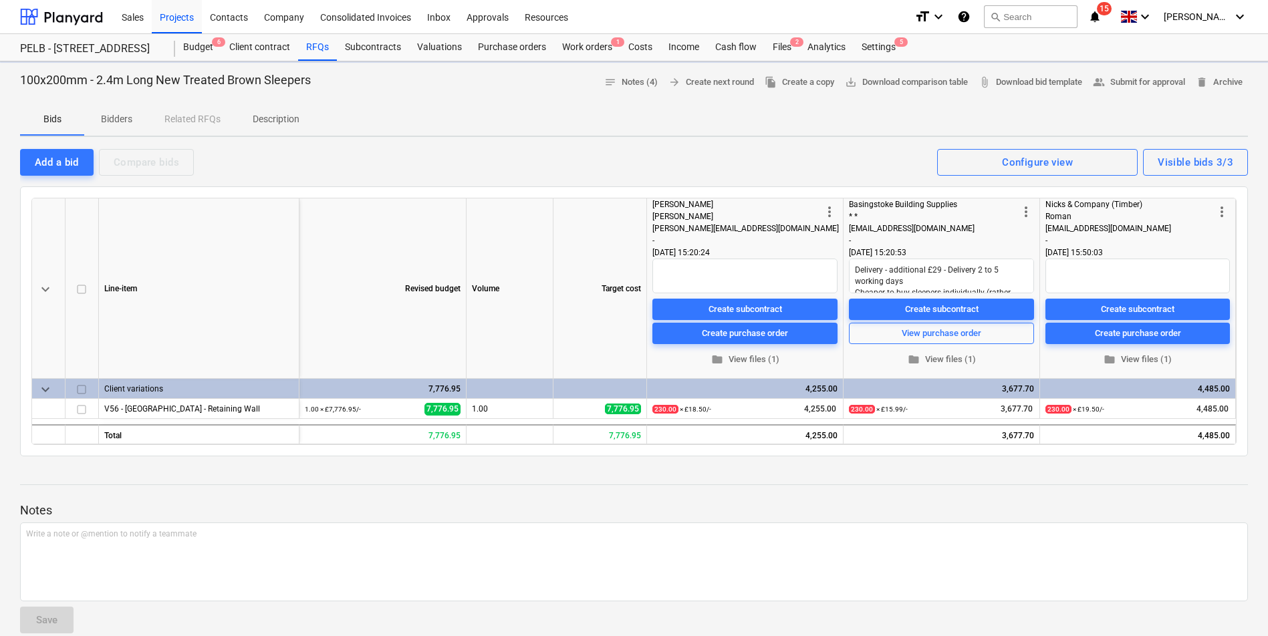
type textarea "x"
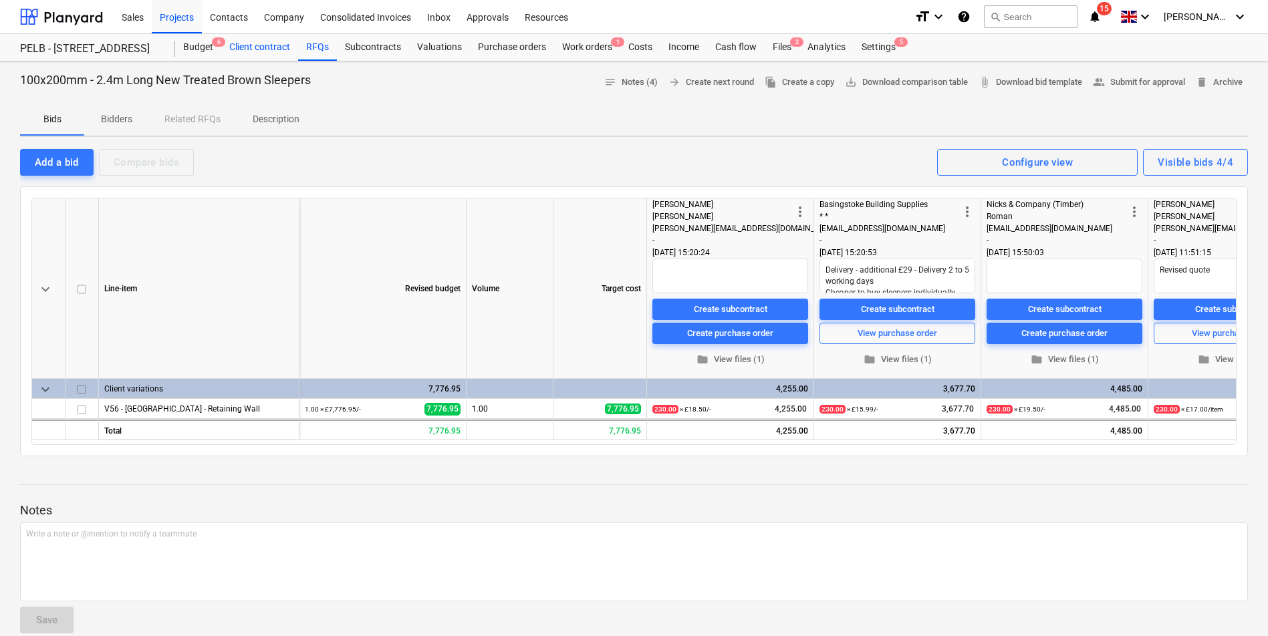
click at [244, 42] on div "Client contract" at bounding box center [259, 47] width 77 height 27
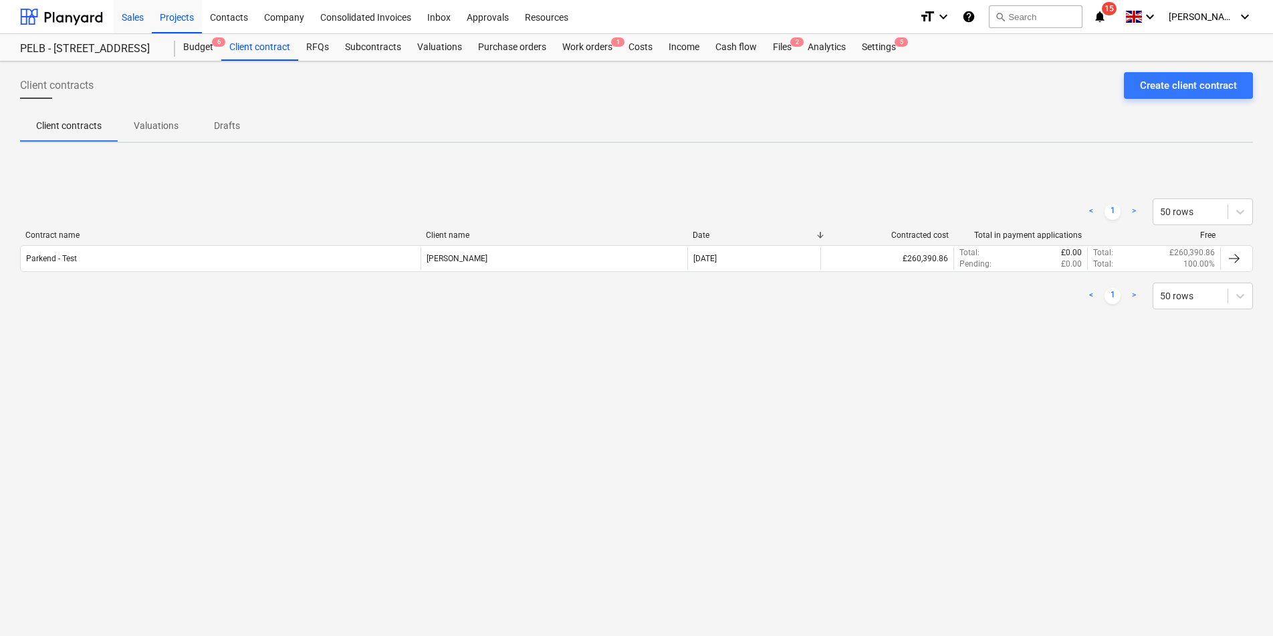
click at [132, 16] on div "Sales" at bounding box center [133, 16] width 38 height 34
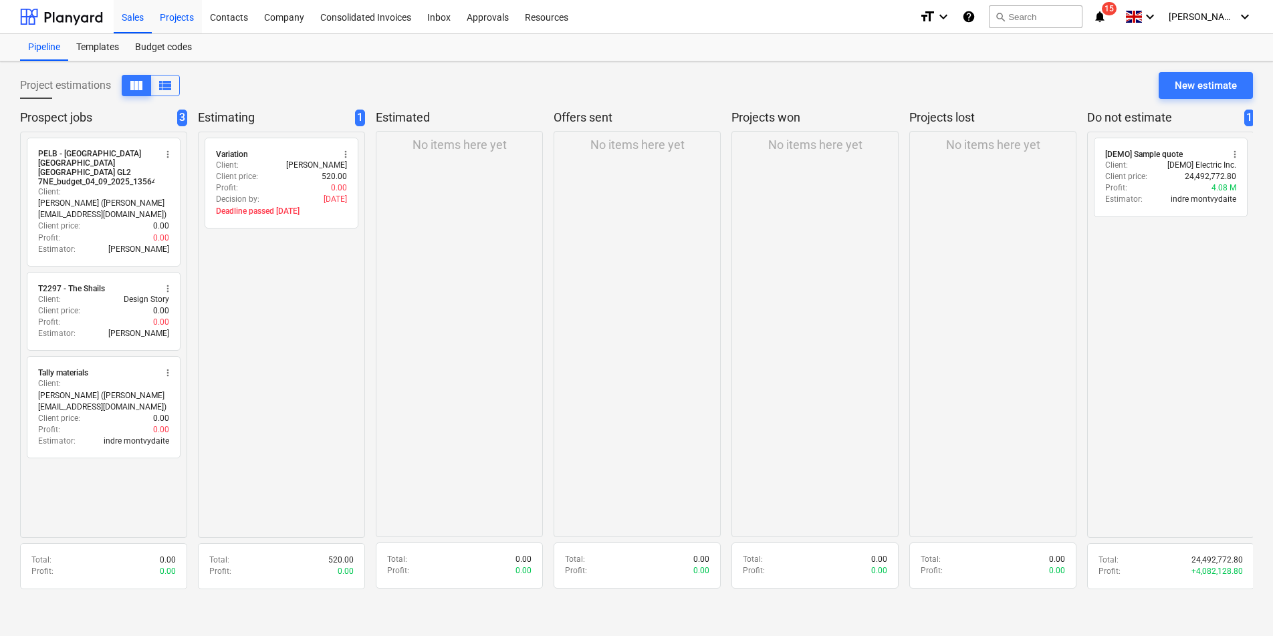
click at [182, 23] on div "Projects" at bounding box center [177, 16] width 50 height 34
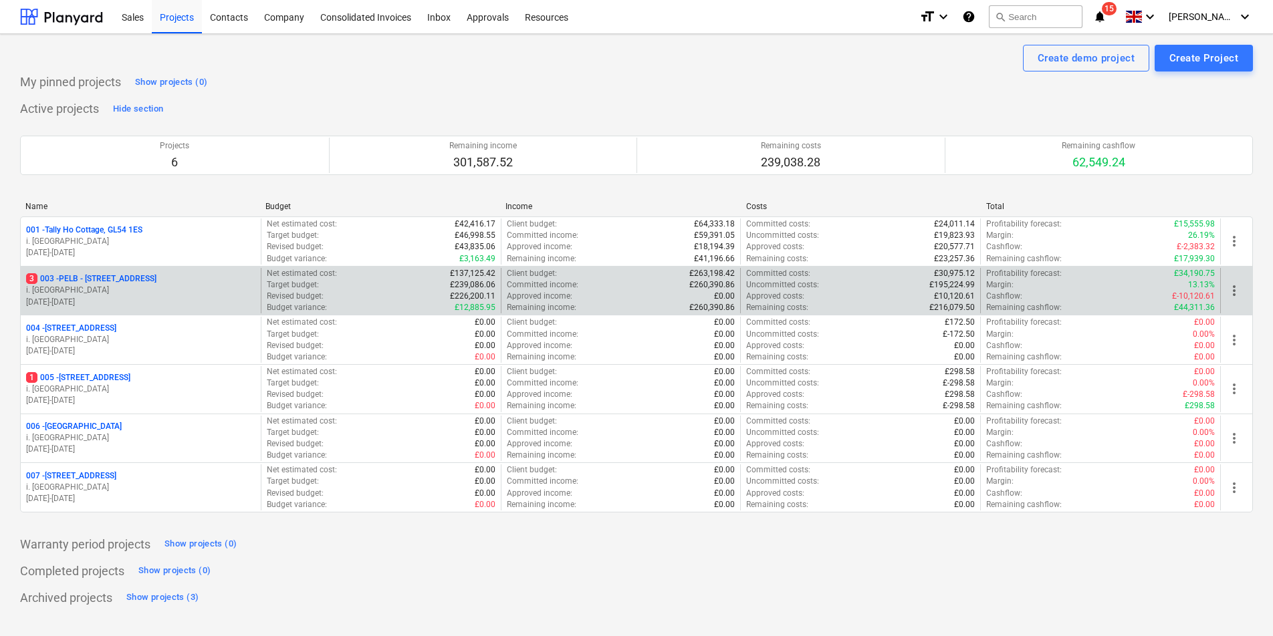
click at [136, 281] on p "3 003 - PELB - Castle lane, Moreton Valence, GL2 7NE" at bounding box center [91, 278] width 130 height 11
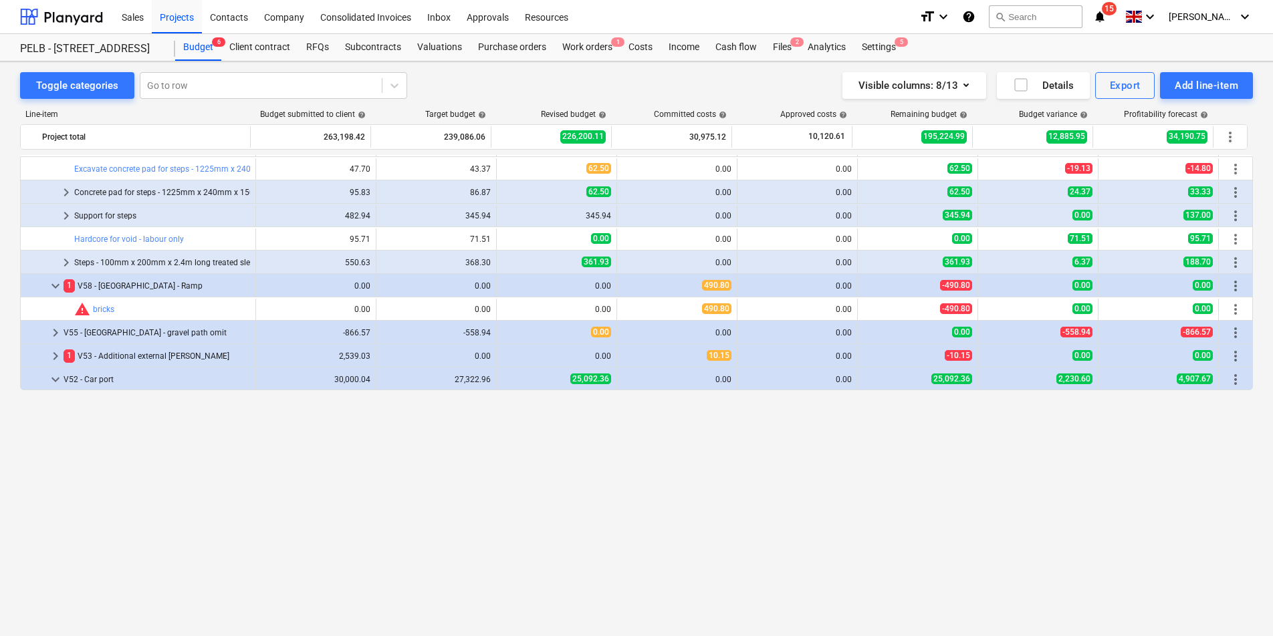
scroll to position [553, 0]
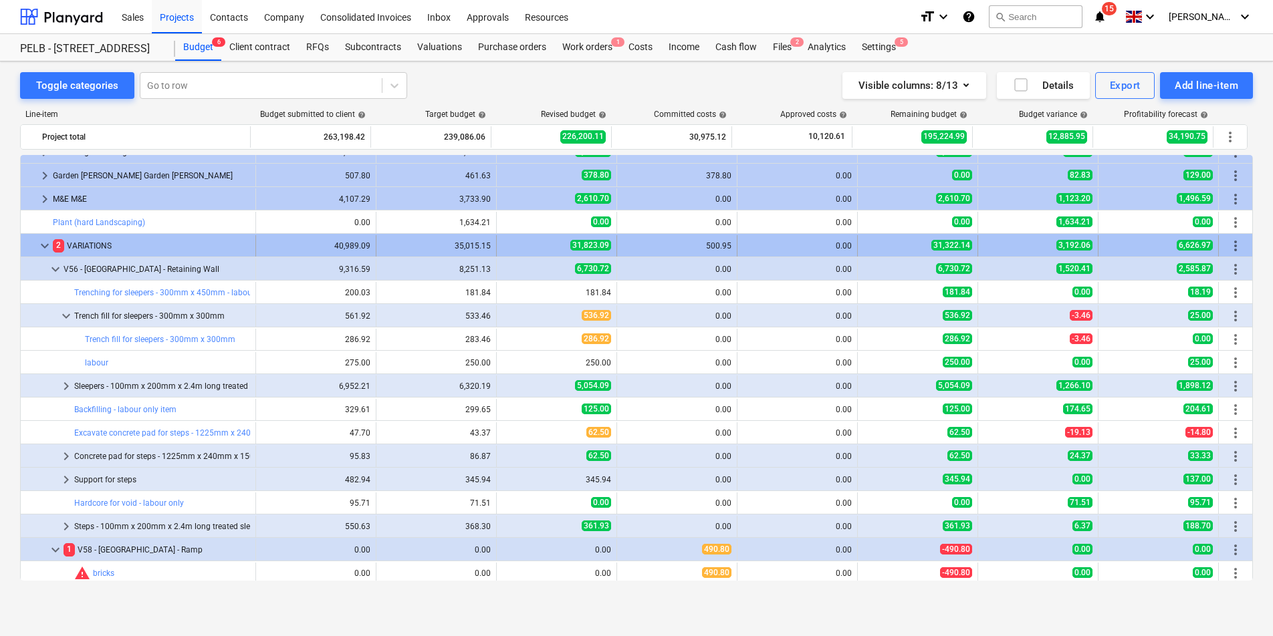
click at [42, 249] on span "keyboard_arrow_down" at bounding box center [45, 246] width 16 height 16
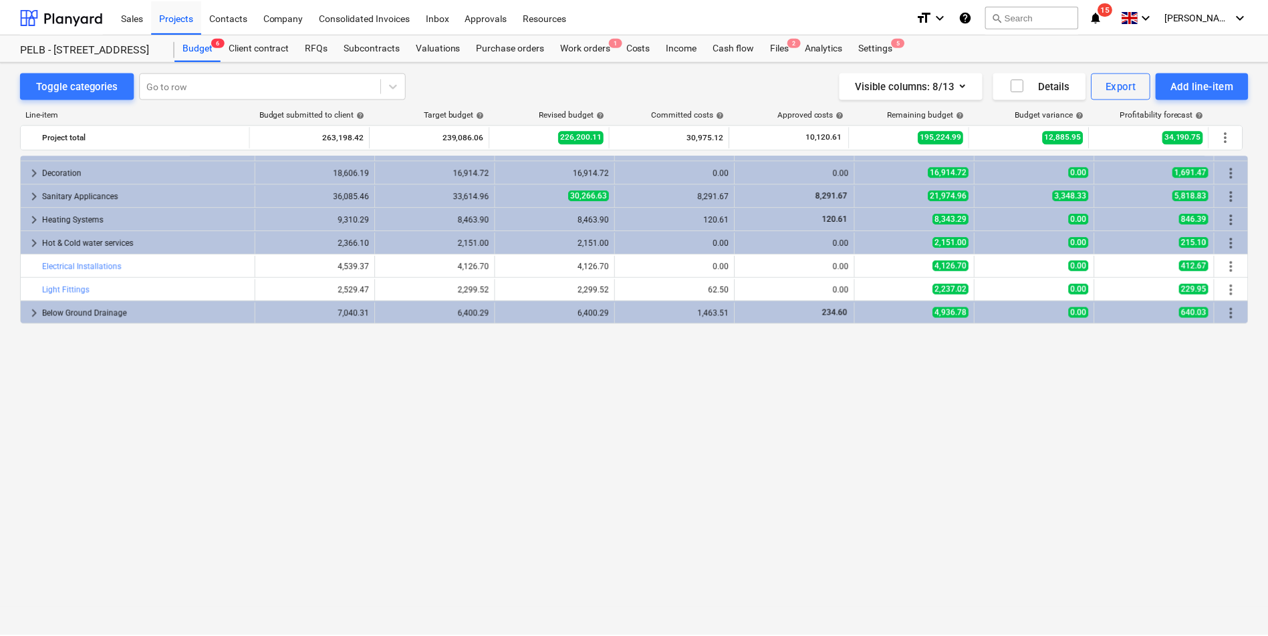
scroll to position [0, 0]
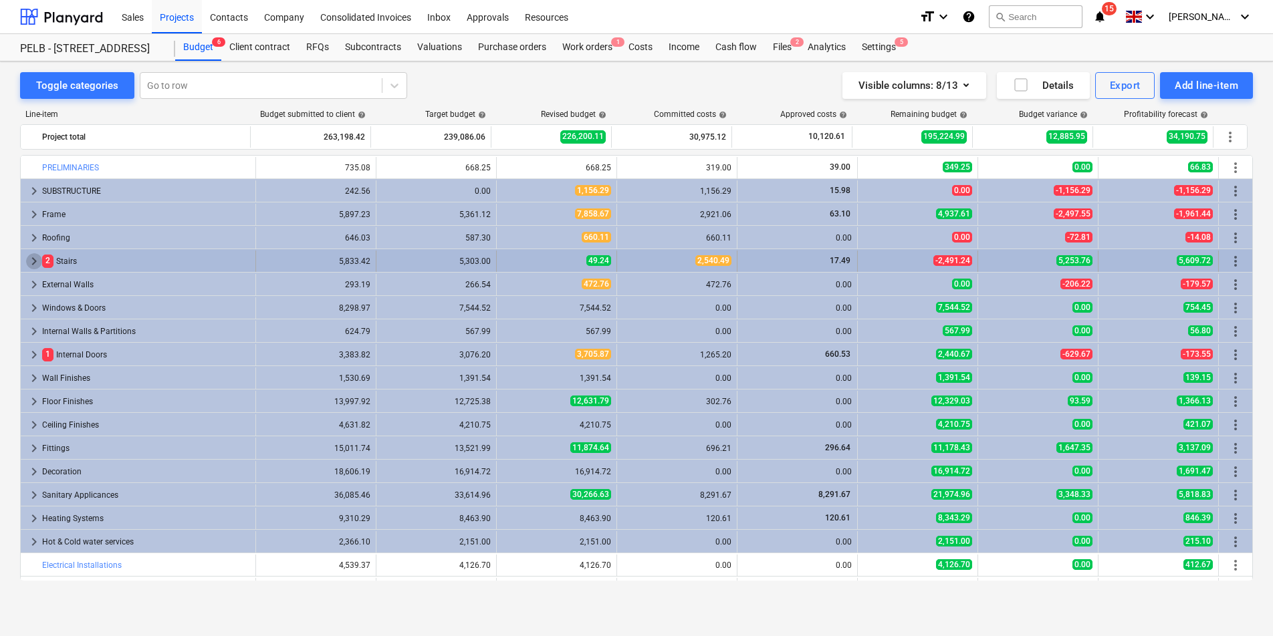
click at [37, 255] on span "keyboard_arrow_right" at bounding box center [34, 261] width 16 height 16
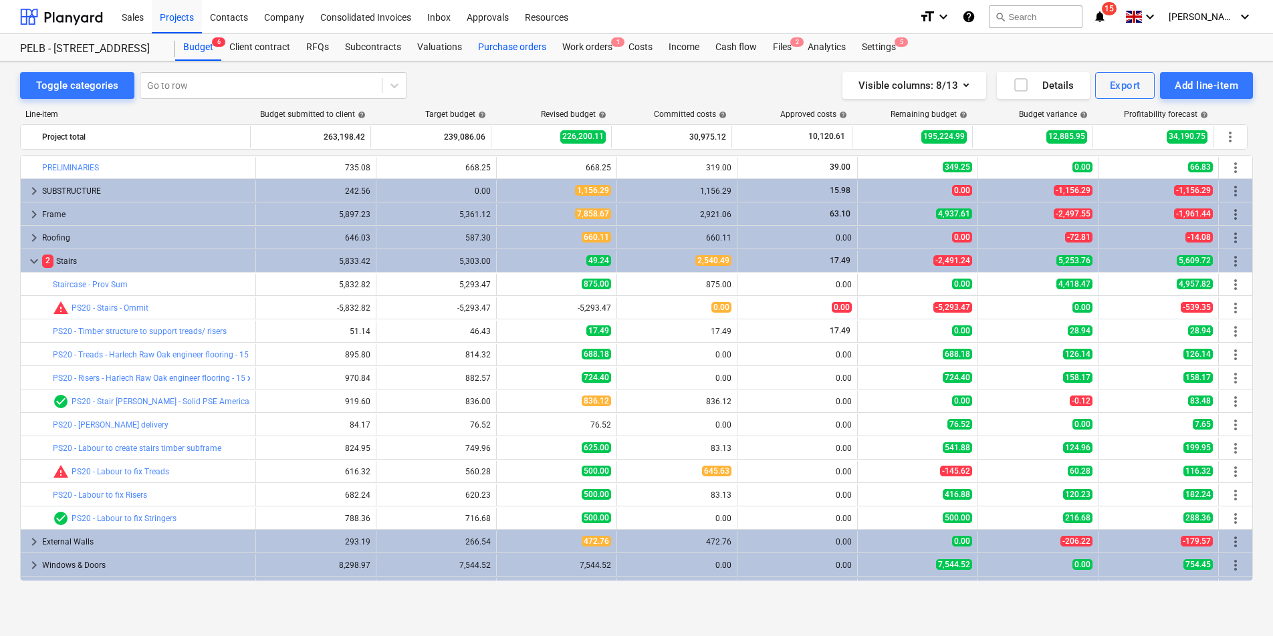
click at [500, 41] on div "Purchase orders" at bounding box center [512, 47] width 84 height 27
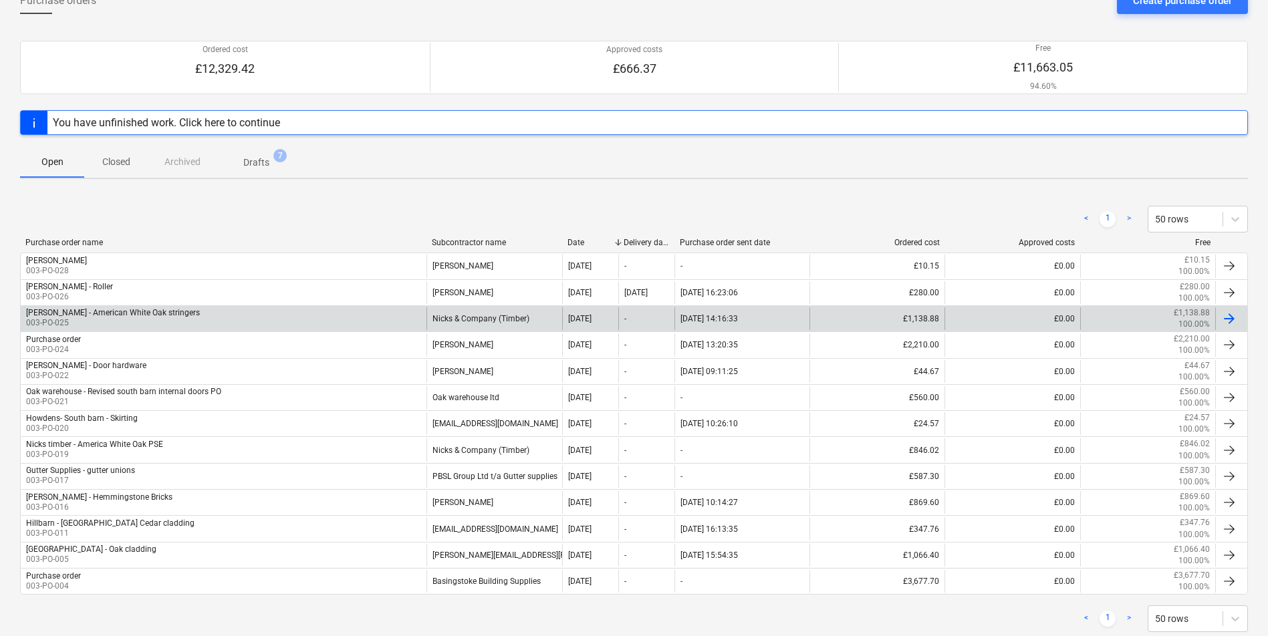
scroll to position [90, 0]
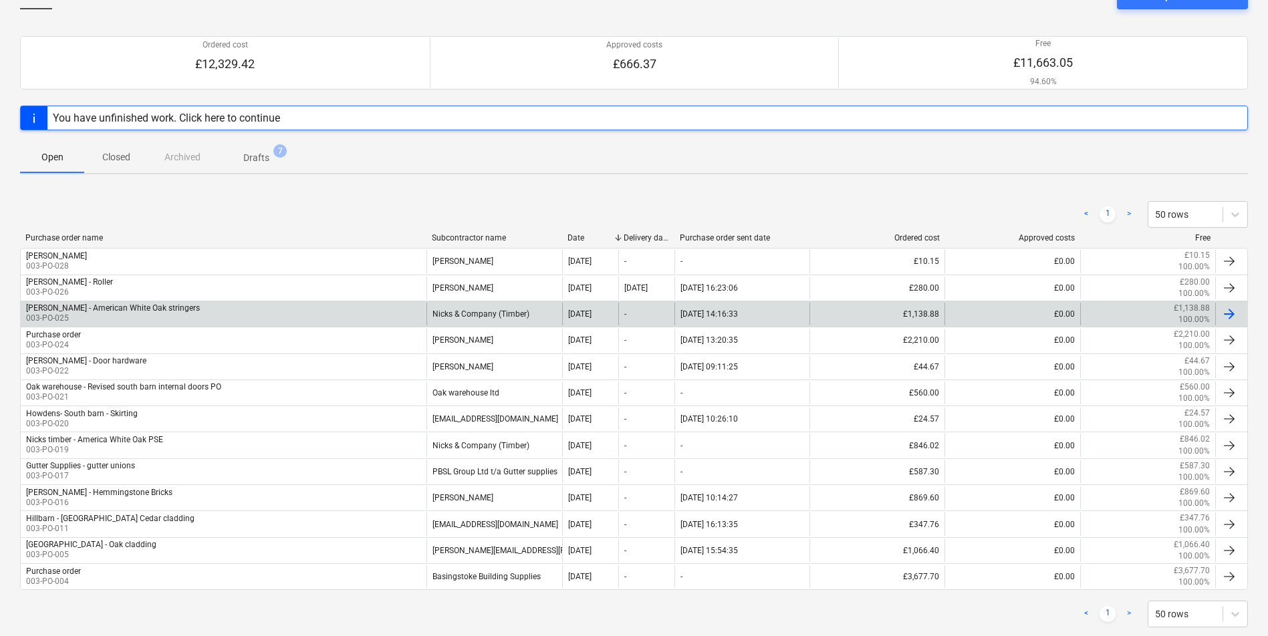
click at [313, 313] on div "Nicks Timber - American White Oak stringers 003-PO-025" at bounding box center [224, 314] width 406 height 23
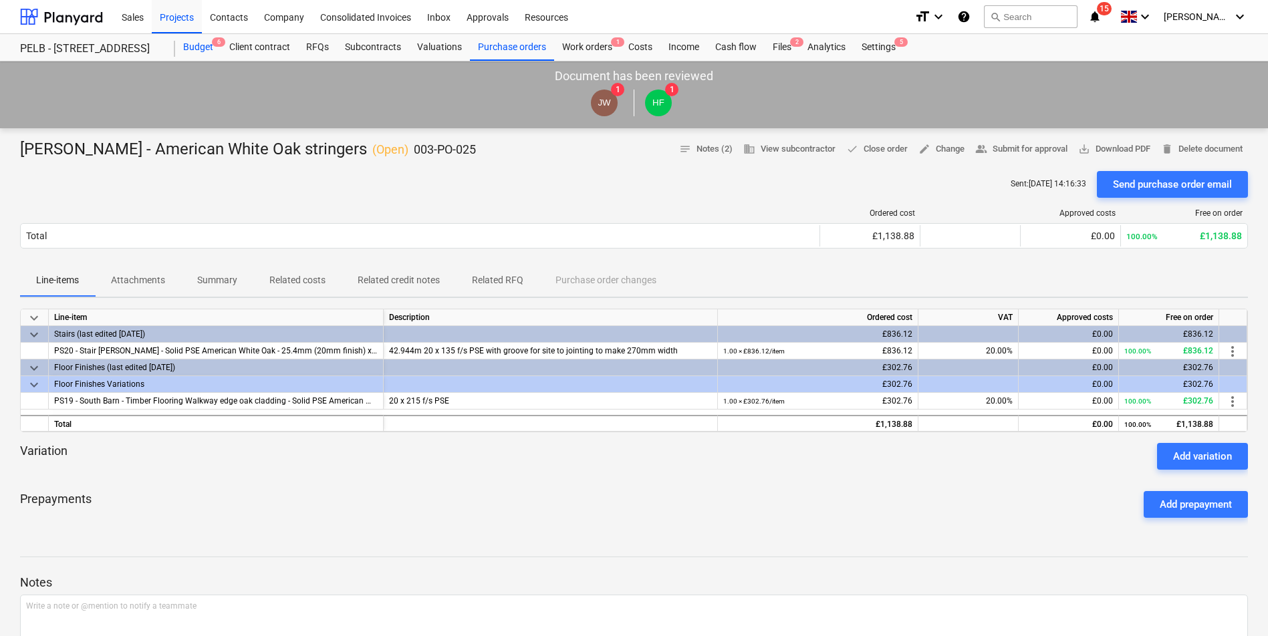
click at [207, 50] on div "Budget 6" at bounding box center [198, 47] width 46 height 27
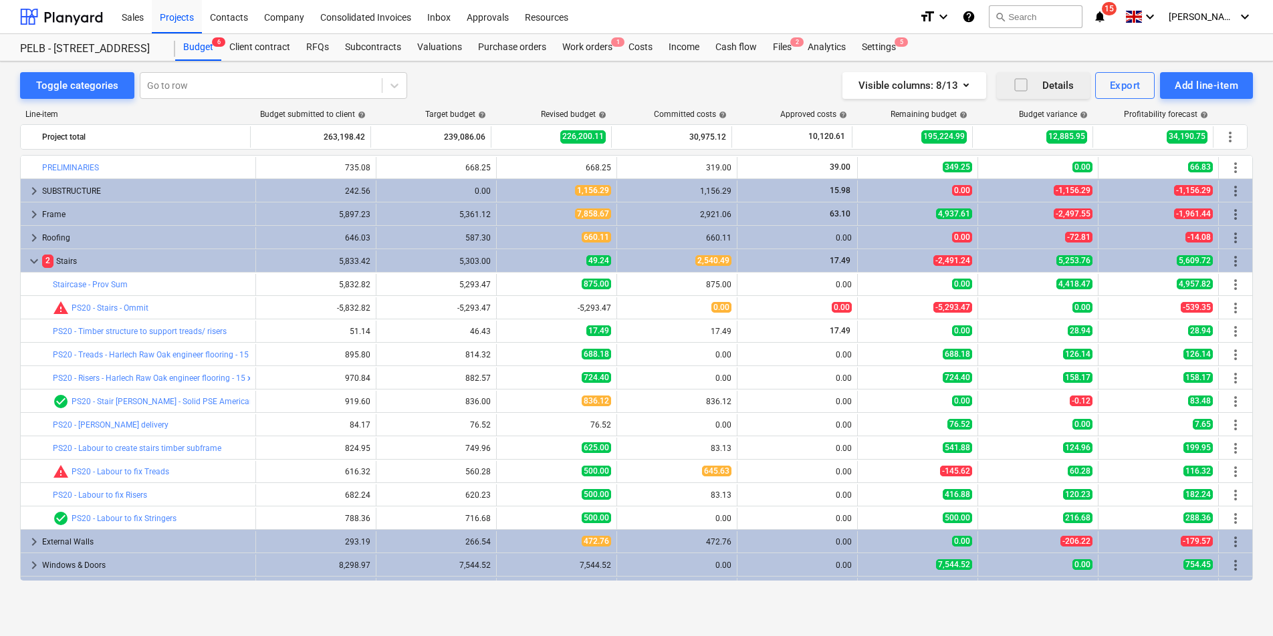
click at [1018, 91] on icon "button" at bounding box center [1021, 85] width 16 height 16
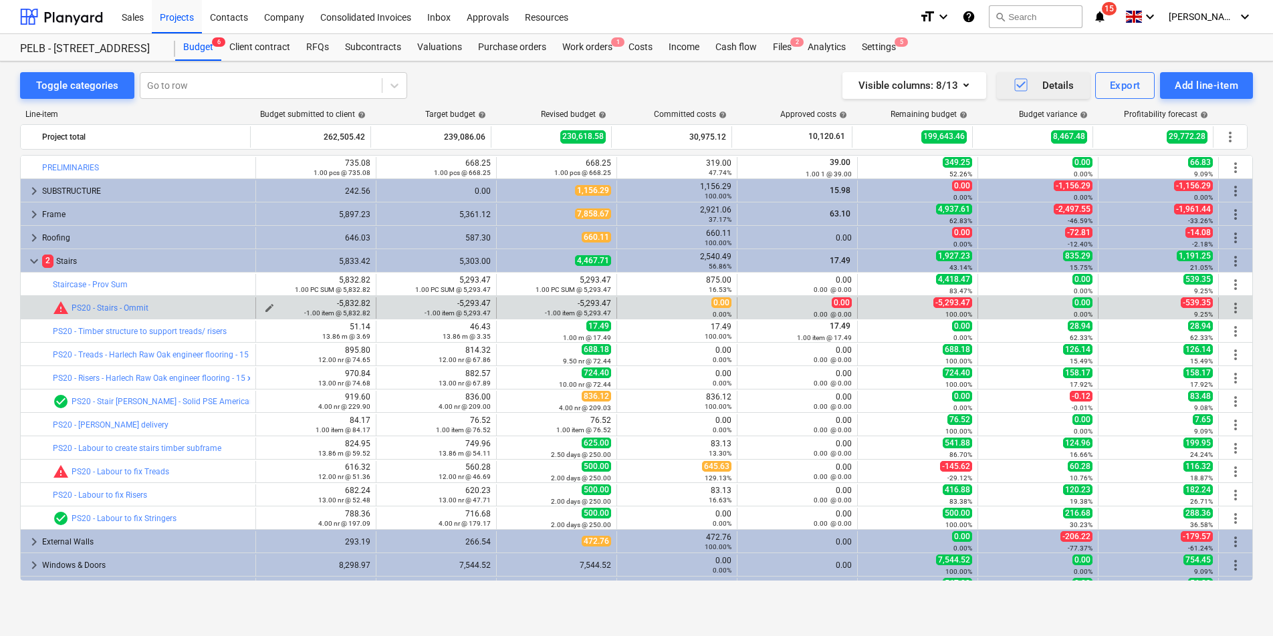
click at [265, 307] on span "edit" at bounding box center [269, 308] width 11 height 11
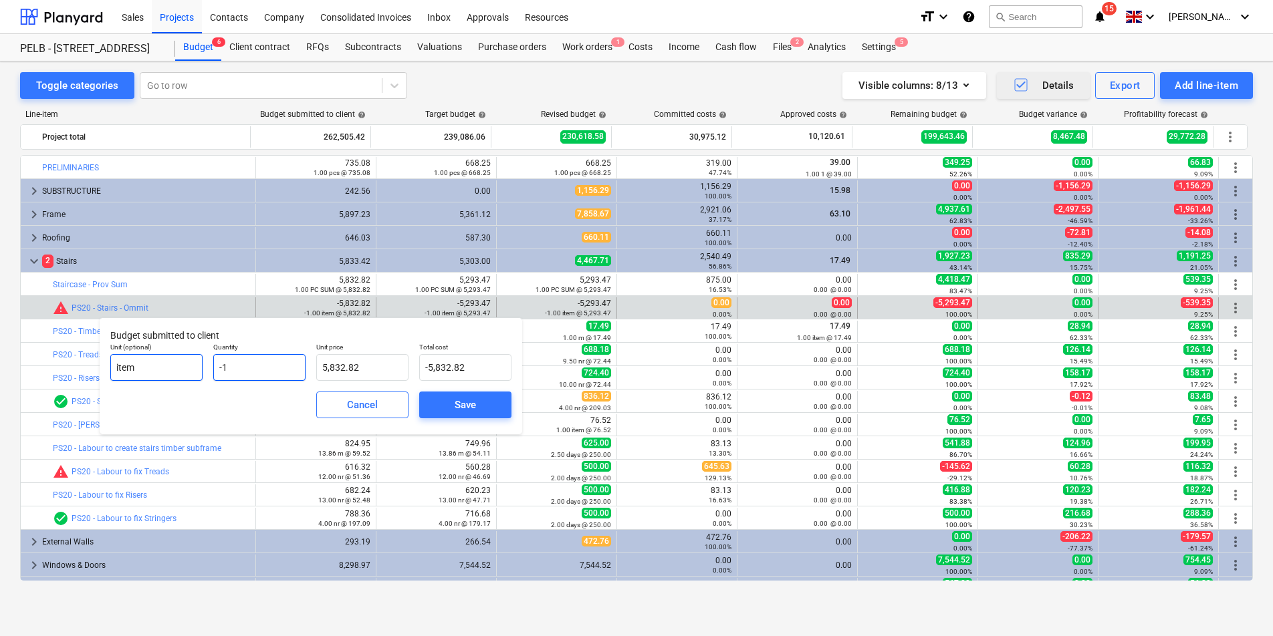
drag, startPoint x: 261, startPoint y: 368, endPoint x: 160, endPoint y: 367, distance: 100.9
click at [160, 367] on div "Unit (optional) item Quantity -1 Unit price 5,832.82 Total cost -5,832.82" at bounding box center [311, 362] width 412 height 49
type input "0"
type input "0.00"
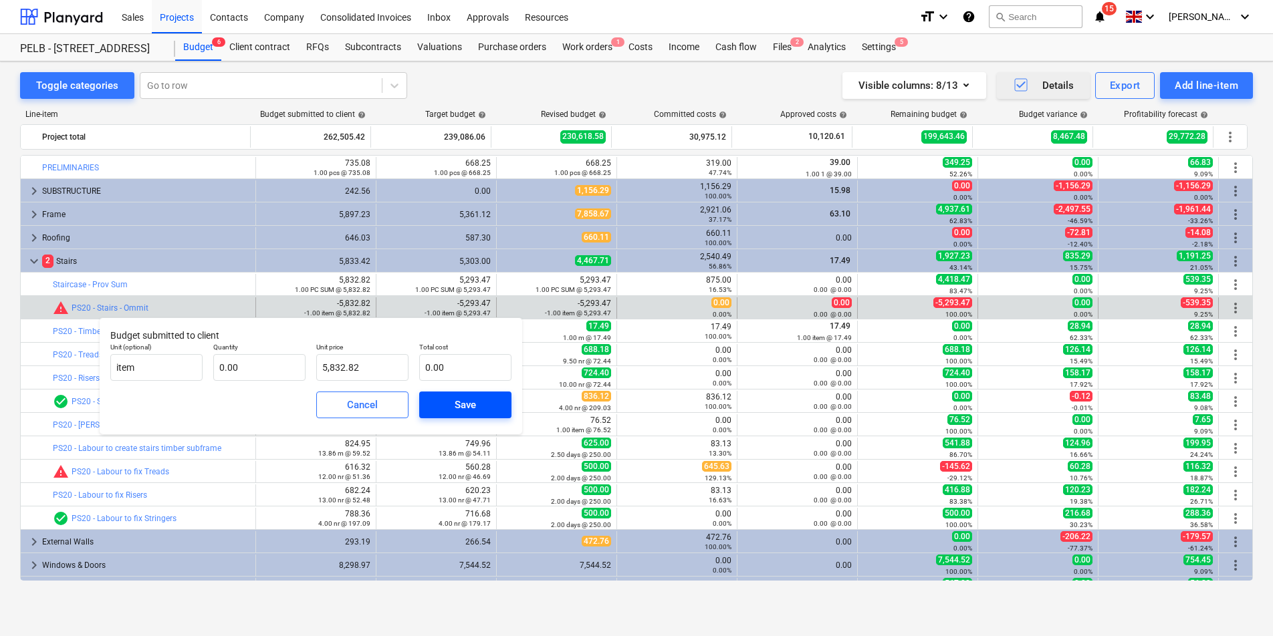
click at [475, 404] on div "Save" at bounding box center [465, 404] width 21 height 17
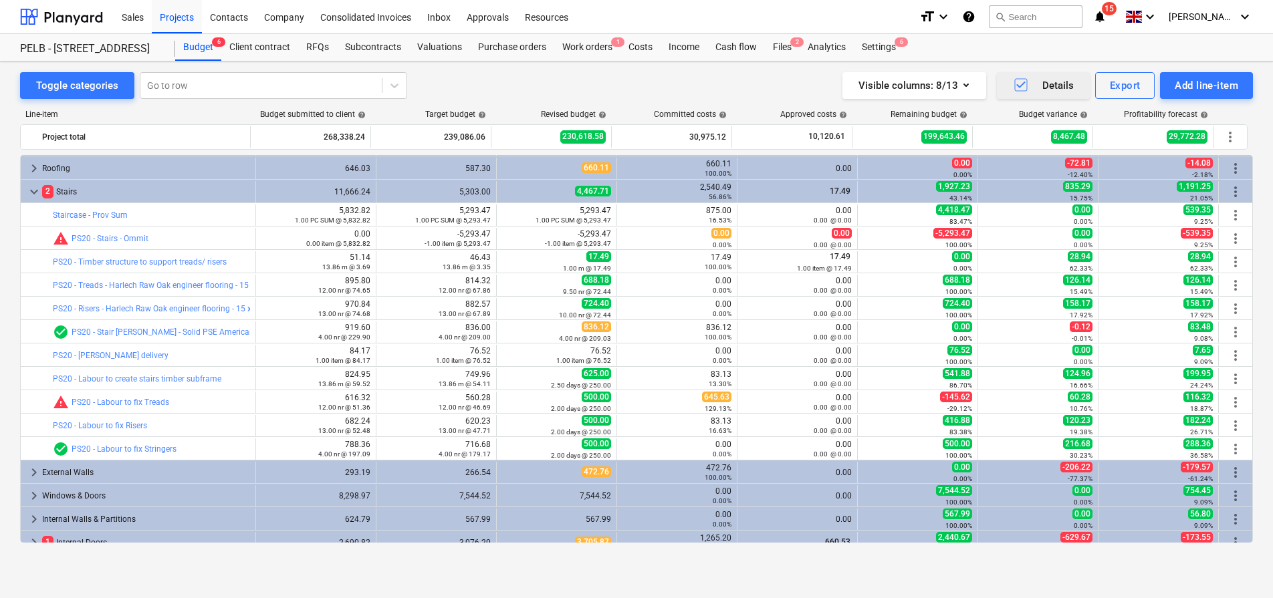
scroll to position [65, 0]
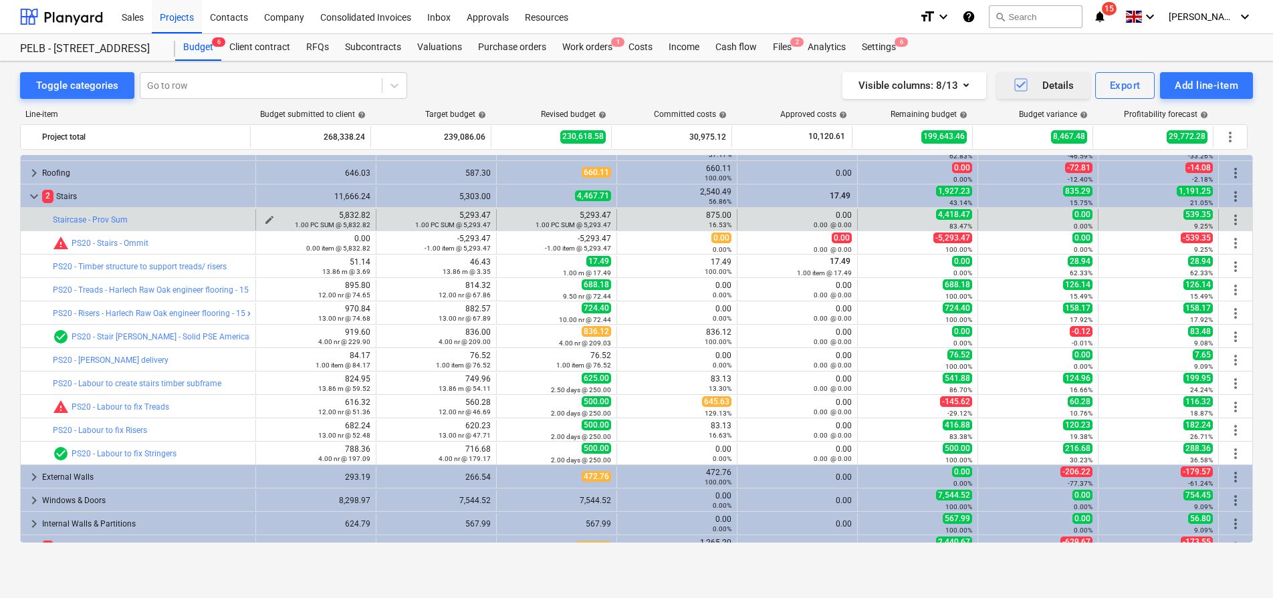
click at [263, 220] on div "1.00 PC SUM @ 5,832.82" at bounding box center [315, 224] width 109 height 9
click at [264, 216] on span "edit" at bounding box center [269, 220] width 11 height 11
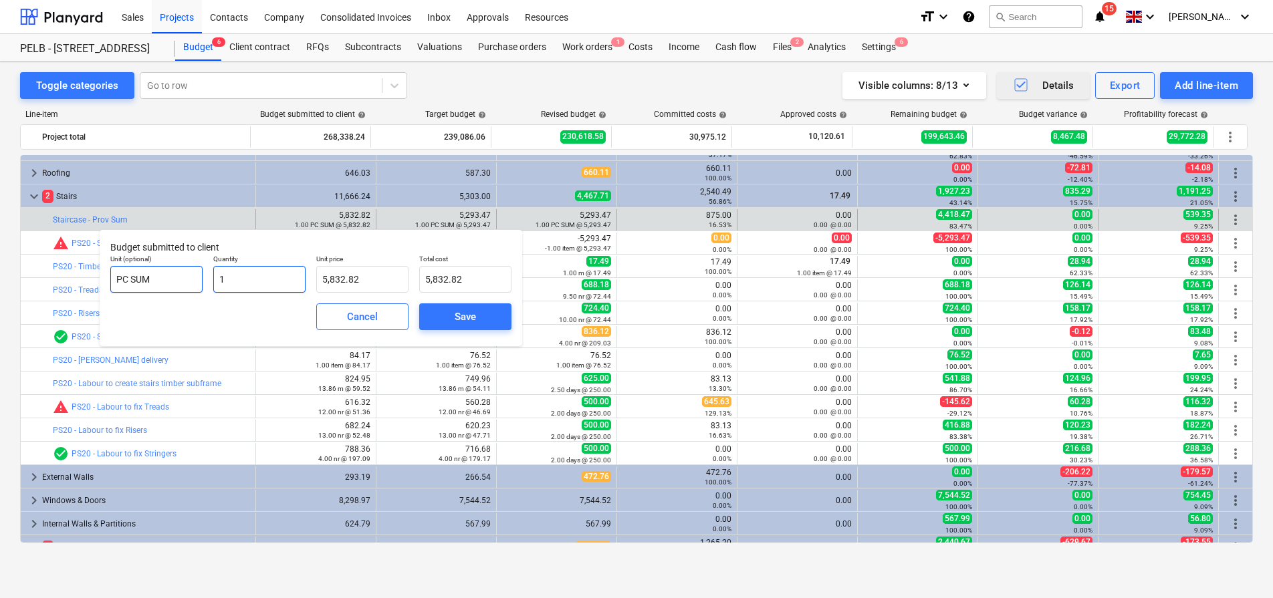
drag, startPoint x: 223, startPoint y: 282, endPoint x: 171, endPoint y: 278, distance: 52.3
click at [171, 278] on div "Unit (optional) PC SUM Quantity 1 Unit price 5,832.82 Total cost 5,832.82" at bounding box center [311, 273] width 412 height 49
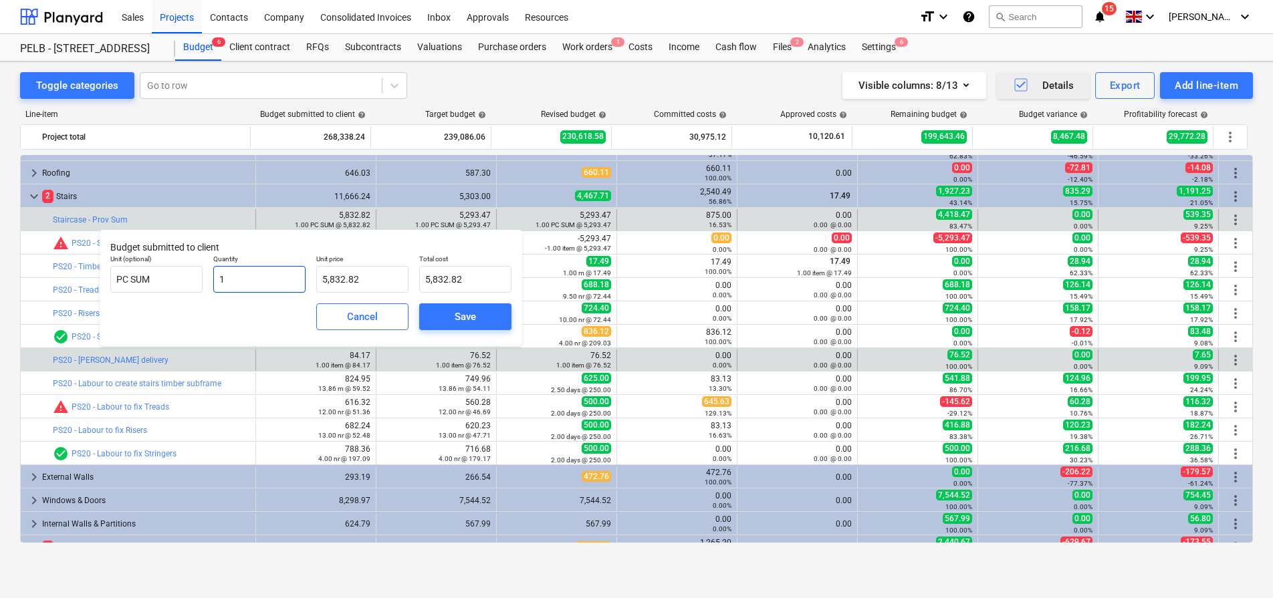
type input "0"
type input "0.00"
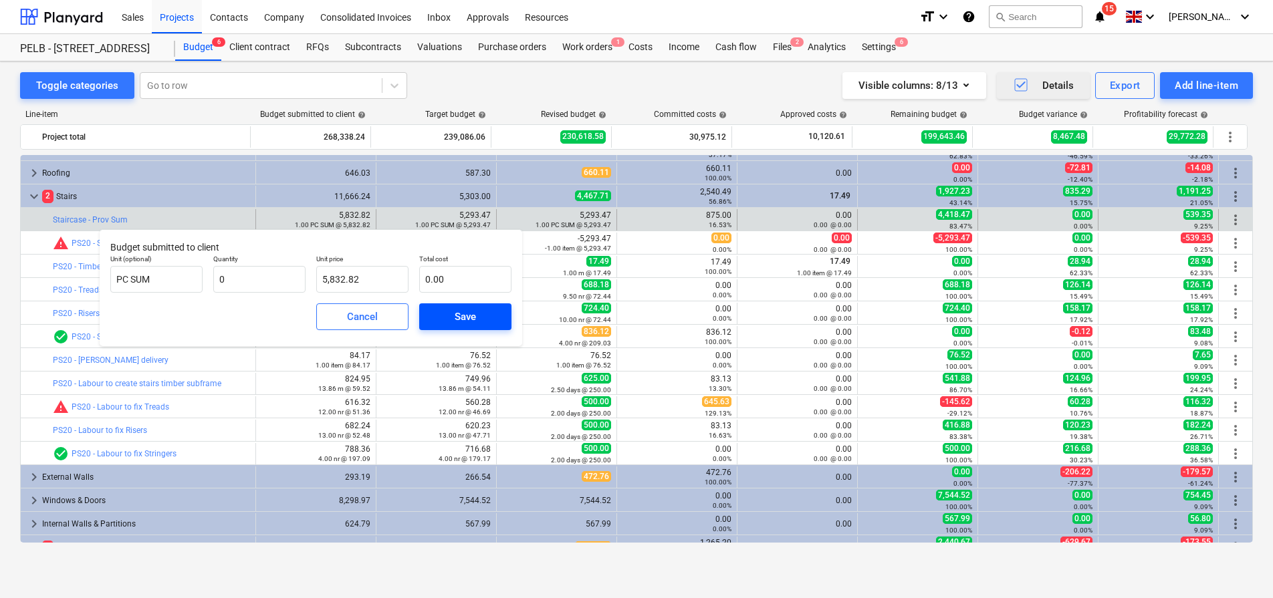
type input "0.00"
click at [489, 324] on span "Save" at bounding box center [465, 316] width 60 height 17
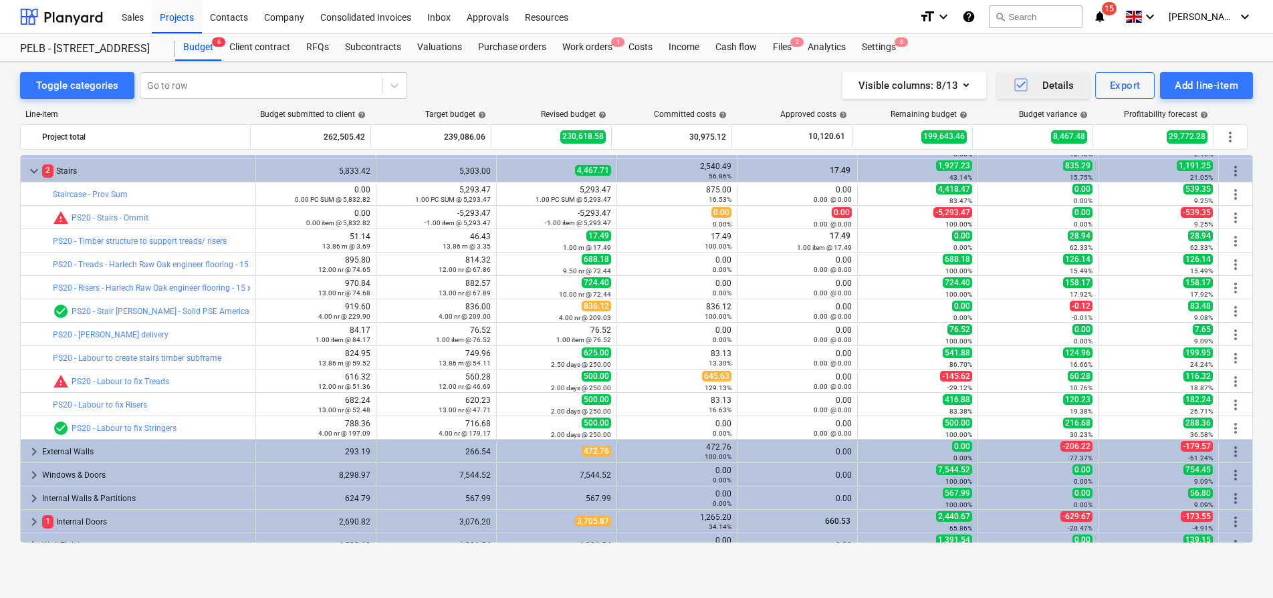
scroll to position [88, 0]
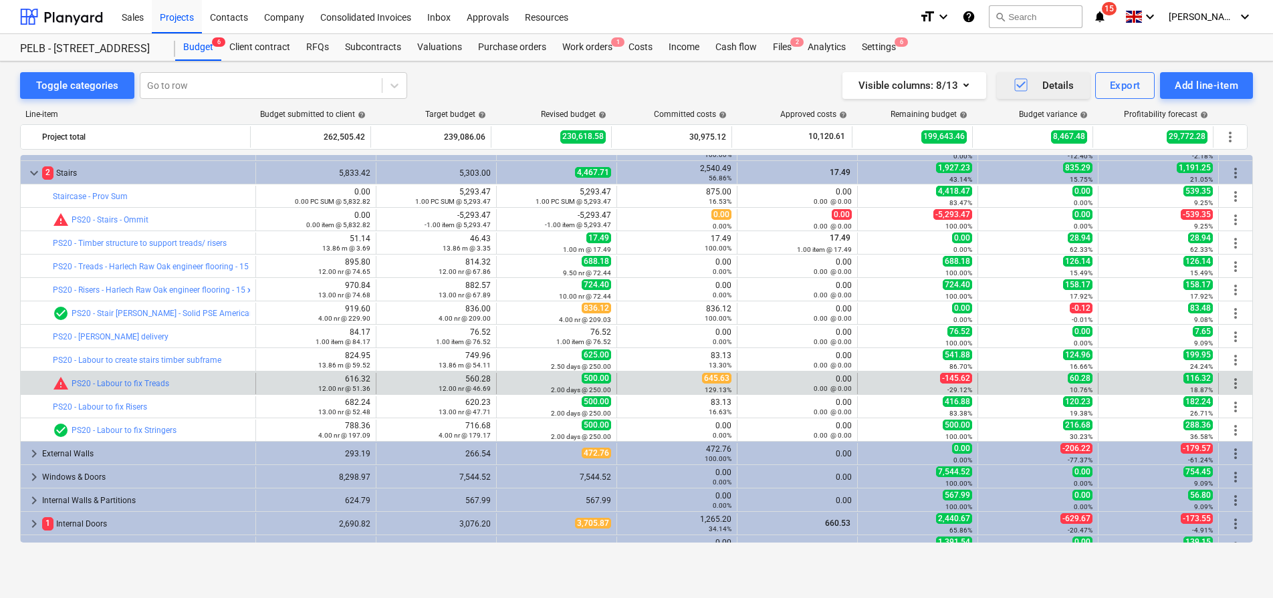
drag, startPoint x: 681, startPoint y: 380, endPoint x: 668, endPoint y: 379, distance: 12.8
click at [680, 380] on div "645.63 129.13%" at bounding box center [676, 383] width 109 height 21
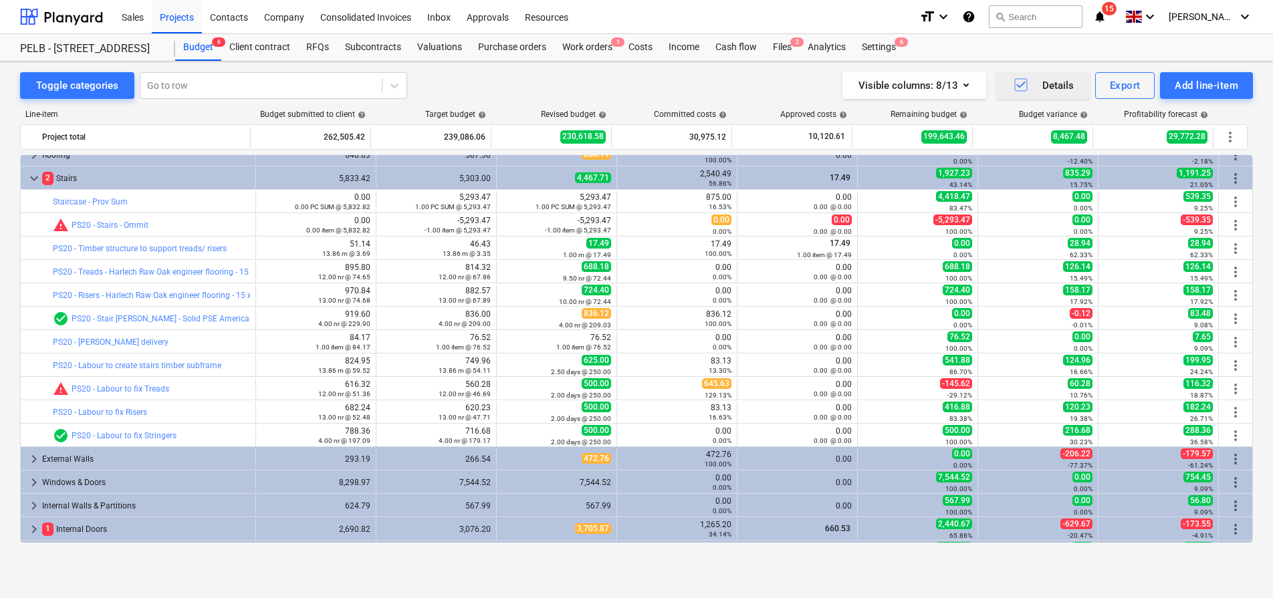
scroll to position [81, 0]
